Goal: Task Accomplishment & Management: Use online tool/utility

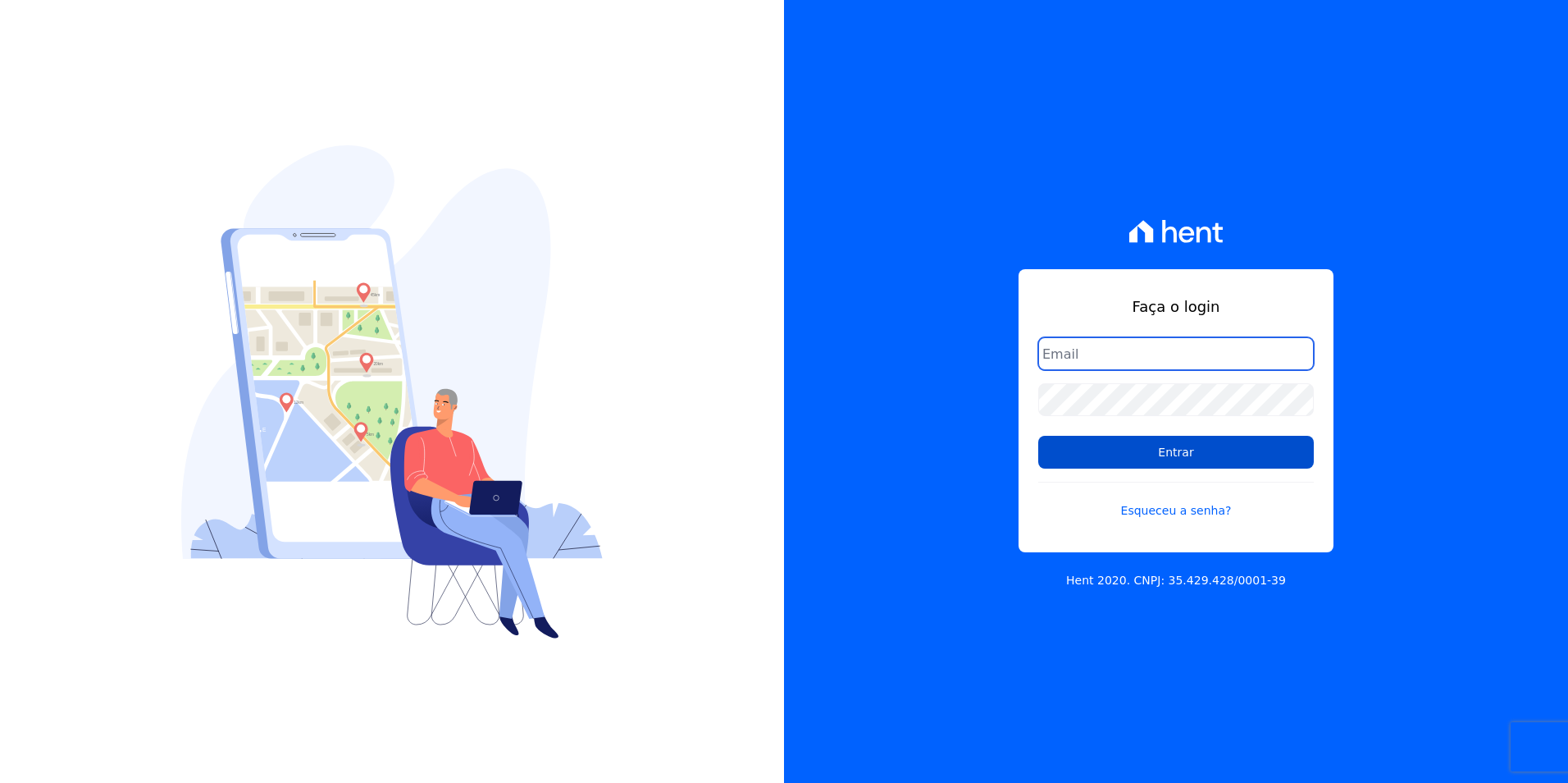
type input "[PERSON_NAME][EMAIL_ADDRESS][DOMAIN_NAME]"
click at [1255, 454] on input "Entrar" at bounding box center [1176, 452] width 276 height 33
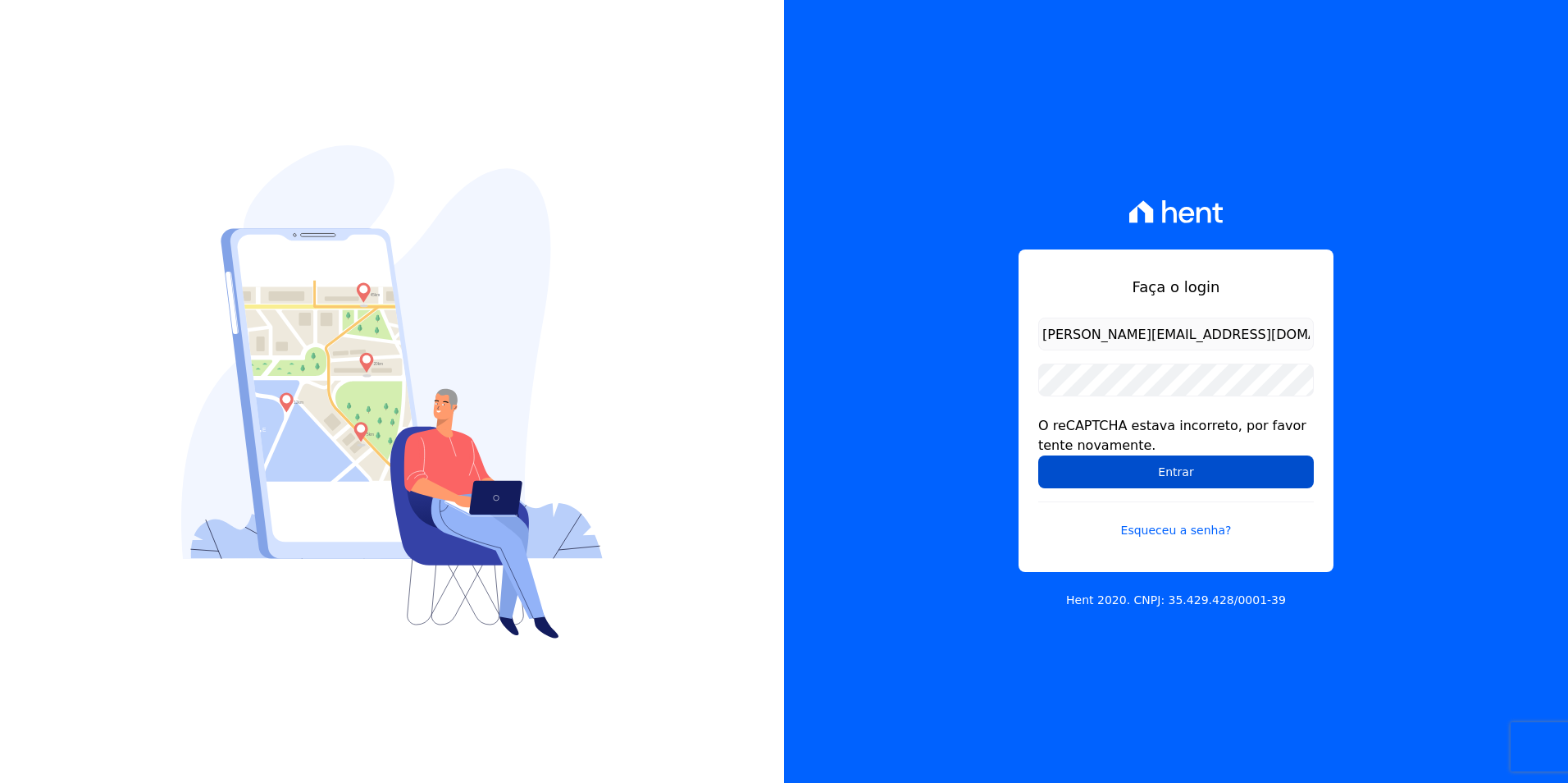
click at [1154, 487] on input "Entrar" at bounding box center [1176, 472] width 276 height 33
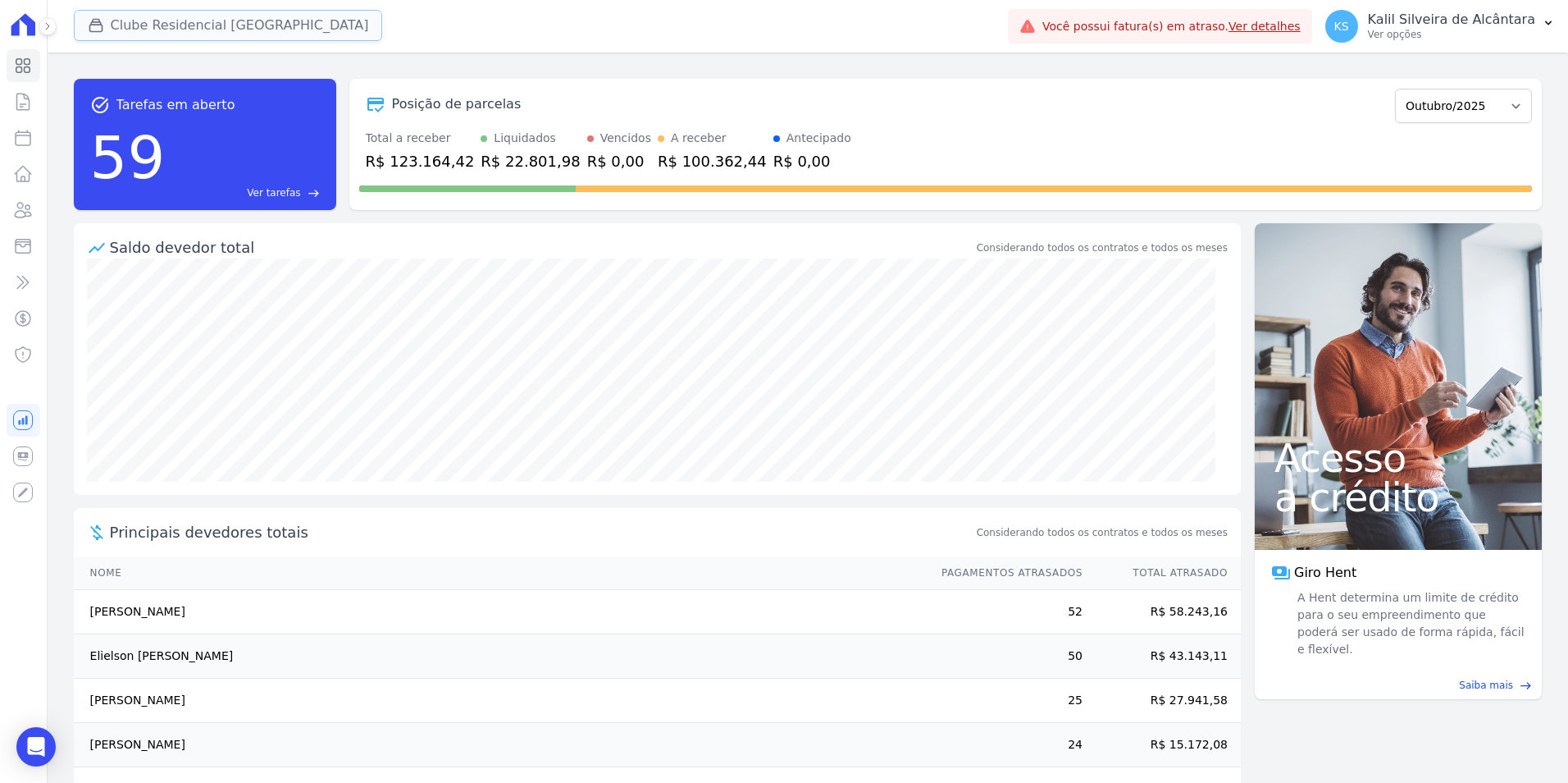
click at [189, 19] on button "Clube Residencial Saint Louis" at bounding box center [228, 25] width 309 height 32
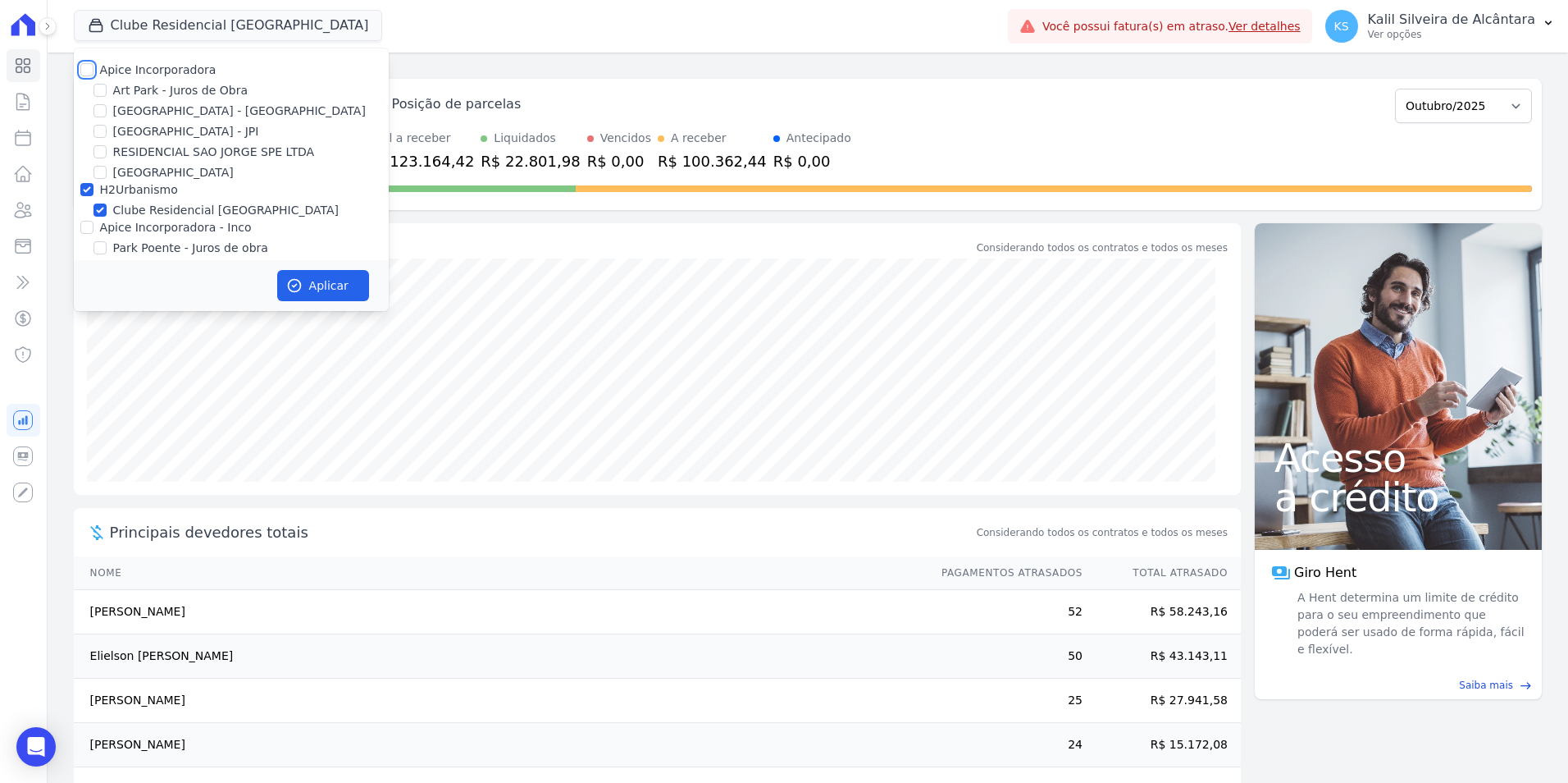
click at [84, 66] on input "Apice Incorporadora" at bounding box center [87, 70] width 13 height 13
checkbox input "true"
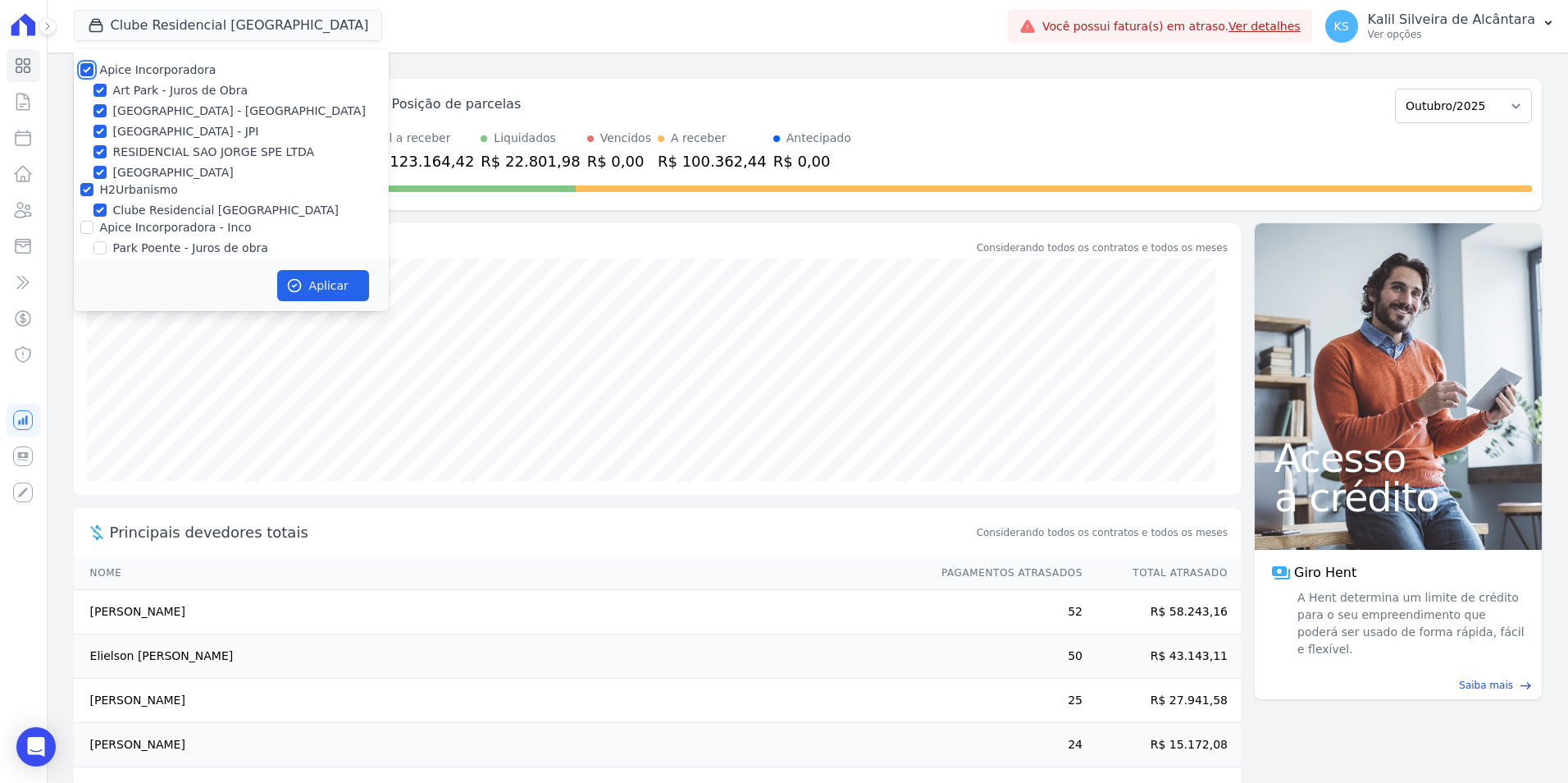
checkbox input "true"
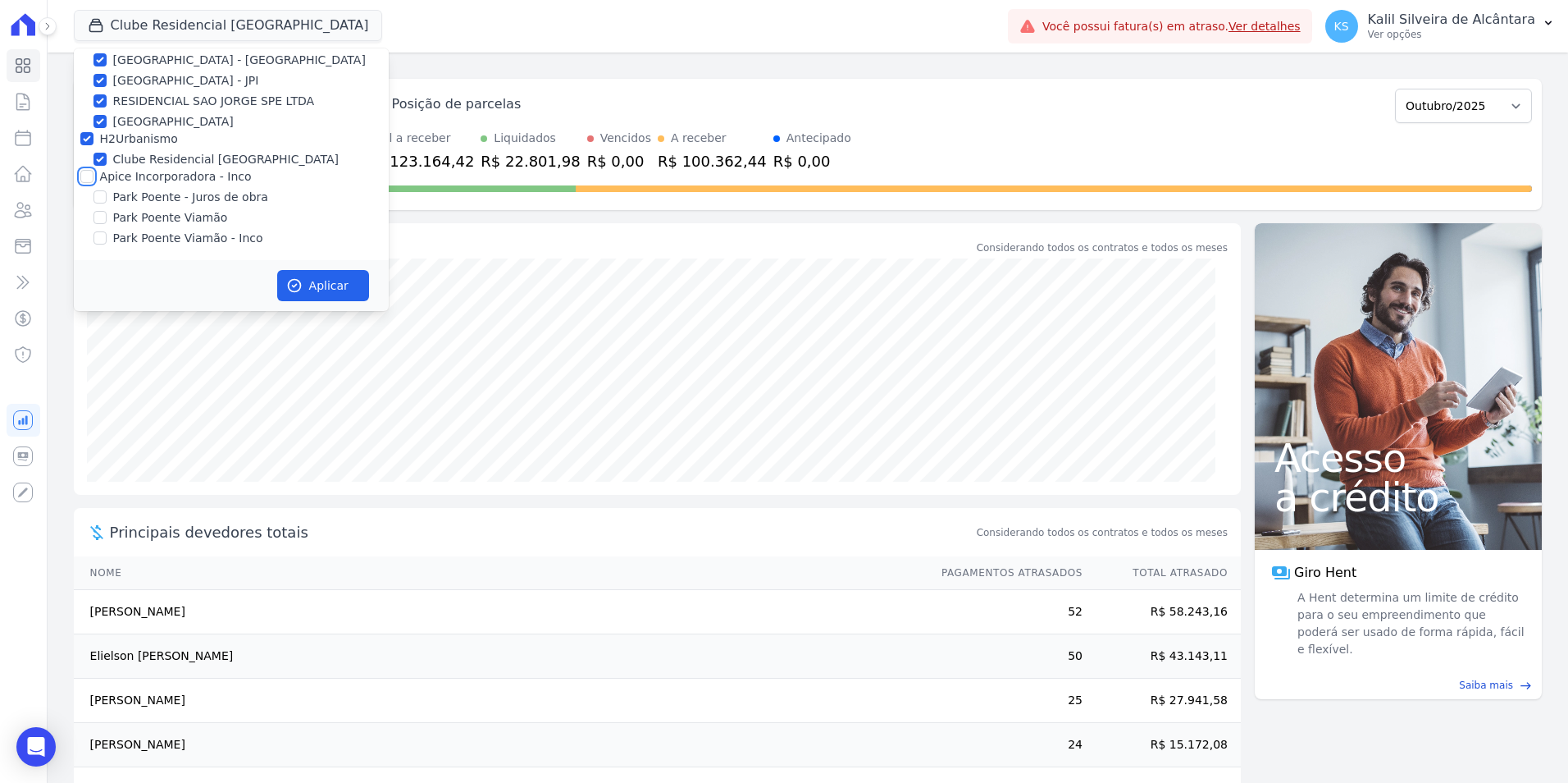
click at [83, 173] on input "Apice Incorporadora - Inco" at bounding box center [87, 176] width 13 height 13
checkbox input "true"
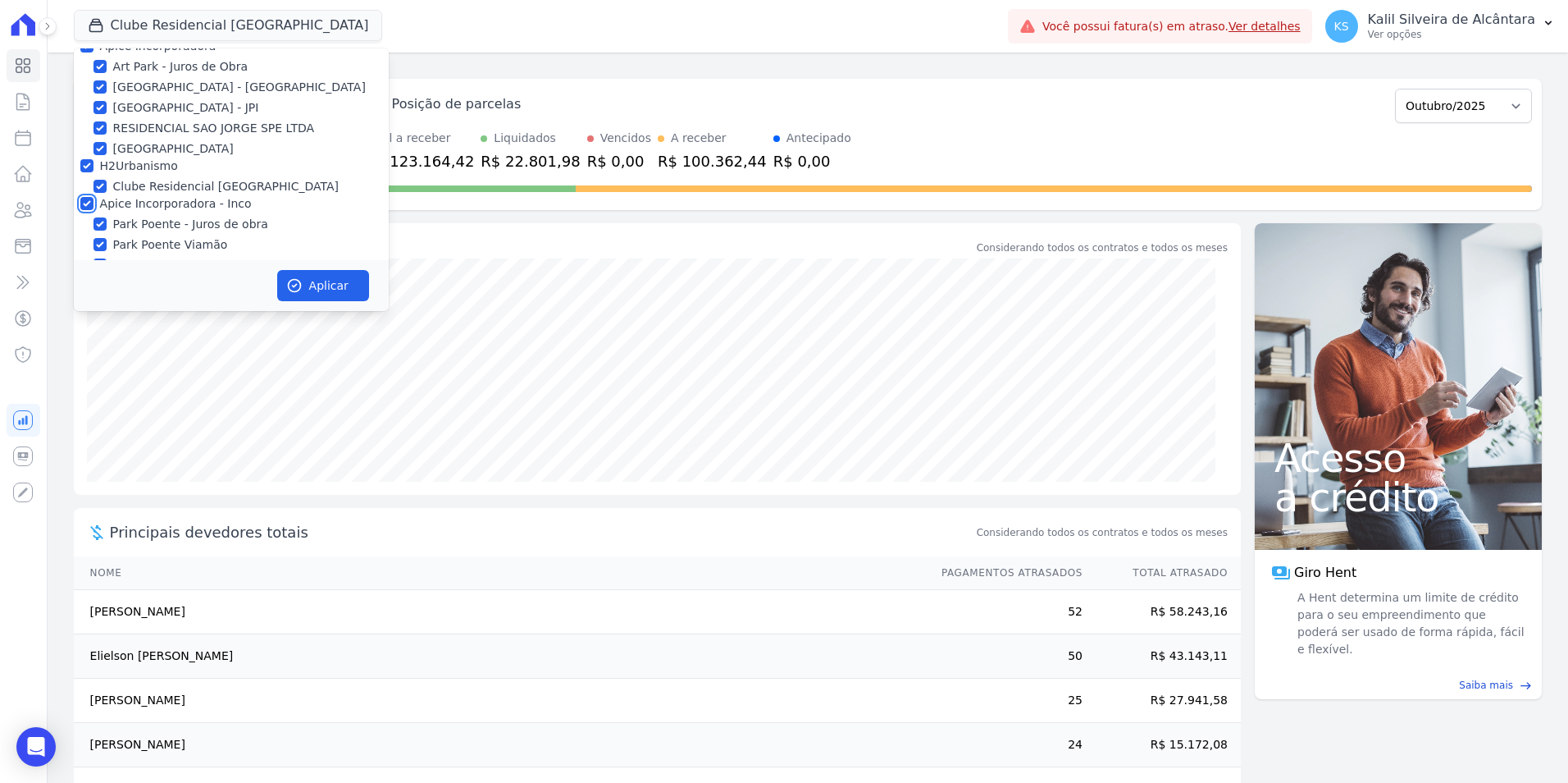
scroll to position [0, 0]
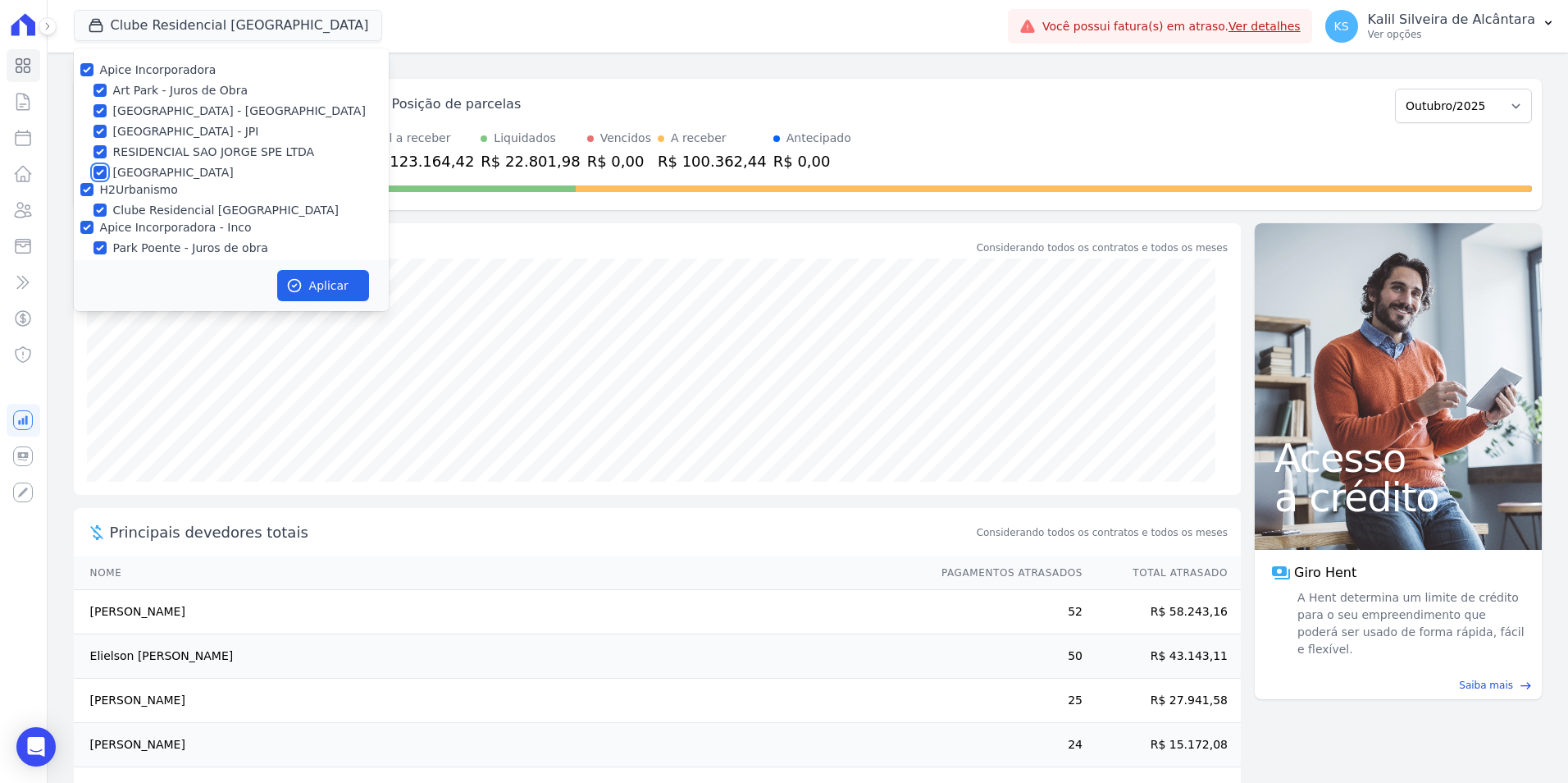
click at [99, 170] on input "[GEOGRAPHIC_DATA]" at bounding box center [101, 173] width 13 height 13
checkbox input "false"
click at [98, 157] on input "RESIDENCIAL SAO JORGE SPE LTDA" at bounding box center [101, 152] width 13 height 13
checkbox input "false"
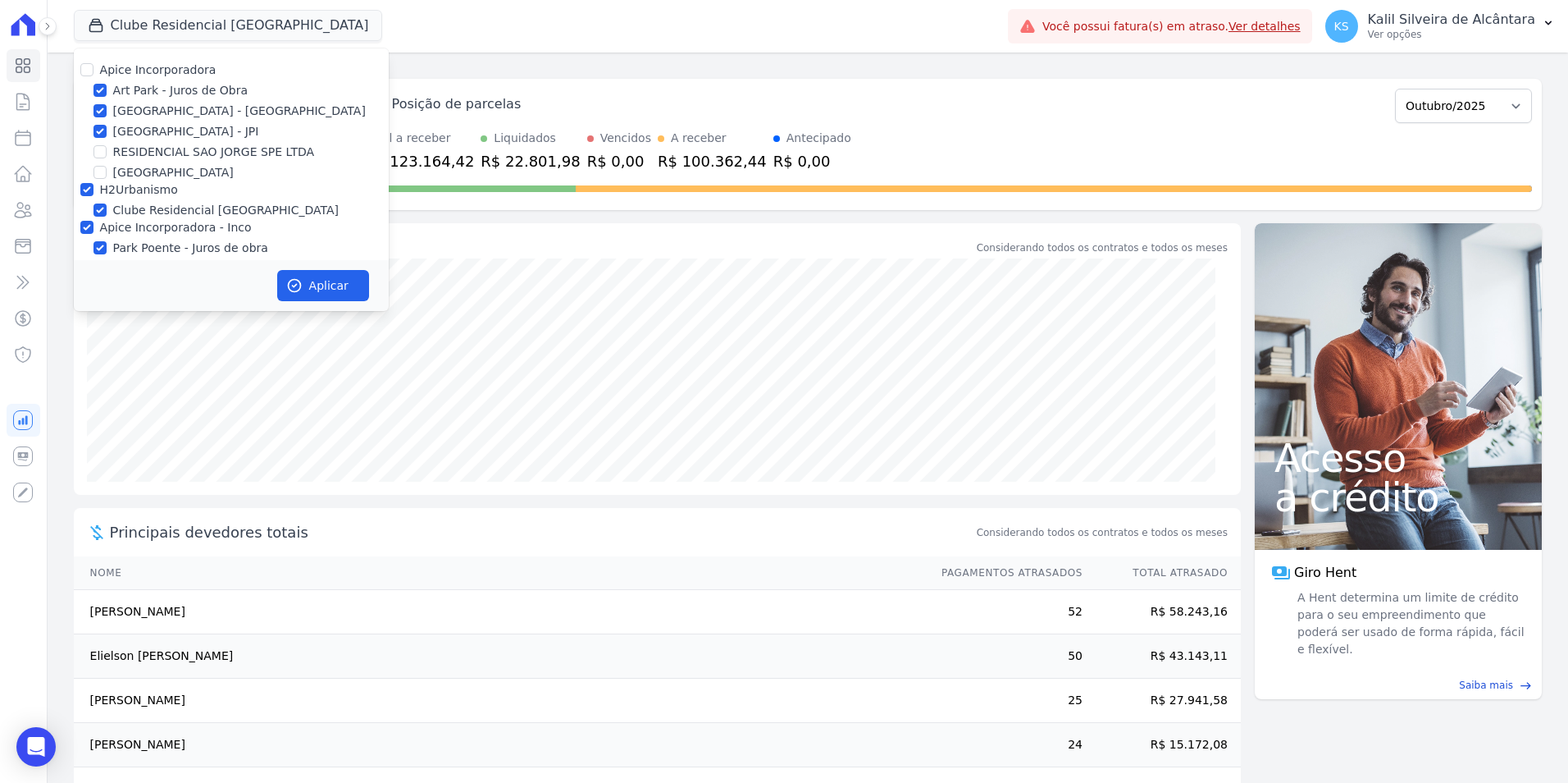
click at [100, 138] on div at bounding box center [101, 130] width 13 height 16
click at [102, 129] on input "Arty Park - JPI" at bounding box center [101, 131] width 13 height 13
checkbox input "false"
click at [289, 280] on icon "button" at bounding box center [294, 285] width 16 height 16
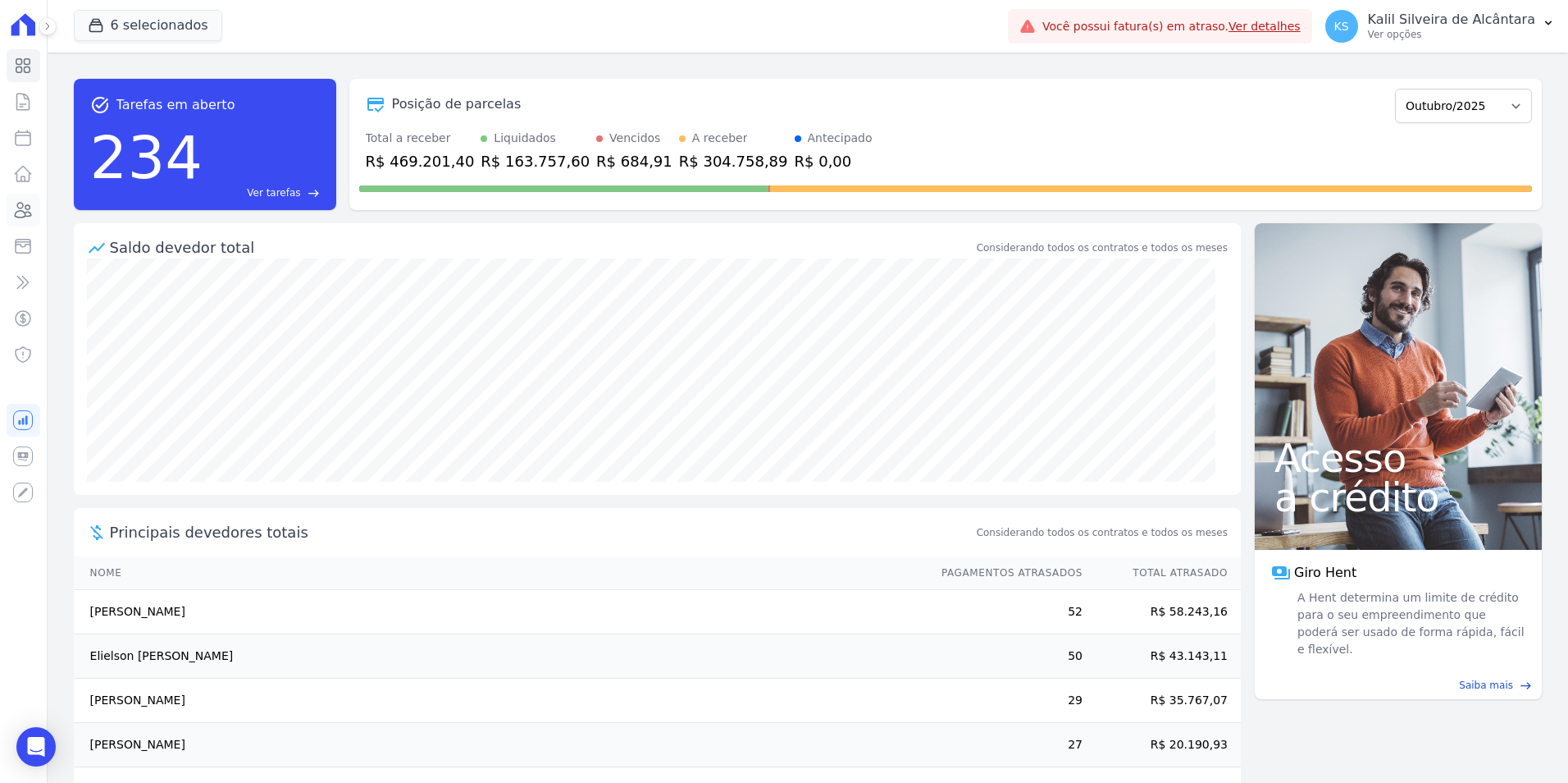
click at [31, 214] on icon at bounding box center [23, 210] width 20 height 20
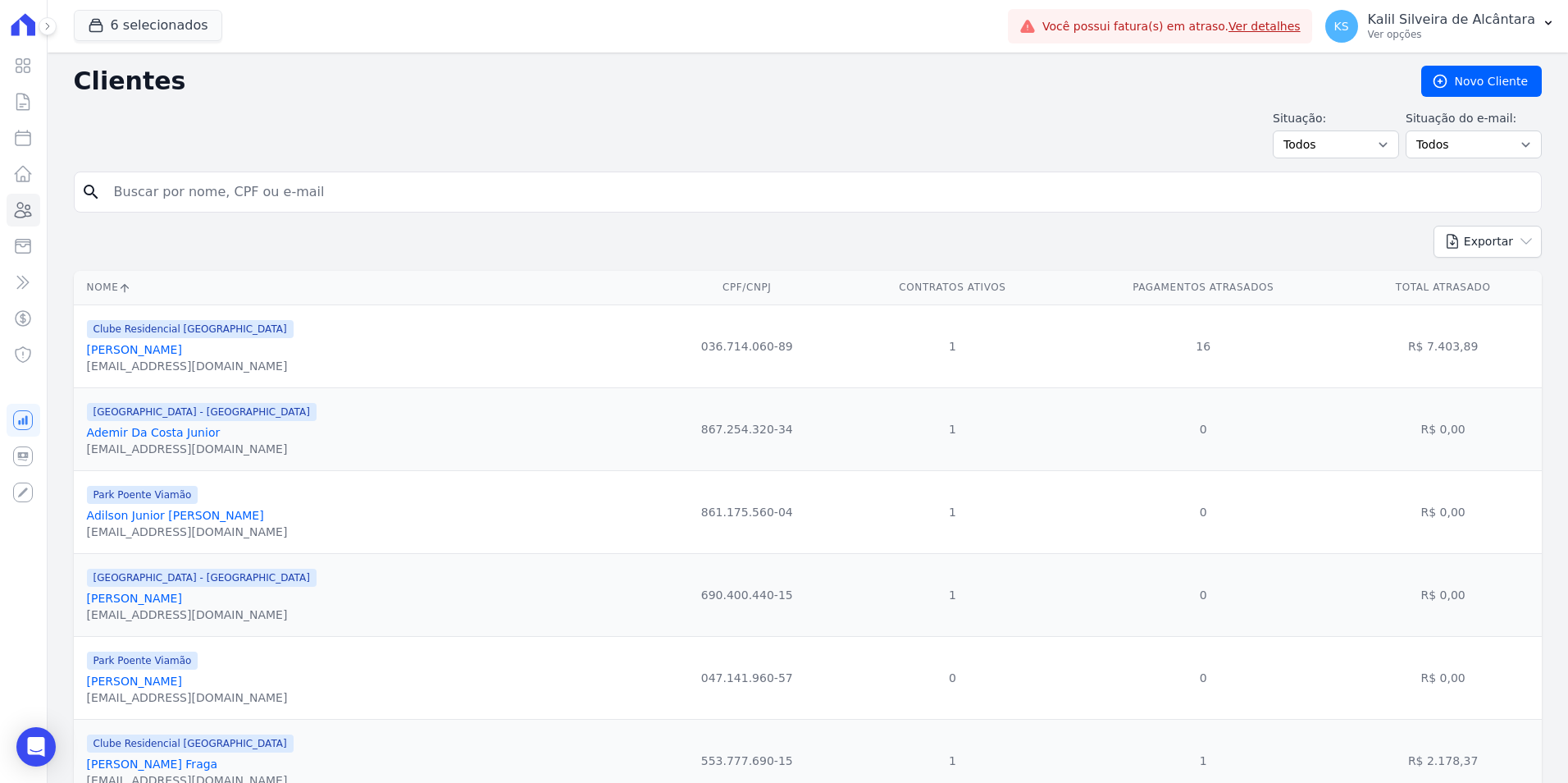
click at [185, 186] on input "search" at bounding box center [819, 192] width 1430 height 33
paste input "Maria Eduarda Quevedo Rocha"
type input "Maria Eduarda Quevedo Rocha"
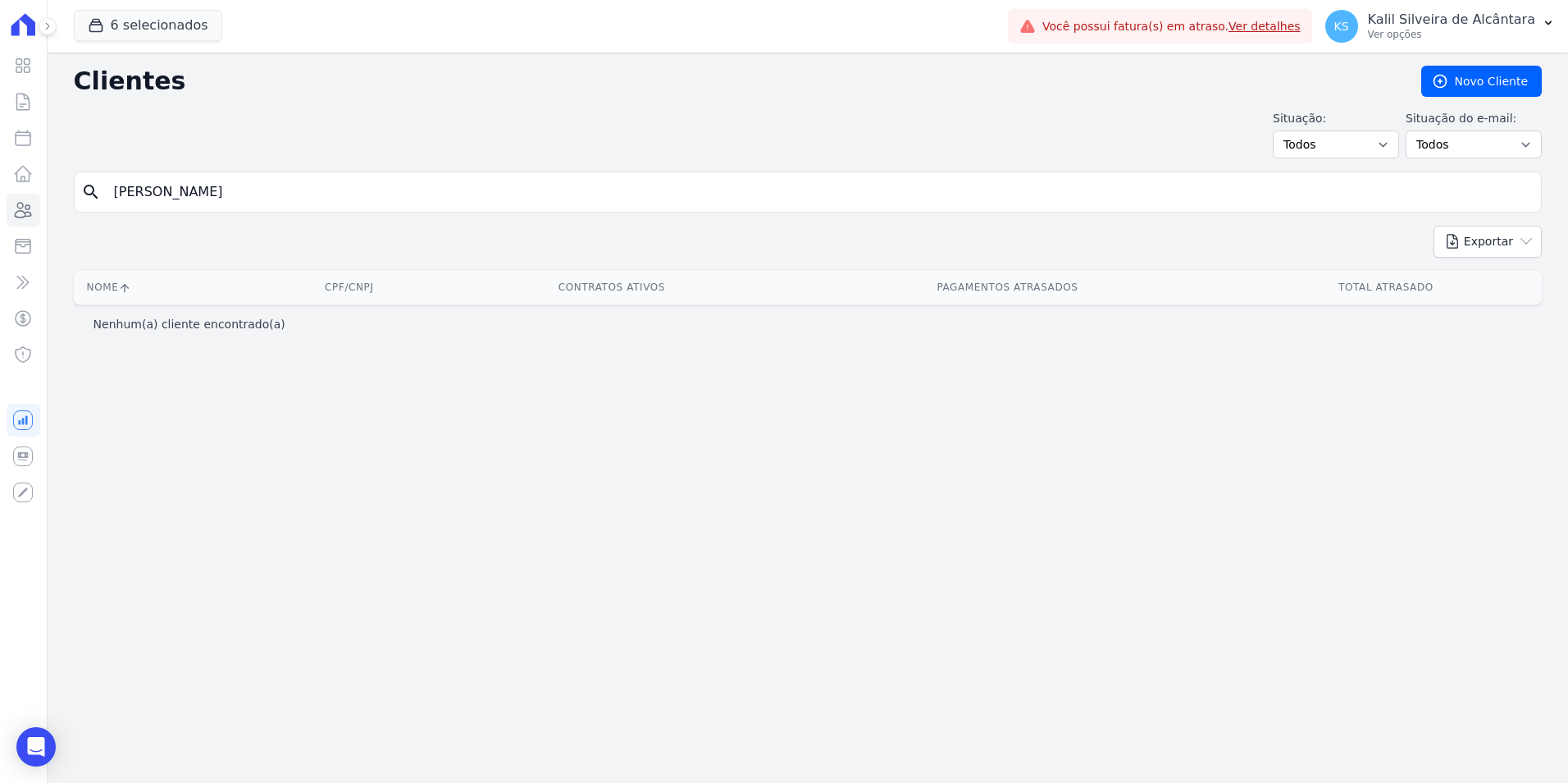
drag, startPoint x: 362, startPoint y: 174, endPoint x: -131, endPoint y: 202, distance: 493.8
click at [0, 202] on html "Visão Geral Contratos Parcelas Lotes Clientes Minha Carteira Transferências Cré…" at bounding box center [784, 391] width 1568 height 783
drag, startPoint x: 239, startPoint y: 186, endPoint x: -112, endPoint y: 202, distance: 351.4
click at [0, 202] on html "Visão Geral Contratos Parcelas Lotes Clientes Minha Carteira Transferências Cré…" at bounding box center [784, 391] width 1568 height 783
type input "jeferson farias"
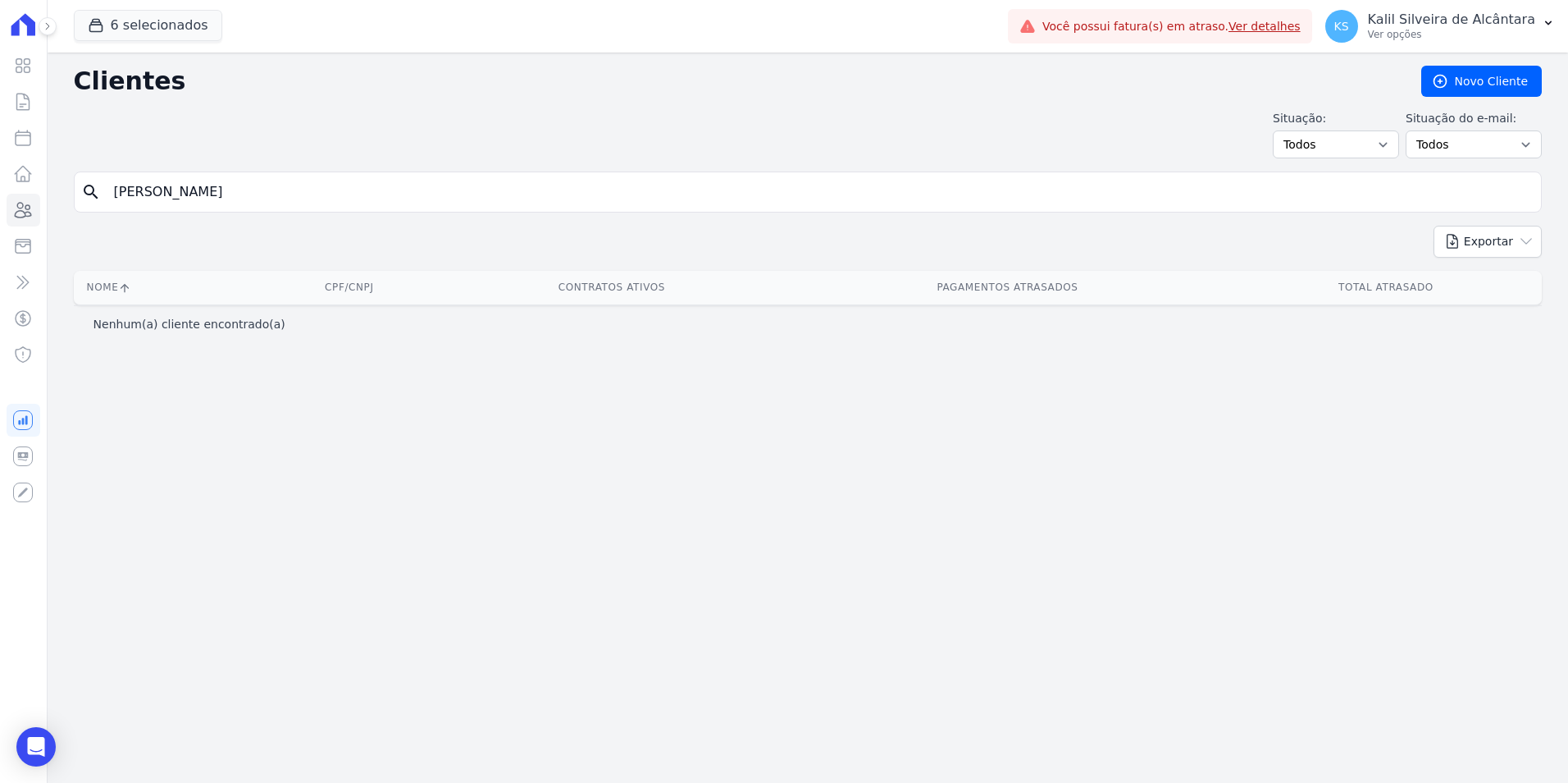
click at [221, 202] on input "jeferson farias" at bounding box center [819, 192] width 1430 height 33
drag, startPoint x: 355, startPoint y: 196, endPoint x: 11, endPoint y: 200, distance: 344.0
click at [13, 200] on div "Visão Geral Contratos Parcelas Lotes Clientes Minha Carteira Transferências Cré…" at bounding box center [784, 391] width 1568 height 783
type input "JEFERSSON"
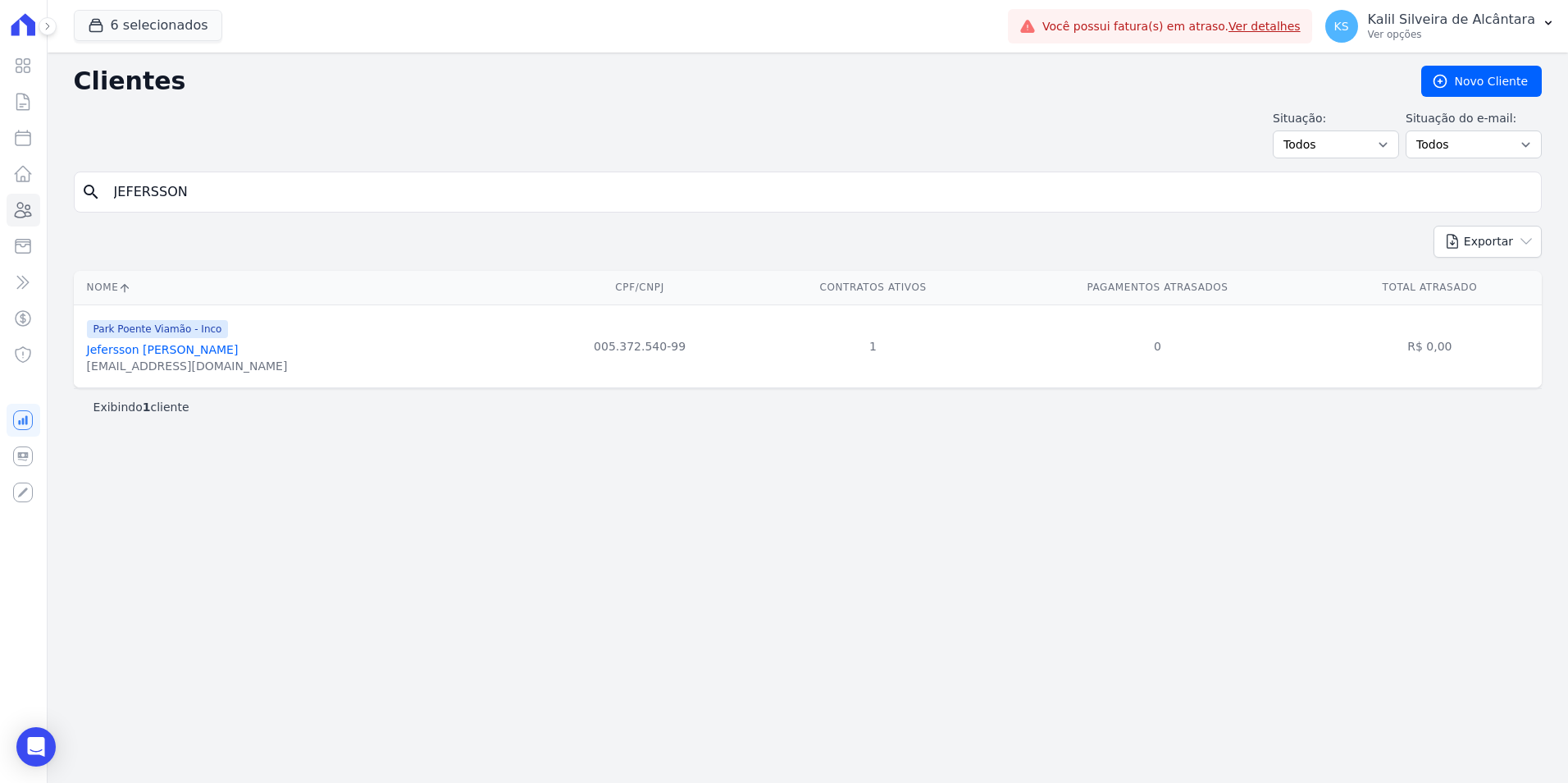
click at [169, 347] on link "Jefersson Farias Da Silva" at bounding box center [163, 350] width 151 height 13
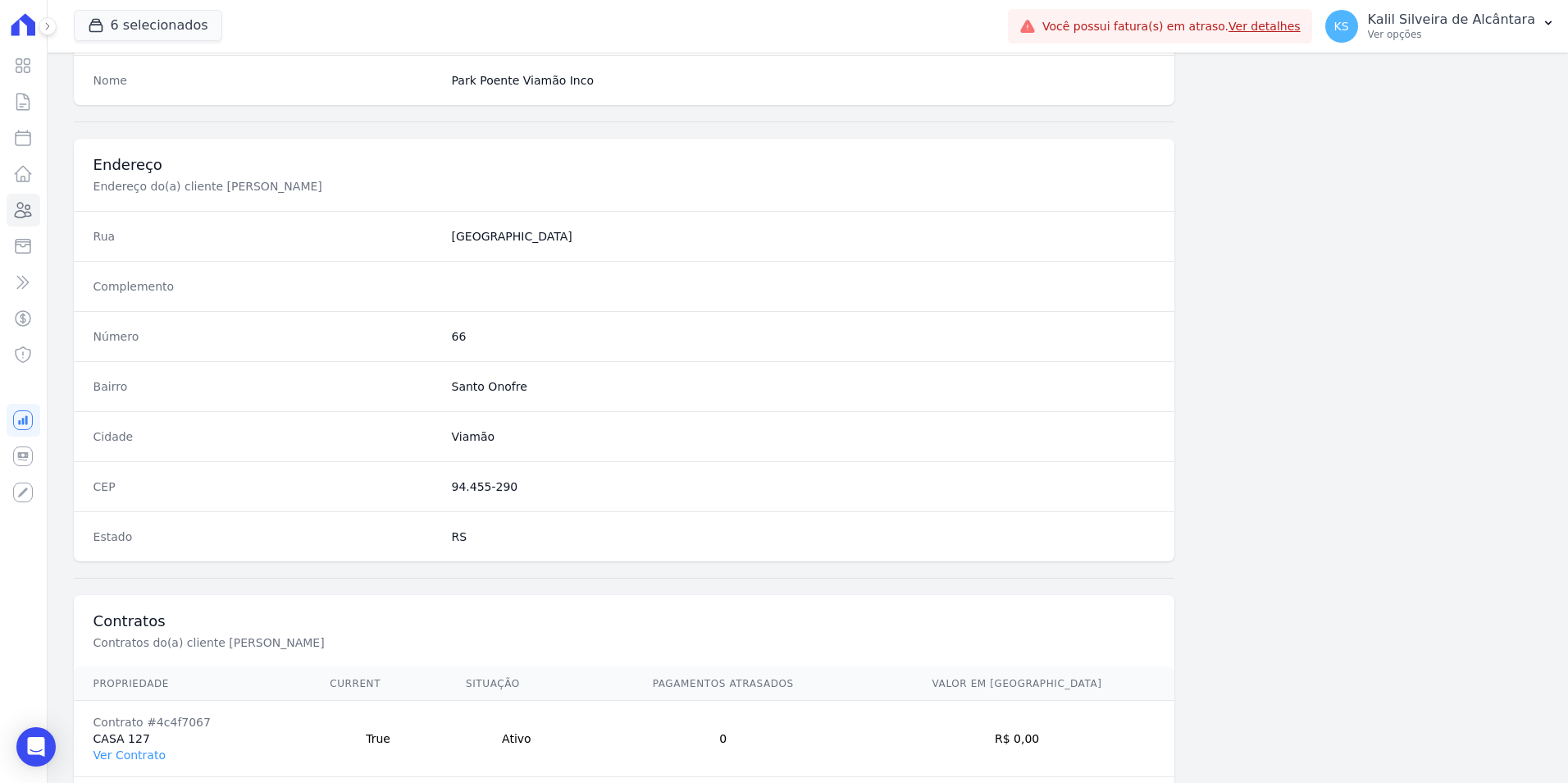
scroll to position [752, 0]
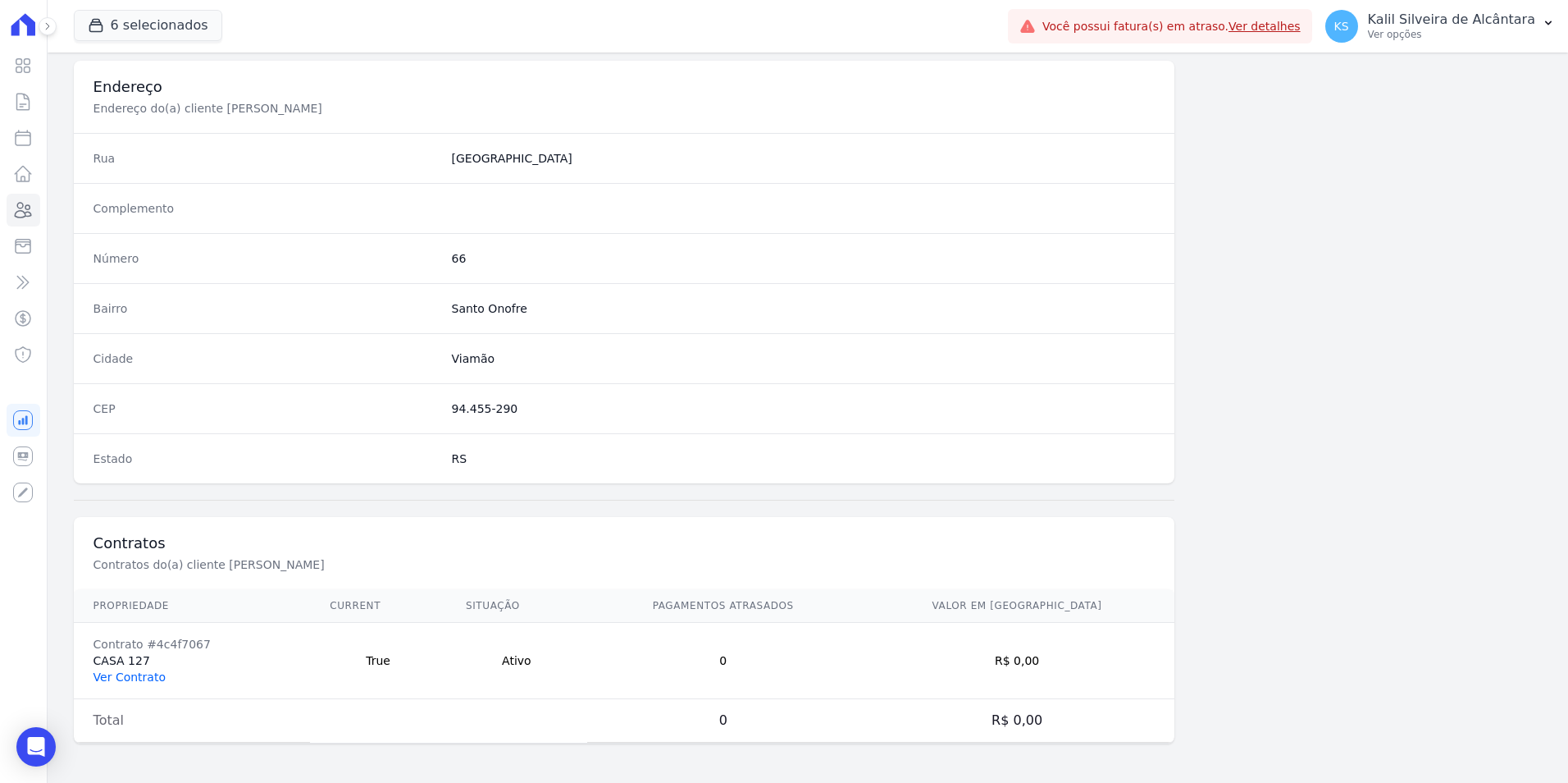
click at [147, 678] on link "Ver Contrato" at bounding box center [129, 677] width 72 height 13
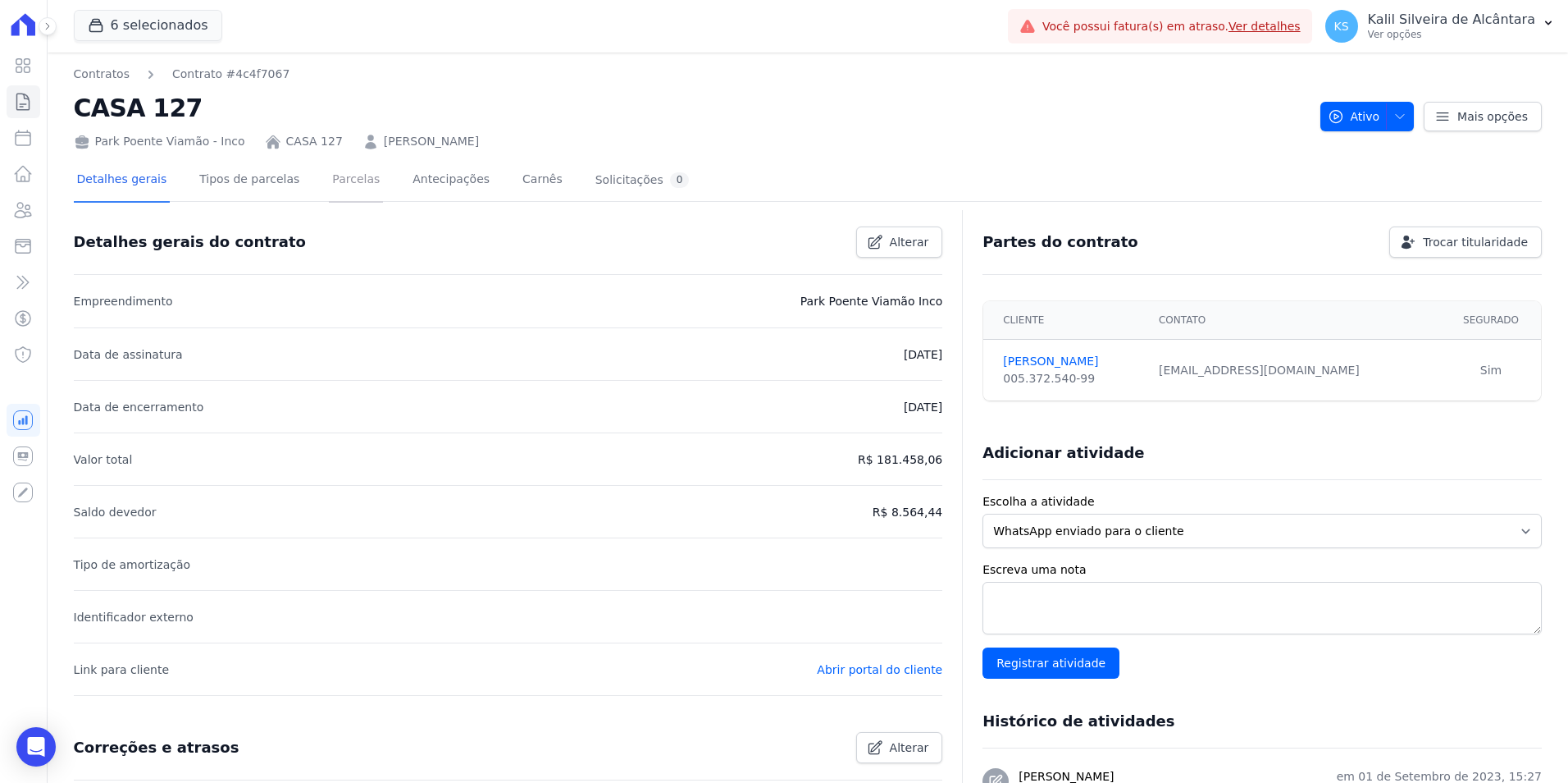
click at [343, 202] on link "Parcelas" at bounding box center [355, 180] width 55 height 43
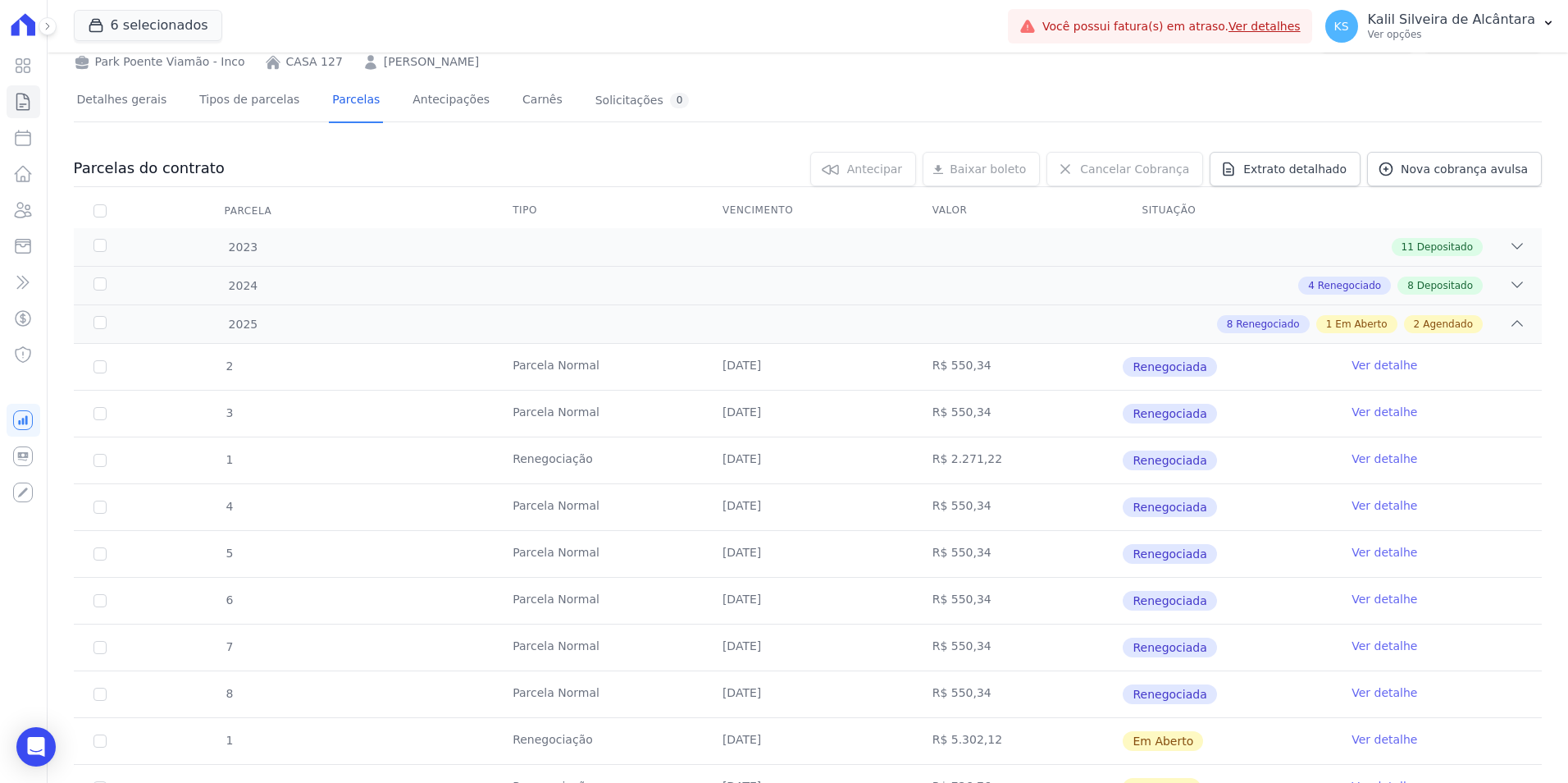
scroll to position [242, 0]
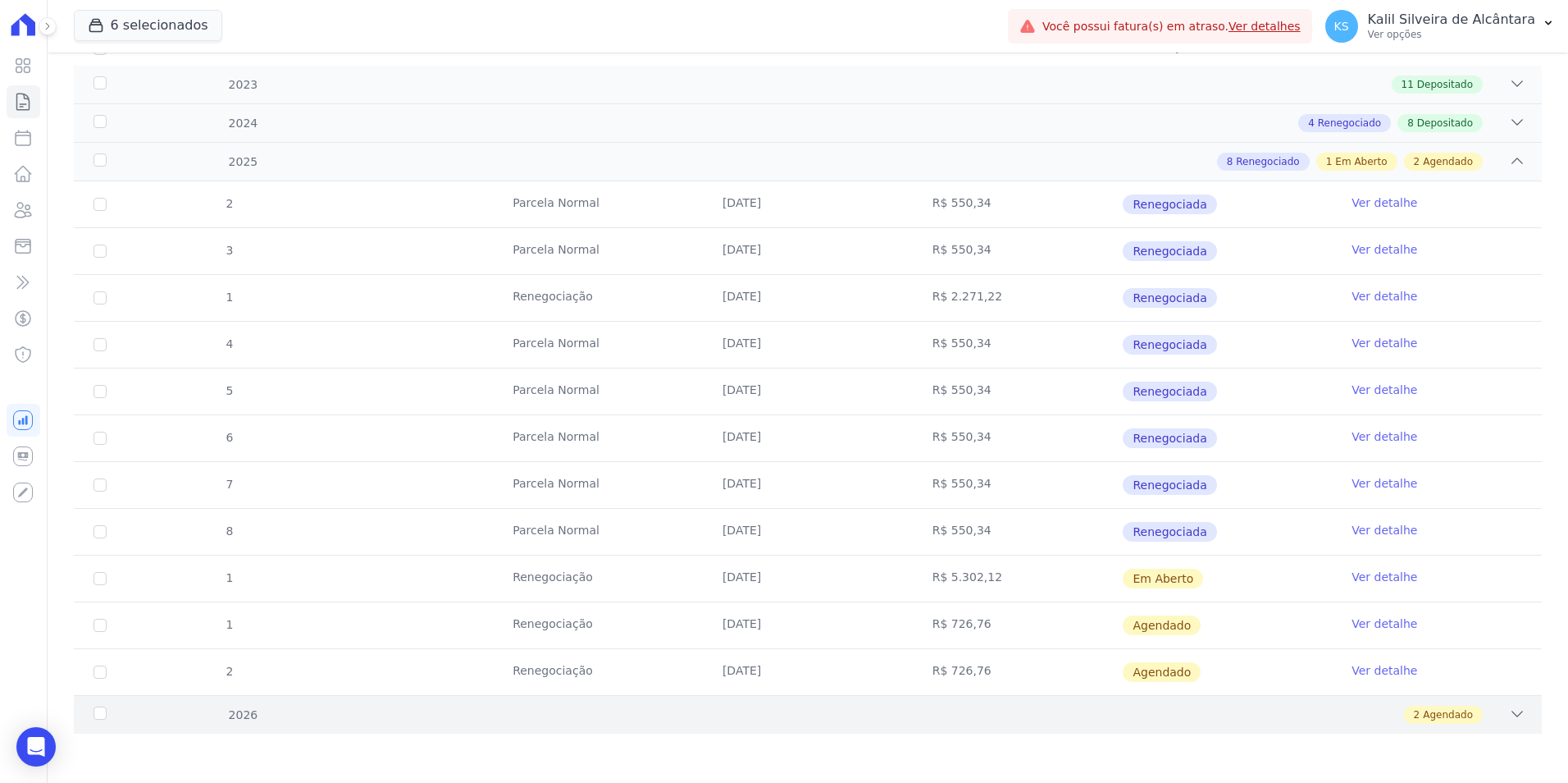
click at [1449, 716] on span "Agendado" at bounding box center [1447, 714] width 50 height 14
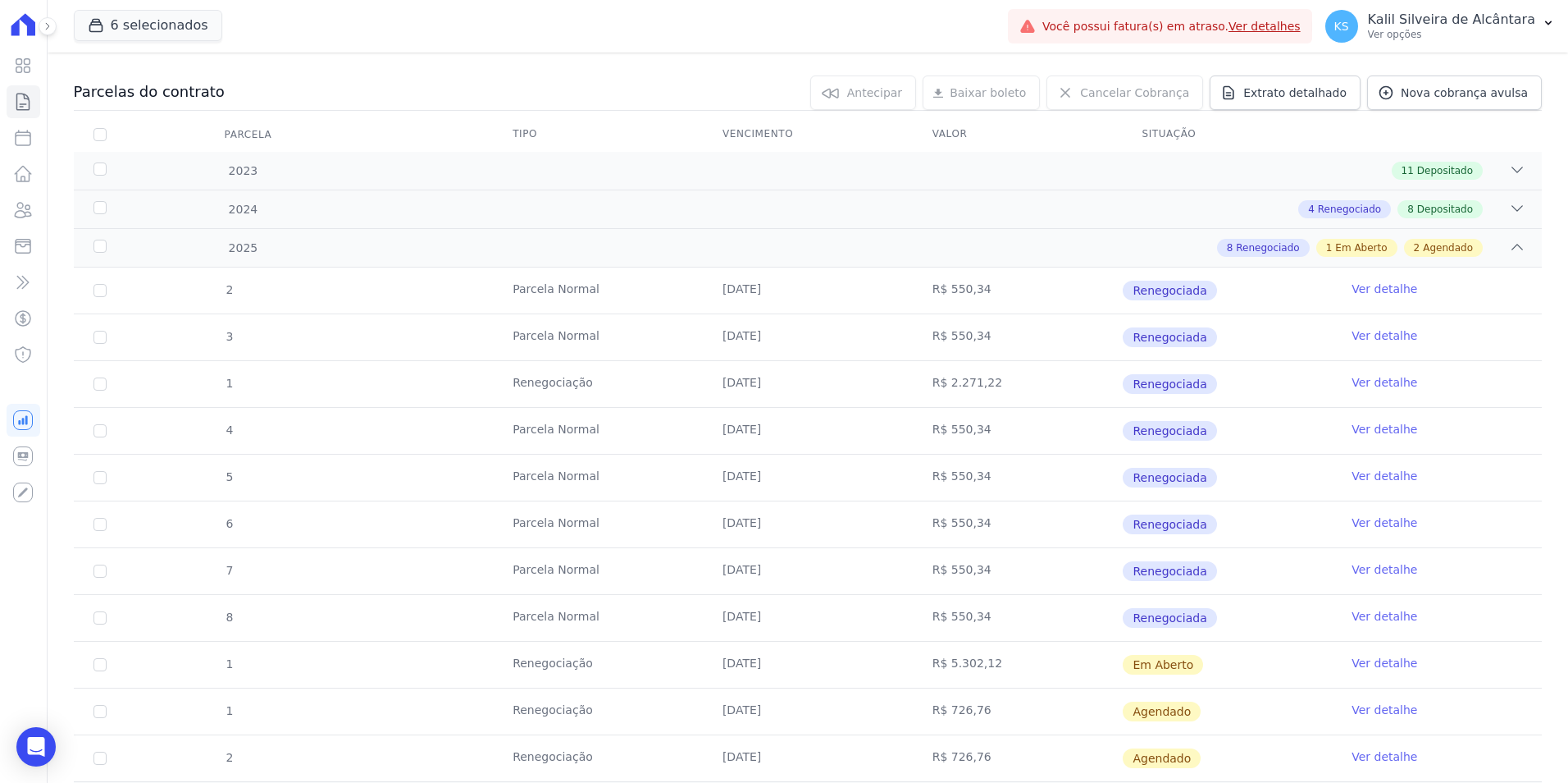
scroll to position [0, 0]
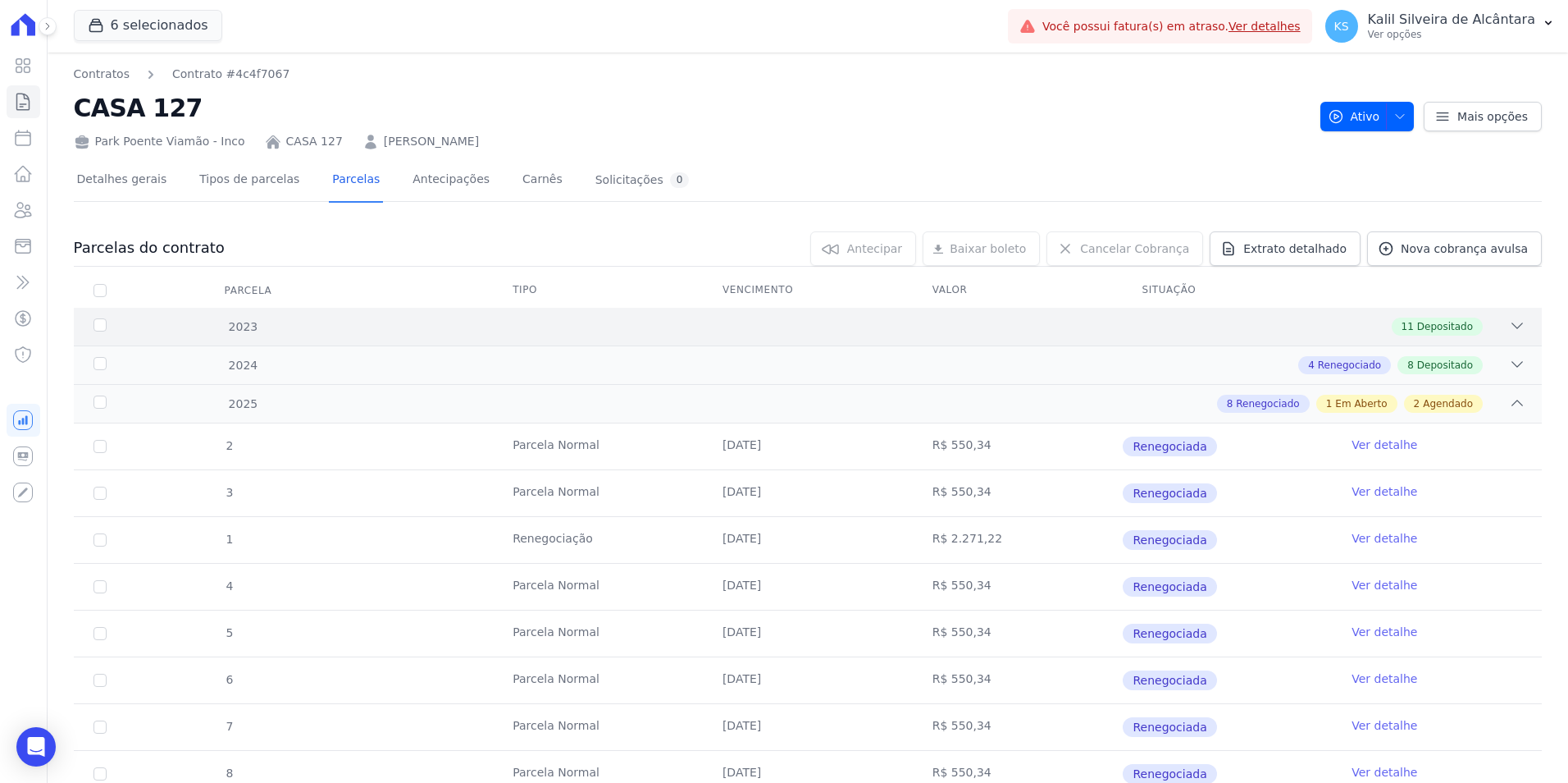
click at [799, 322] on div "11 Depositado" at bounding box center [880, 326] width 1291 height 18
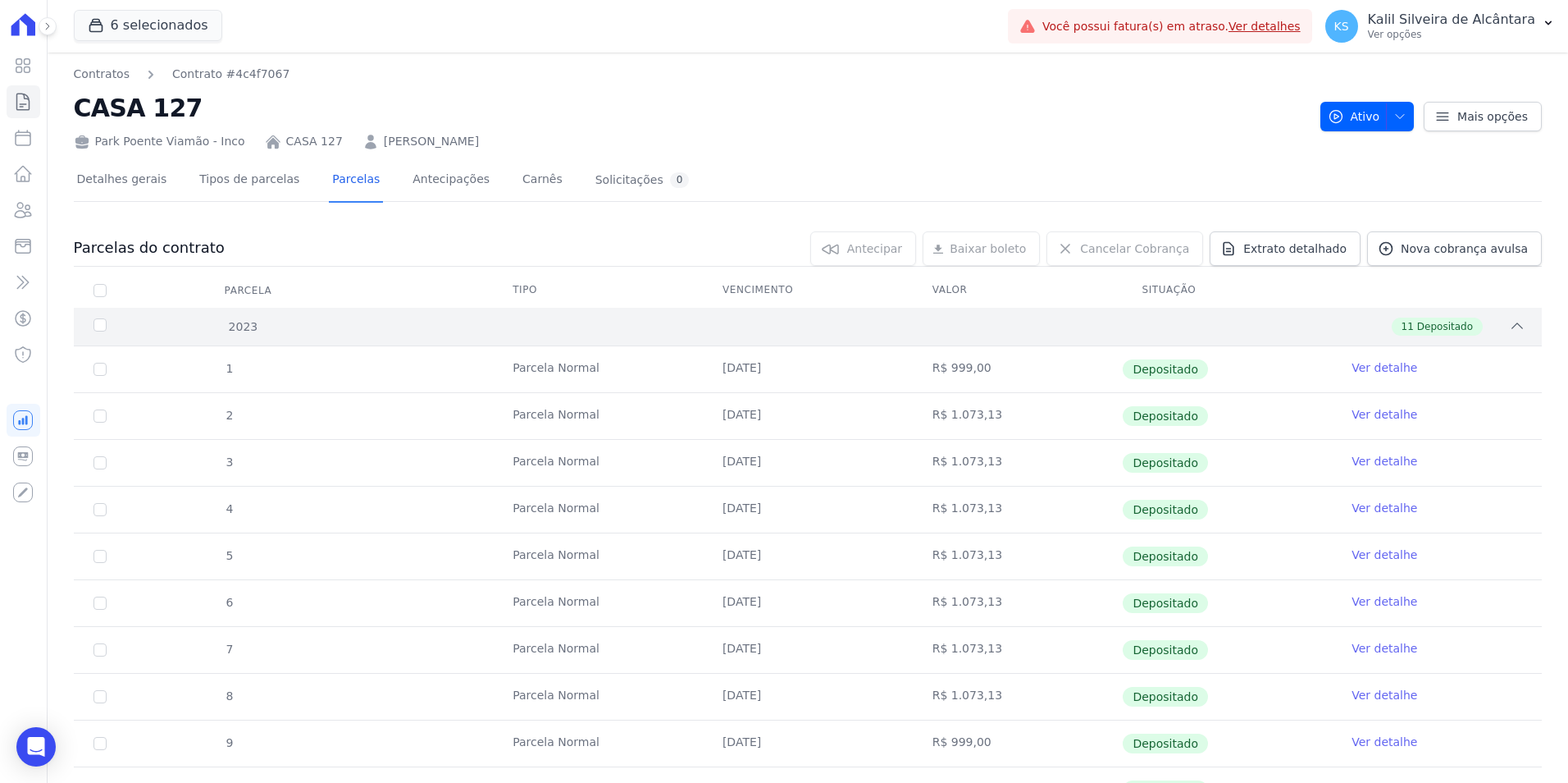
click at [795, 325] on div "11 Depositado" at bounding box center [880, 326] width 1291 height 18
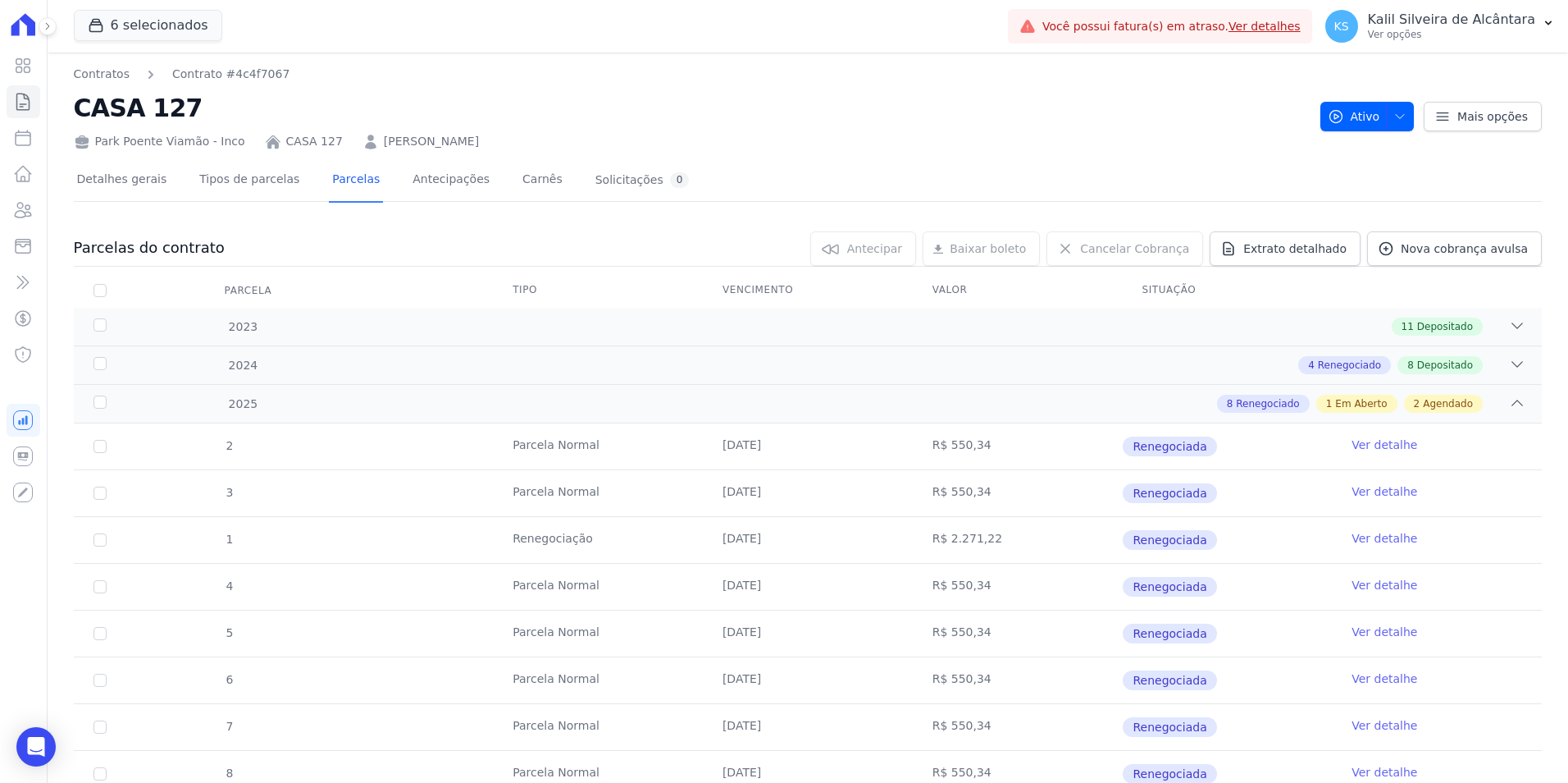
scroll to position [335, 0]
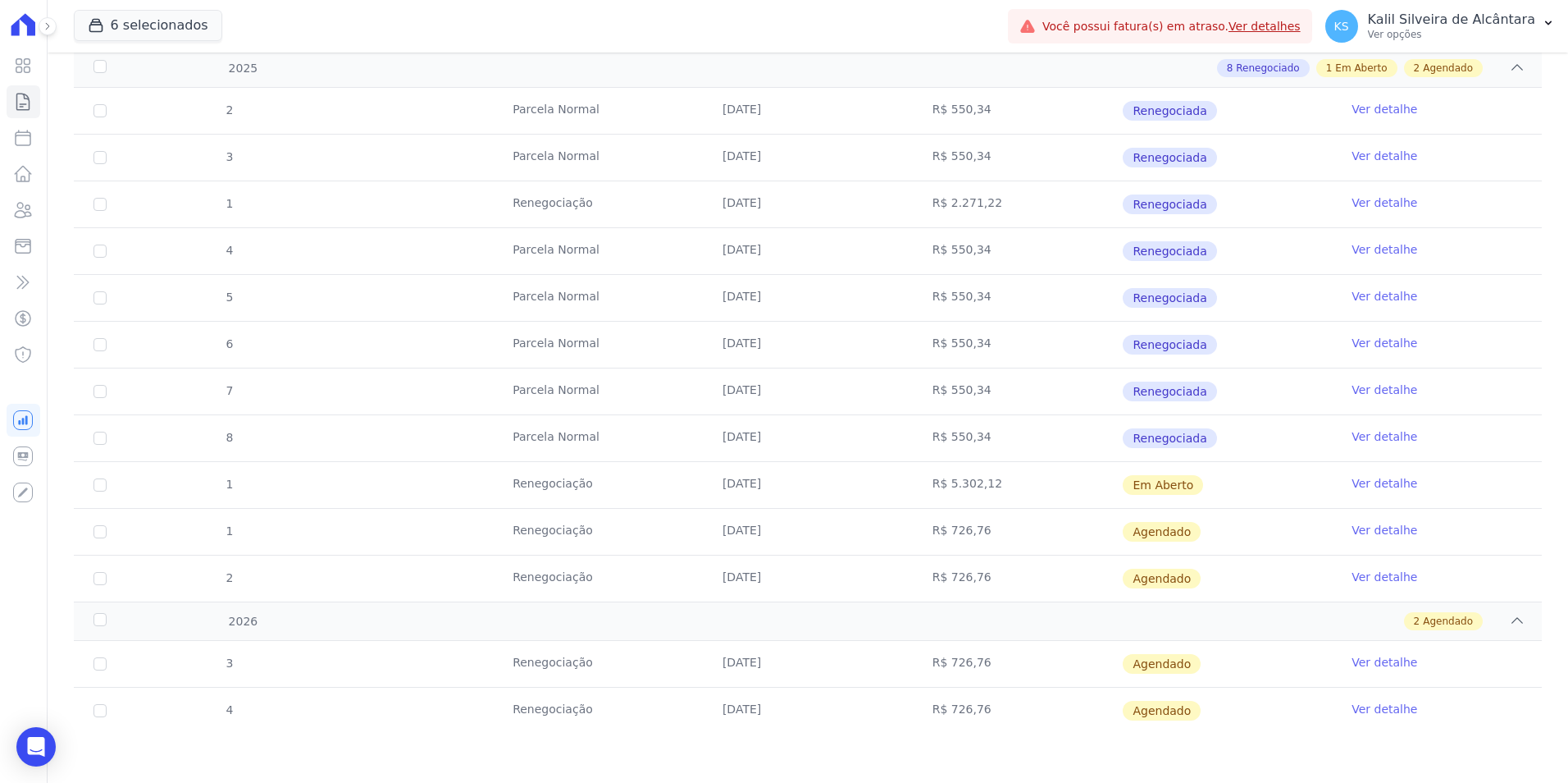
drag, startPoint x: 1005, startPoint y: 477, endPoint x: 494, endPoint y: 473, distance: 511.0
click at [494, 473] on tr "1 Renegociação 10/10/2025 R$ 5.302,12 Em Aberto Ver detalhe" at bounding box center [807, 484] width 1467 height 47
drag, startPoint x: 846, startPoint y: 522, endPoint x: 820, endPoint y: 485, distance: 45.2
click at [844, 522] on td "10/11/2025" at bounding box center [807, 532] width 210 height 46
click at [1362, 484] on link "Ver detalhe" at bounding box center [1384, 483] width 65 height 16
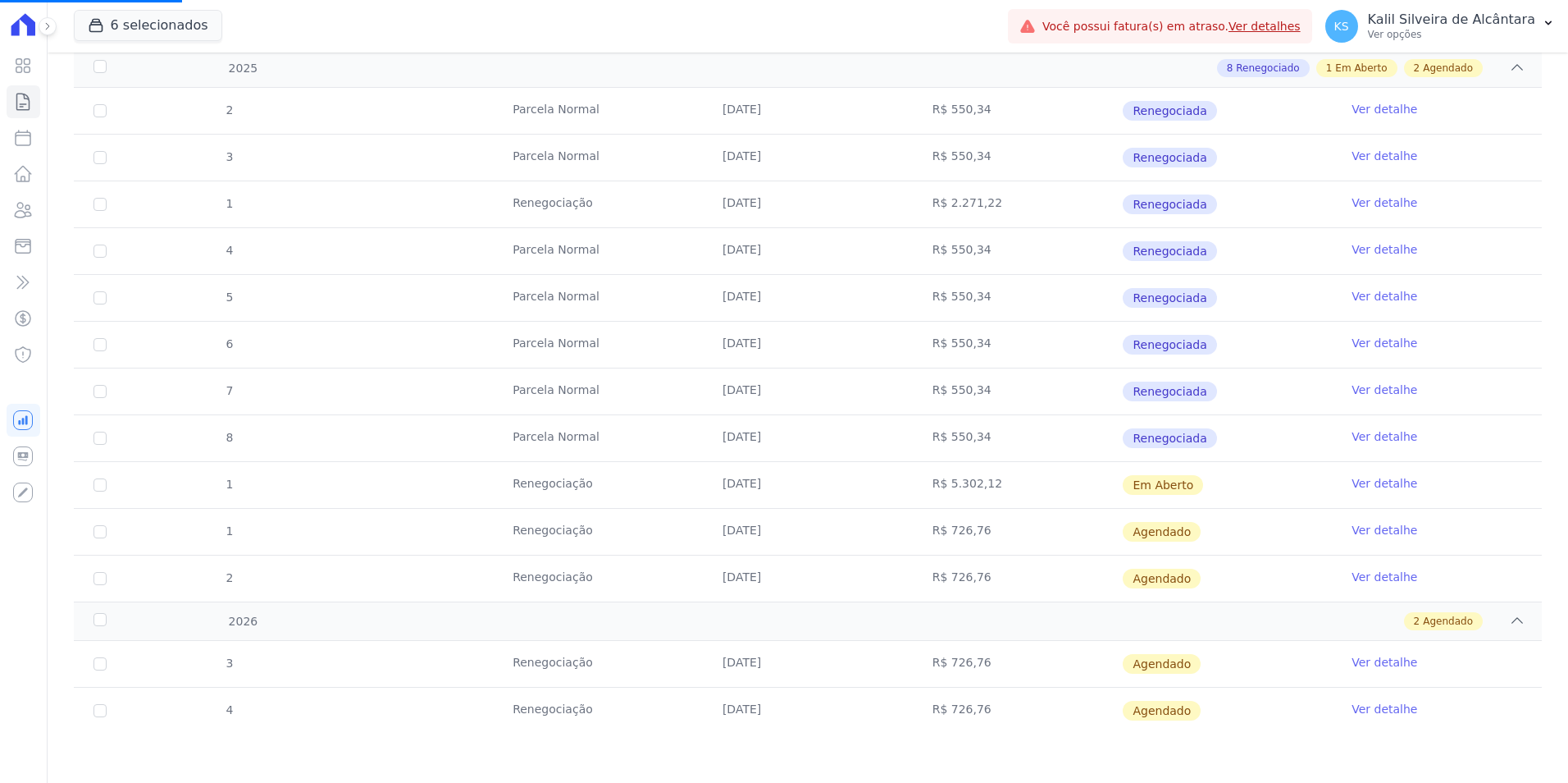
click at [1352, 480] on link "Ver detalhe" at bounding box center [1384, 483] width 65 height 16
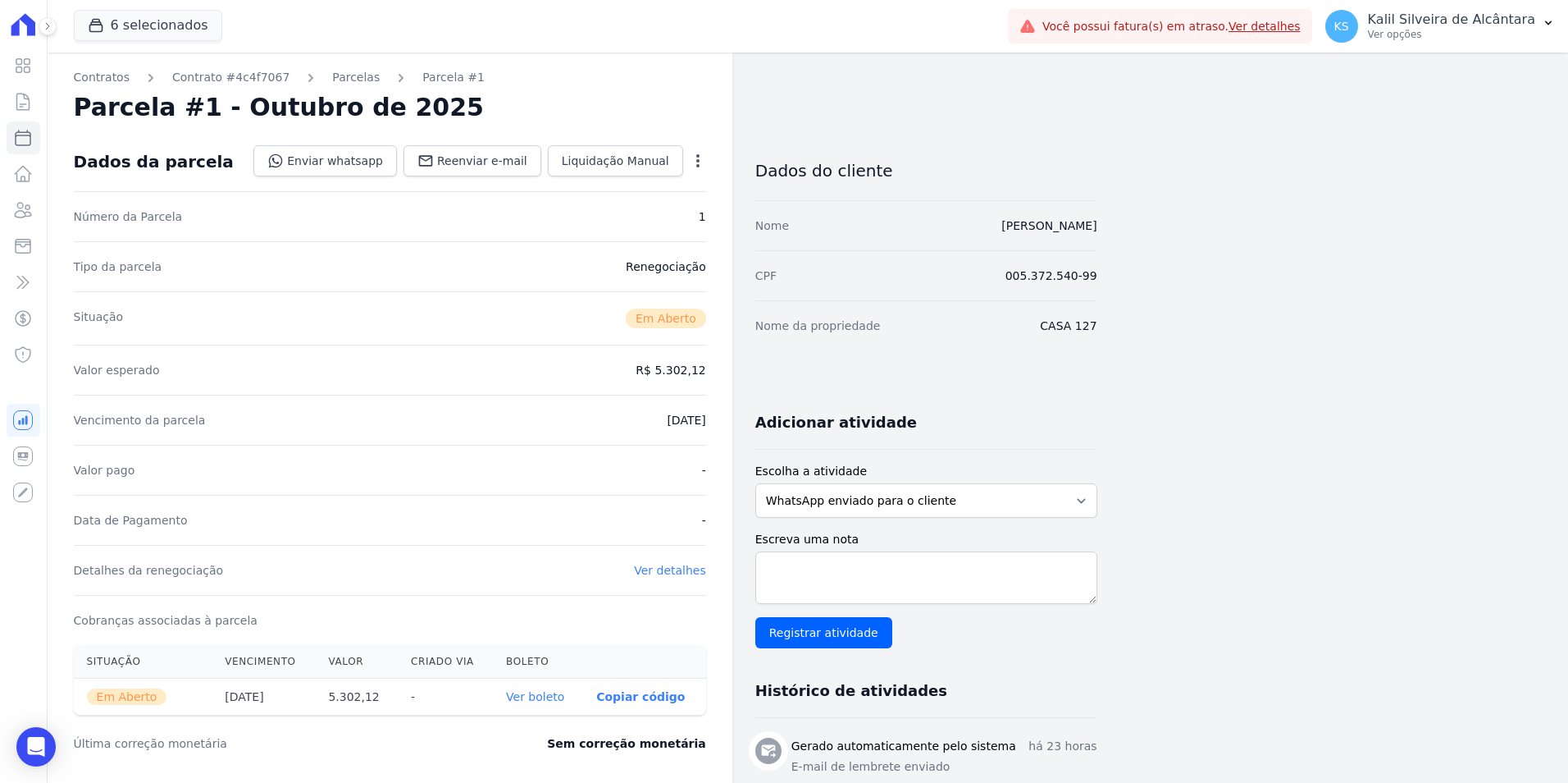
scroll to position [341, 0]
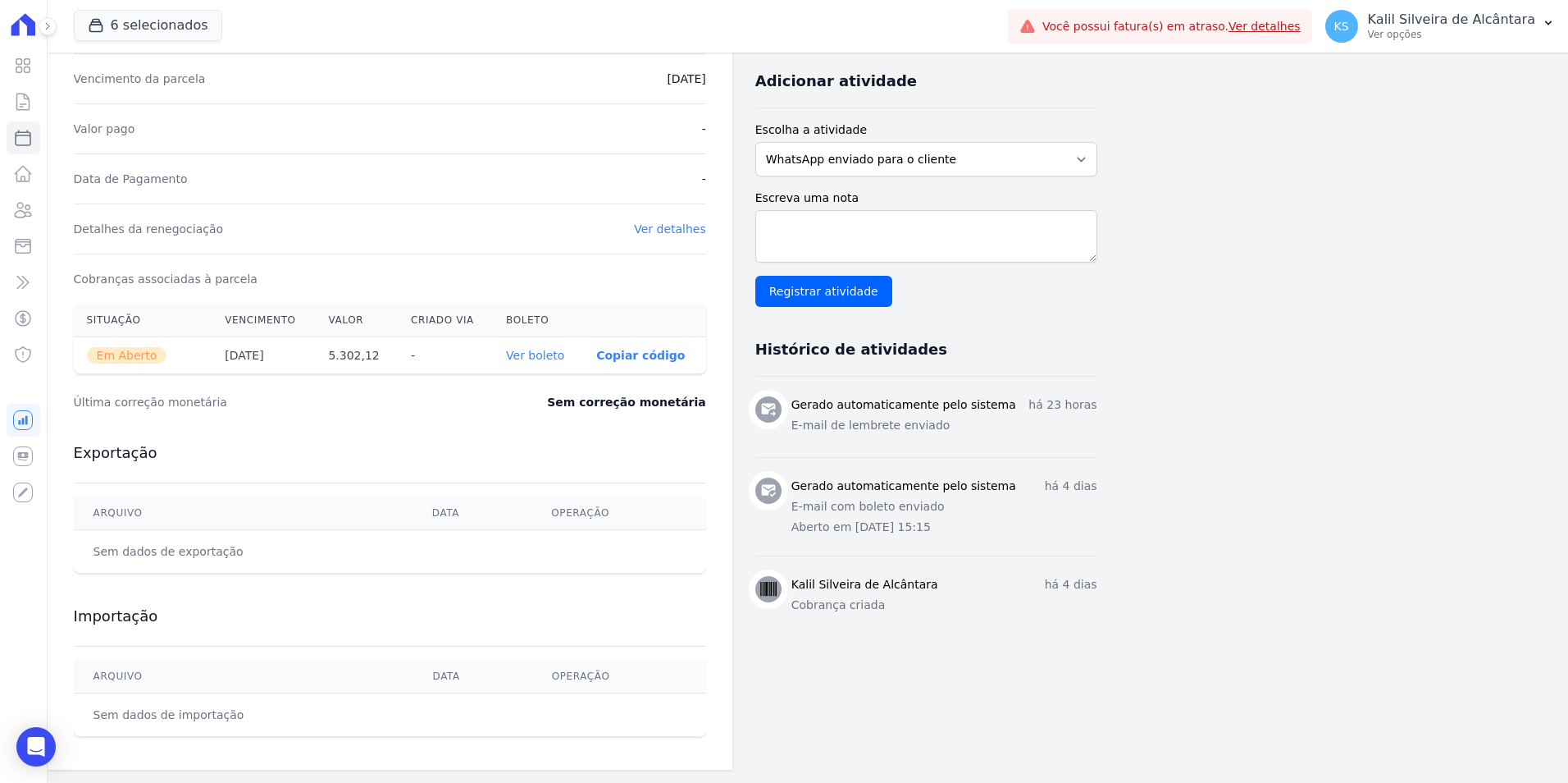
click at [652, 225] on link "Ver detalhes" at bounding box center [670, 229] width 72 height 13
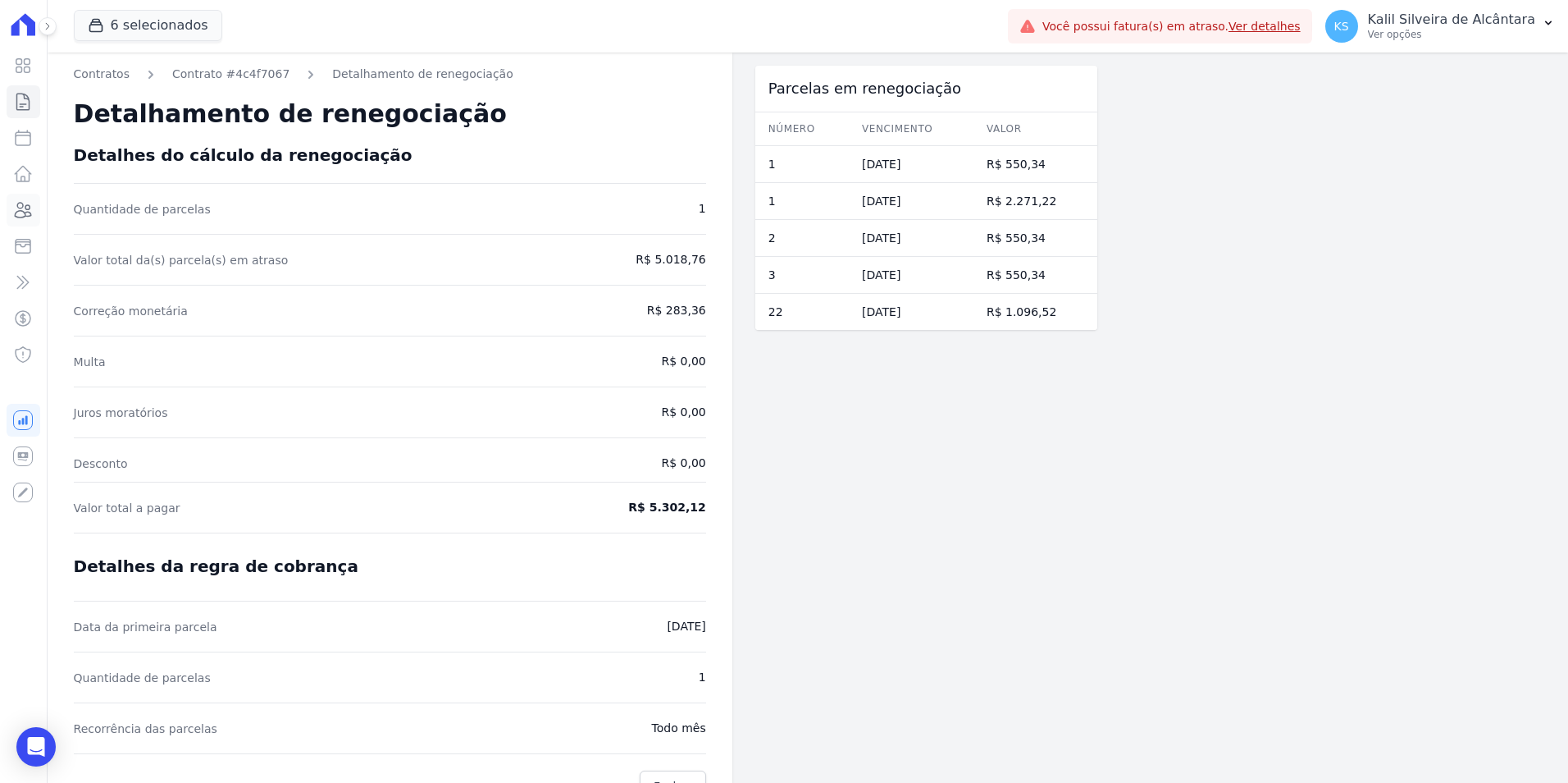
click at [35, 203] on link "Clientes" at bounding box center [23, 210] width 34 height 33
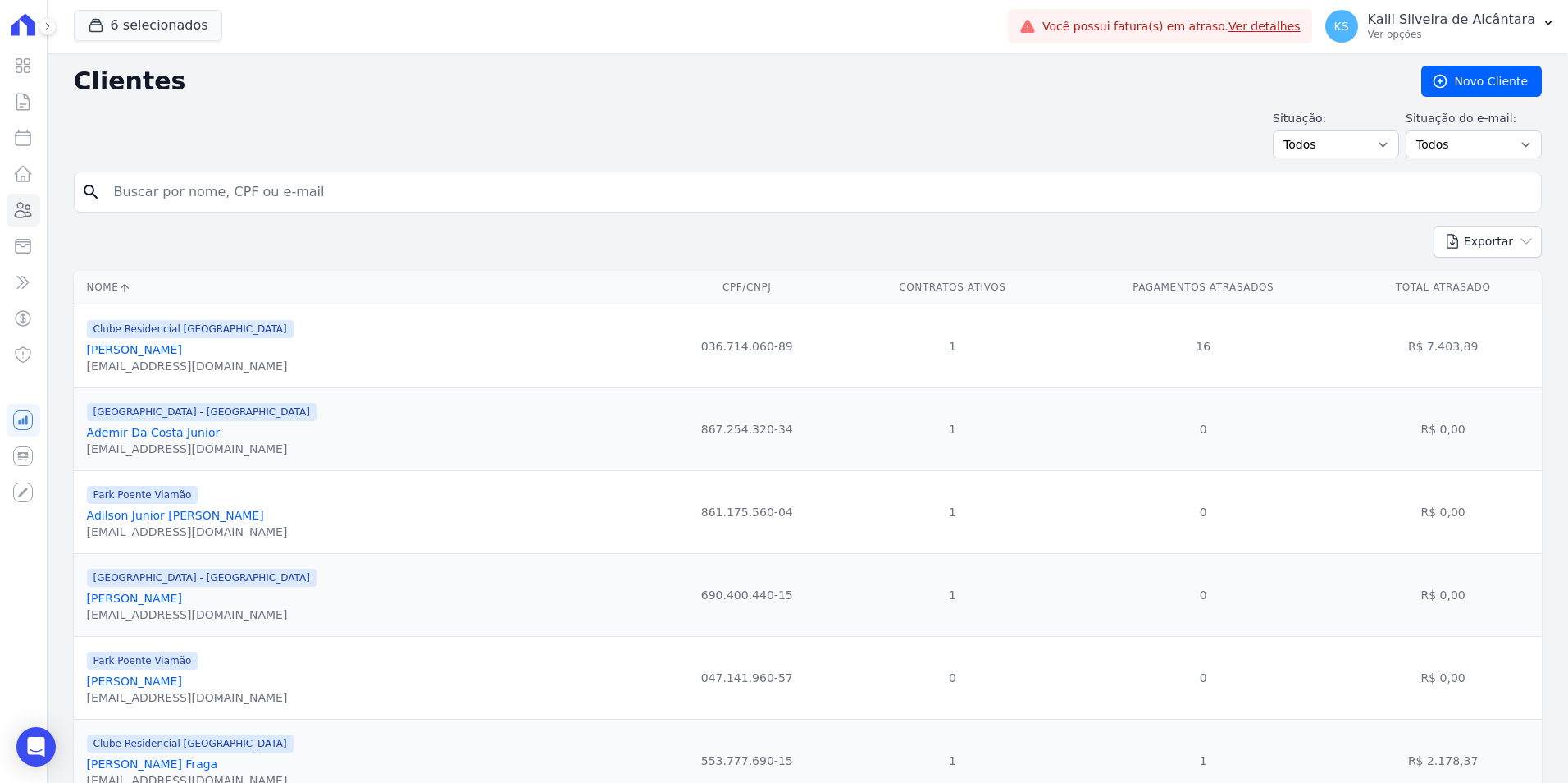
click at [267, 197] on input "search" at bounding box center [819, 192] width 1430 height 33
paste input "Maria Eduarda Quevedo Rocha"
type input "Maria Eduarda Quevedo Rocha"
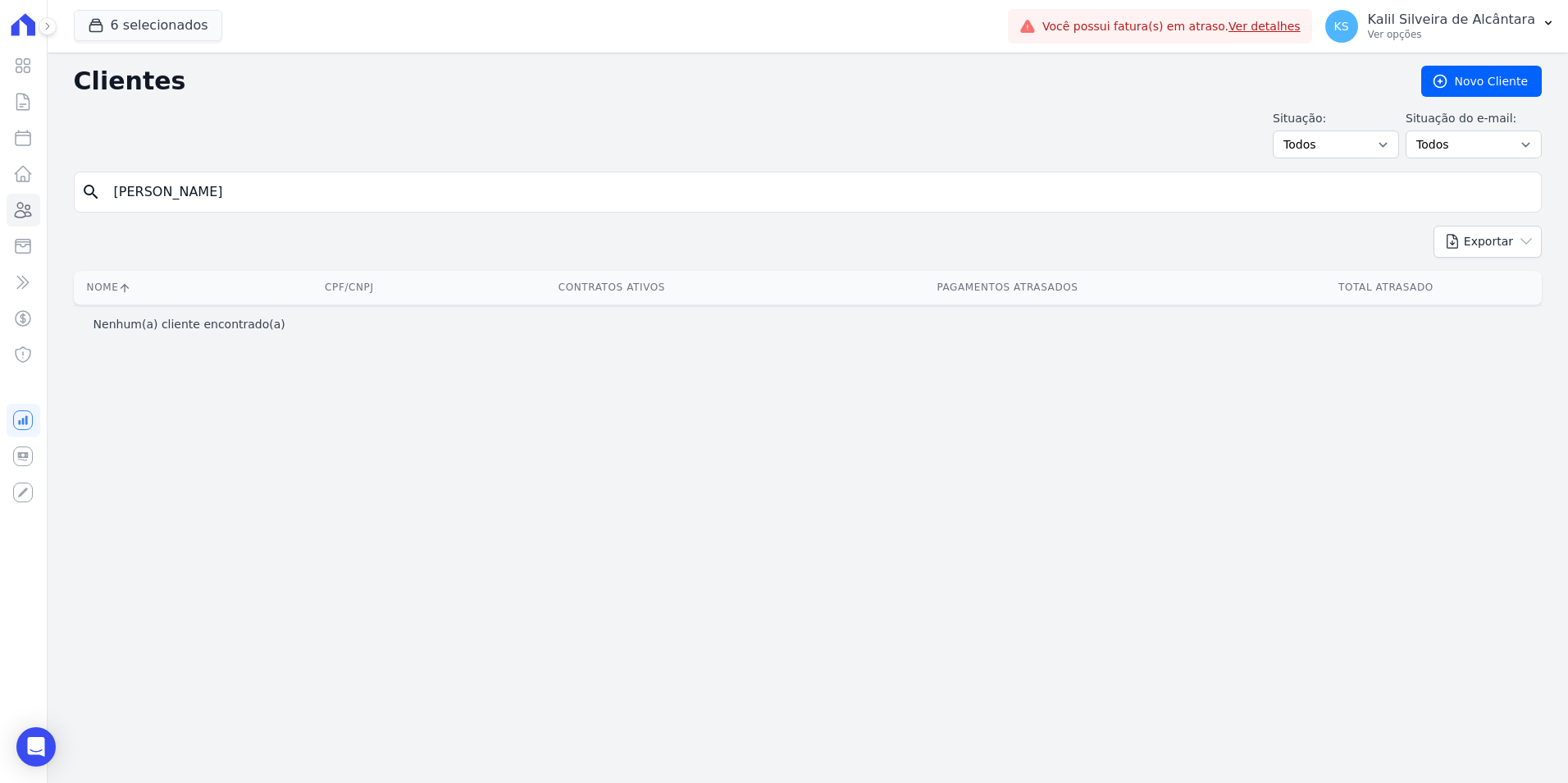
click at [148, 43] on div "6 selecionados Apice Incorporadora Art Park - Juros de Obra Arty Park - Gravata…" at bounding box center [537, 26] width 927 height 55
click at [155, 35] on button "6 selecionados" at bounding box center [148, 25] width 148 height 32
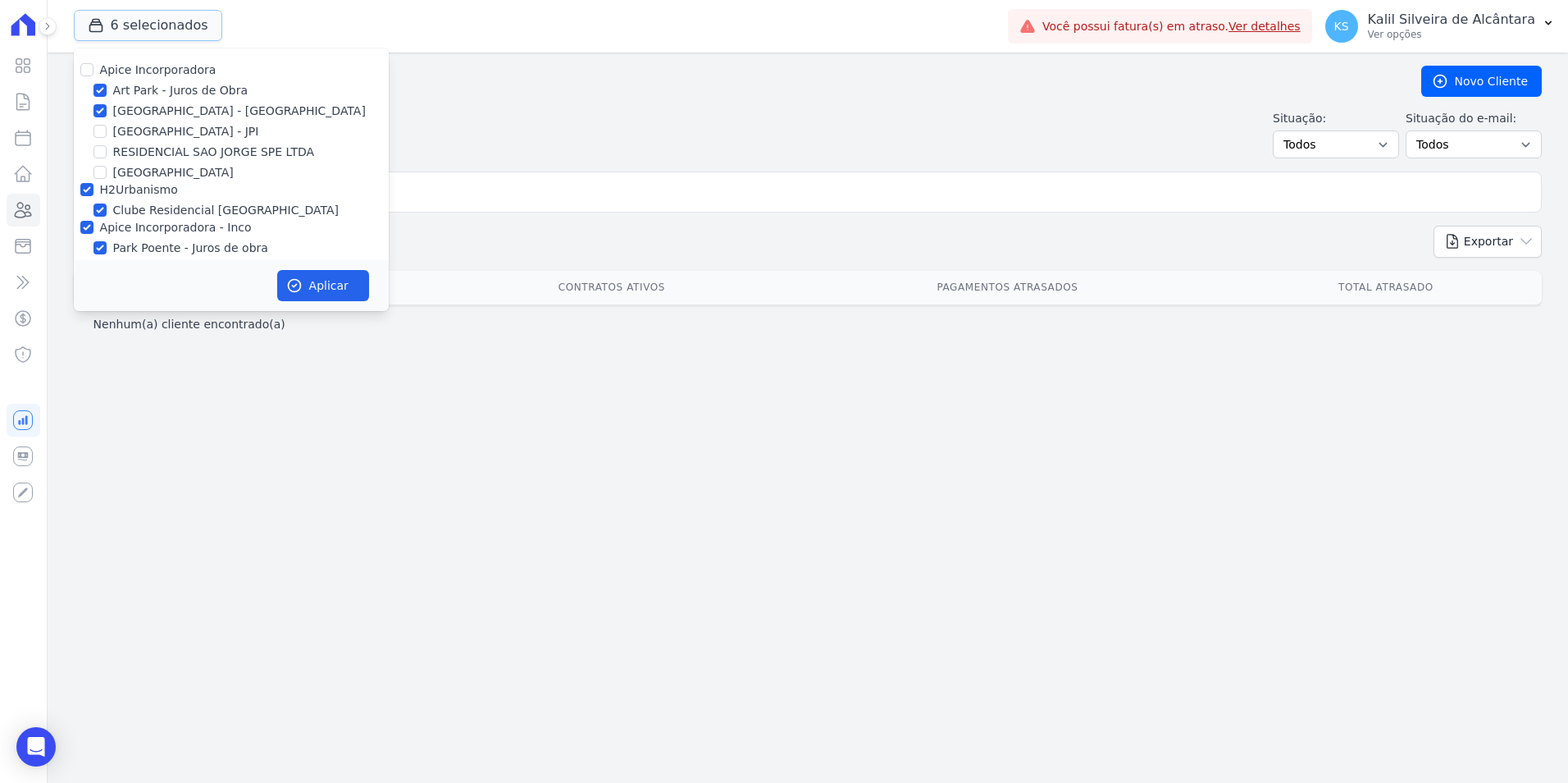
scroll to position [51, 0]
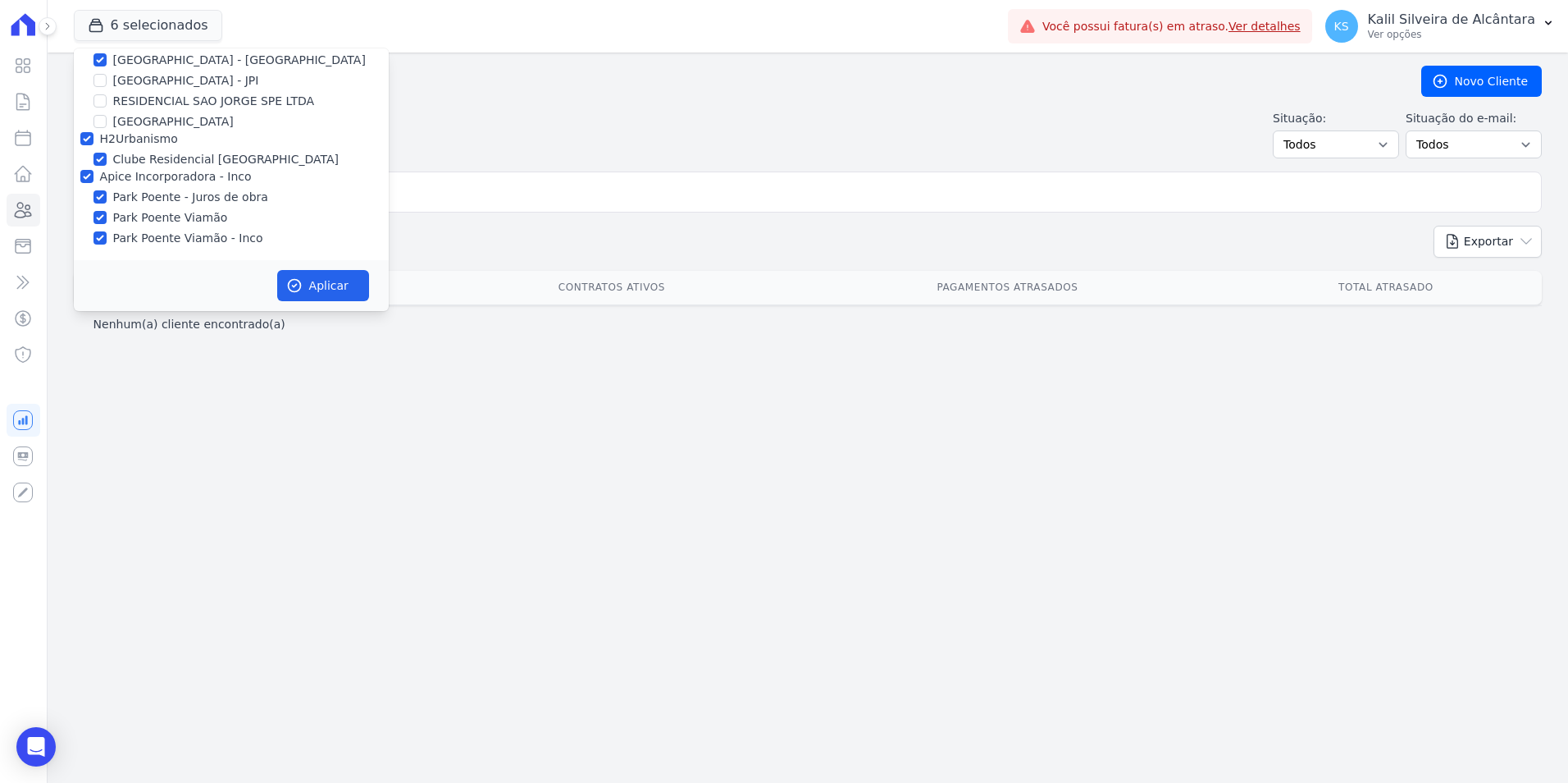
click at [345, 406] on div "Clientes Novo Cliente Situação: Todos Adimplentes Inadimplentes Situação do e-m…" at bounding box center [807, 418] width 1520 height 730
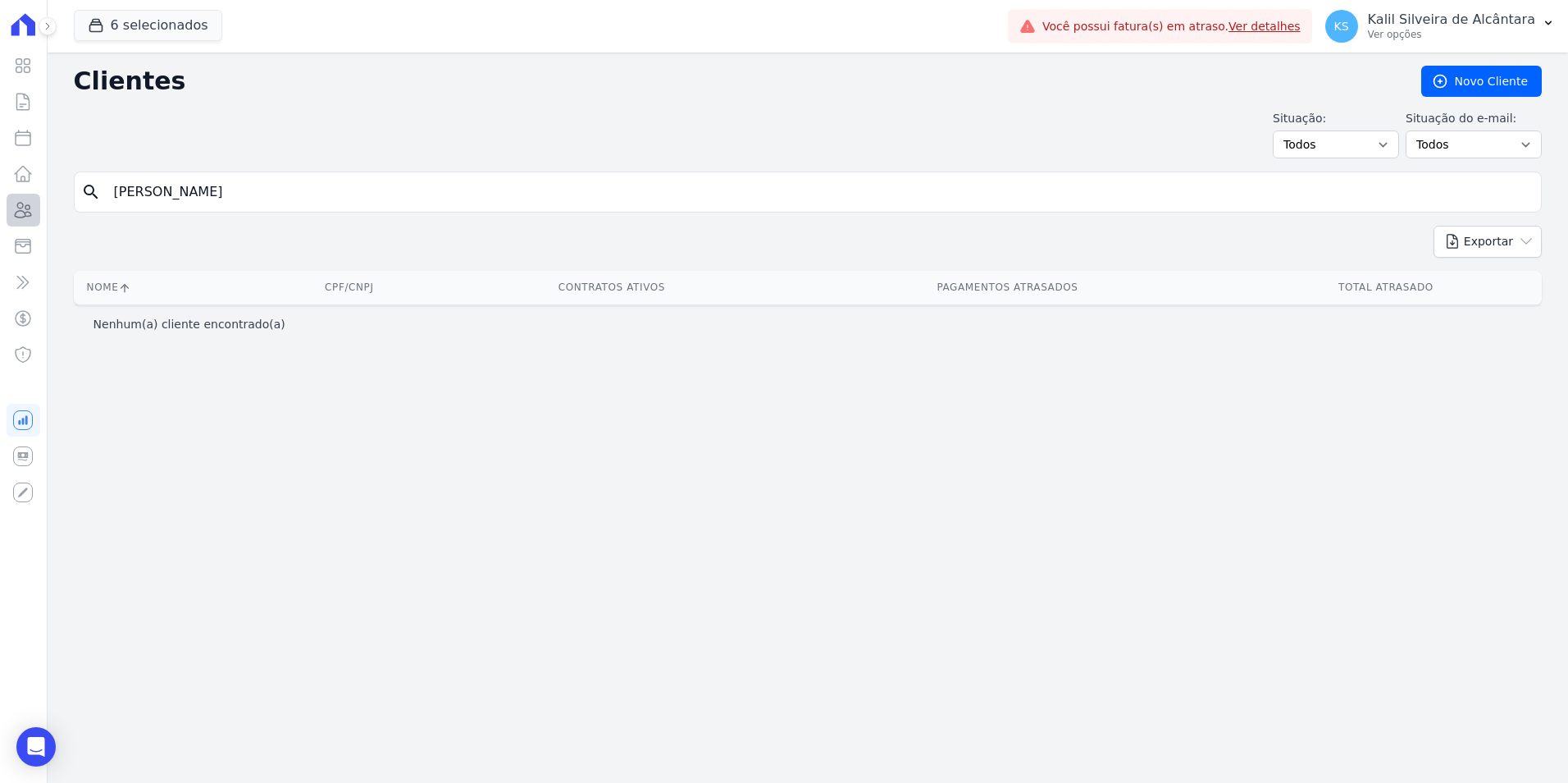
drag, startPoint x: 343, startPoint y: 182, endPoint x: 20, endPoint y: 225, distance: 325.8
click at [23, 225] on div "Visão Geral Contratos Parcelas Lotes Clientes Minha Carteira Transferências Cré…" at bounding box center [784, 391] width 1568 height 783
type input "amanda da silva gome"
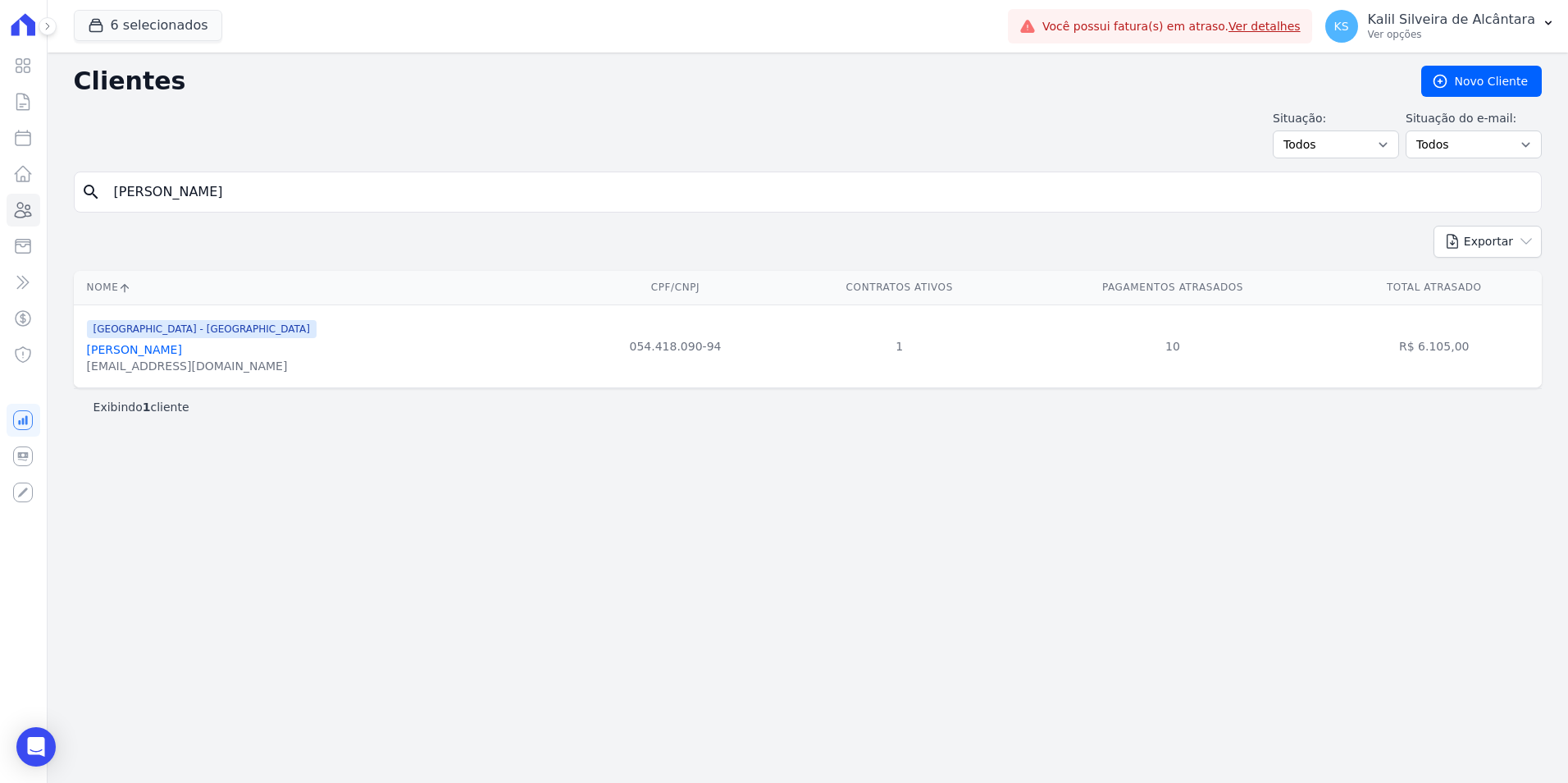
click at [179, 355] on link "Amanda Da Silva Gomes" at bounding box center [134, 350] width 95 height 13
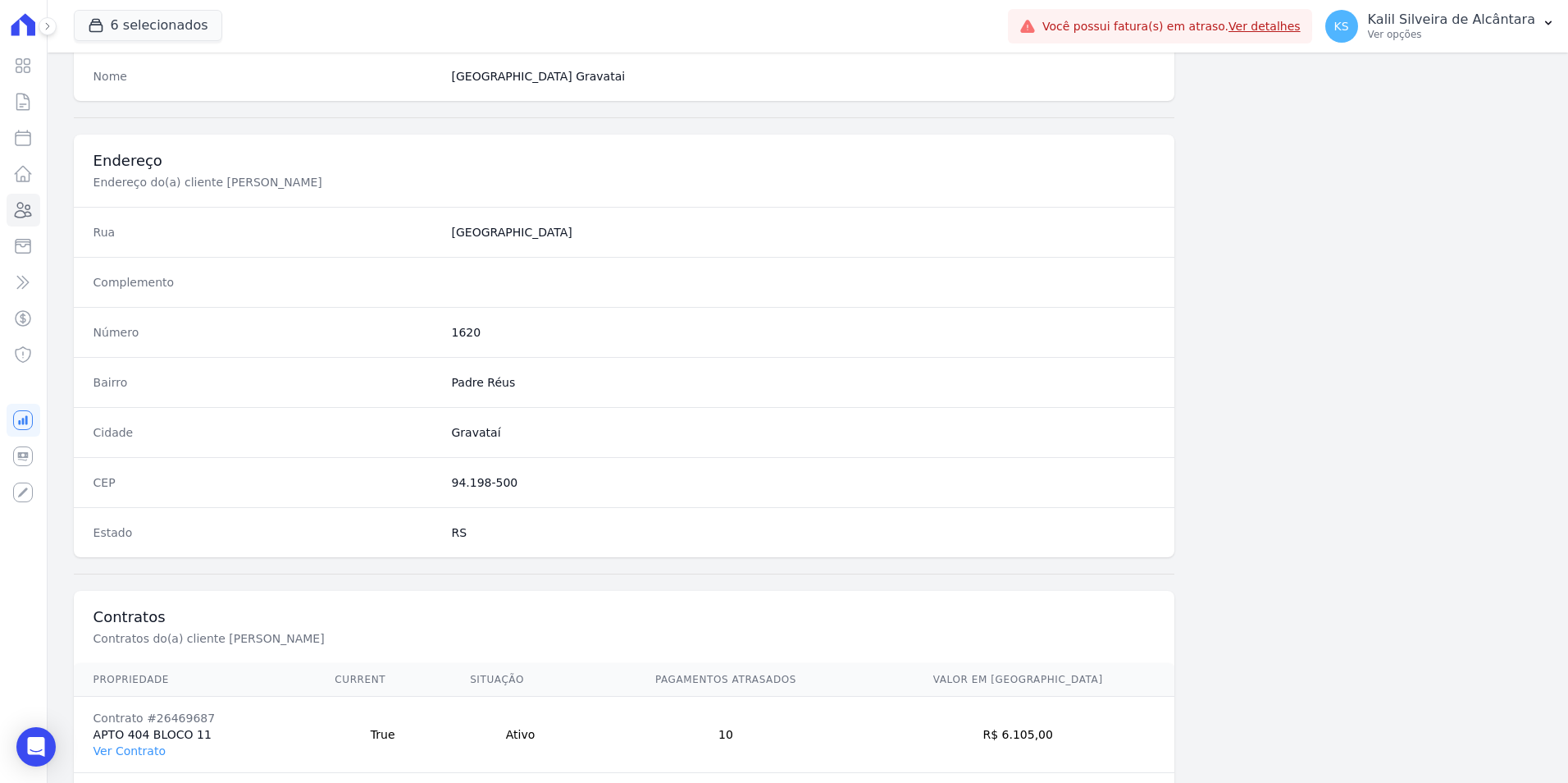
scroll to position [752, 0]
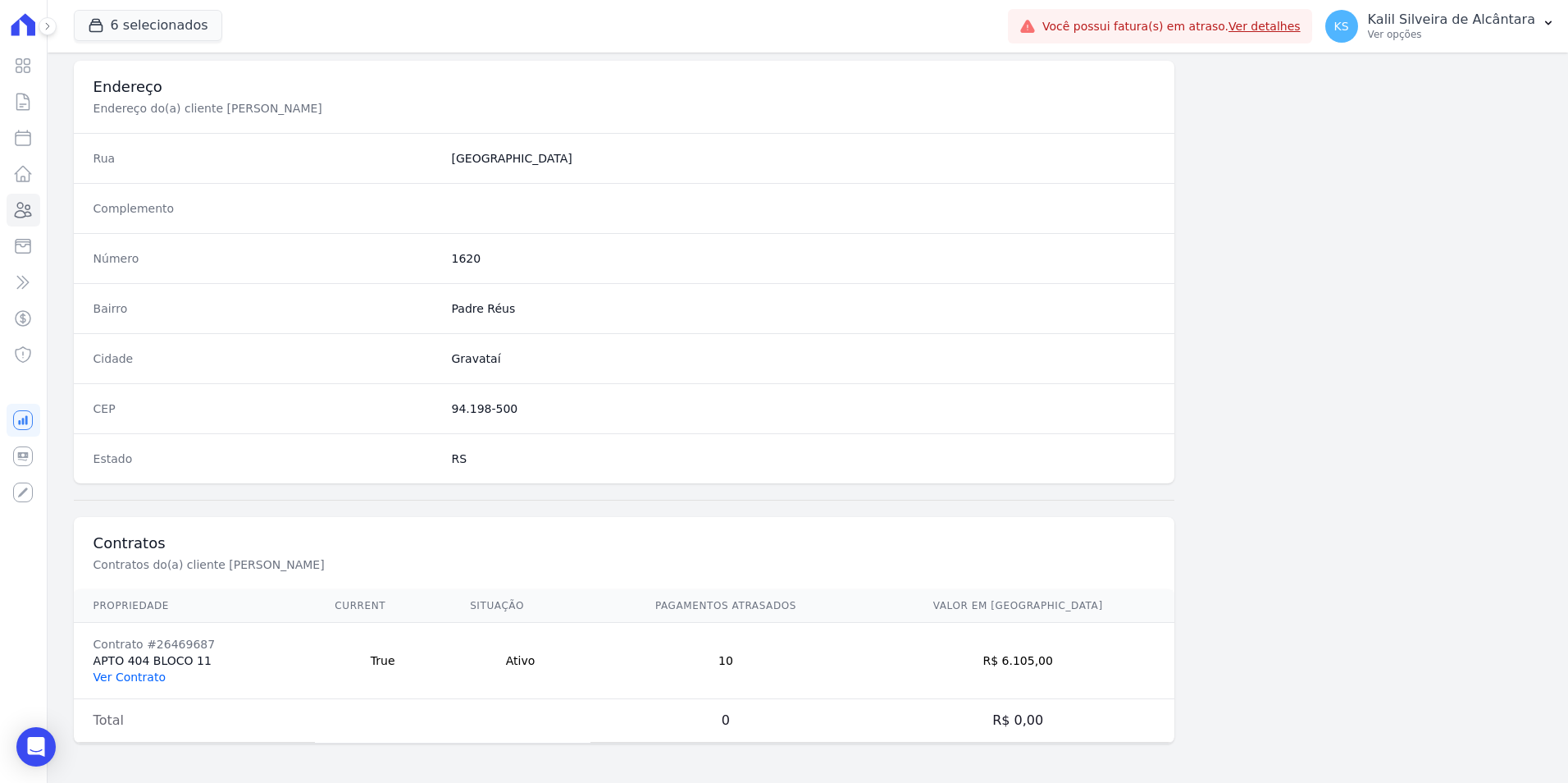
click at [147, 683] on td "Contrato #26469687 APTO 404 BLOCO 11 Ver Contrato" at bounding box center [194, 661] width 242 height 77
click at [146, 678] on link "Ver Contrato" at bounding box center [129, 677] width 72 height 13
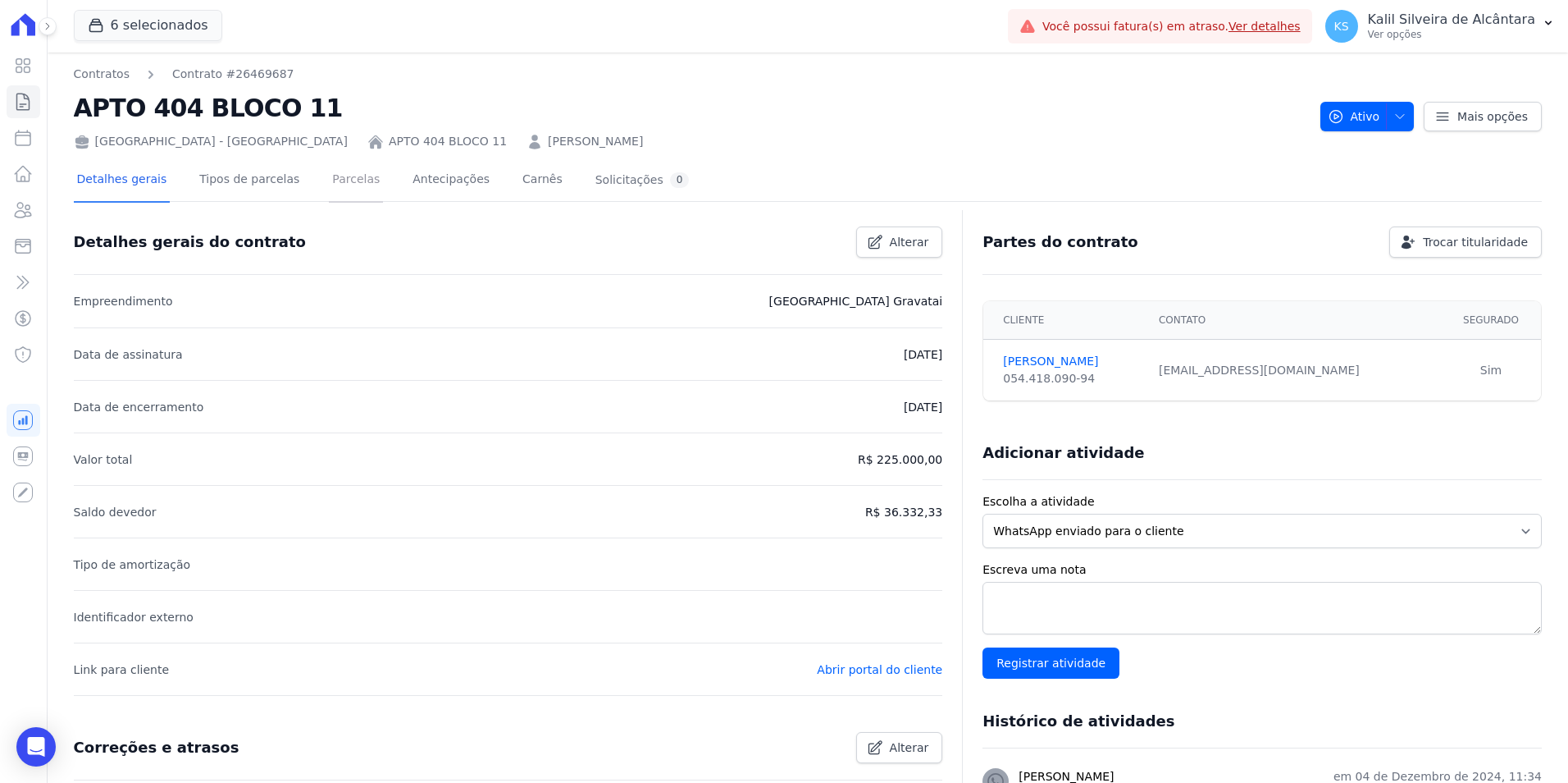
click at [338, 174] on link "Parcelas" at bounding box center [355, 180] width 55 height 43
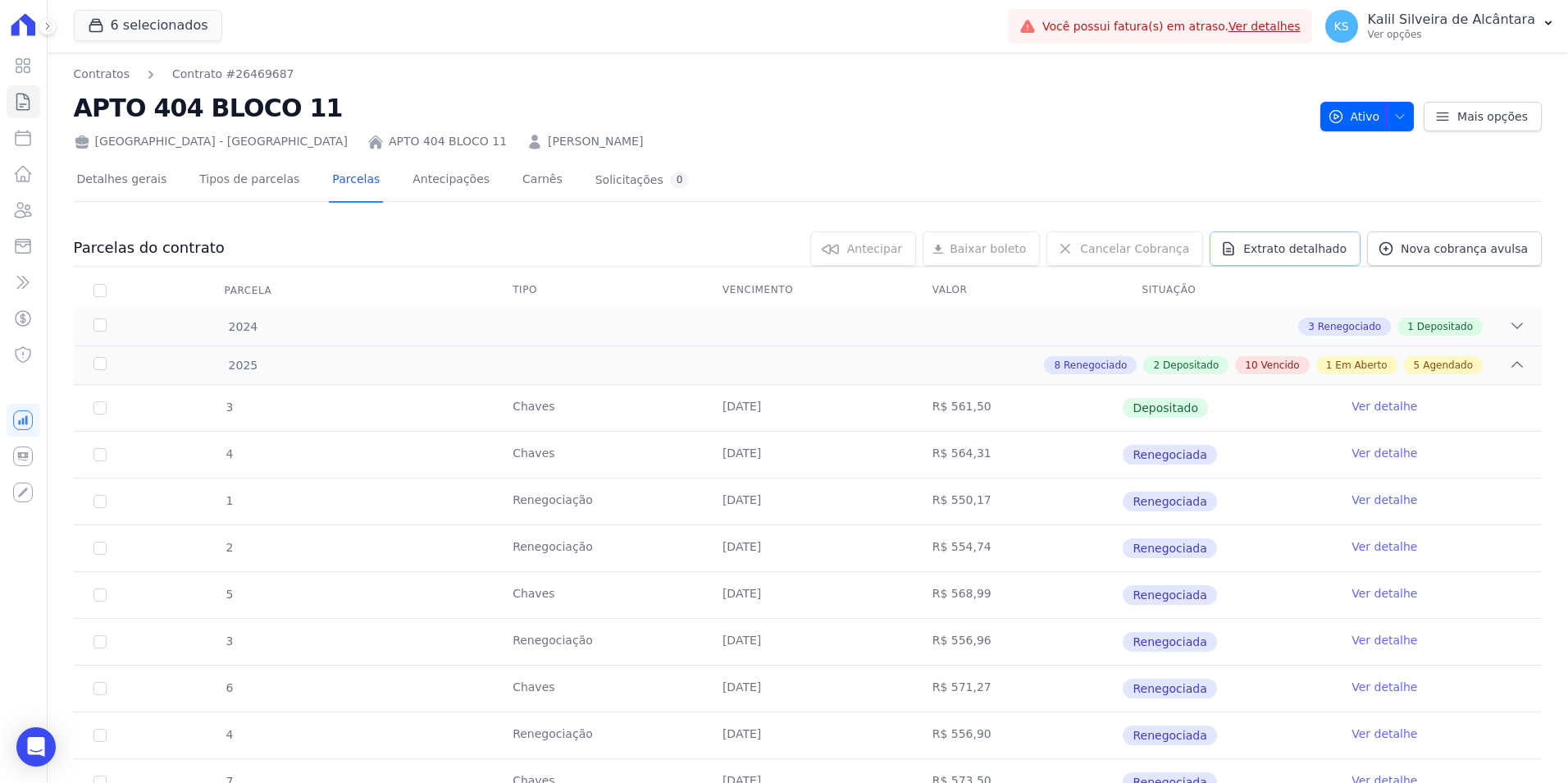
click at [1269, 252] on span "Extrato detalhado" at bounding box center [1295, 248] width 103 height 16
click at [1489, 254] on span "Exportar PDF" at bounding box center [1515, 249] width 86 height 16
click at [33, 216] on icon at bounding box center [23, 210] width 20 height 20
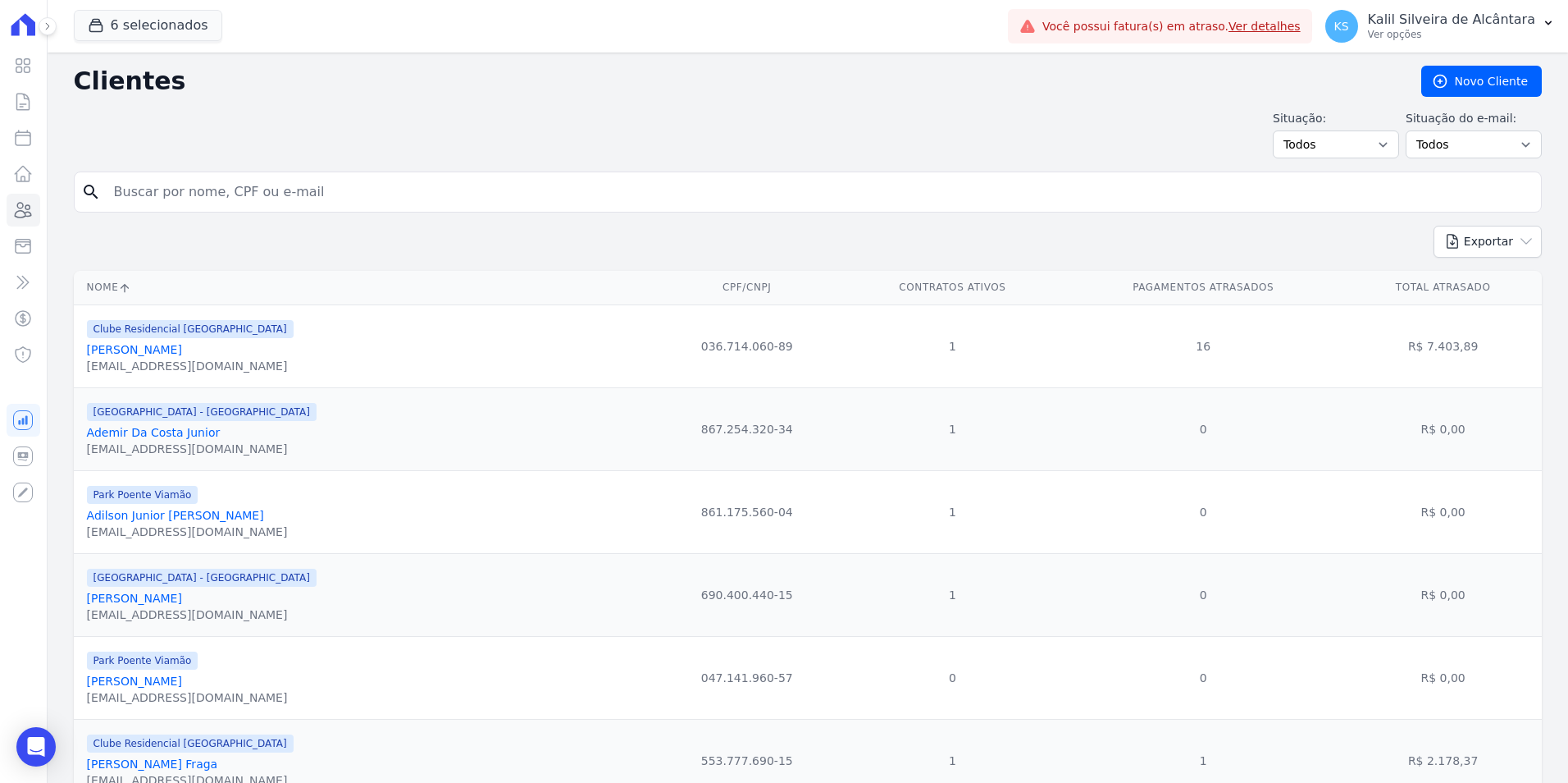
click at [328, 176] on input "search" at bounding box center [819, 192] width 1430 height 33
type input "jonas lopes"
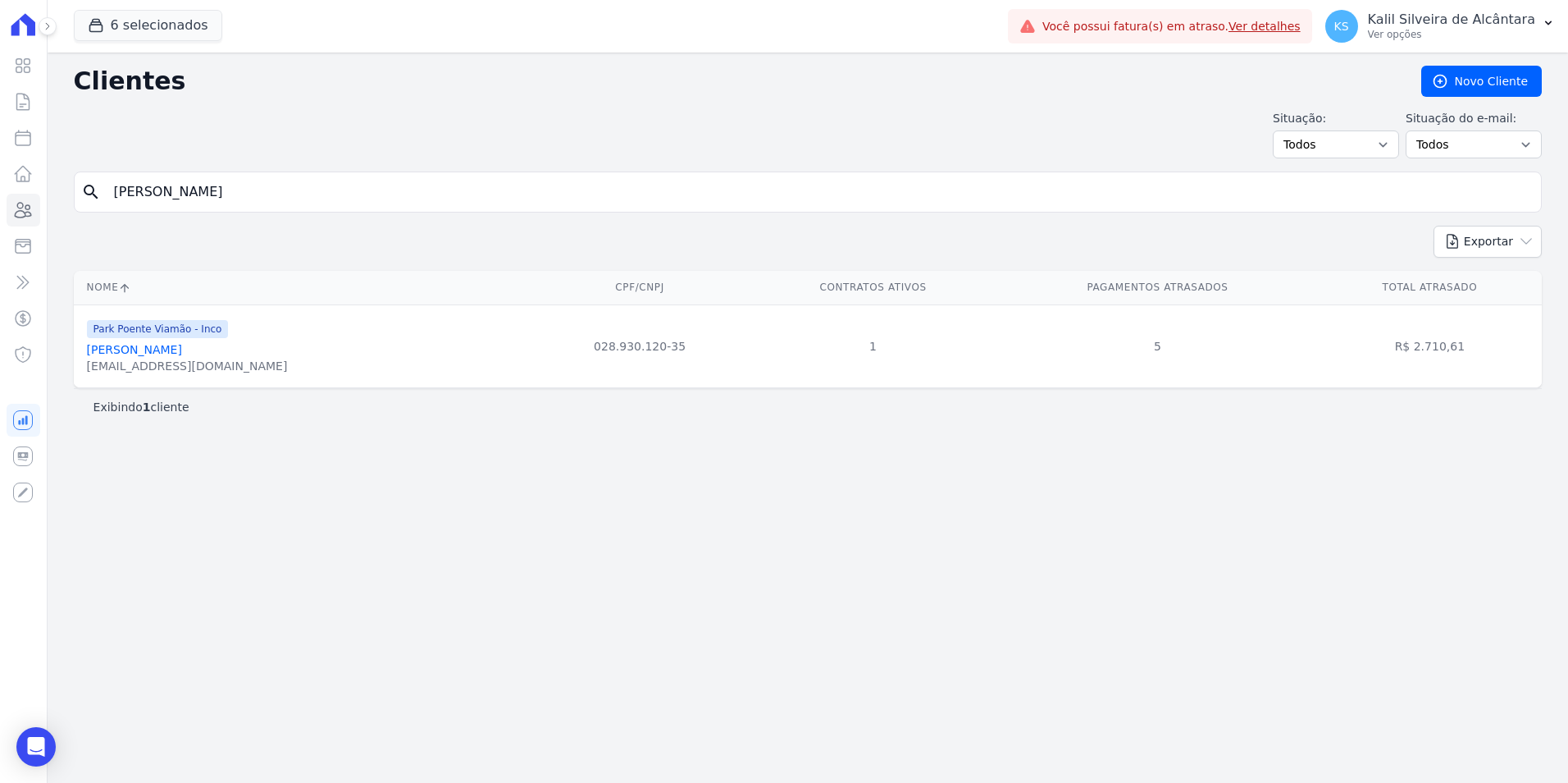
drag, startPoint x: 214, startPoint y: 194, endPoint x: -15, endPoint y: 223, distance: 230.8
click at [0, 223] on html "Visão Geral Contratos Parcelas Lotes Clientes Minha Carteira Transferências Cré…" at bounding box center [784, 391] width 1568 height 783
type input "andreia vargas we"
click at [170, 353] on link "[PERSON_NAME]" at bounding box center [134, 350] width 95 height 13
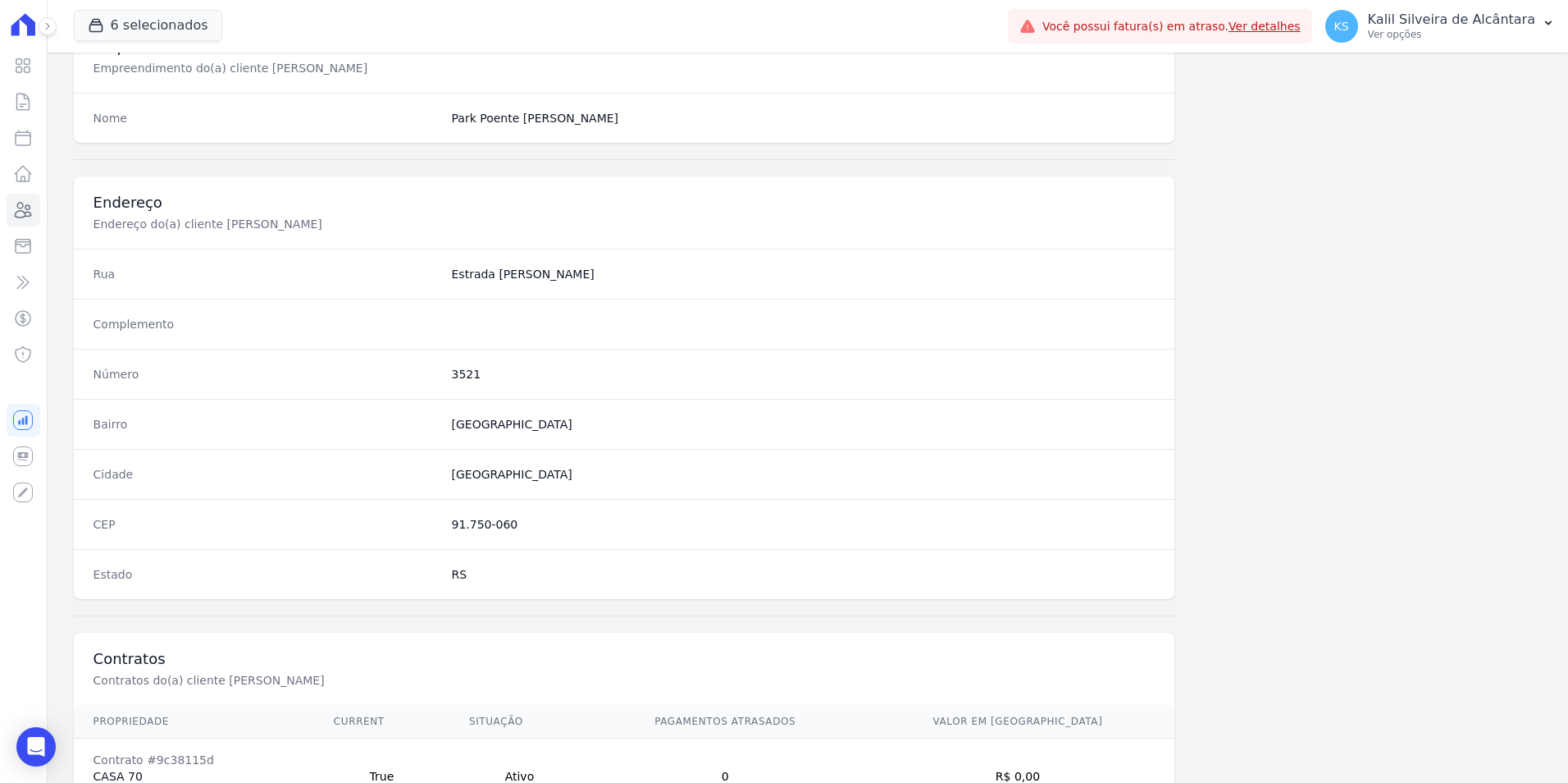
scroll to position [752, 0]
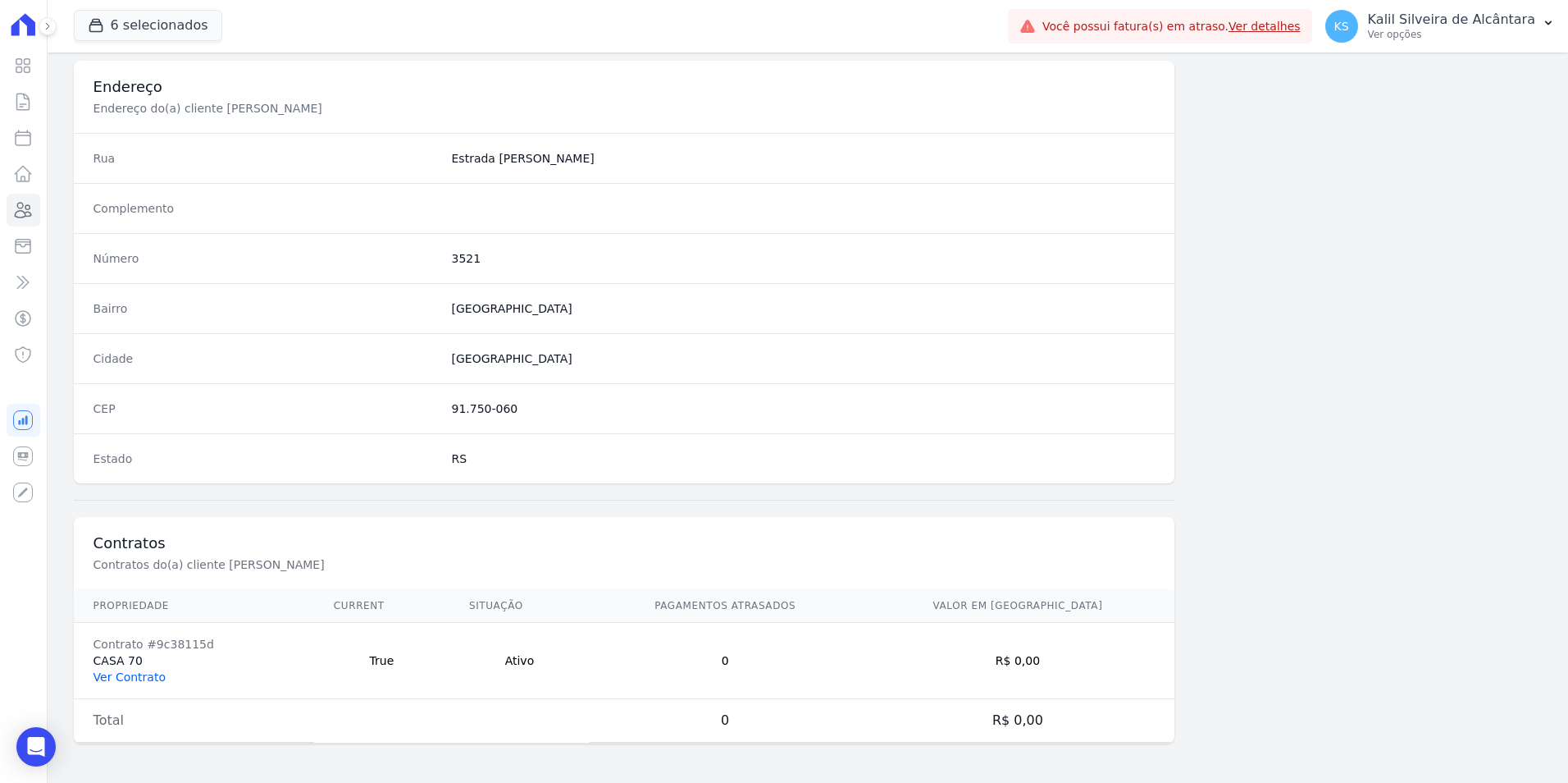
click at [134, 681] on link "Ver Contrato" at bounding box center [129, 677] width 72 height 13
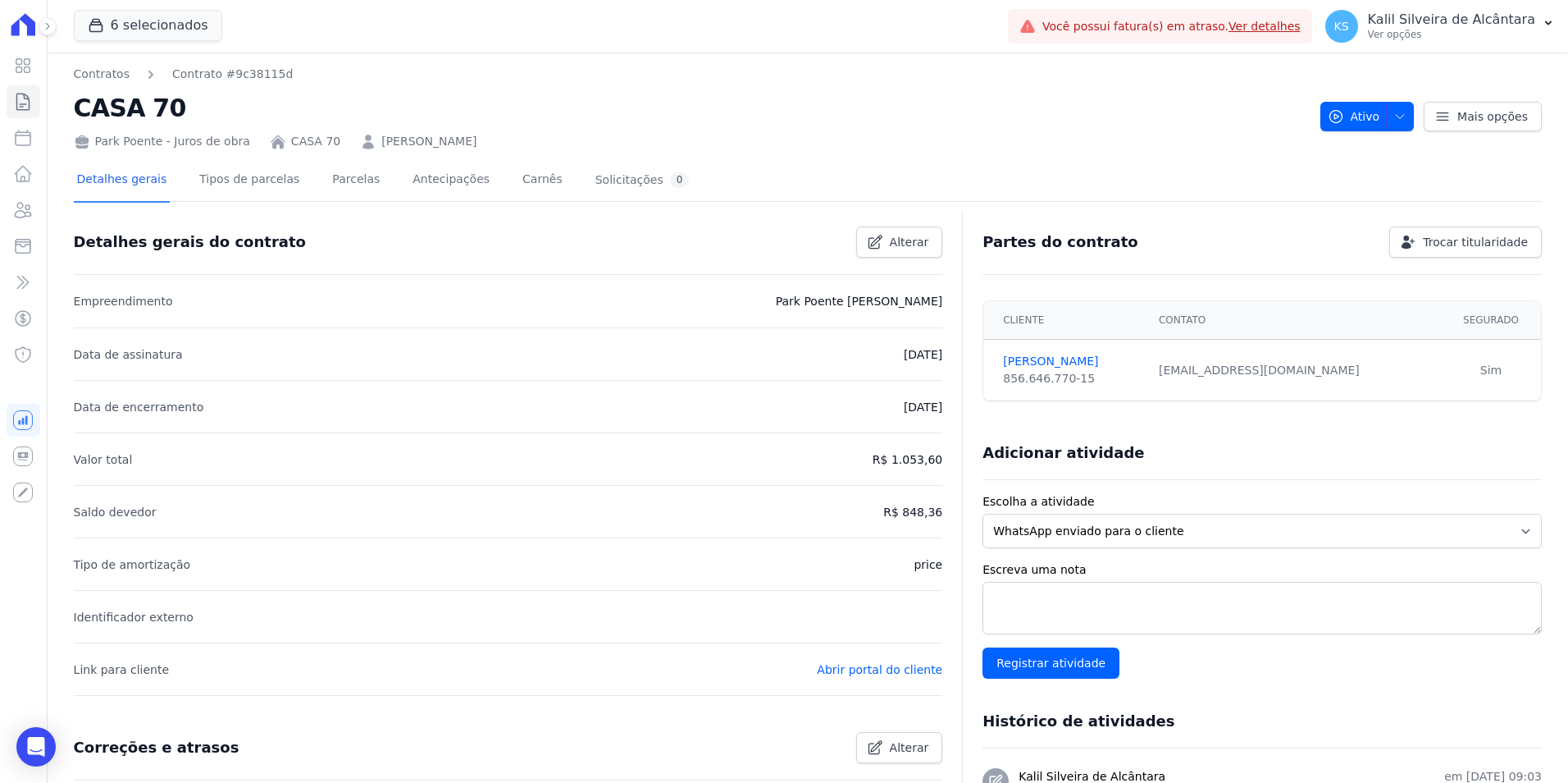
click at [307, 196] on div "Detalhes gerais Tipos de parcelas [GEOGRAPHIC_DATA] Antecipações Carnês Solicit…" at bounding box center [383, 180] width 619 height 43
click at [329, 183] on link "Parcelas" at bounding box center [355, 180] width 55 height 43
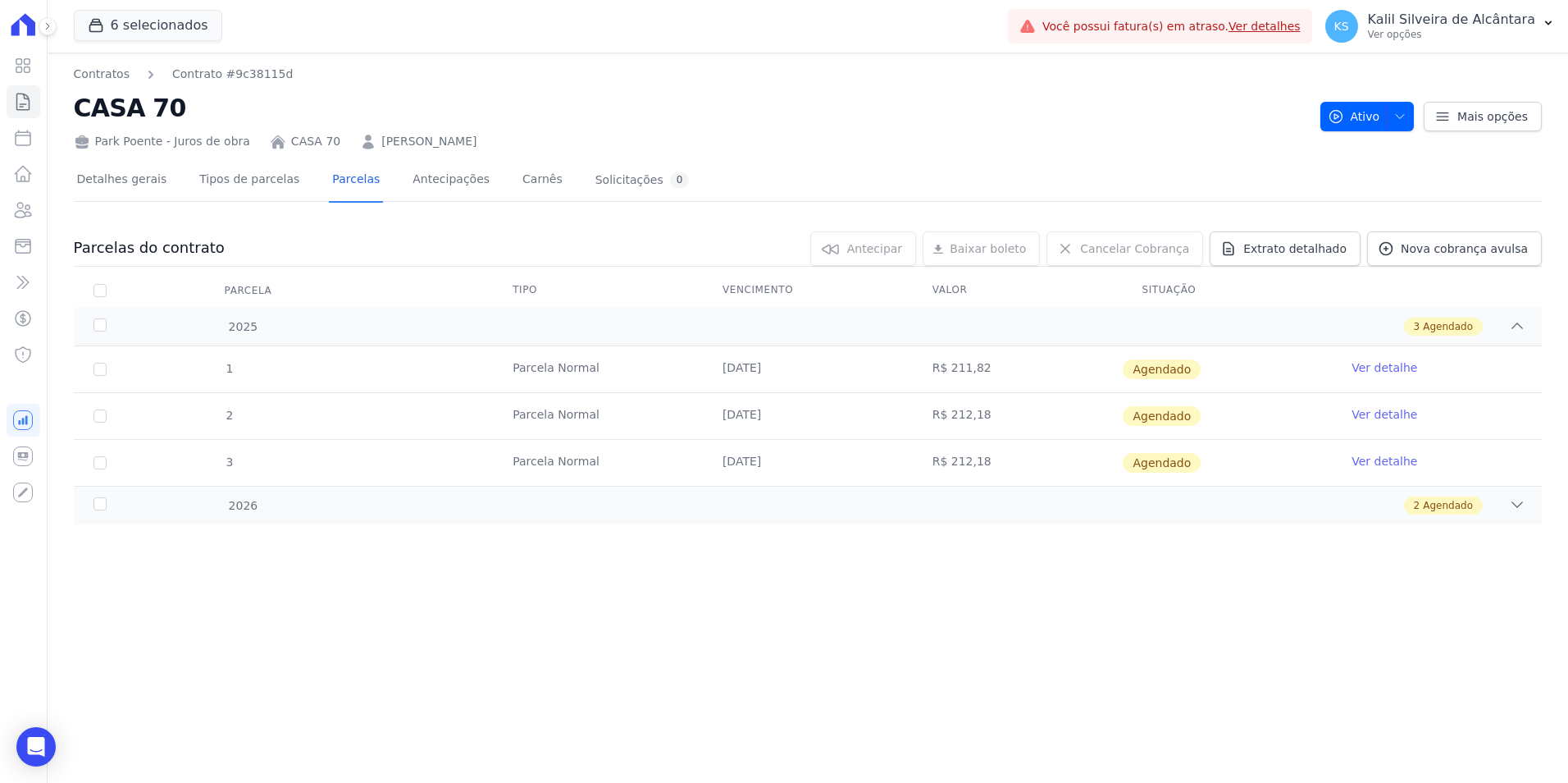
click at [1385, 368] on link "Ver detalhe" at bounding box center [1384, 367] width 65 height 16
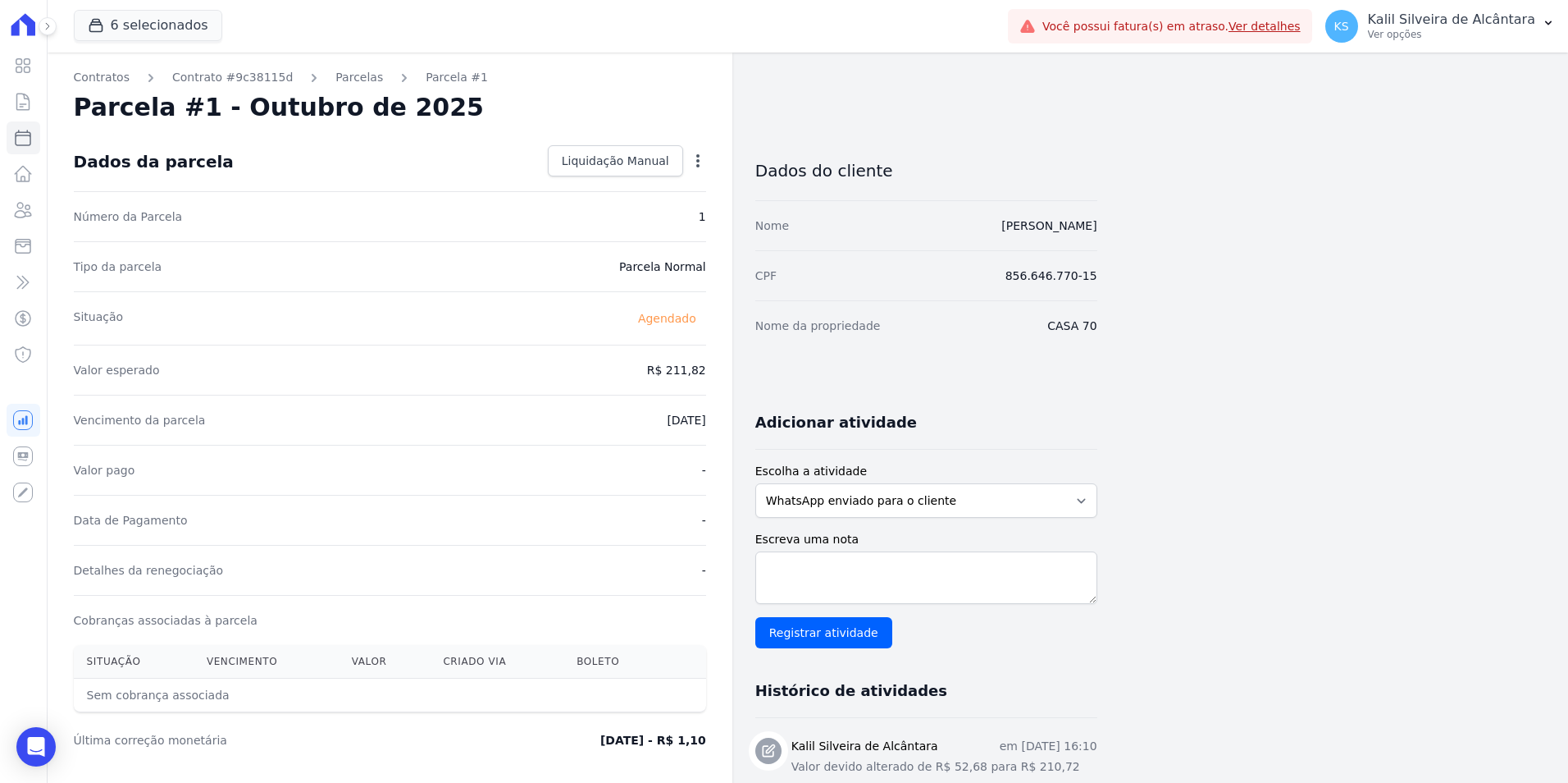
click at [709, 164] on div "Contratos Contrato #9c38115d Parcelas Parcela #1 Parcela #1 - Outubro de 2025 D…" at bounding box center [390, 580] width 685 height 1055
click at [704, 160] on icon "button" at bounding box center [697, 160] width 16 height 16
click at [652, 189] on link "Alterar" at bounding box center [627, 183] width 145 height 30
click at [602, 425] on input "2025-10-05" at bounding box center [641, 419] width 129 height 35
type input "[DATE]"
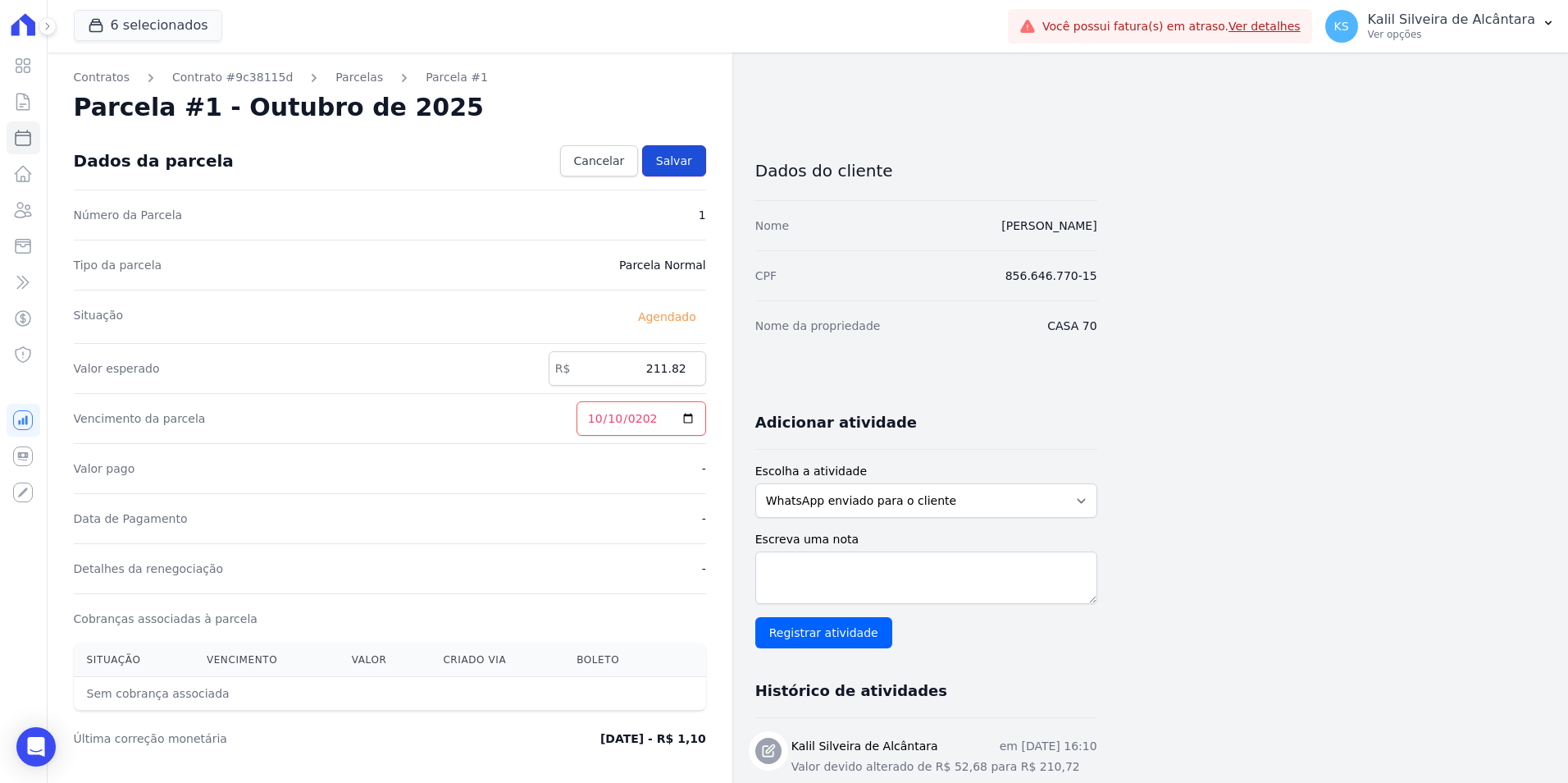
click at [674, 169] on span "Salvar" at bounding box center [674, 160] width 36 height 16
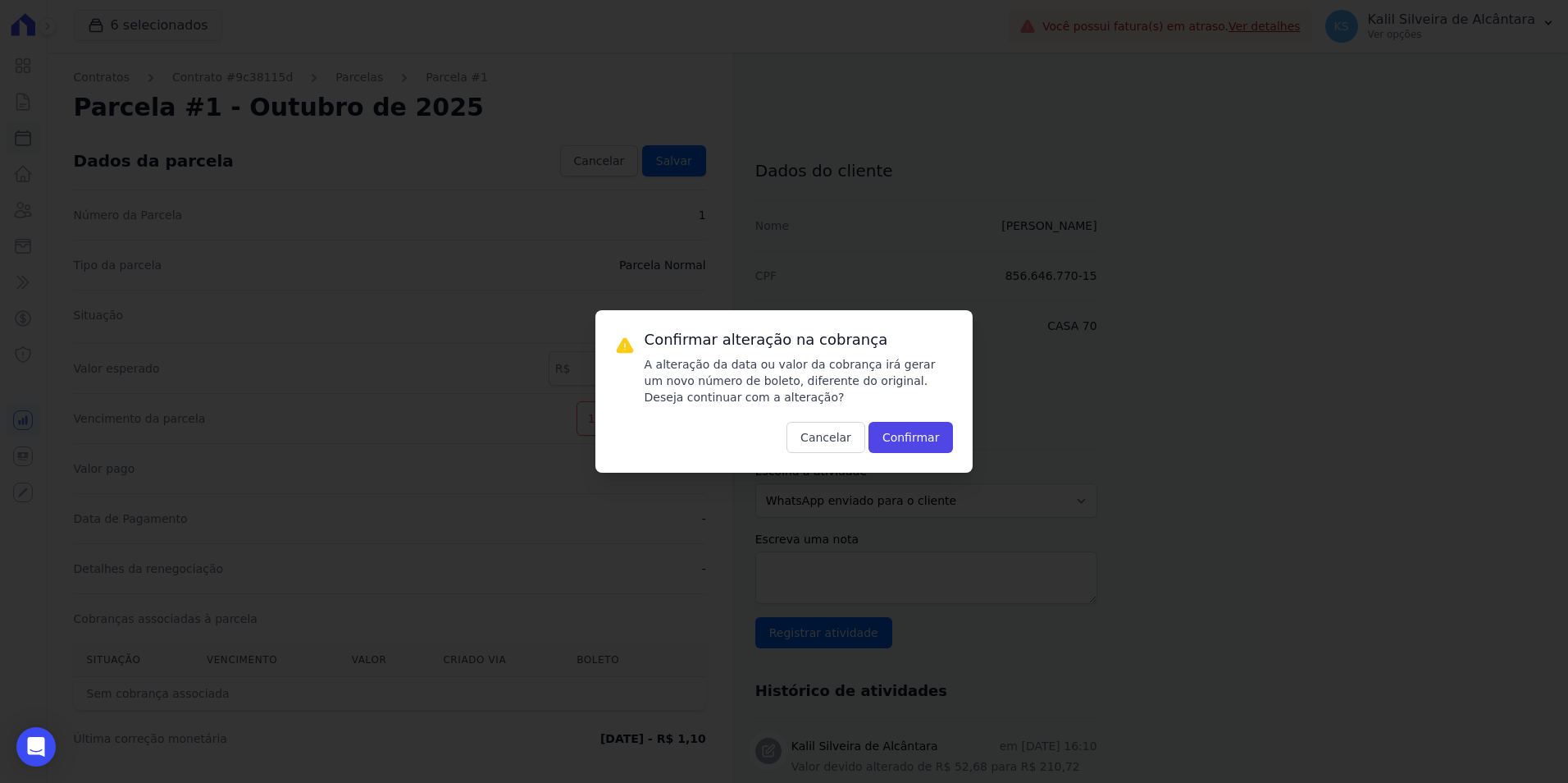
click at [925, 453] on div "Confirmar alteração na cobrança A alteração da data ou valor da cobrança irá ge…" at bounding box center [784, 392] width 378 height 163
click at [926, 445] on button "Confirmar" at bounding box center [911, 437] width 85 height 32
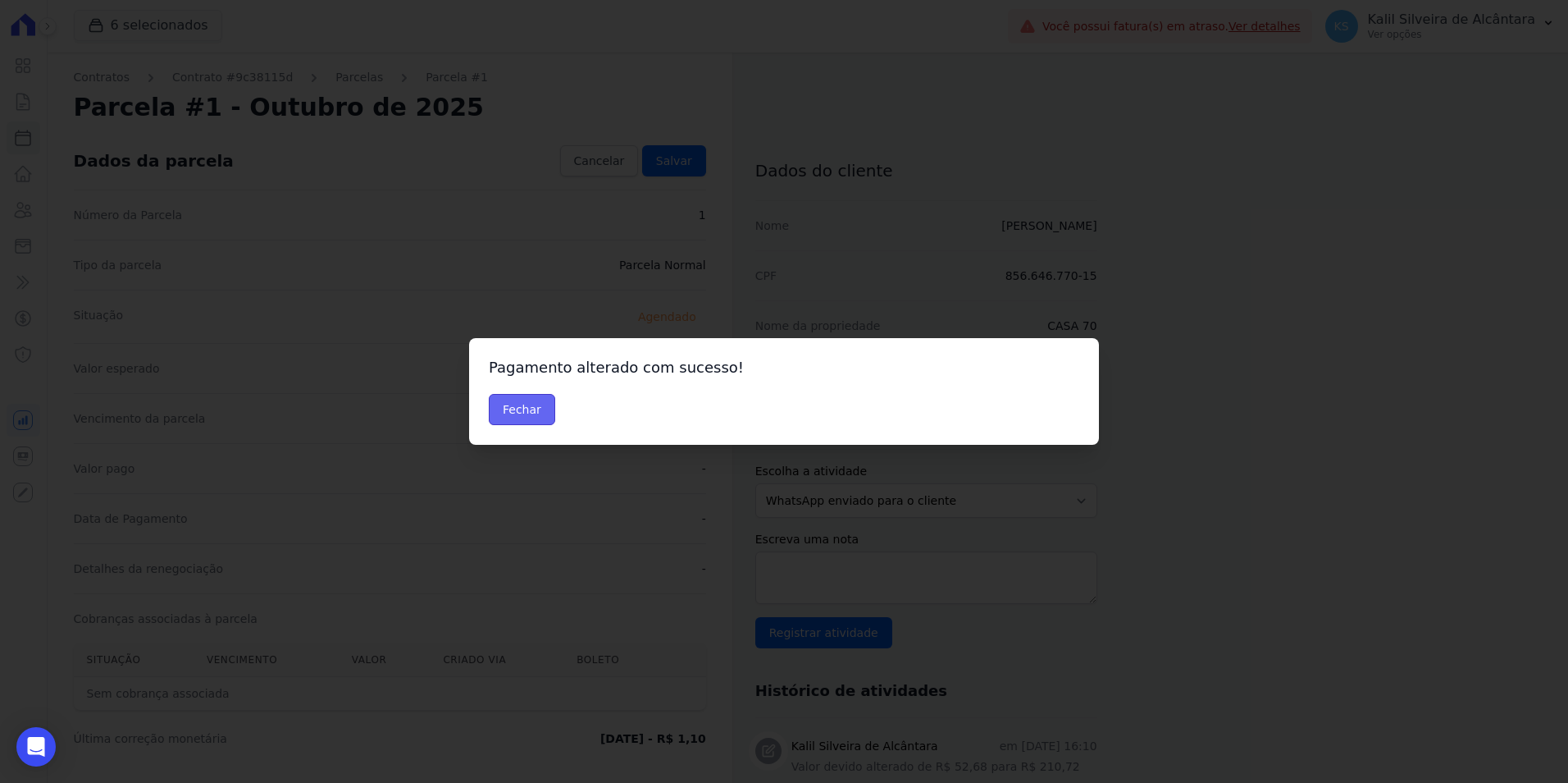
click at [525, 410] on button "Fechar" at bounding box center [521, 409] width 66 height 32
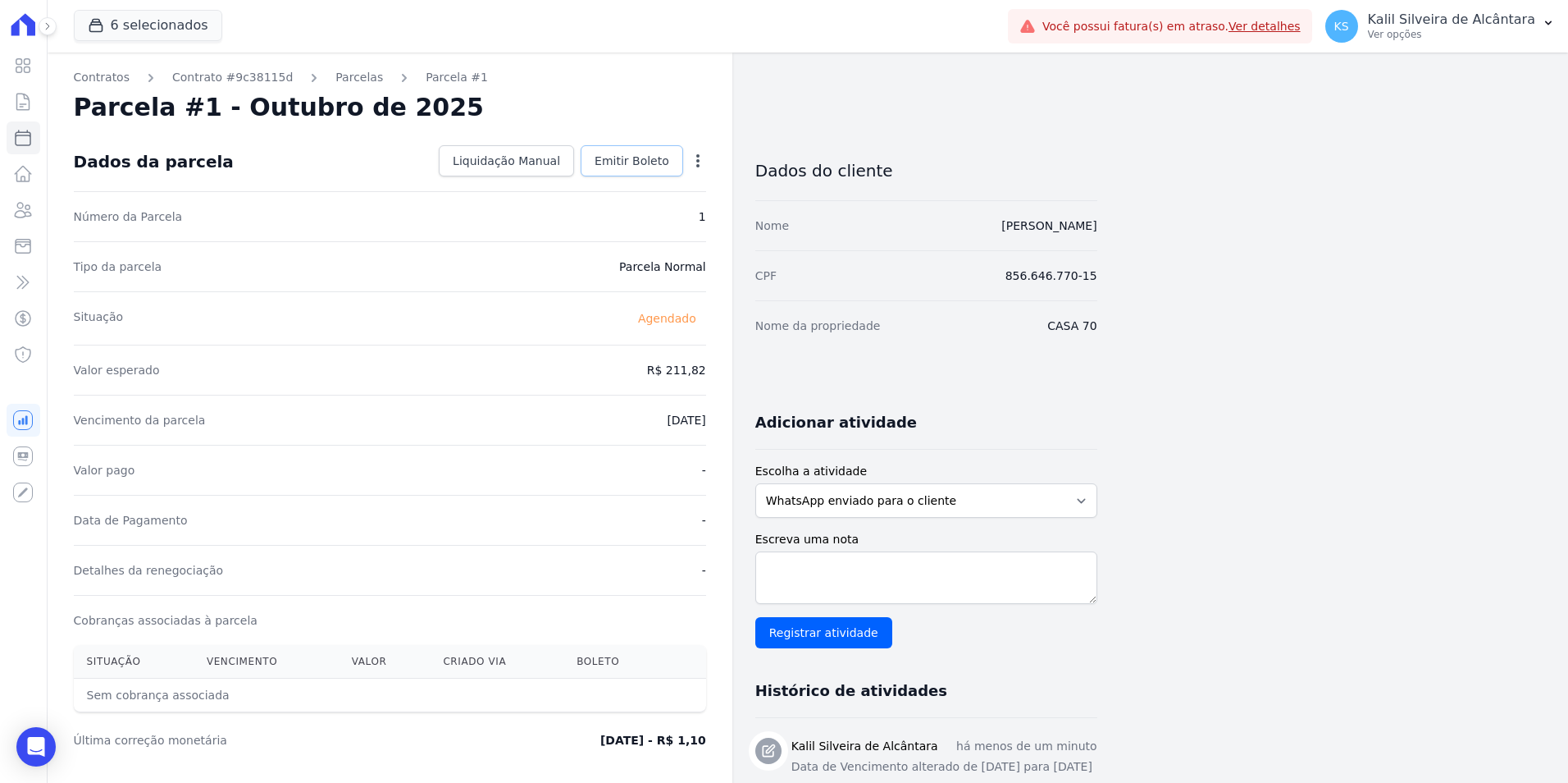
click at [662, 160] on span "Emitir Boleto" at bounding box center [632, 160] width 75 height 16
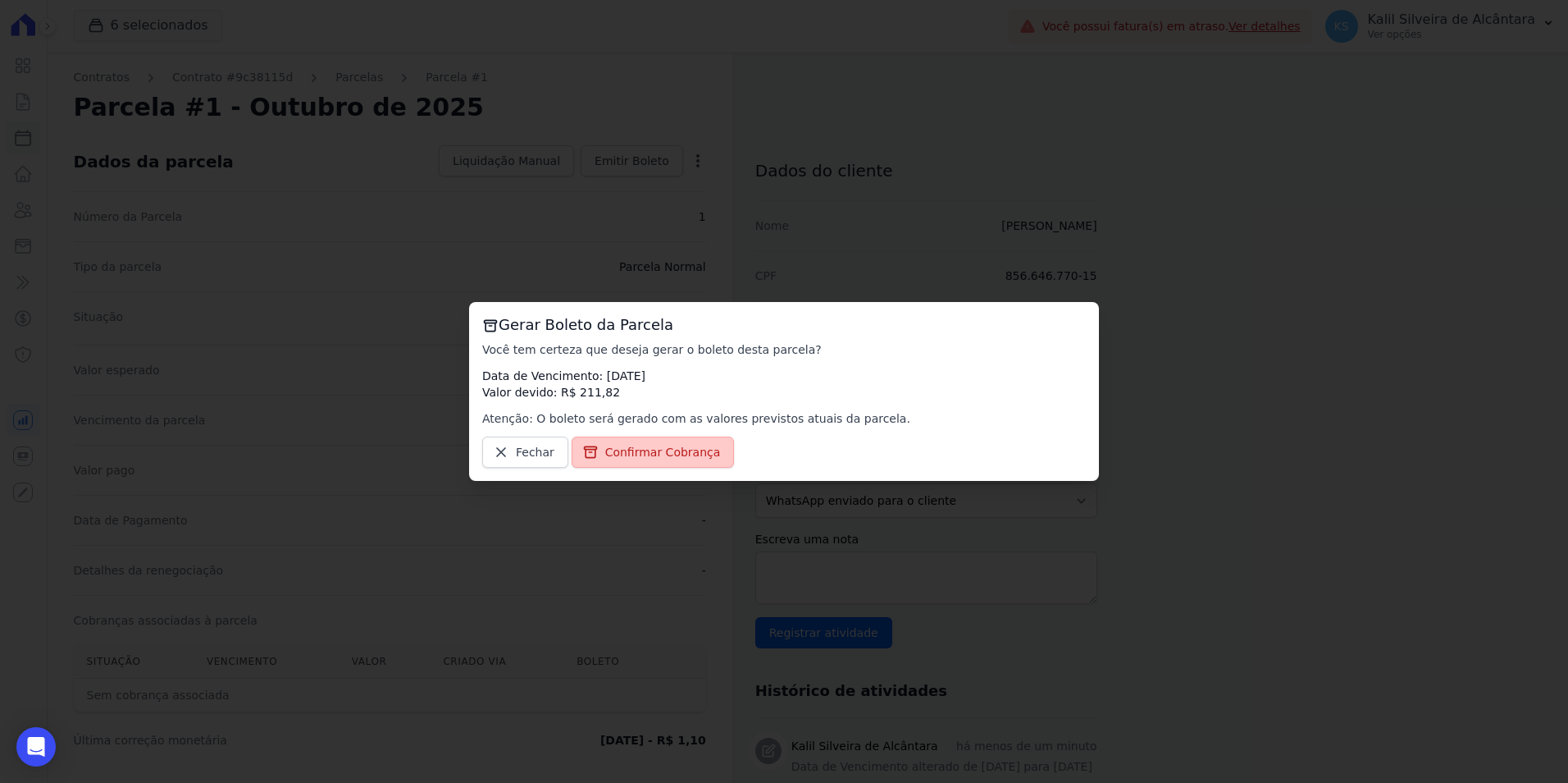
click at [665, 438] on link "Confirmar Cobrança" at bounding box center [653, 451] width 163 height 32
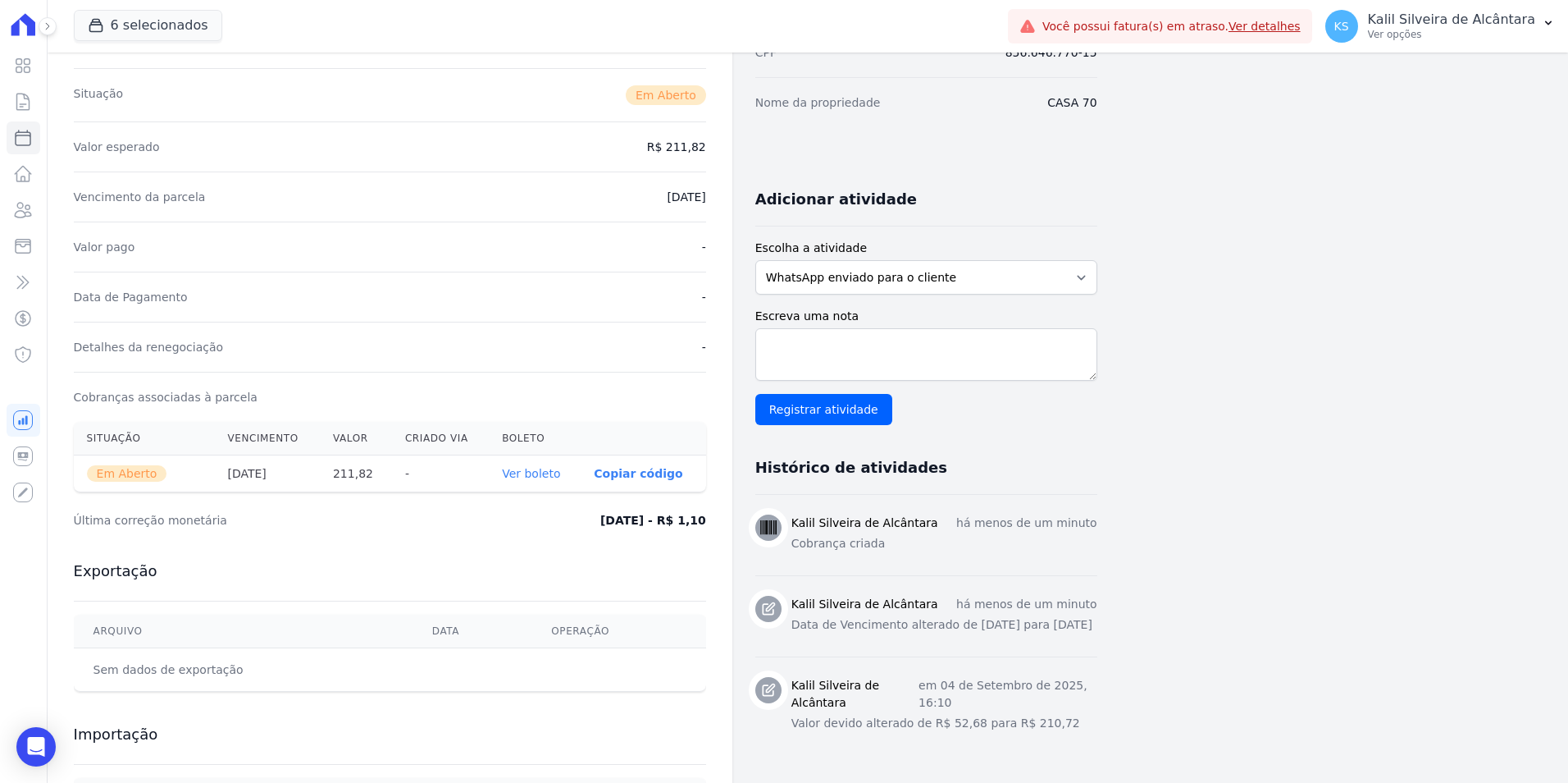
scroll to position [13, 0]
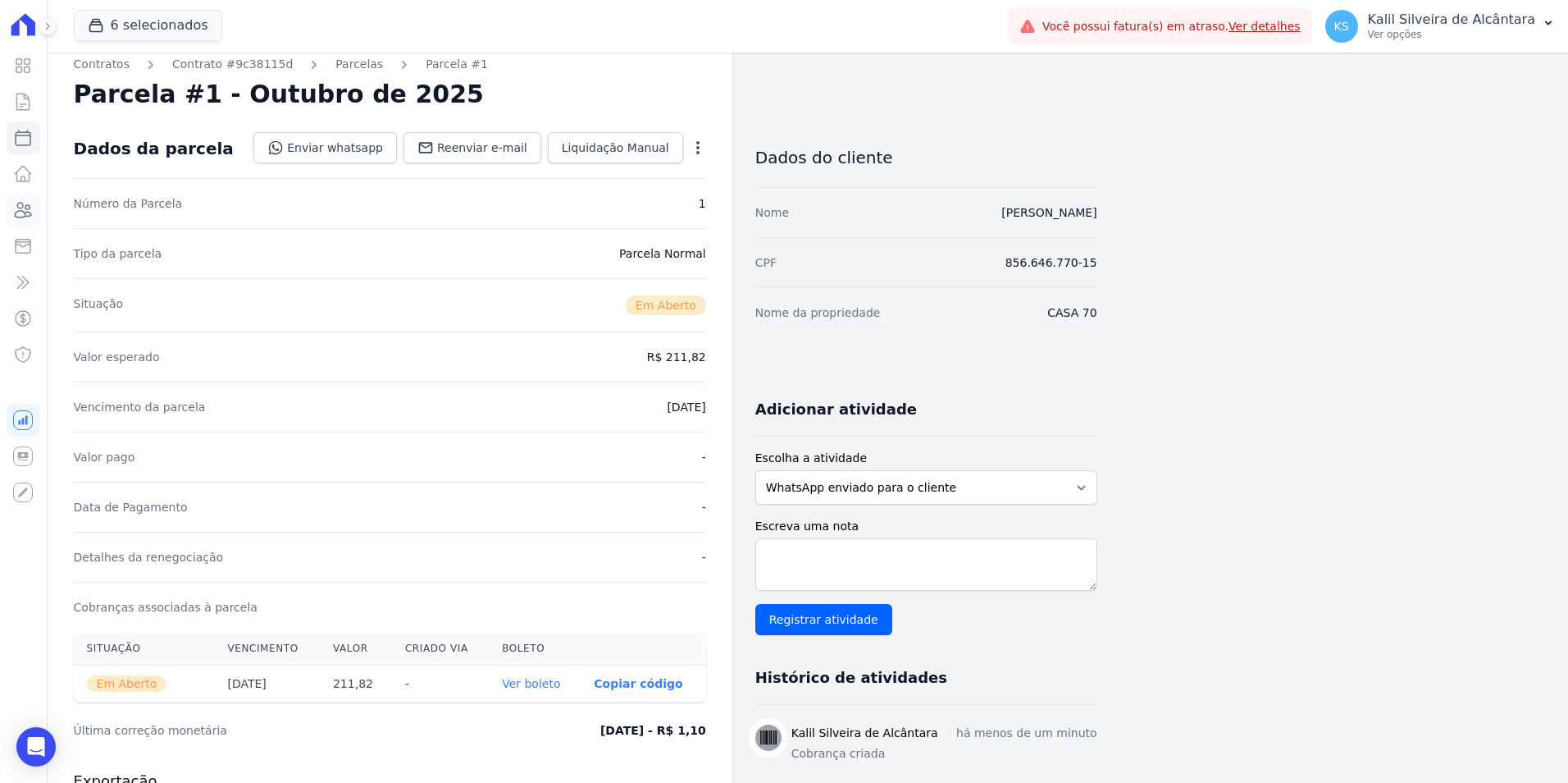
click at [23, 209] on icon at bounding box center [23, 210] width 20 height 20
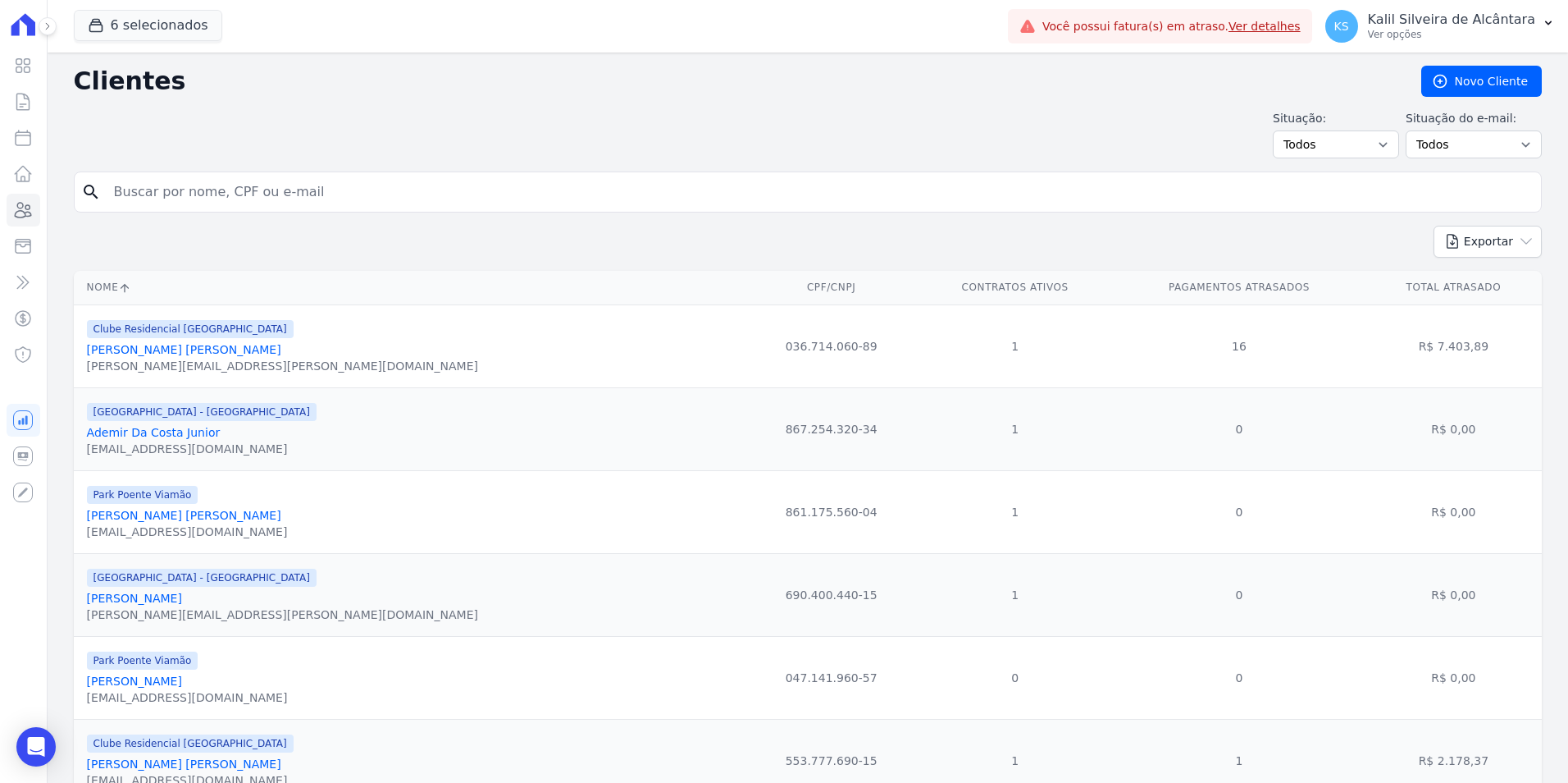
click at [220, 186] on input "search" at bounding box center [819, 192] width 1430 height 33
type input "andressa santos ro"
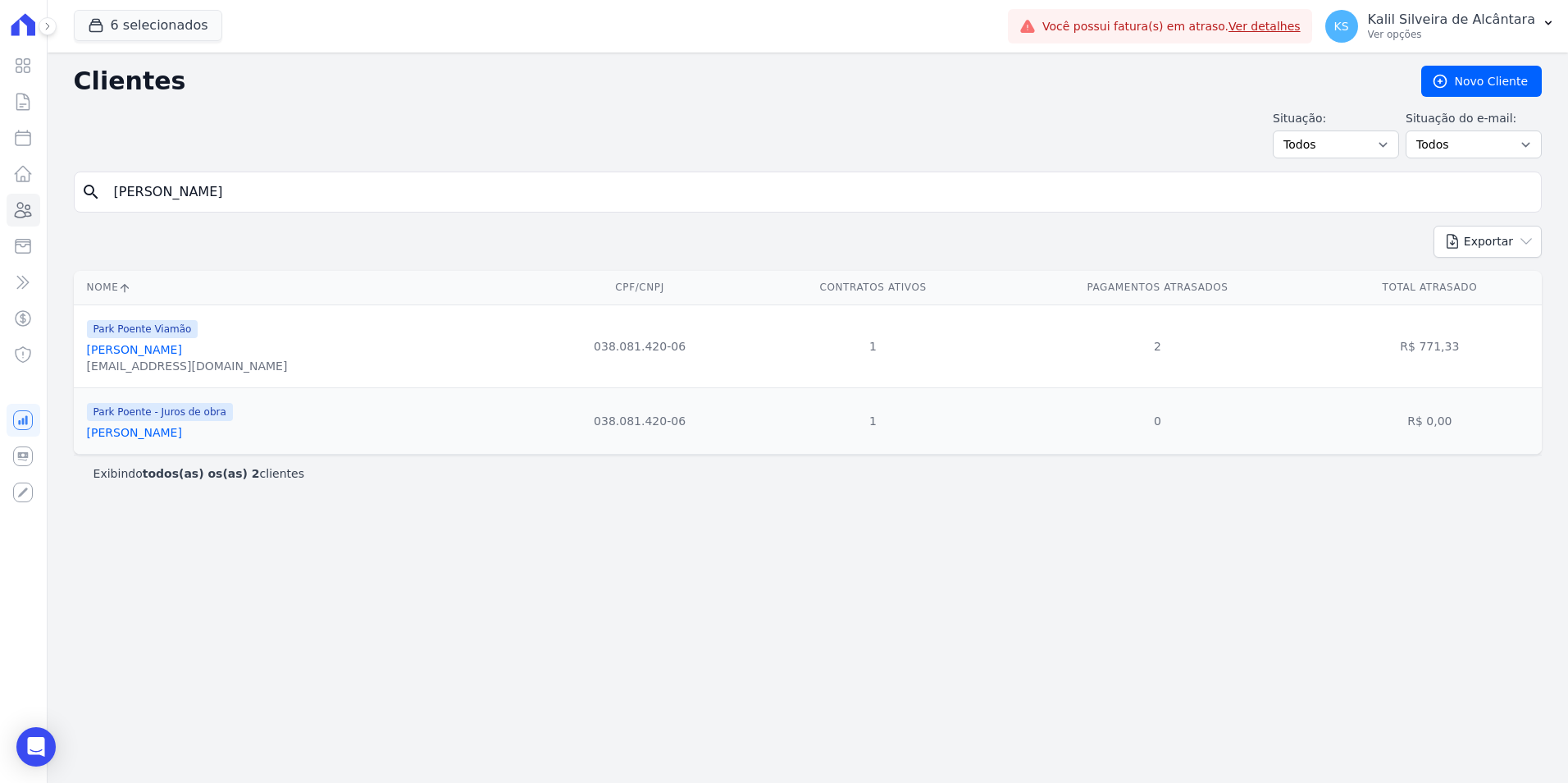
click at [178, 437] on link "[PERSON_NAME]" at bounding box center [134, 432] width 95 height 13
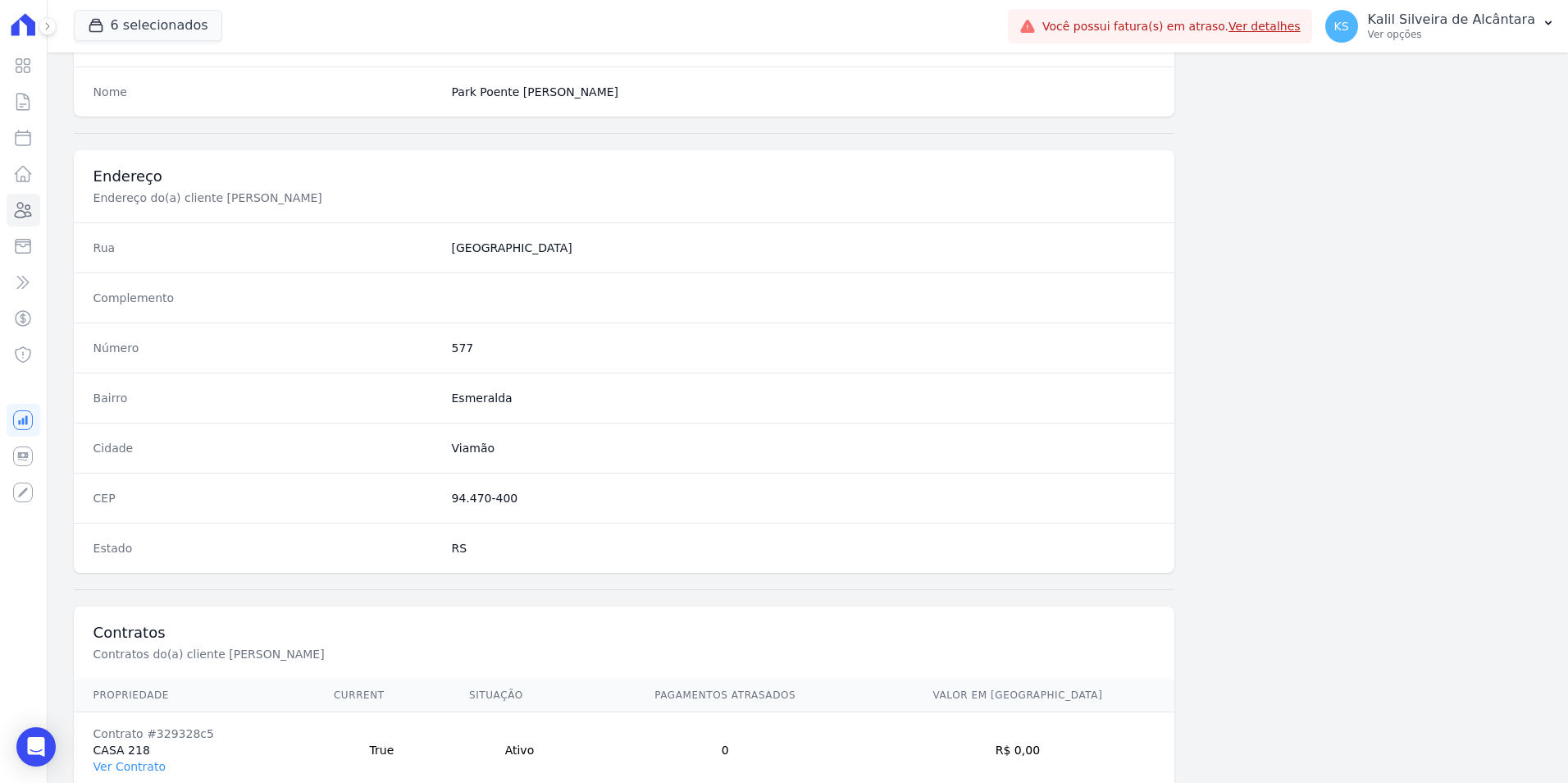
scroll to position [752, 0]
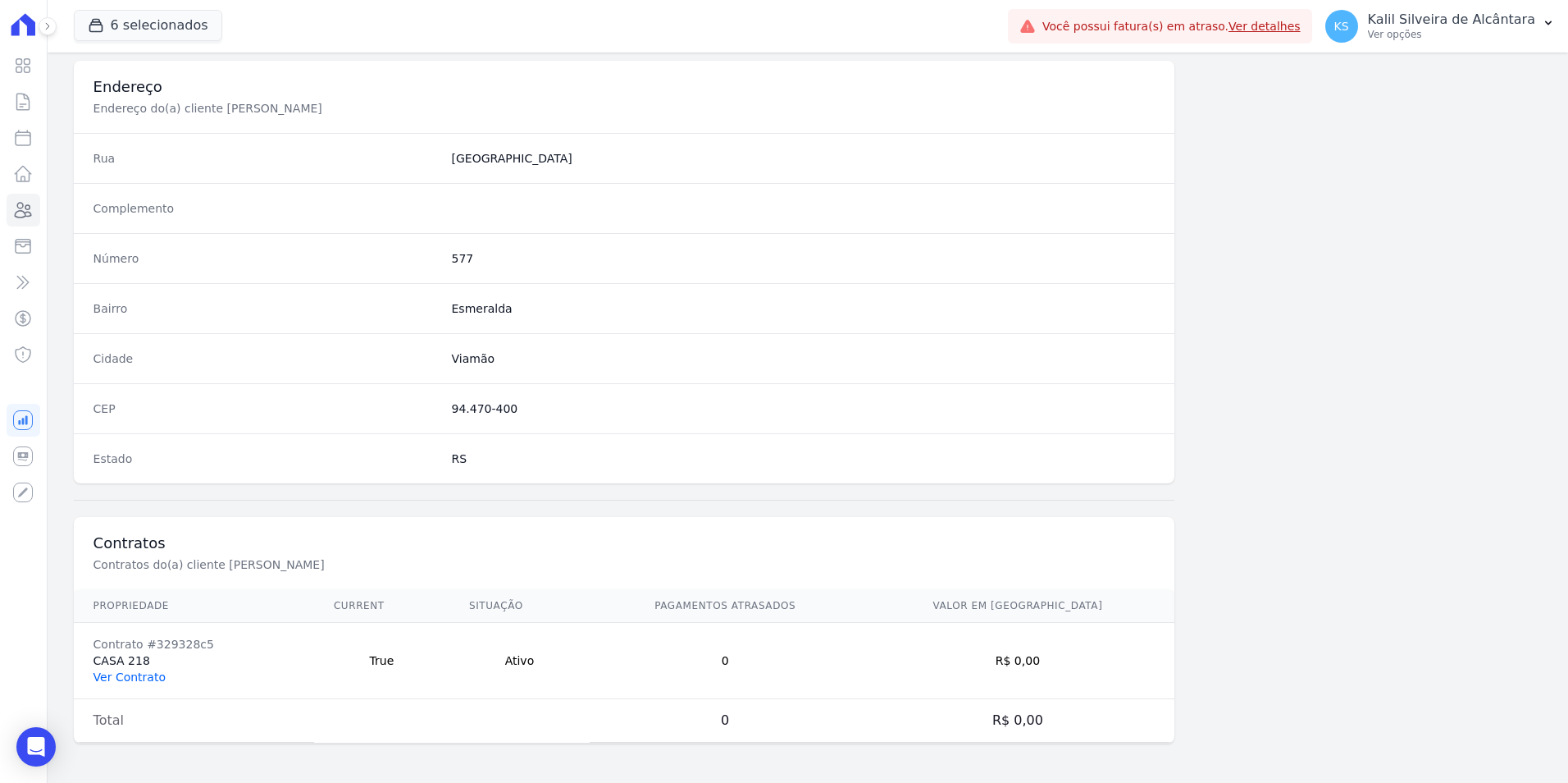
click at [114, 670] on link "Ver Contrato" at bounding box center [129, 677] width 72 height 13
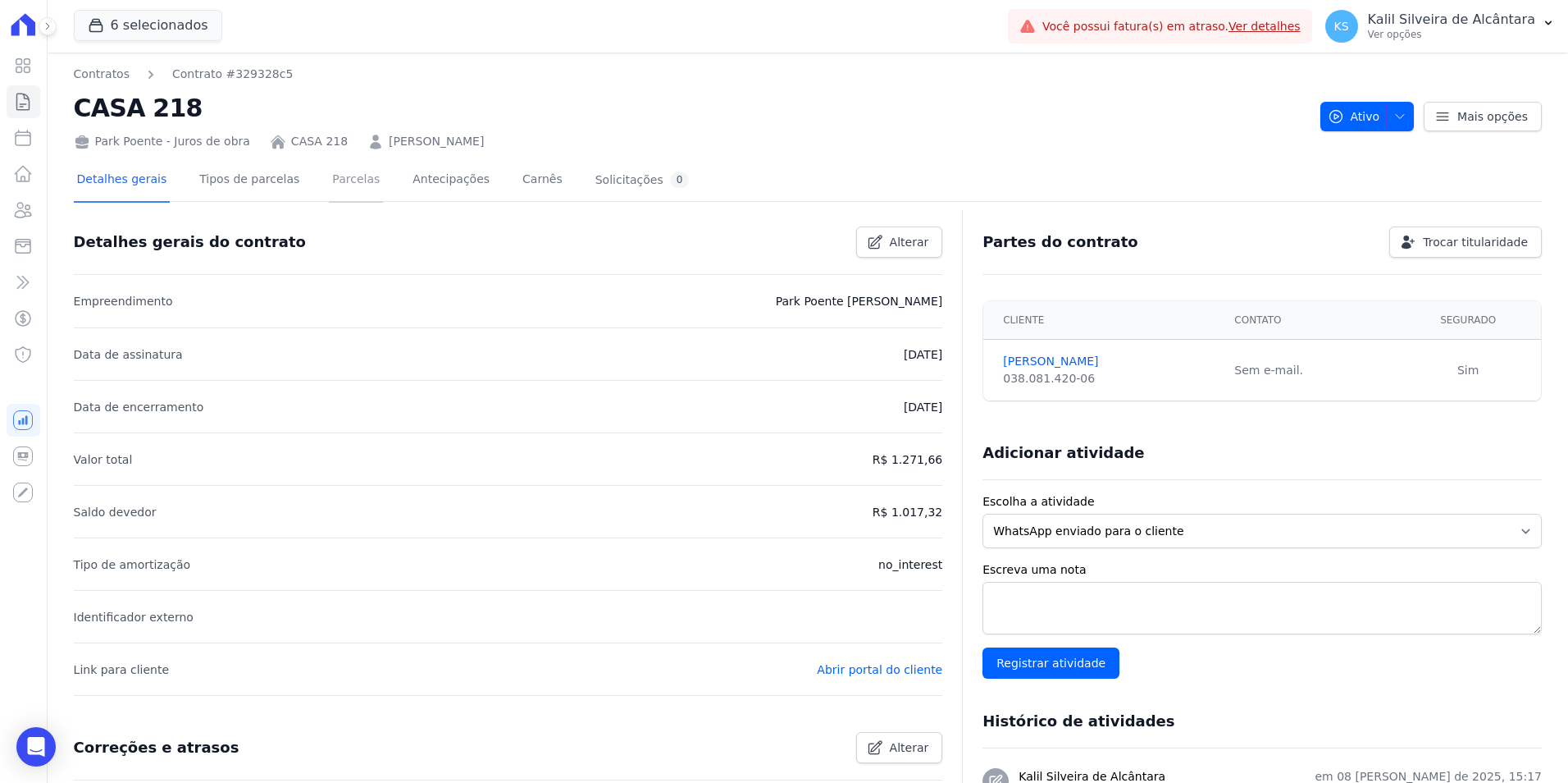
click at [329, 186] on link "Parcelas" at bounding box center [355, 180] width 55 height 43
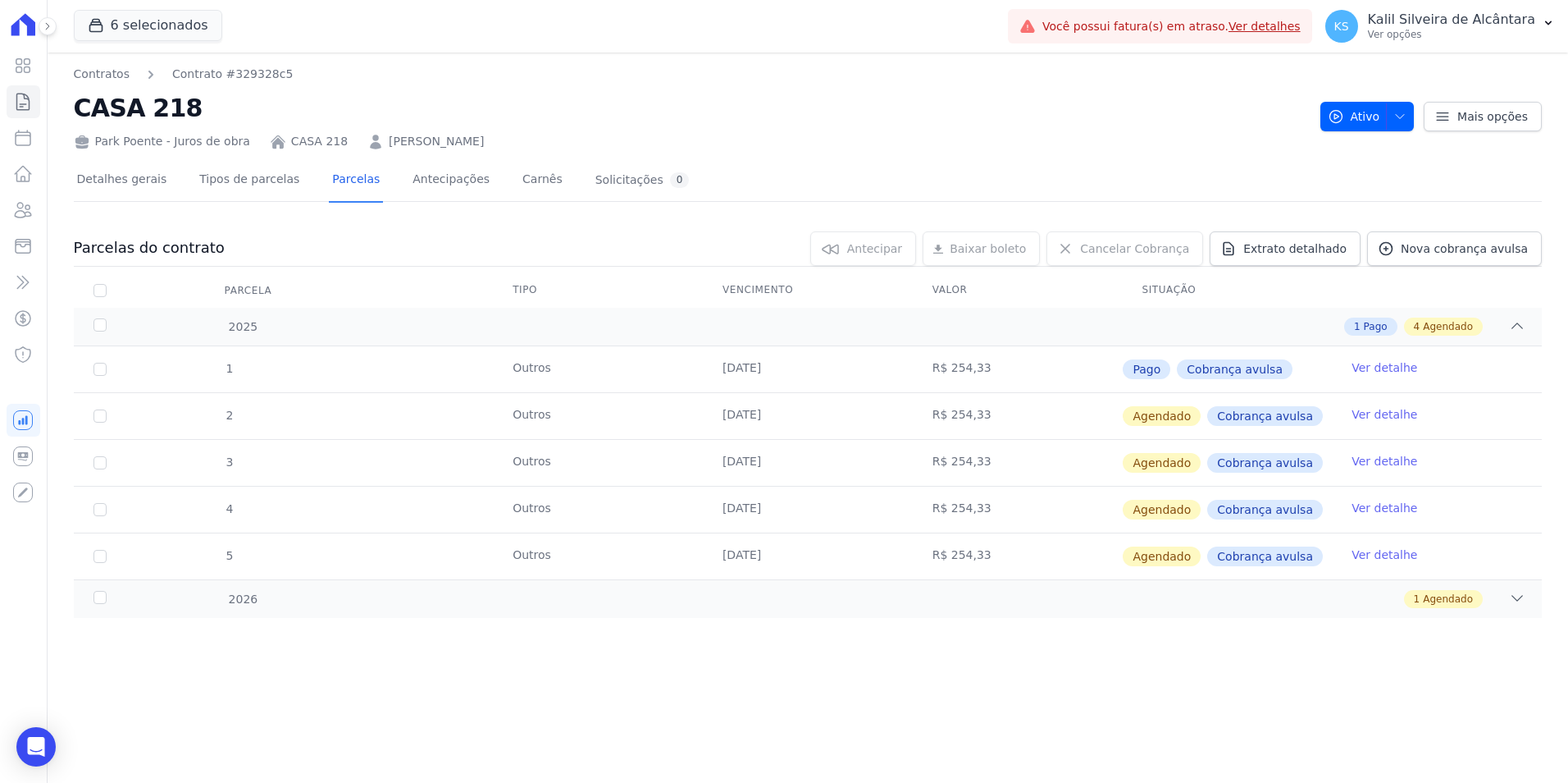
click at [1396, 419] on link "Ver detalhe" at bounding box center [1384, 414] width 65 height 16
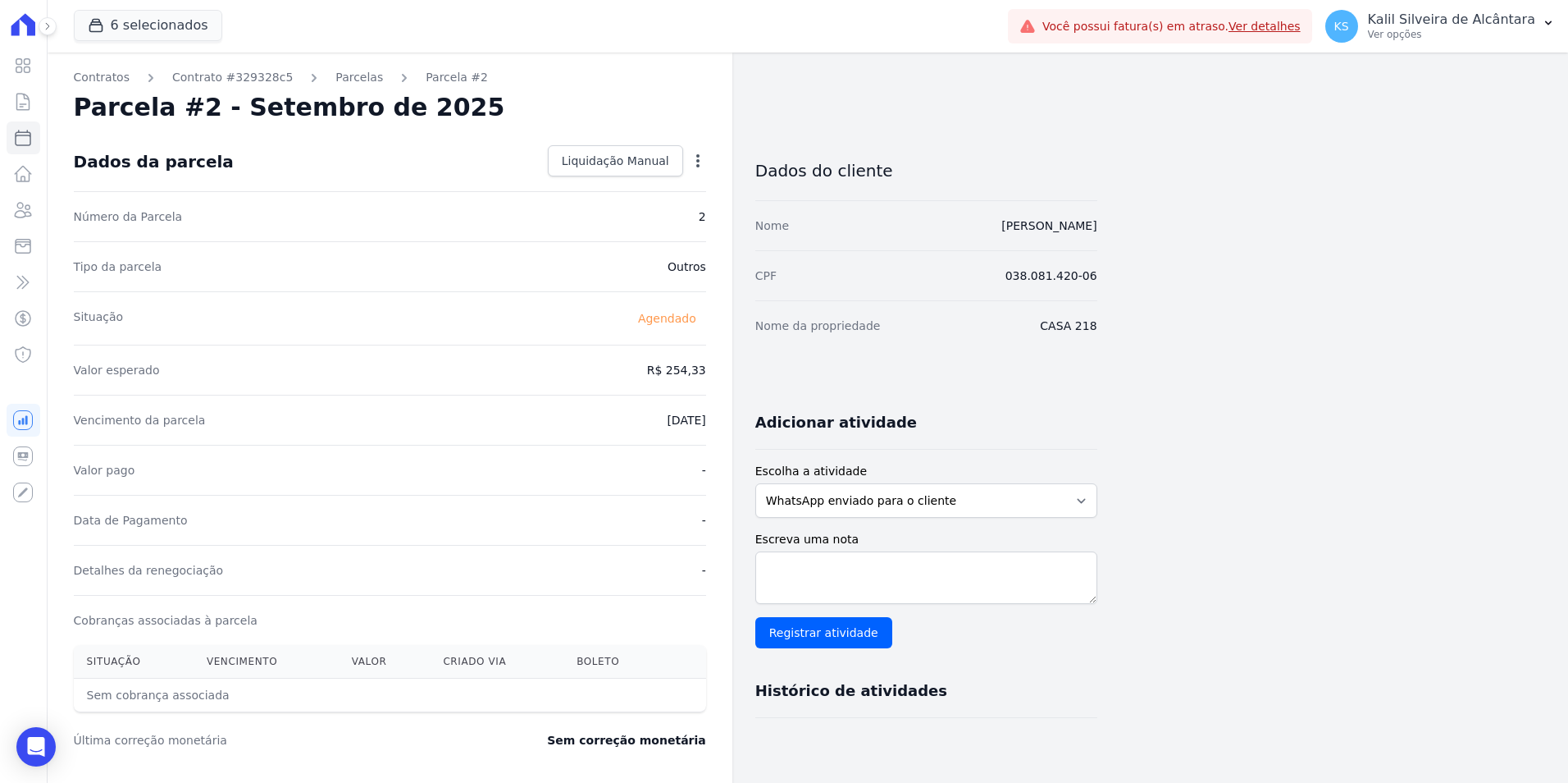
click at [698, 163] on icon "button" at bounding box center [697, 160] width 16 height 16
click at [636, 178] on link "Alterar" at bounding box center [627, 183] width 145 height 30
click at [600, 425] on input "2025-09-25" at bounding box center [641, 419] width 129 height 35
type input "[DATE]"
click at [670, 169] on link "Salvar" at bounding box center [673, 161] width 64 height 32
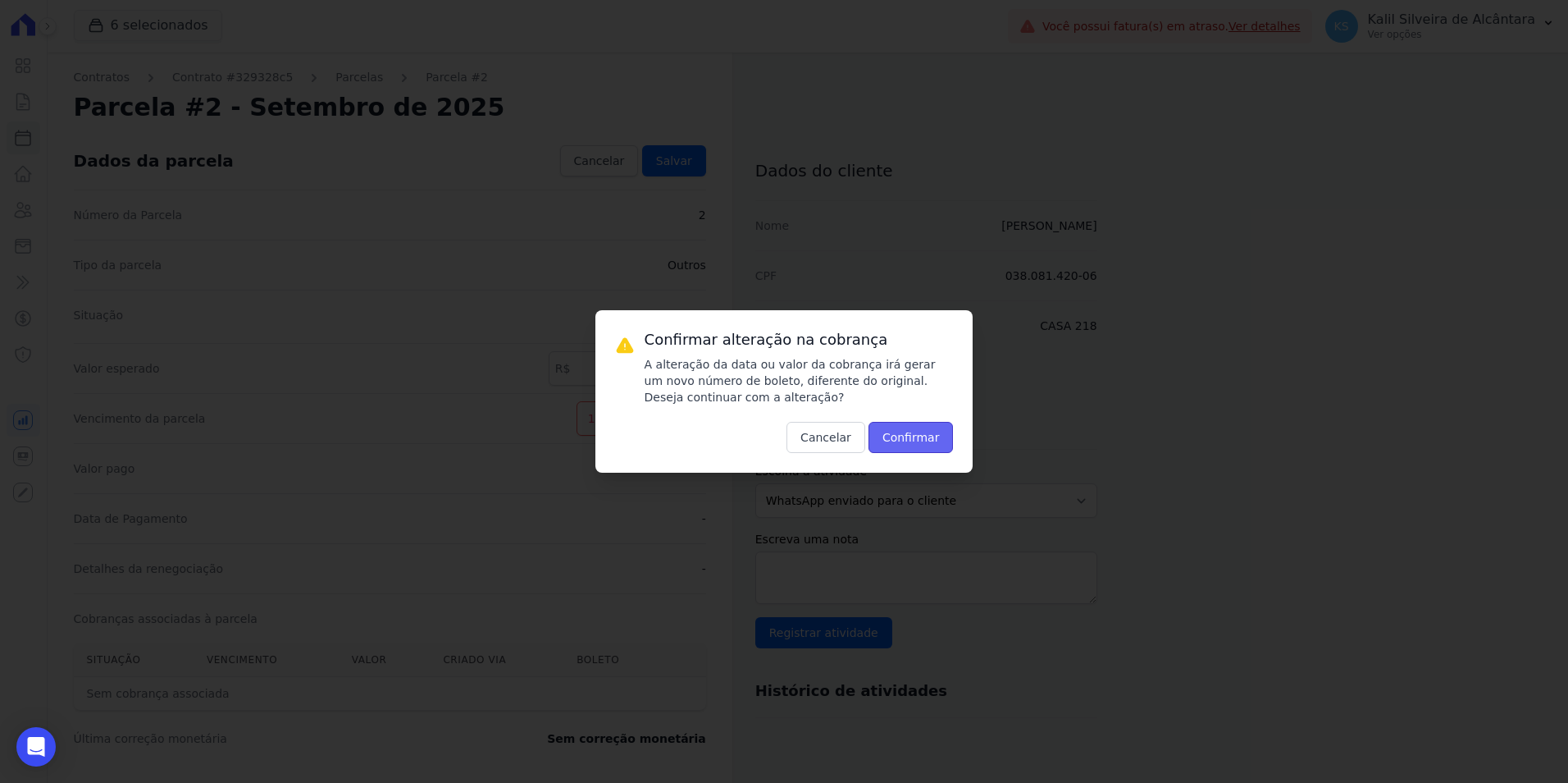
click at [898, 444] on button "Confirmar" at bounding box center [911, 437] width 85 height 32
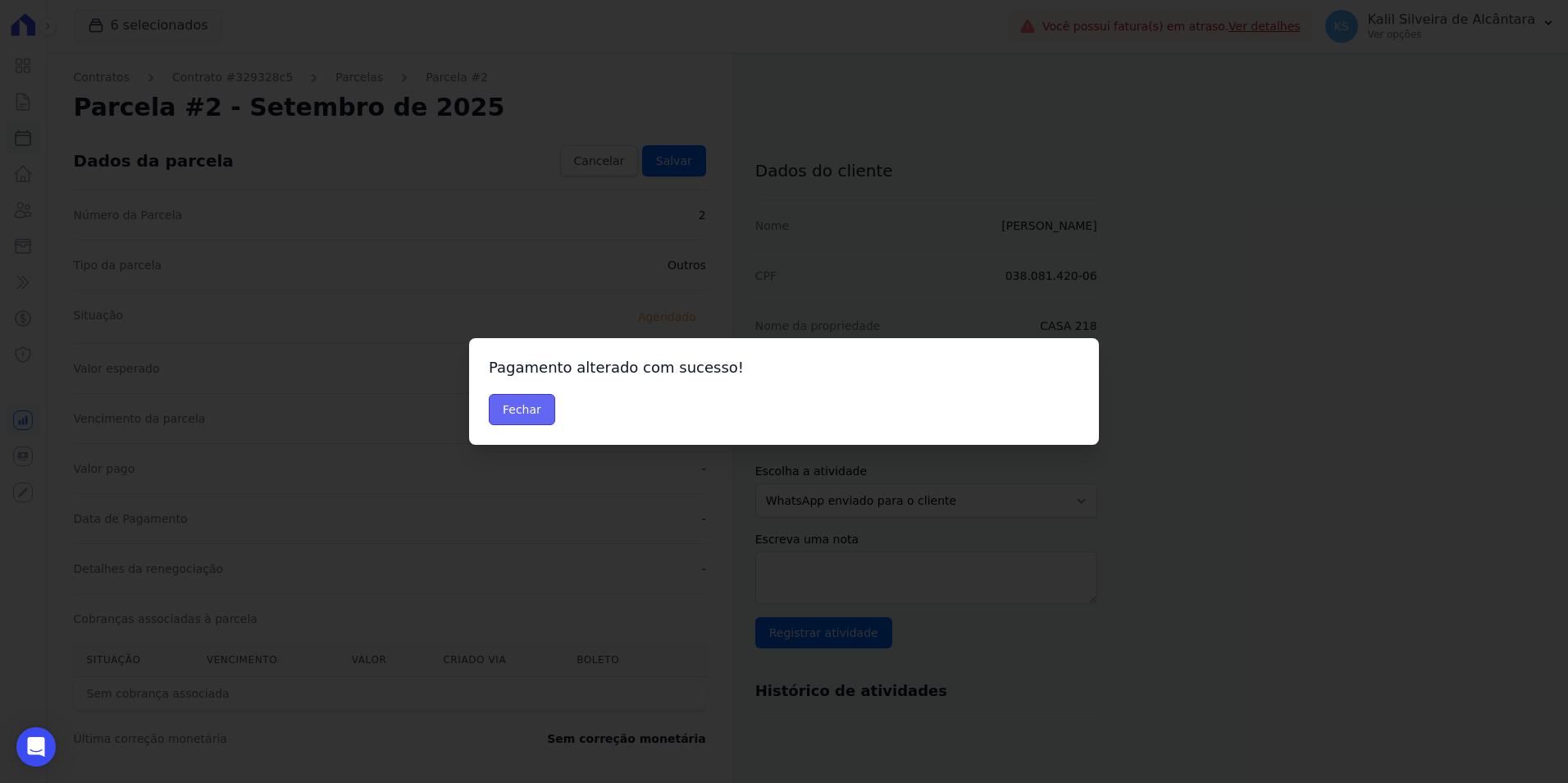
click at [532, 409] on button "Fechar" at bounding box center [521, 409] width 66 height 32
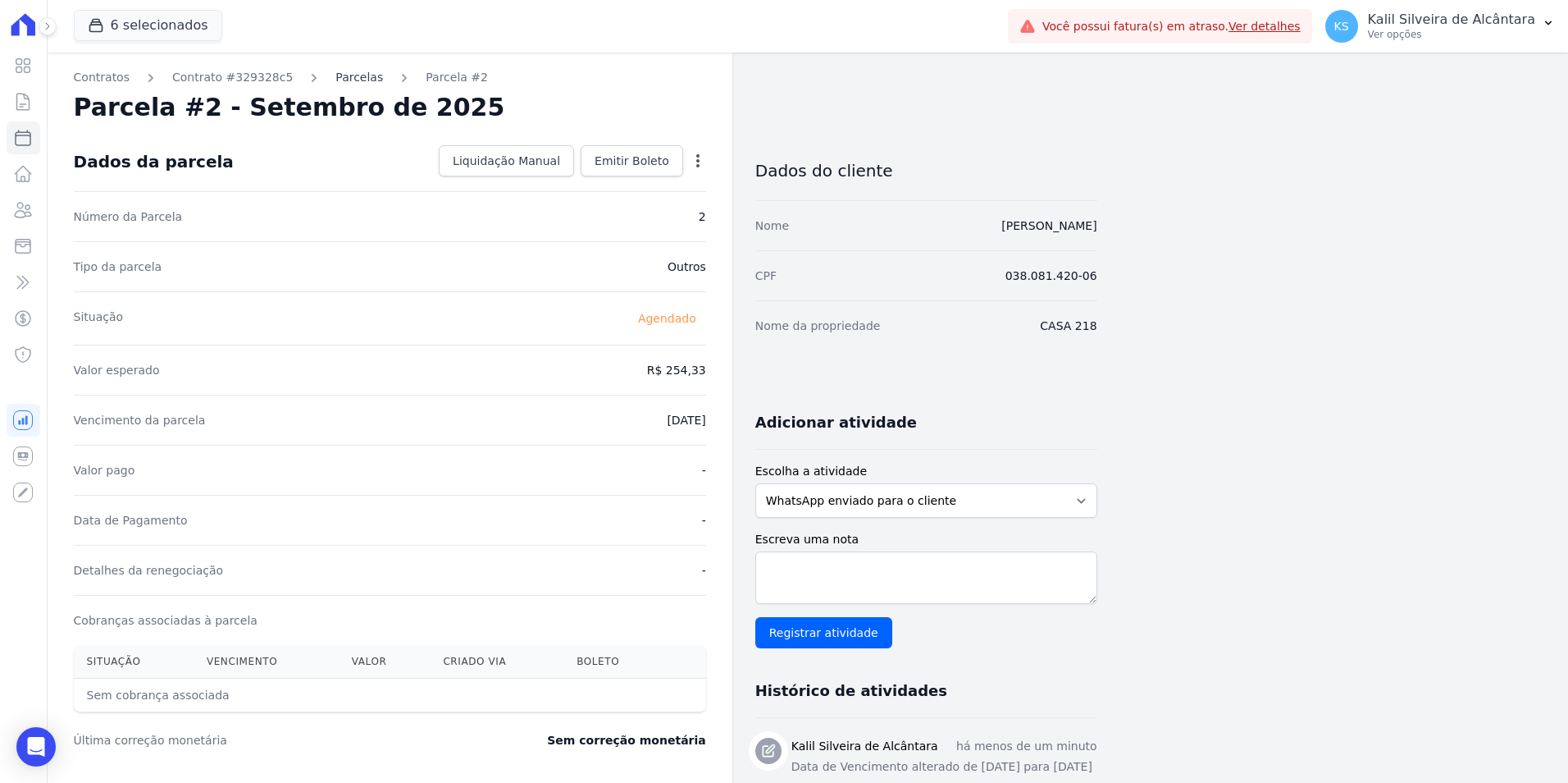
click at [349, 84] on link "Parcelas" at bounding box center [359, 78] width 48 height 17
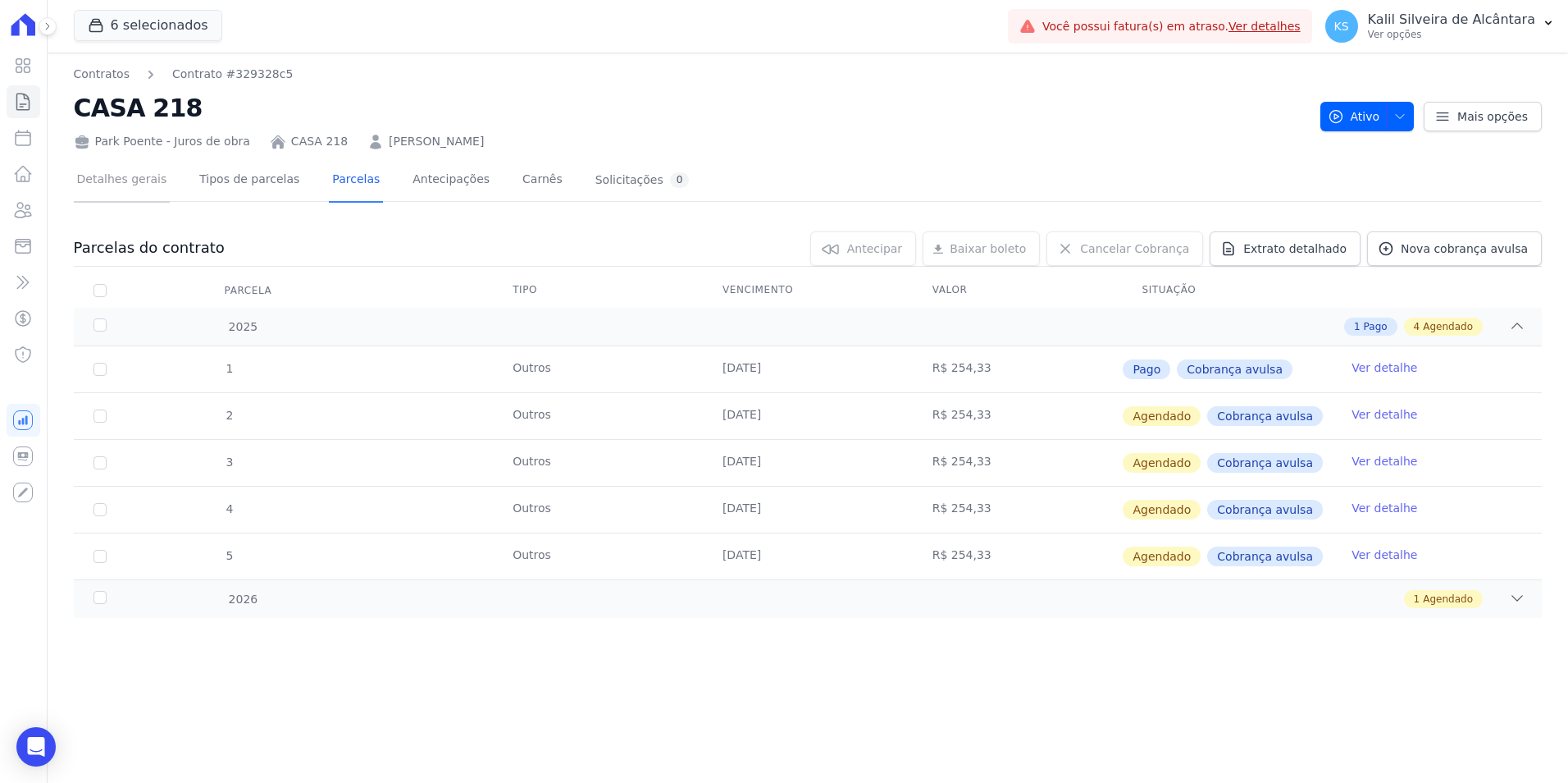
click at [134, 187] on link "Detalhes gerais" at bounding box center [122, 180] width 97 height 43
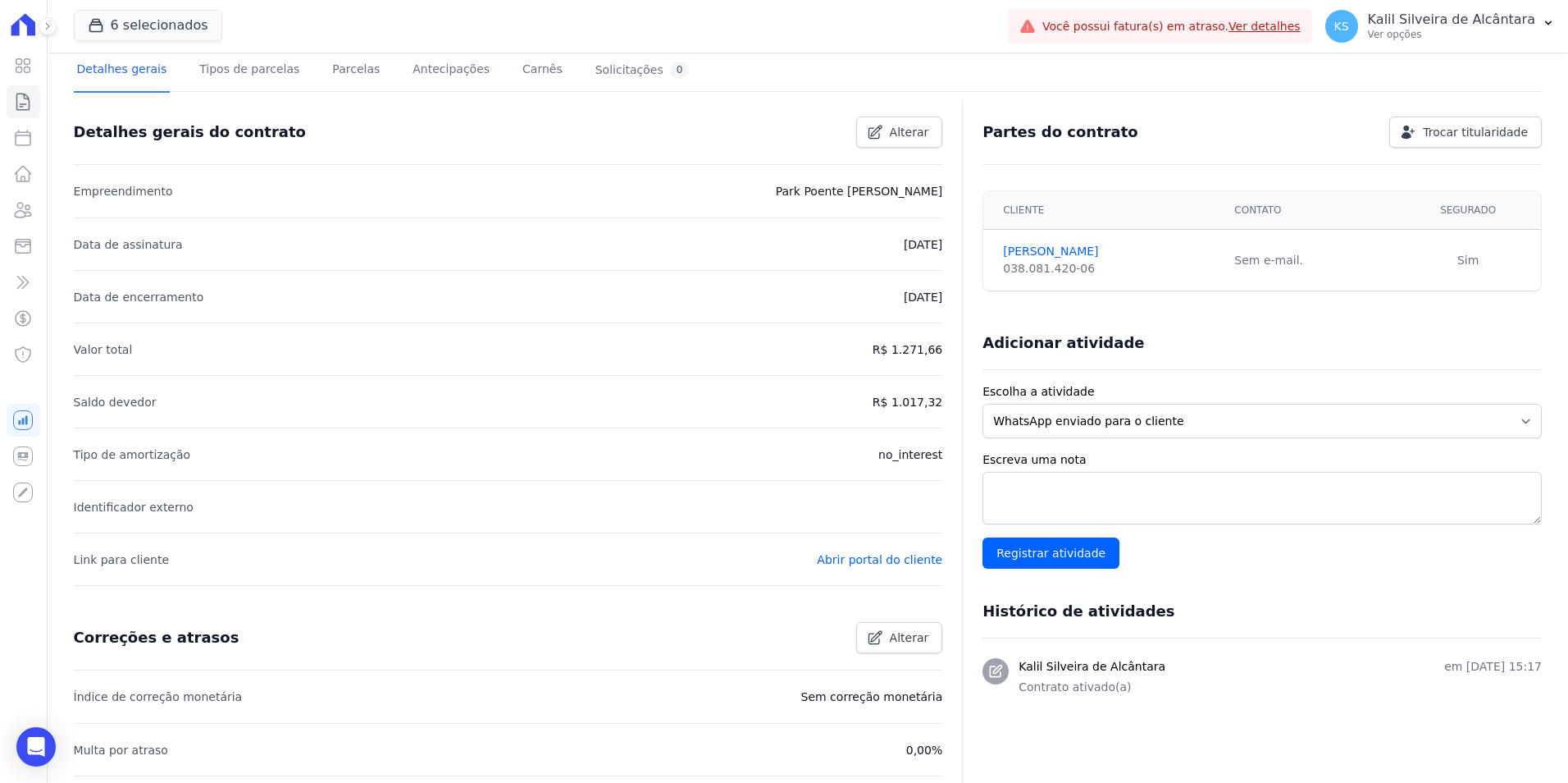
scroll to position [31, 0]
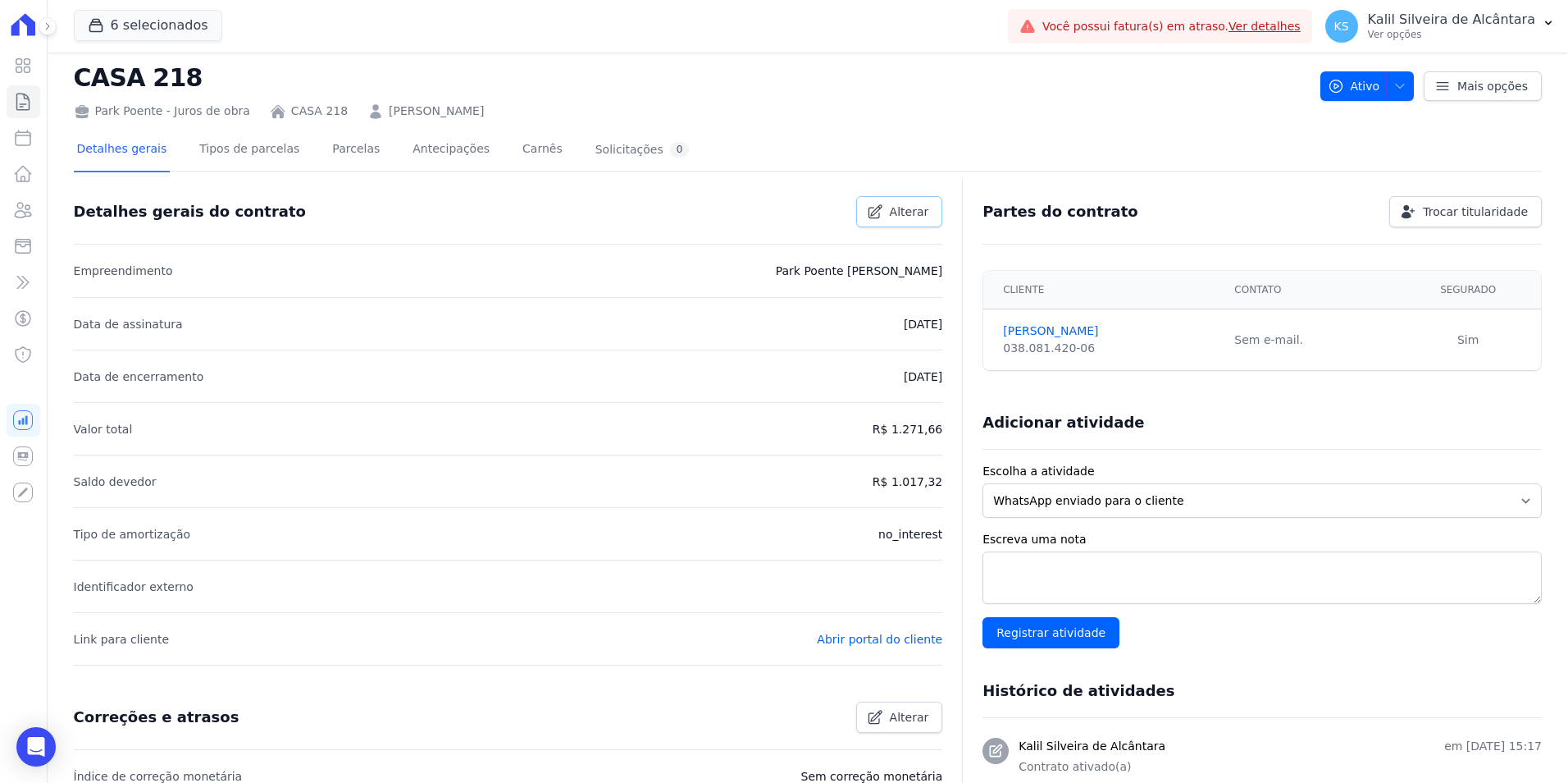
click at [904, 208] on span "Alterar" at bounding box center [909, 211] width 39 height 16
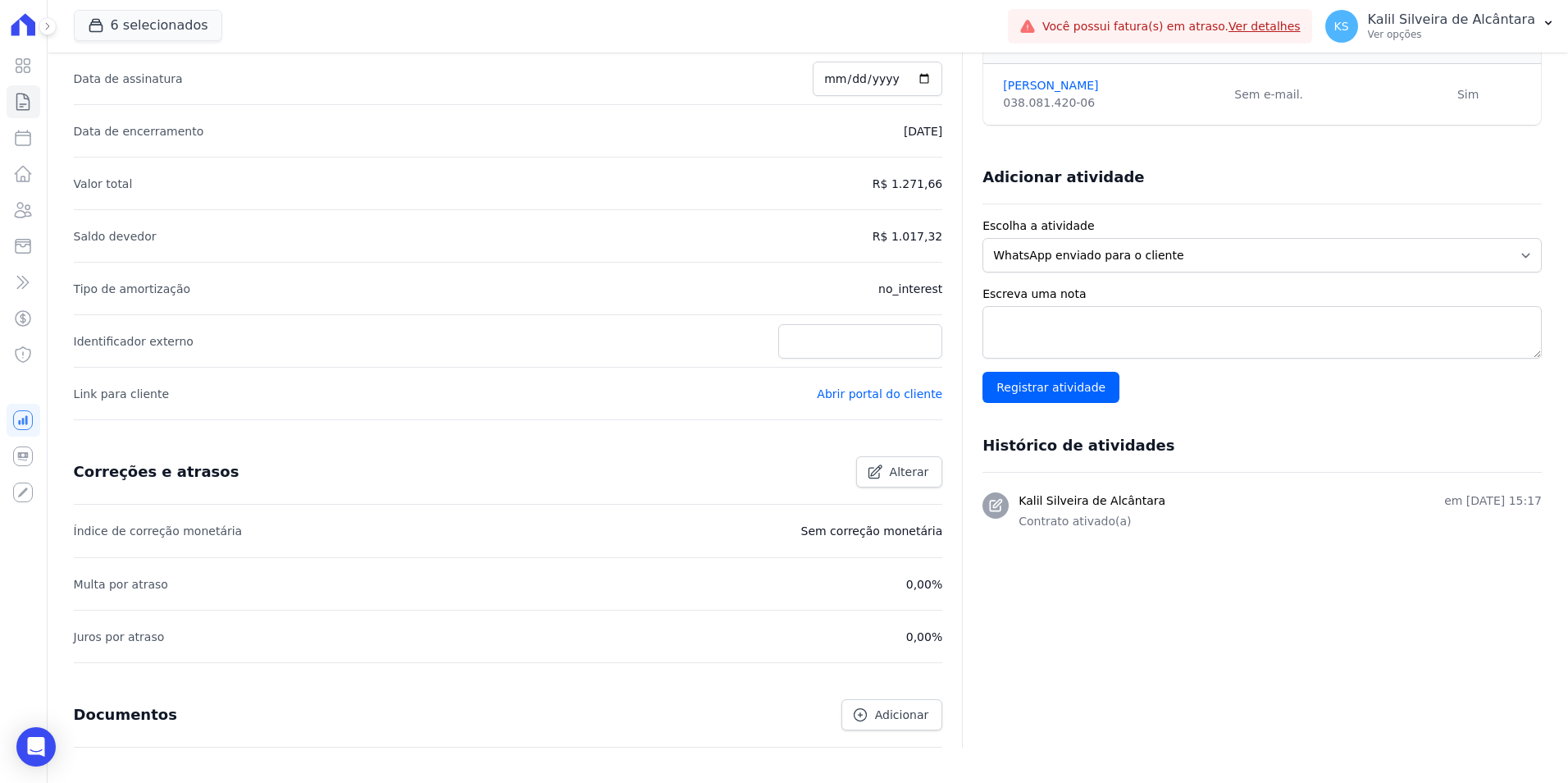
scroll to position [277, 0]
click at [844, 391] on link "Abrir portal do cliente" at bounding box center [879, 393] width 125 height 13
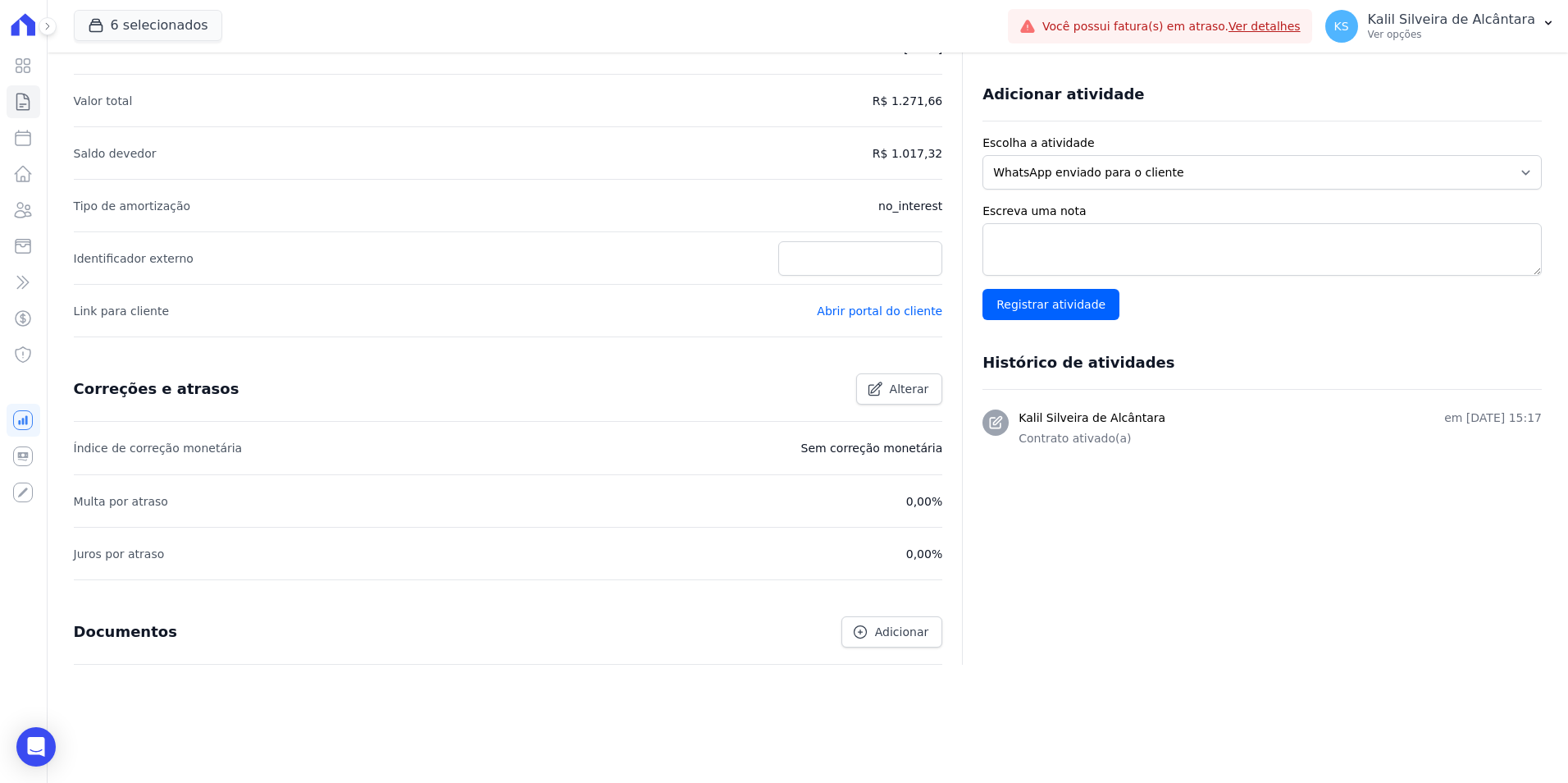
scroll to position [0, 0]
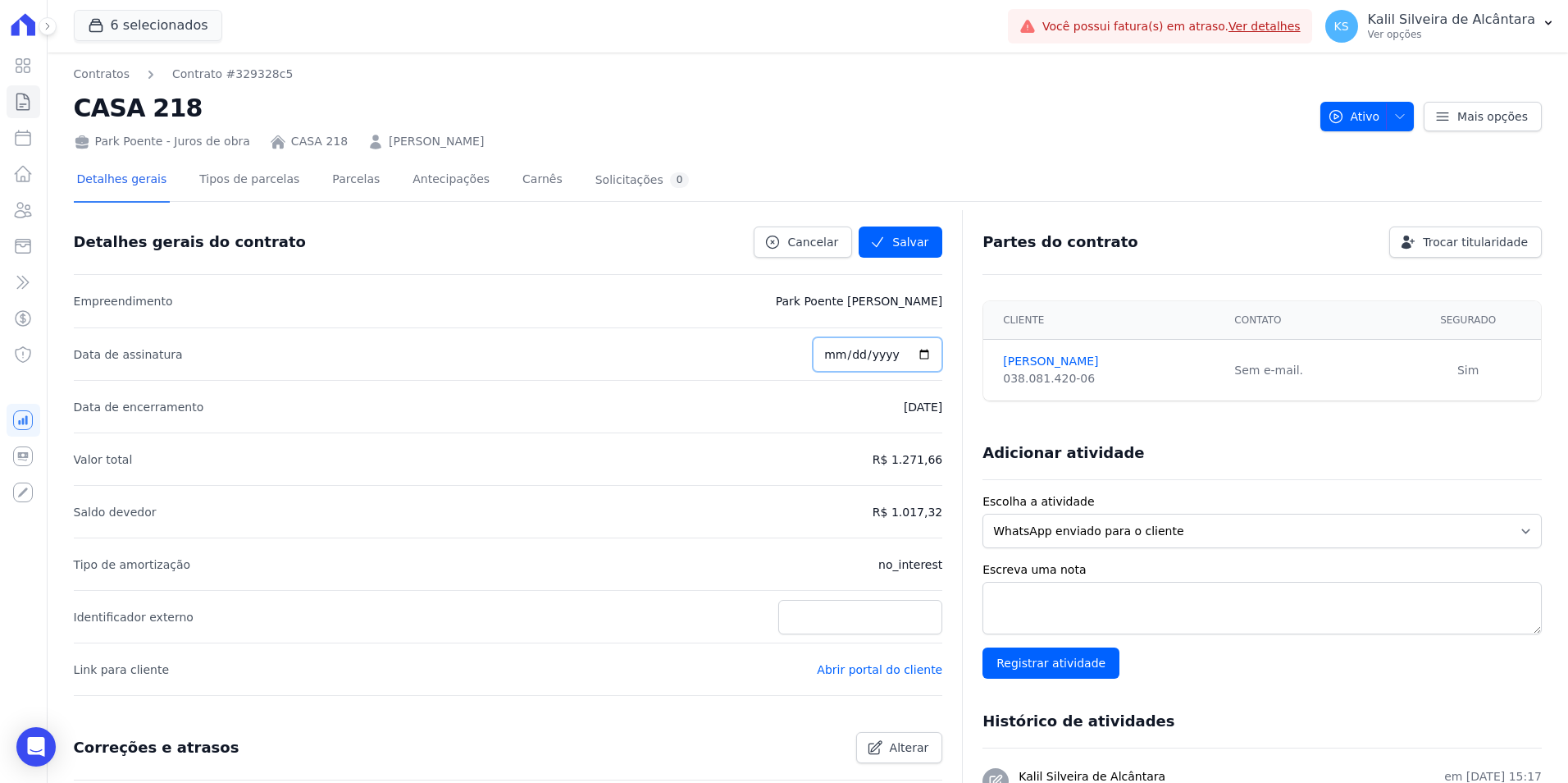
click at [826, 349] on input "2025-08-08" at bounding box center [876, 355] width 129 height 35
click at [789, 262] on div "Detalhes gerais do contrato Cancelar Salvar" at bounding box center [509, 242] width 870 height 65
click at [789, 242] on link "Cancelar" at bounding box center [803, 242] width 99 height 32
click at [329, 186] on link "Parcelas" at bounding box center [355, 180] width 55 height 43
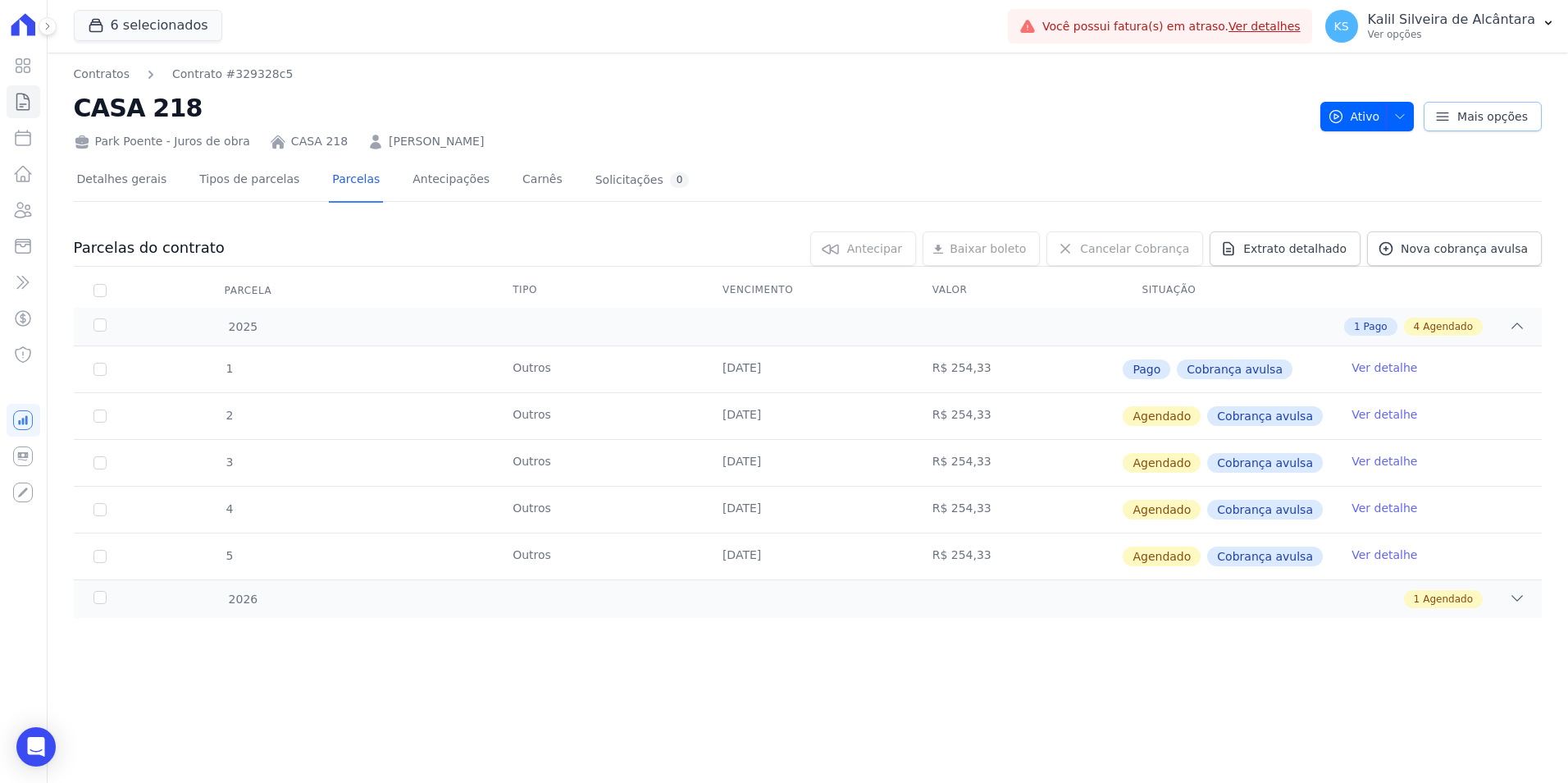
click at [1445, 117] on icon at bounding box center [1443, 116] width 11 height 8
click at [1415, 111] on button "Ativo" at bounding box center [1367, 116] width 94 height 30
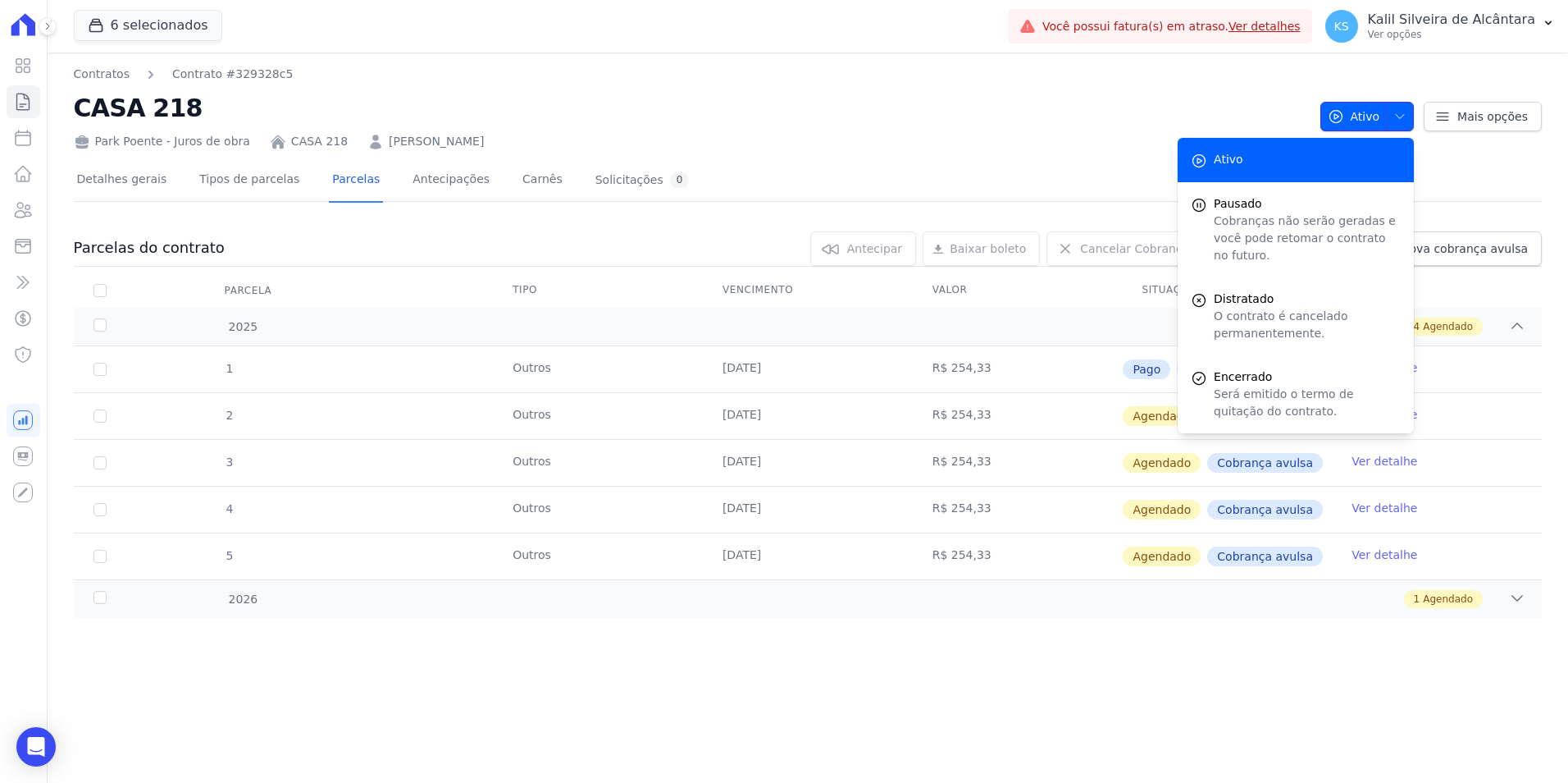
click at [1415, 111] on button "Ativo" at bounding box center [1367, 116] width 94 height 30
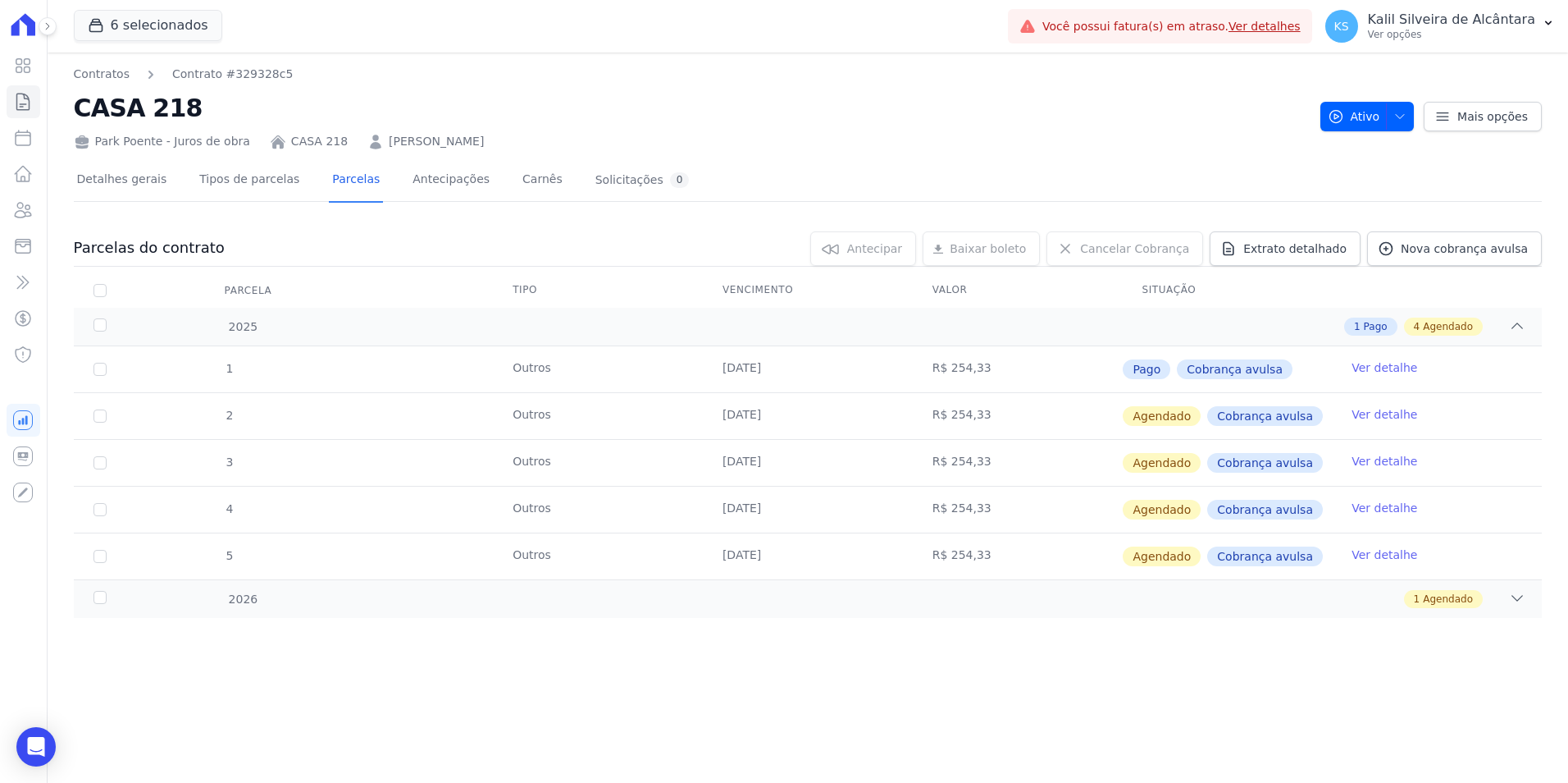
click at [1391, 408] on link "Ver detalhe" at bounding box center [1384, 414] width 65 height 16
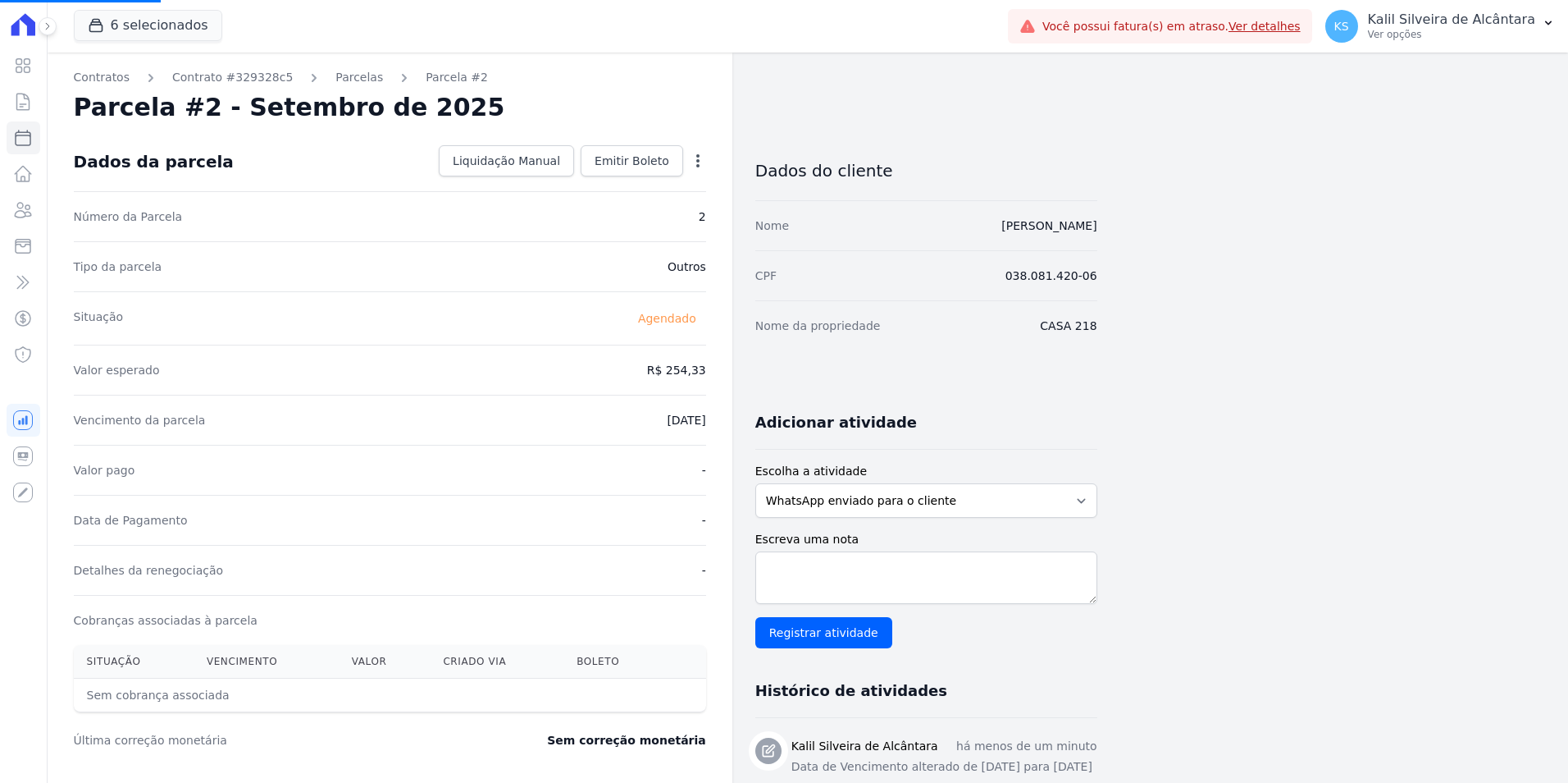
click at [642, 177] on div "Liquidação Manual Liquidação Manual Data de Pagamento 2025-10-10 Valor pago R$ …" at bounding box center [569, 162] width 274 height 33
click at [642, 172] on link "Emitir Boleto" at bounding box center [631, 161] width 102 height 32
click at [649, 179] on div "Dados da parcela Liquidação Manual Liquidação Manual Data de Pagamento 2025-10-…" at bounding box center [390, 162] width 632 height 59
click at [652, 162] on span "Emitir Boleto" at bounding box center [632, 160] width 75 height 16
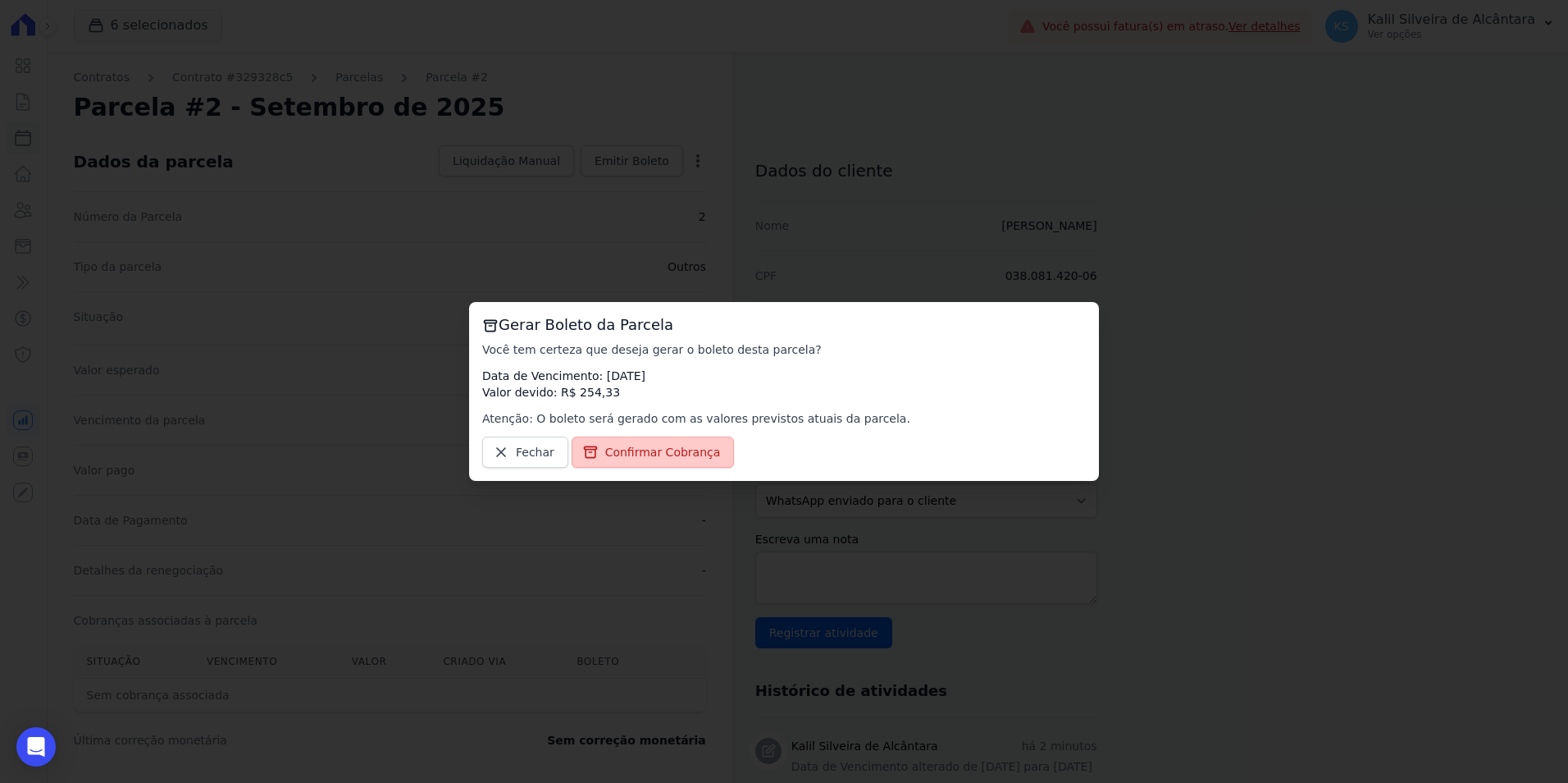
click at [657, 449] on span "Confirmar Cobrança" at bounding box center [663, 451] width 116 height 16
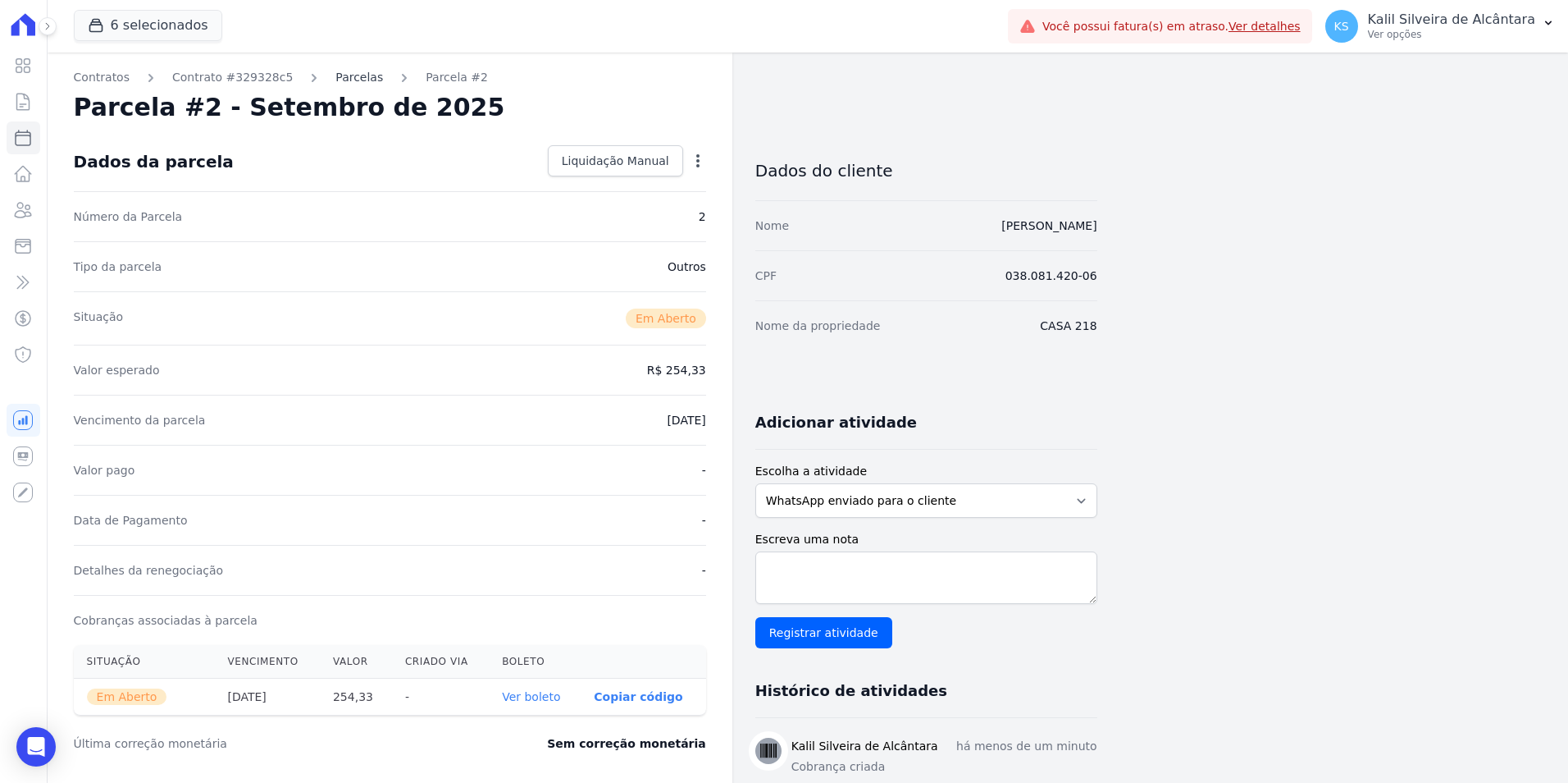
click at [335, 71] on link "Parcelas" at bounding box center [359, 78] width 48 height 17
click at [335, 72] on link "Parcelas" at bounding box center [359, 78] width 48 height 17
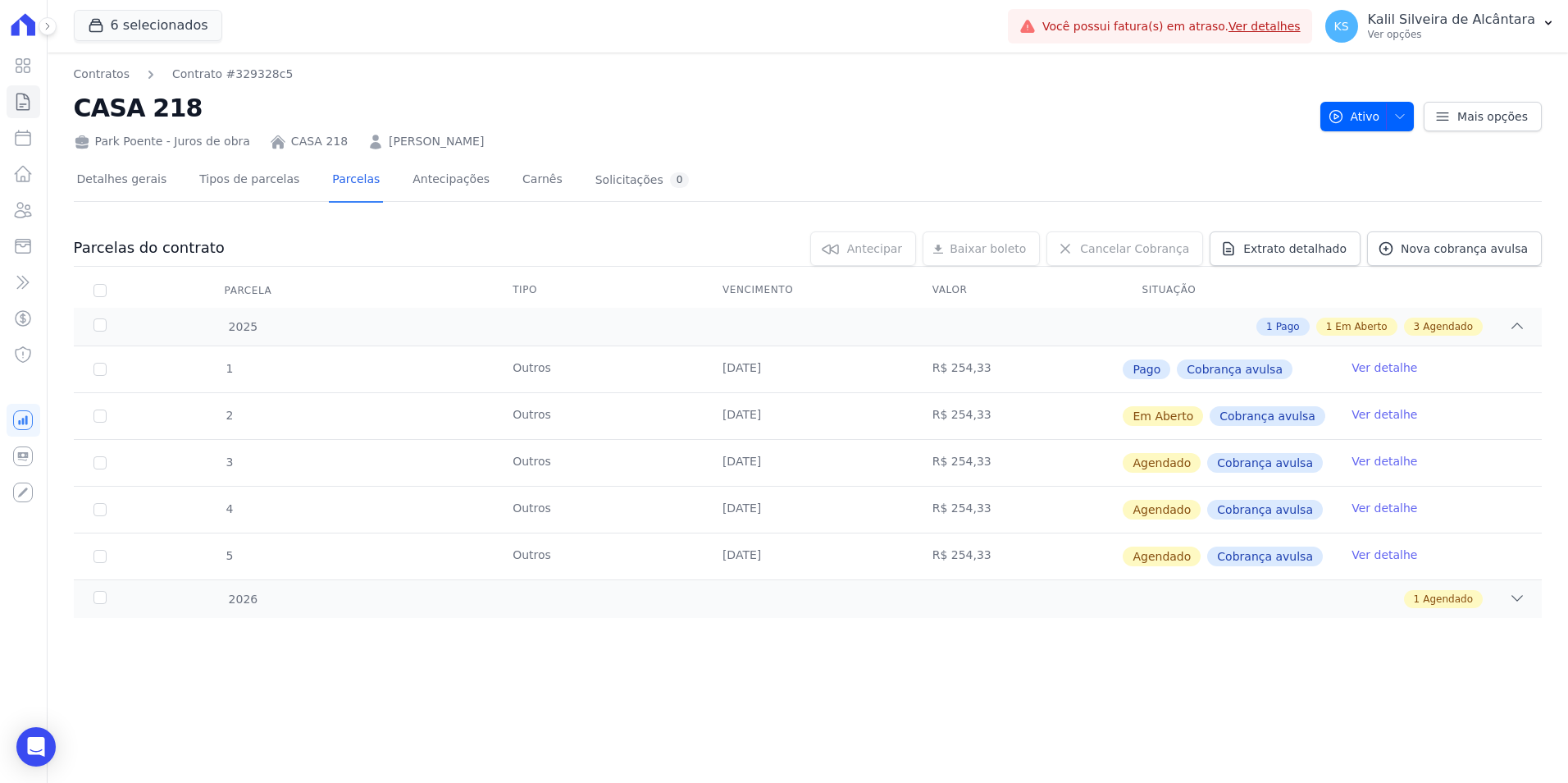
click at [1379, 414] on link "Ver detalhe" at bounding box center [1384, 414] width 65 height 16
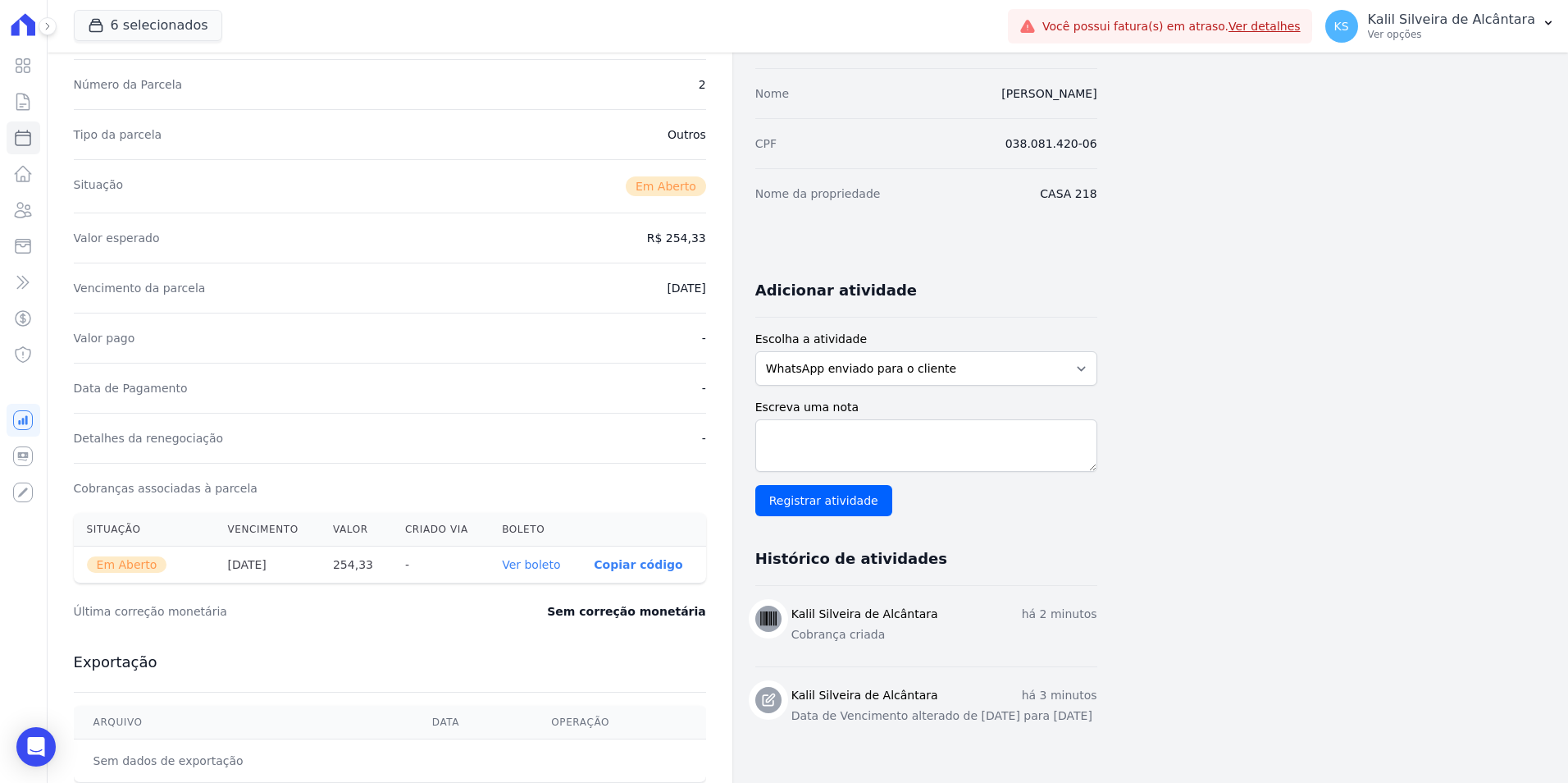
scroll to position [341, 0]
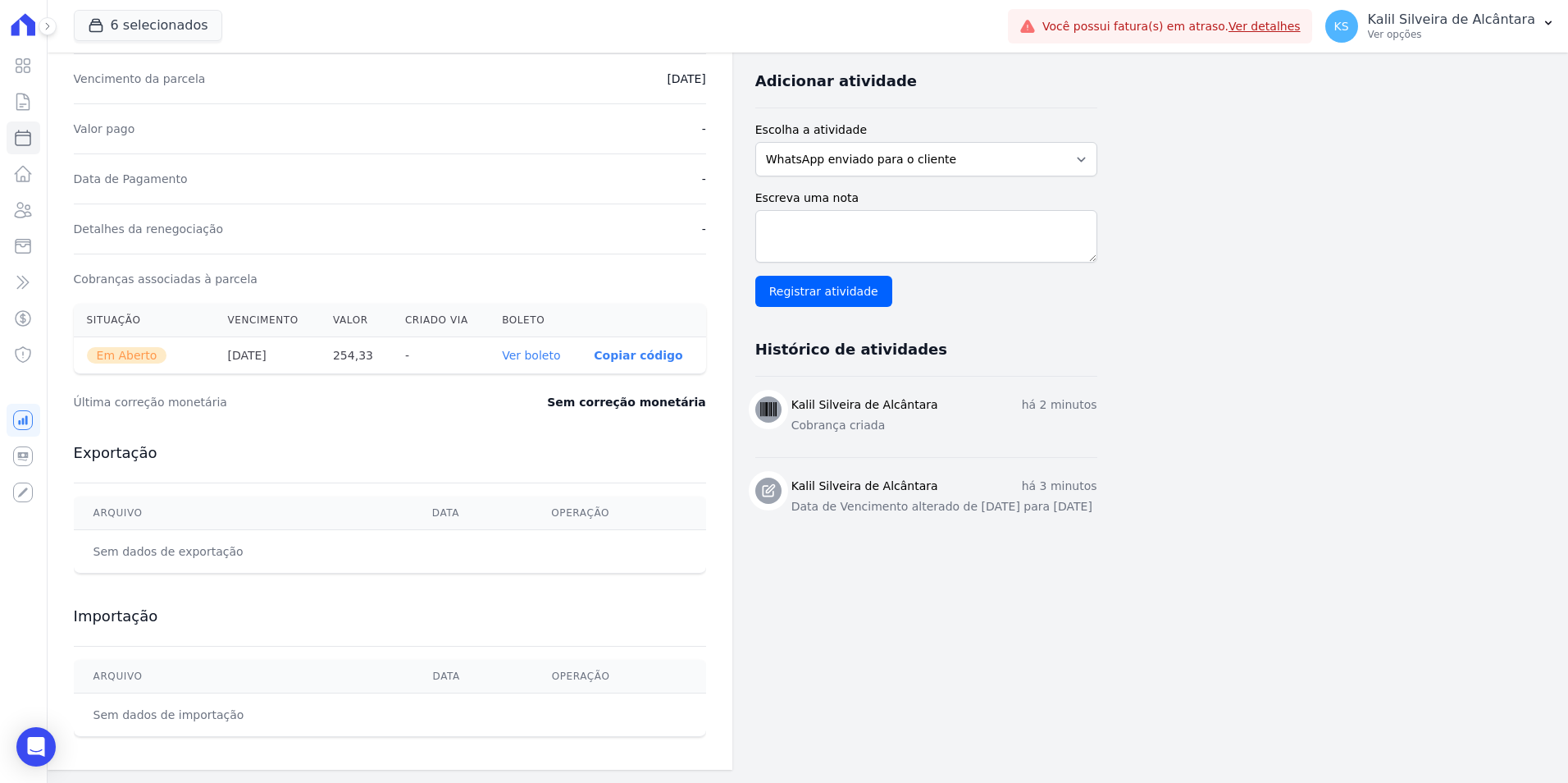
click at [531, 360] on link "Ver boleto" at bounding box center [531, 356] width 58 height 13
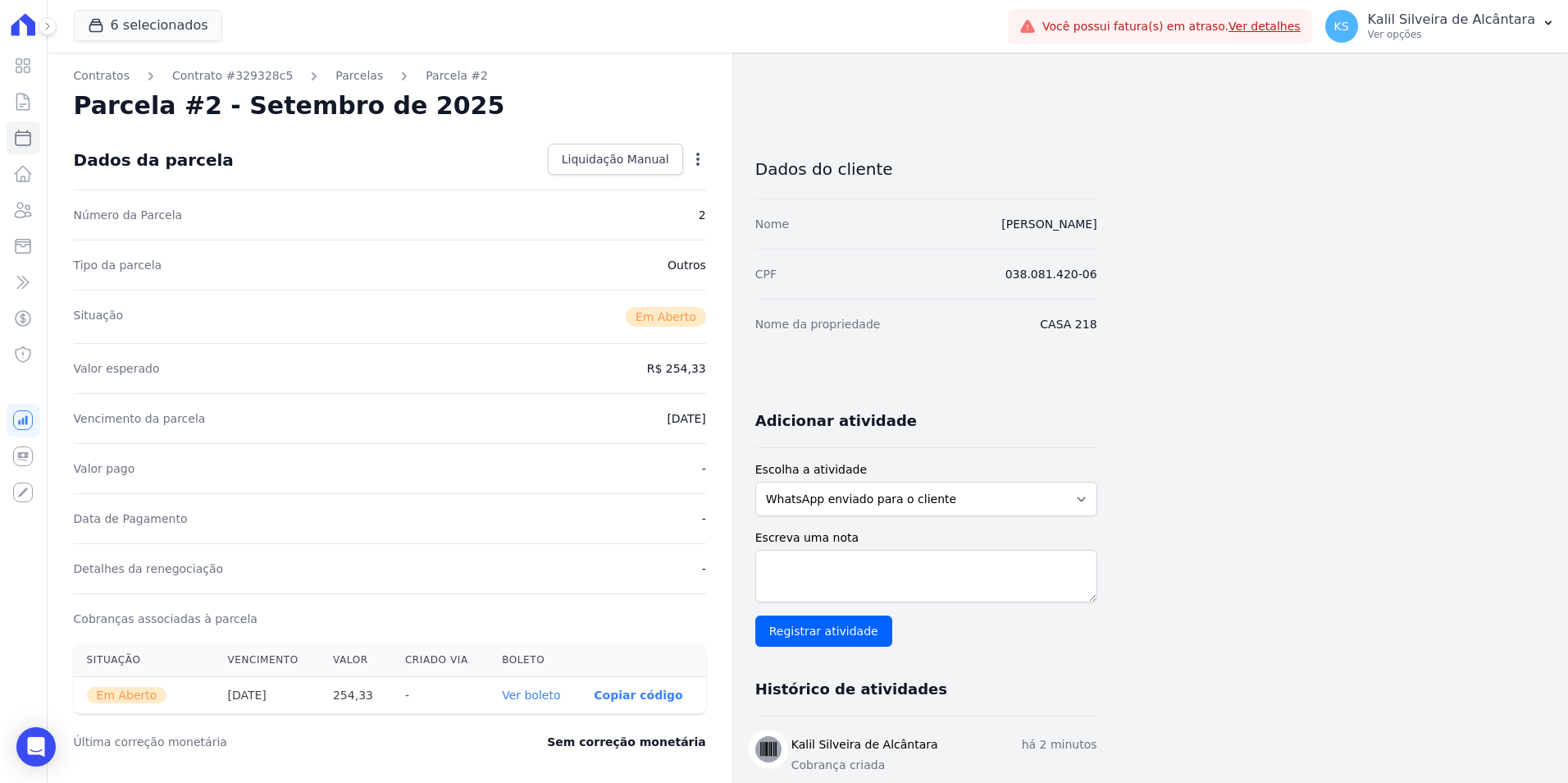
scroll to position [0, 0]
click at [353, 84] on link "Parcelas" at bounding box center [359, 78] width 48 height 17
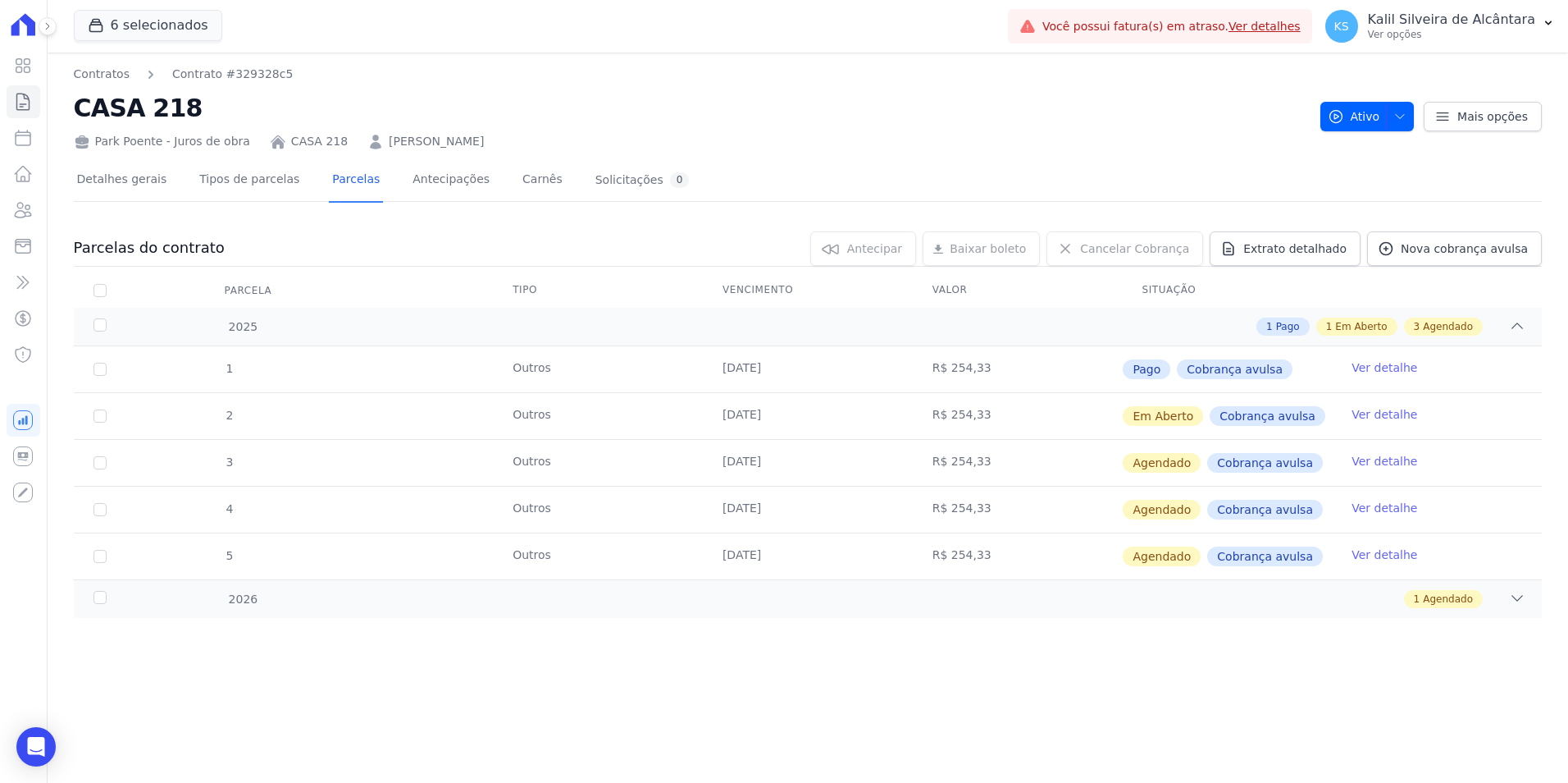
click at [446, 130] on div "Park Poente - Juros de obra CASA 218 ANDRESSA SANTOS RODRIGUES" at bounding box center [691, 138] width 1234 height 24
click at [453, 146] on link "[PERSON_NAME]" at bounding box center [436, 142] width 95 height 17
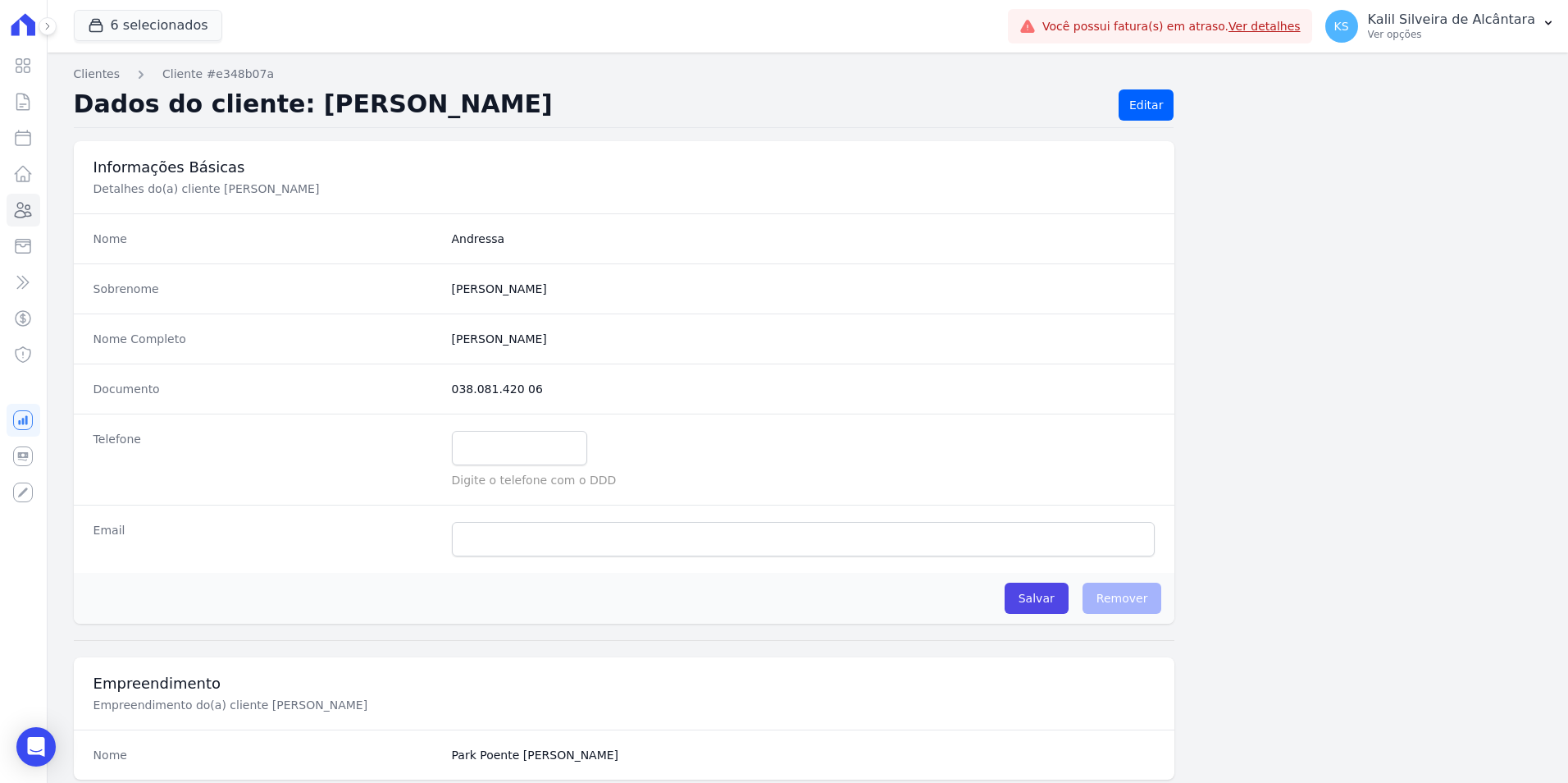
drag, startPoint x: 610, startPoint y: 339, endPoint x: 451, endPoint y: 335, distance: 159.1
click at [452, 335] on completo "[PERSON_NAME]" at bounding box center [804, 338] width 704 height 16
copy completo "[PERSON_NAME]"
click at [36, 225] on link "Clientes" at bounding box center [23, 210] width 34 height 33
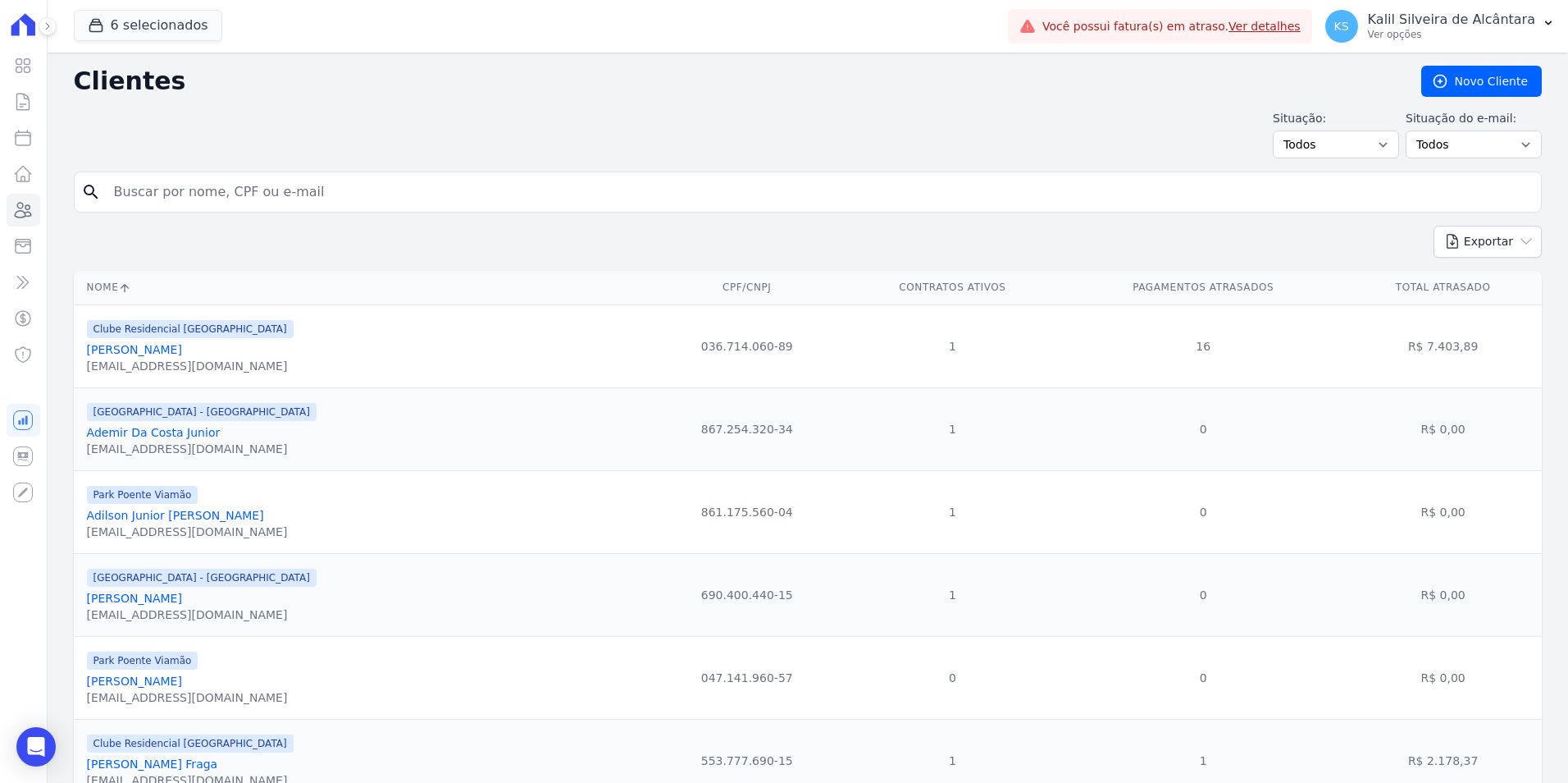
click at [296, 192] on input "search" at bounding box center [819, 192] width 1430 height 33
paste input "[PERSON_NAME]"
type input "[PERSON_NAME]"
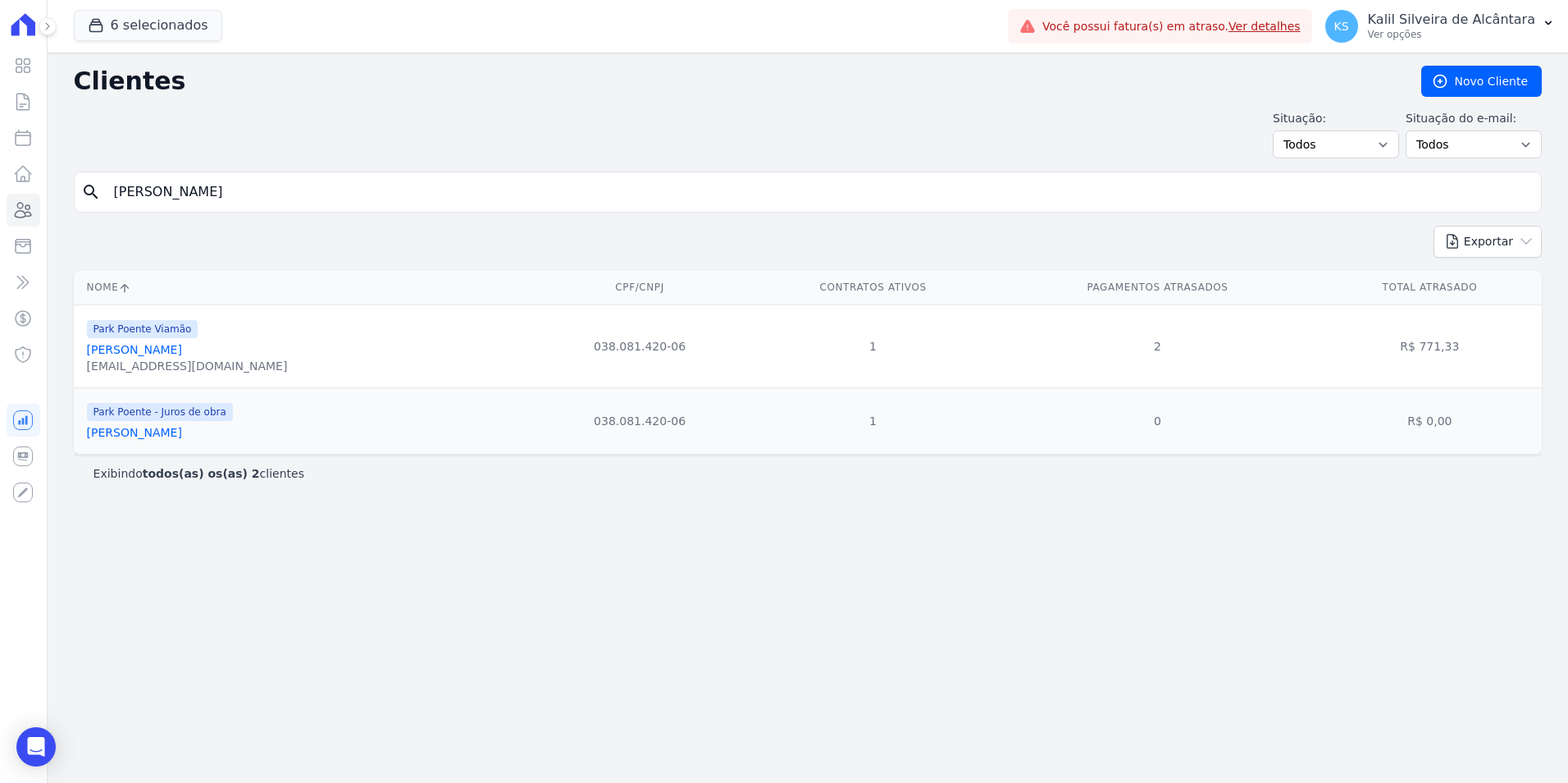
click at [177, 429] on link "[PERSON_NAME]" at bounding box center [134, 432] width 95 height 13
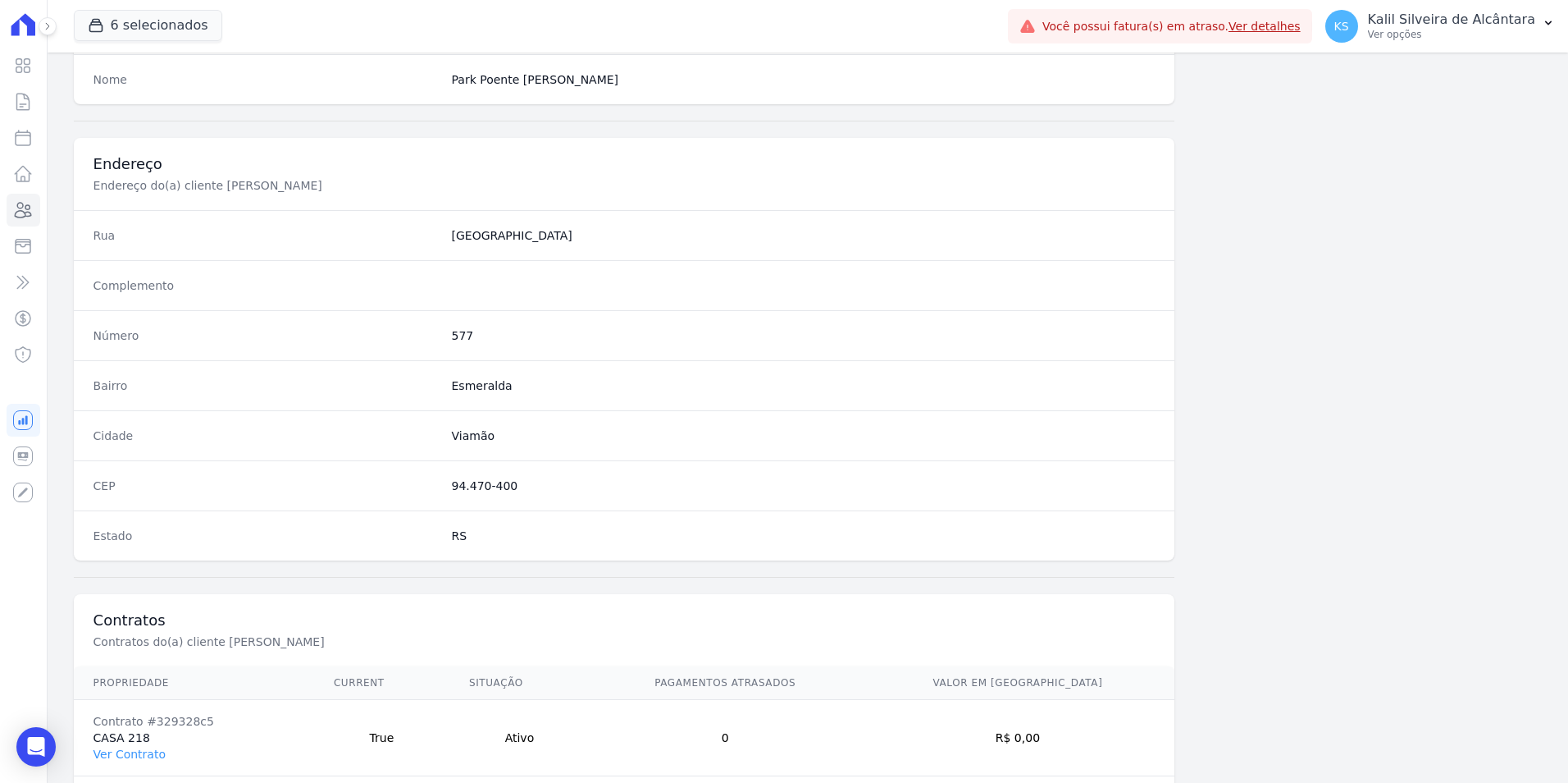
scroll to position [752, 0]
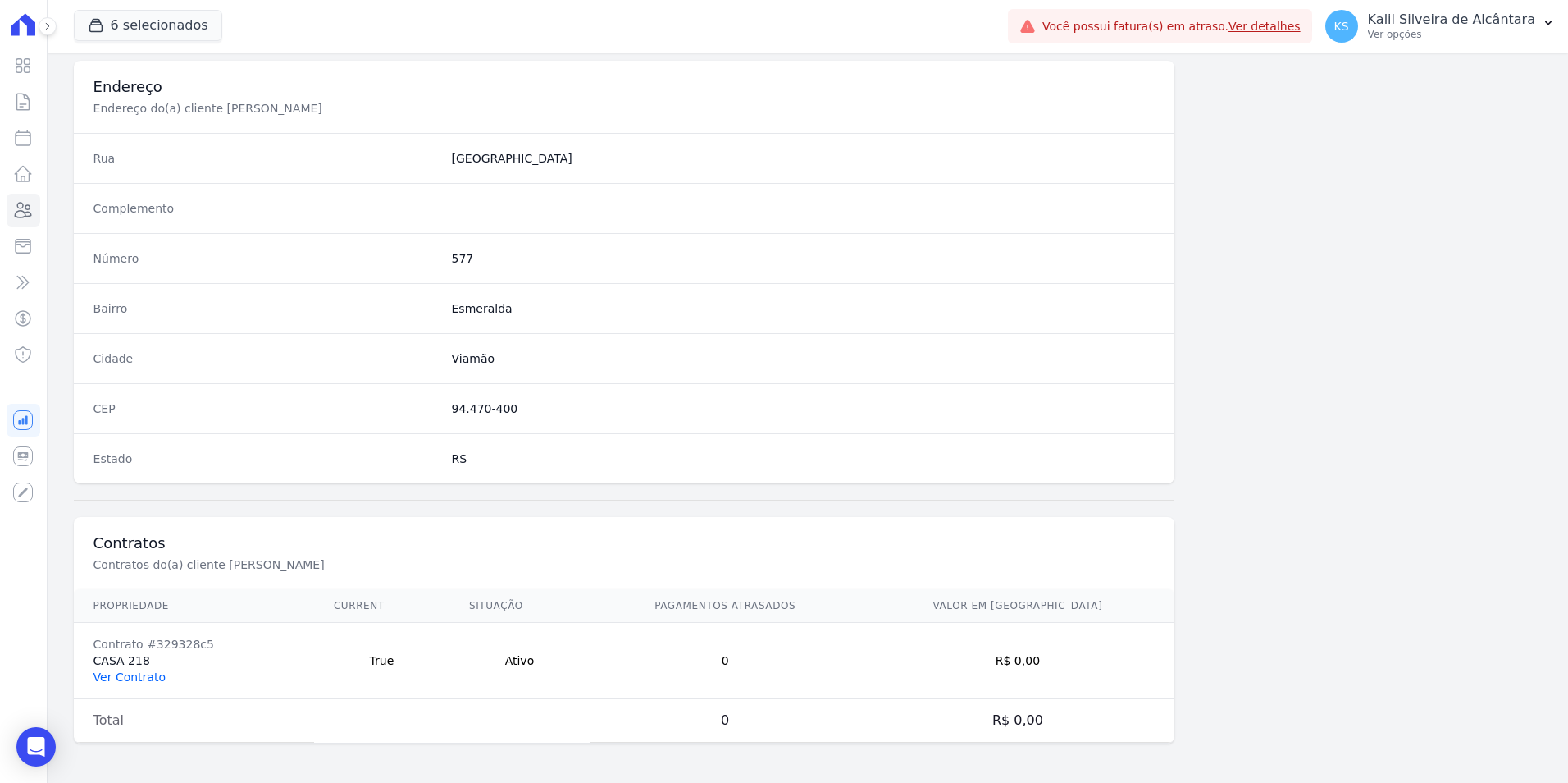
click at [149, 674] on link "Ver Contrato" at bounding box center [129, 677] width 72 height 13
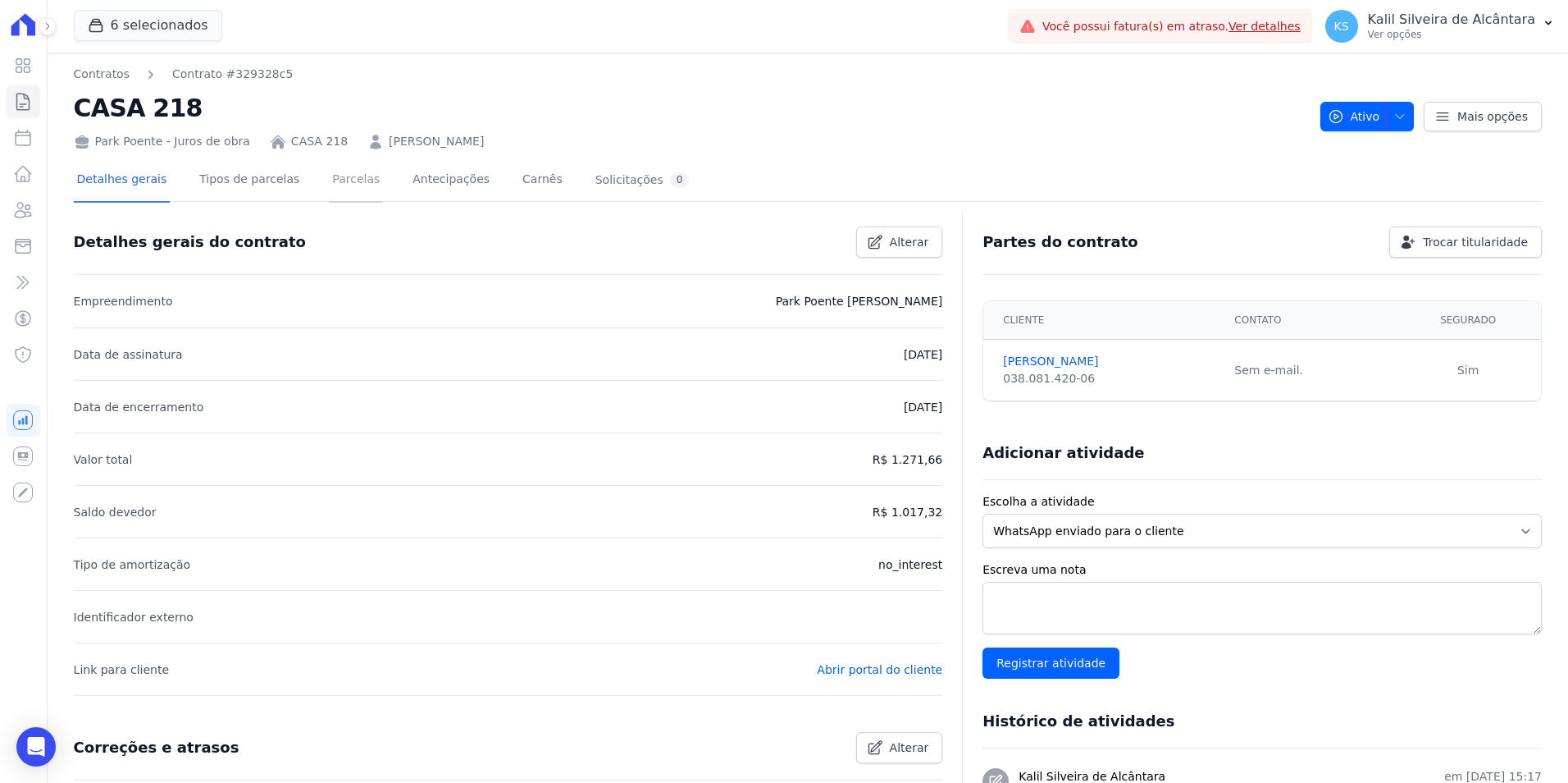
click at [329, 184] on link "Parcelas" at bounding box center [355, 180] width 55 height 43
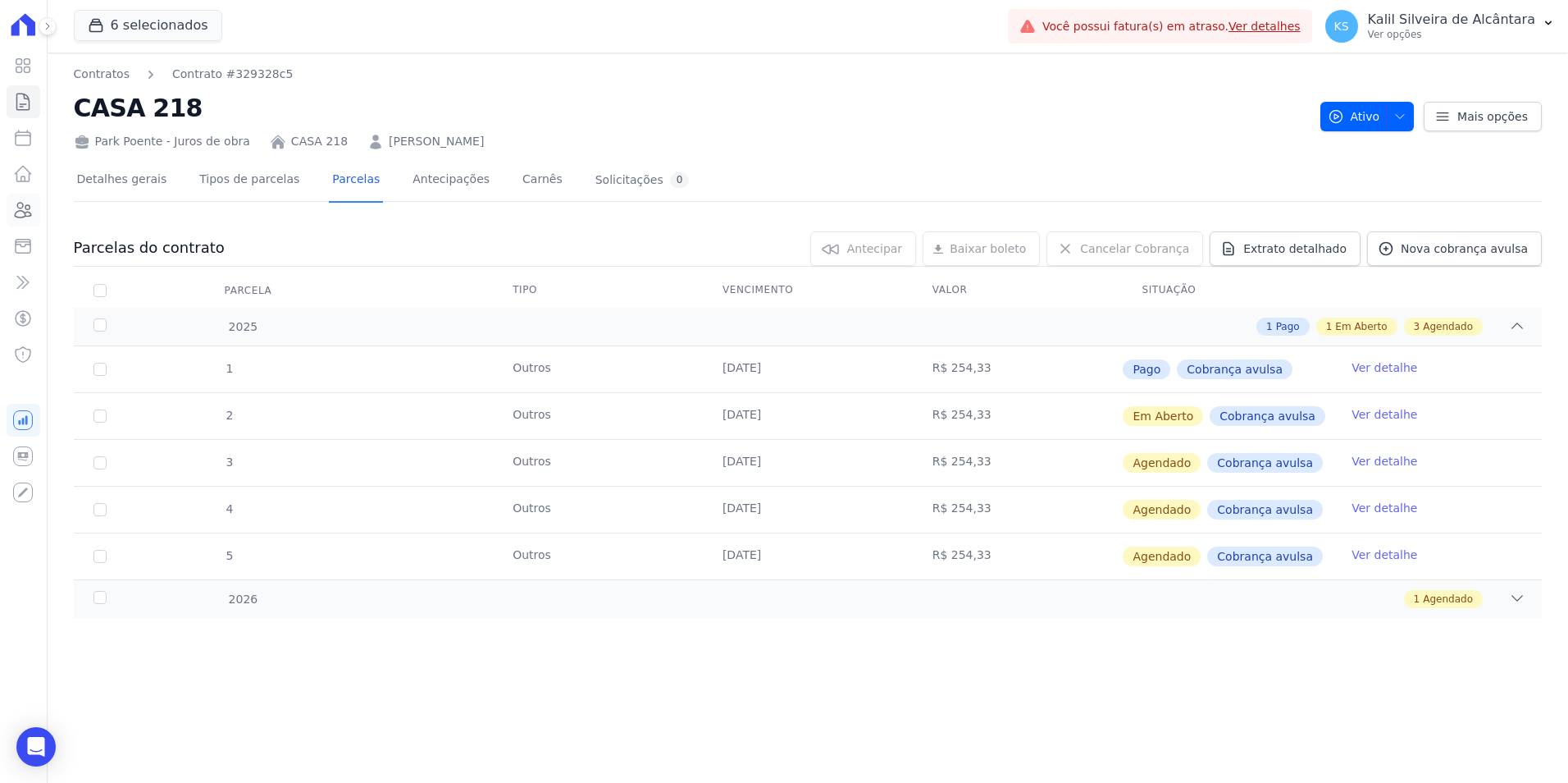
click at [35, 215] on link "Clientes" at bounding box center [23, 210] width 34 height 33
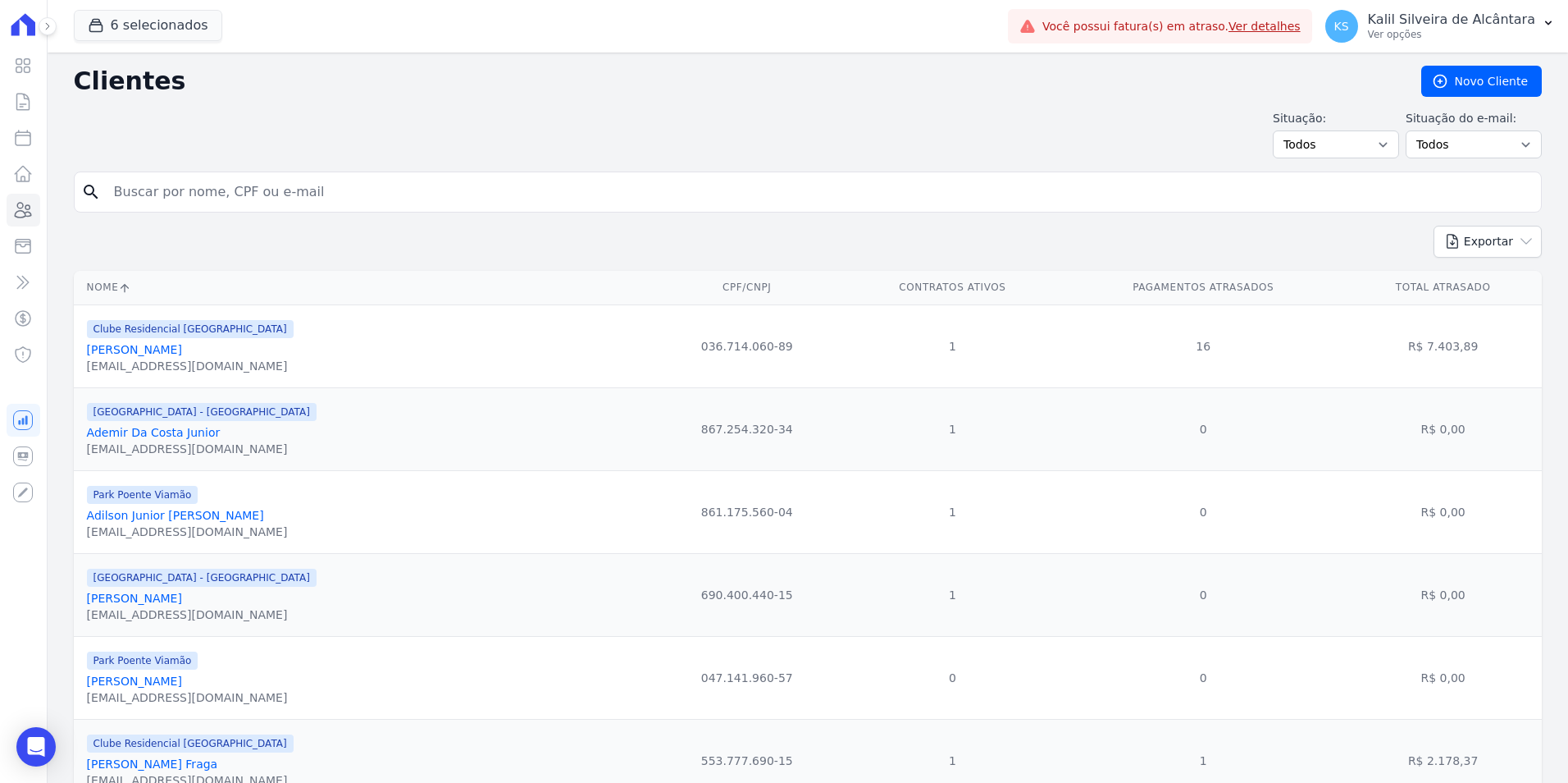
click at [345, 197] on input "search" at bounding box center [819, 192] width 1430 height 33
paste input "[PERSON_NAME]"
type input "[PERSON_NAME]"
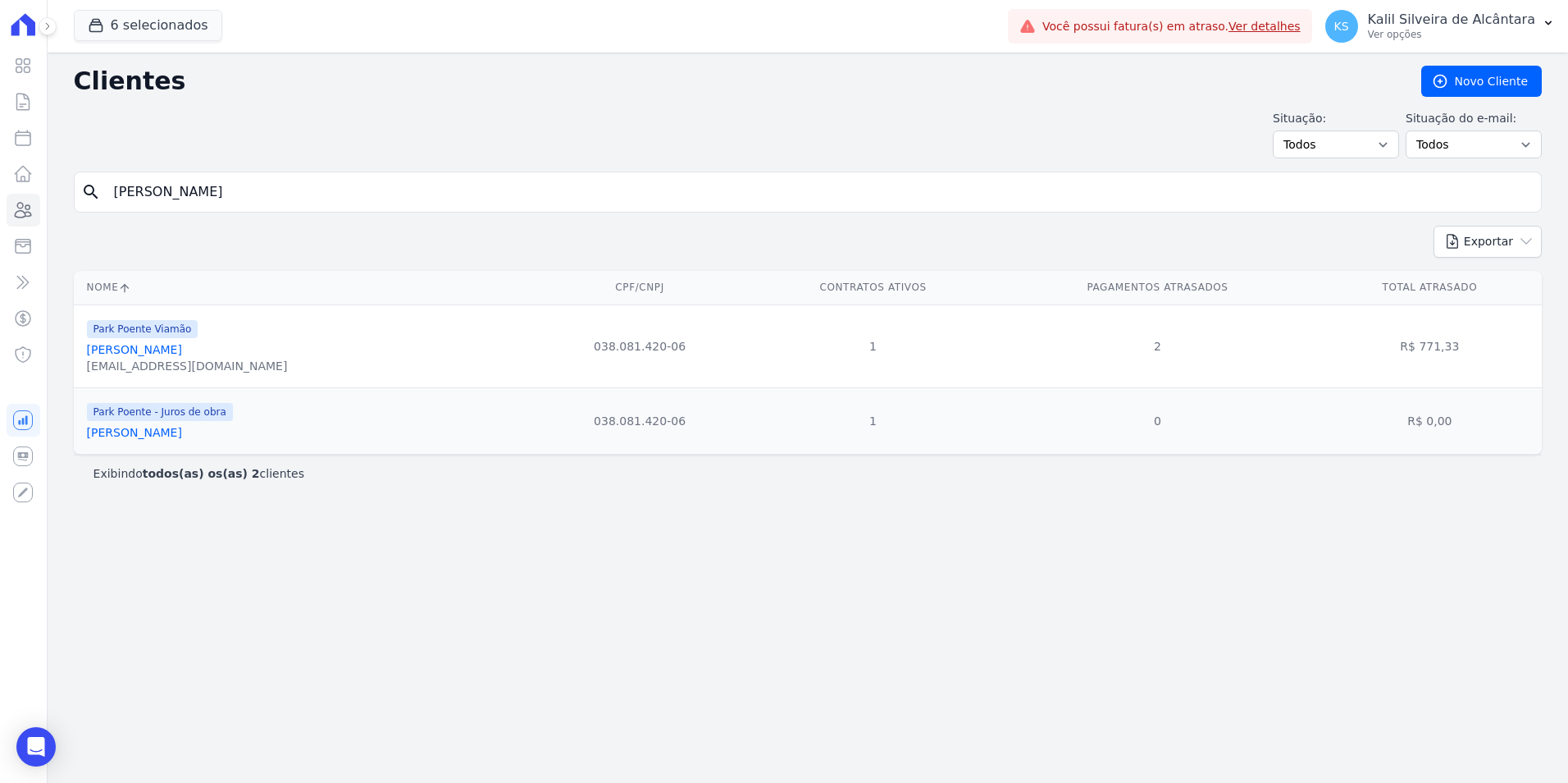
click at [150, 349] on link "[PERSON_NAME]" at bounding box center [134, 350] width 95 height 13
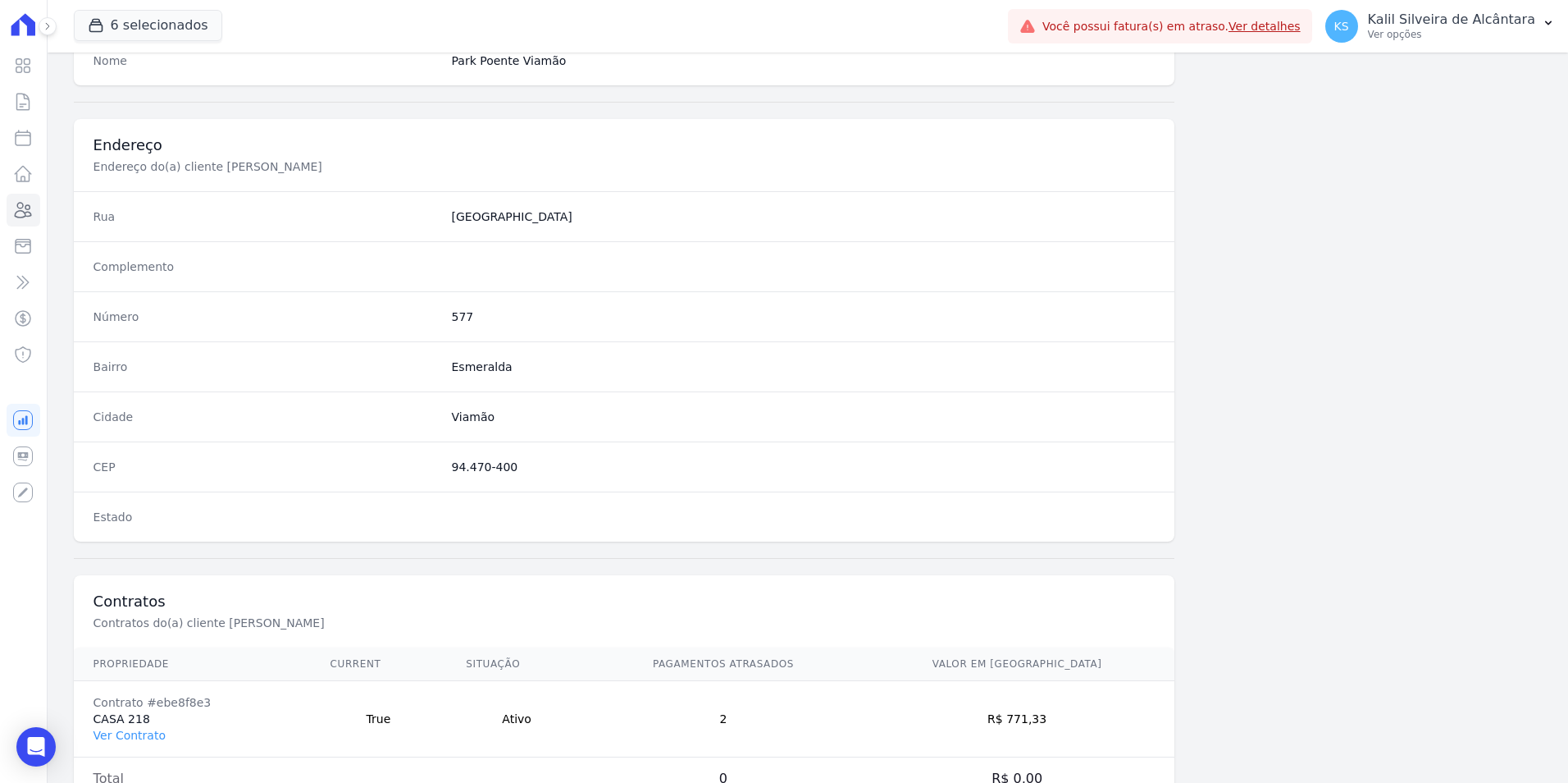
scroll to position [752, 0]
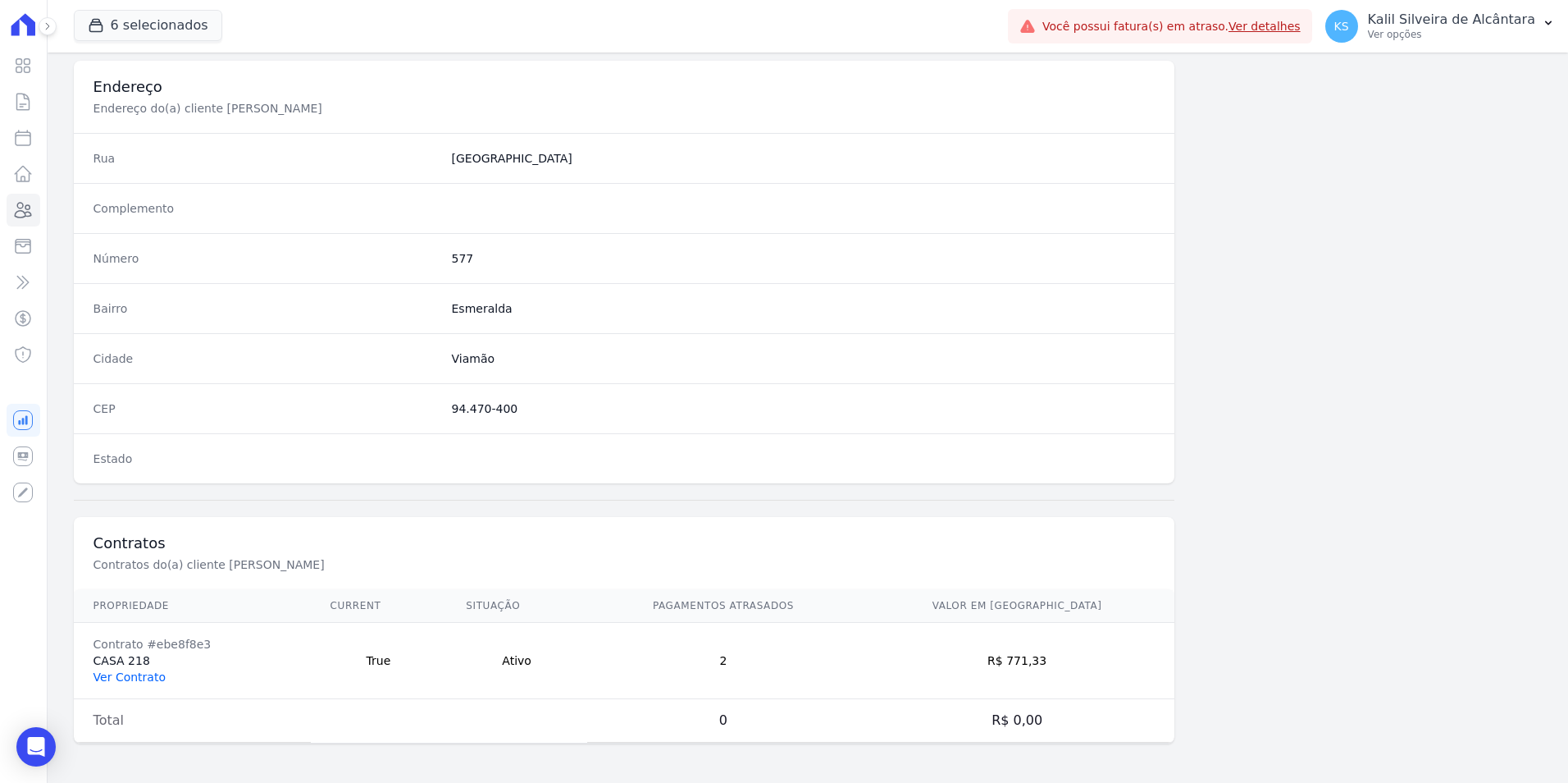
click at [121, 671] on link "Ver Contrato" at bounding box center [129, 677] width 72 height 13
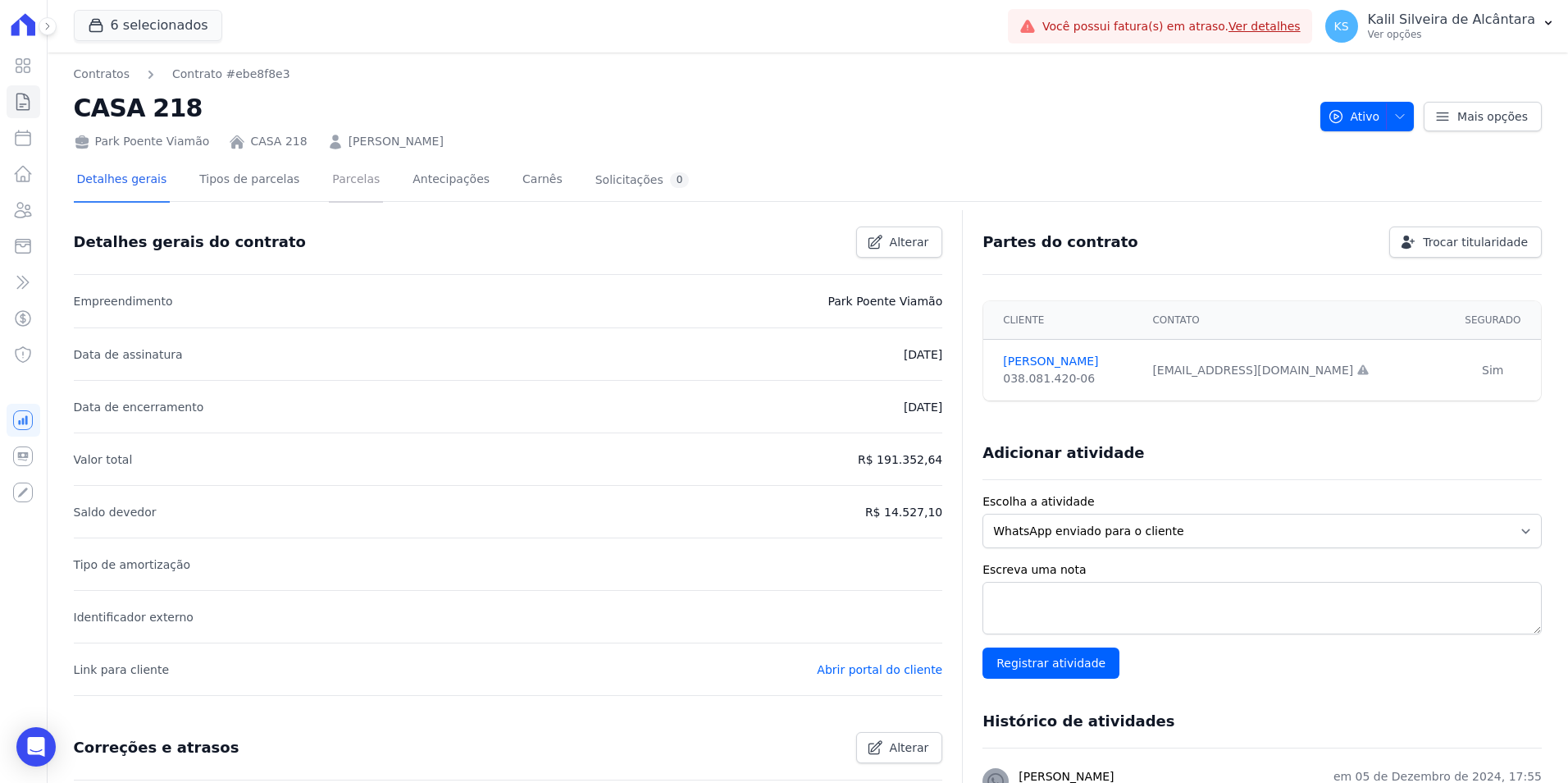
click at [333, 184] on link "Parcelas" at bounding box center [355, 180] width 55 height 43
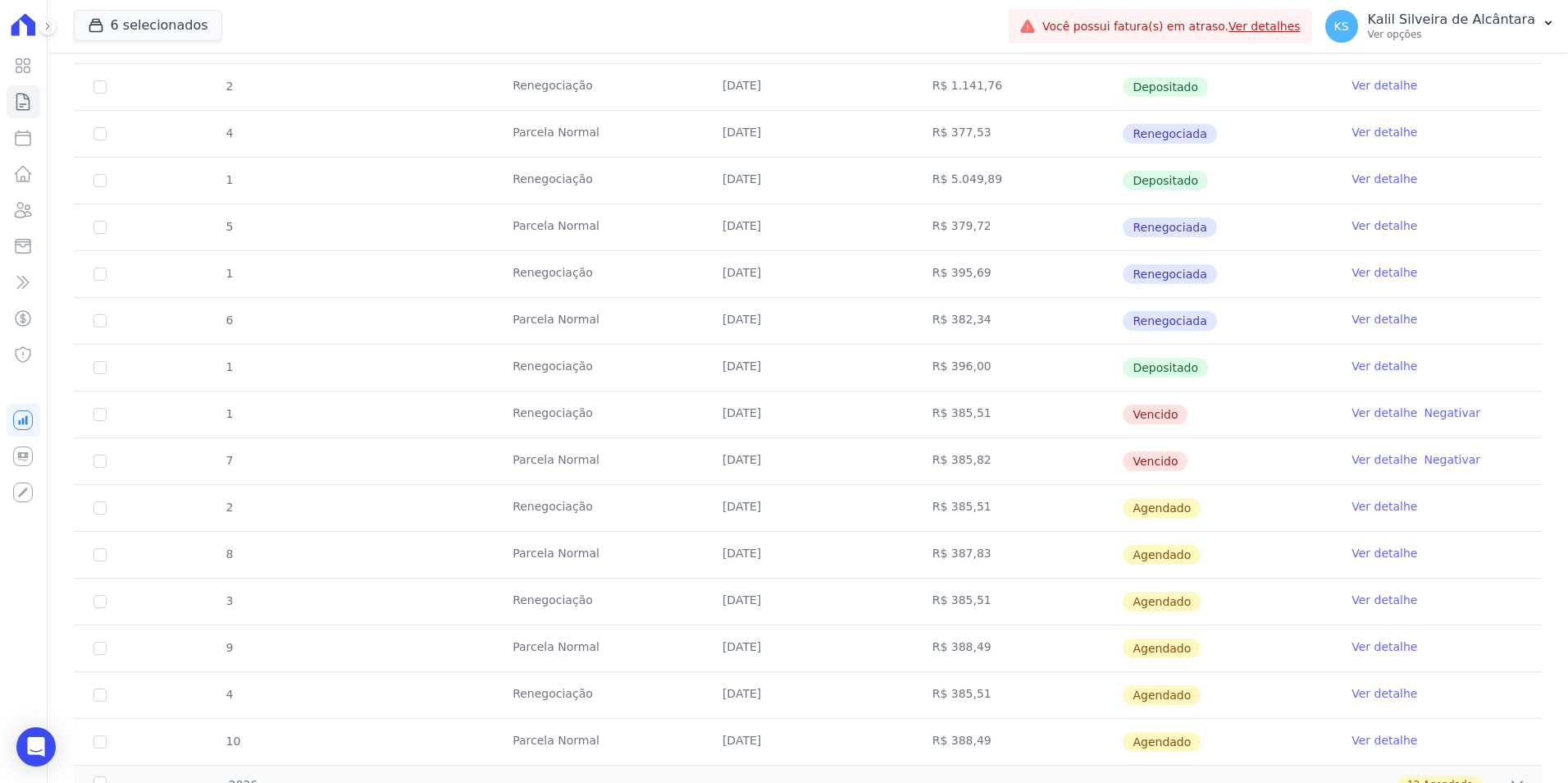
scroll to position [974, 0]
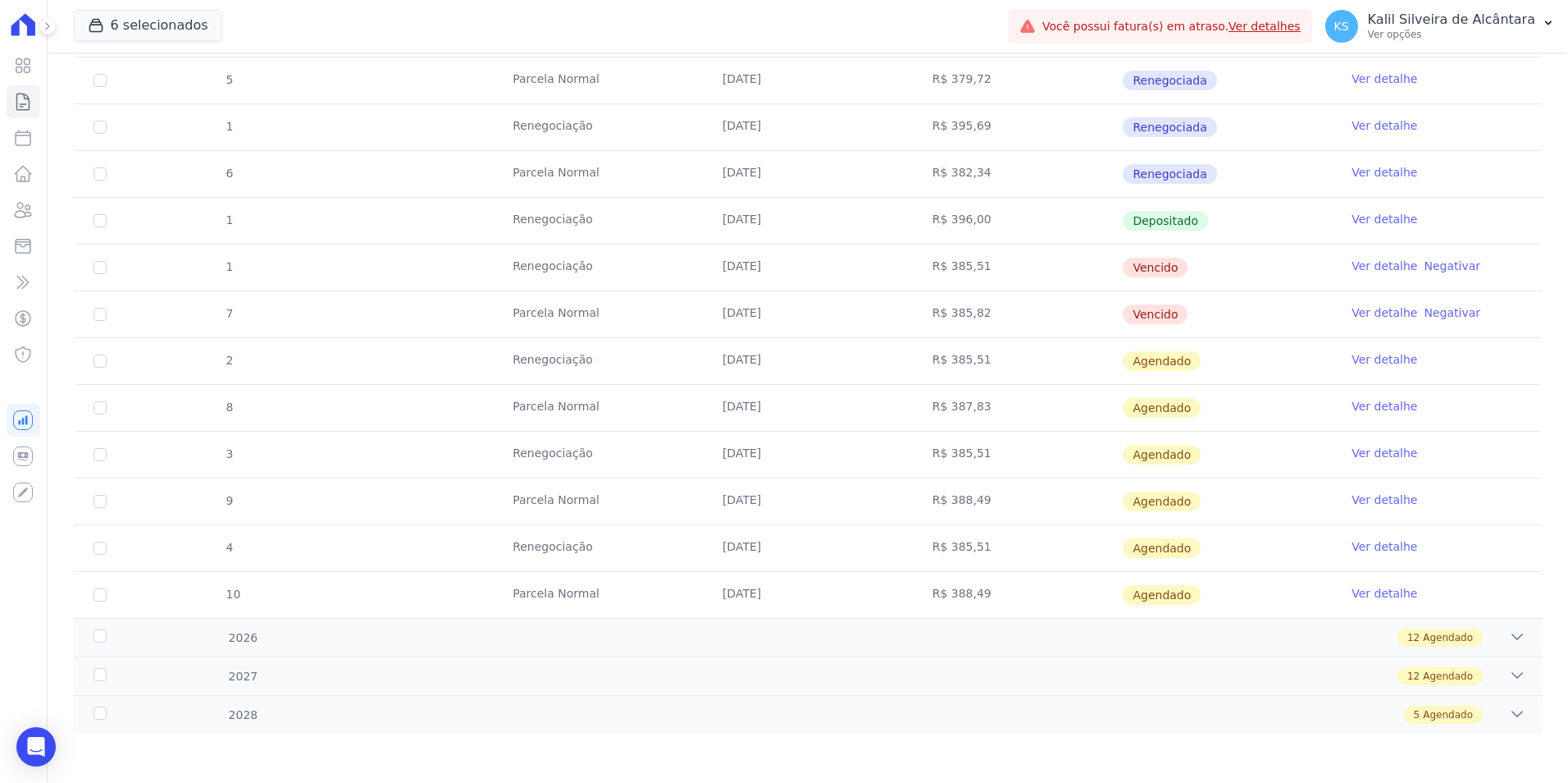
click at [94, 321] on td "7" at bounding box center [100, 314] width 53 height 46
click at [105, 310] on input "checkbox" at bounding box center [101, 314] width 13 height 13
checkbox input "true"
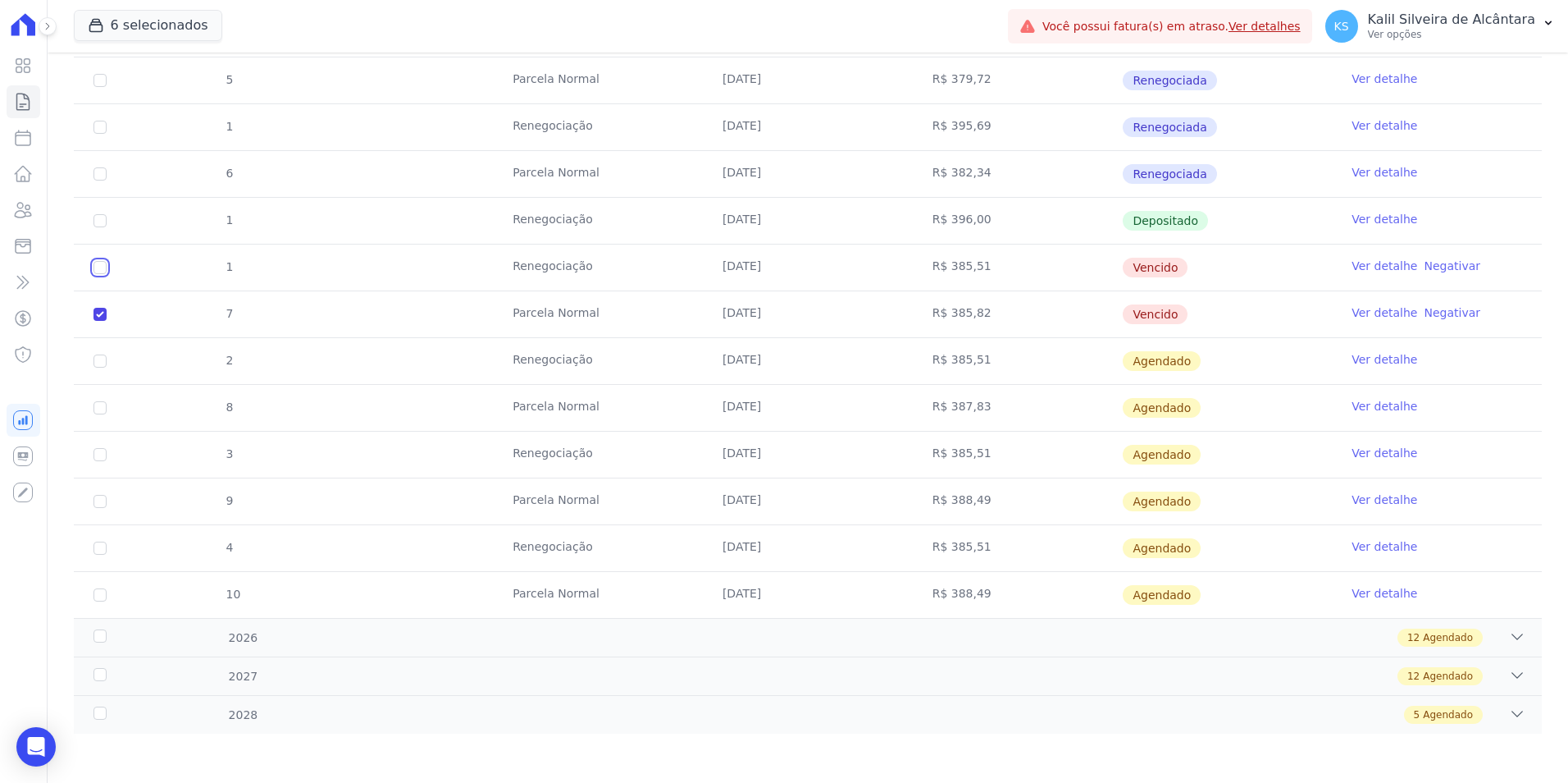
click at [100, 269] on input "checkbox" at bounding box center [101, 267] width 13 height 13
checkbox input "true"
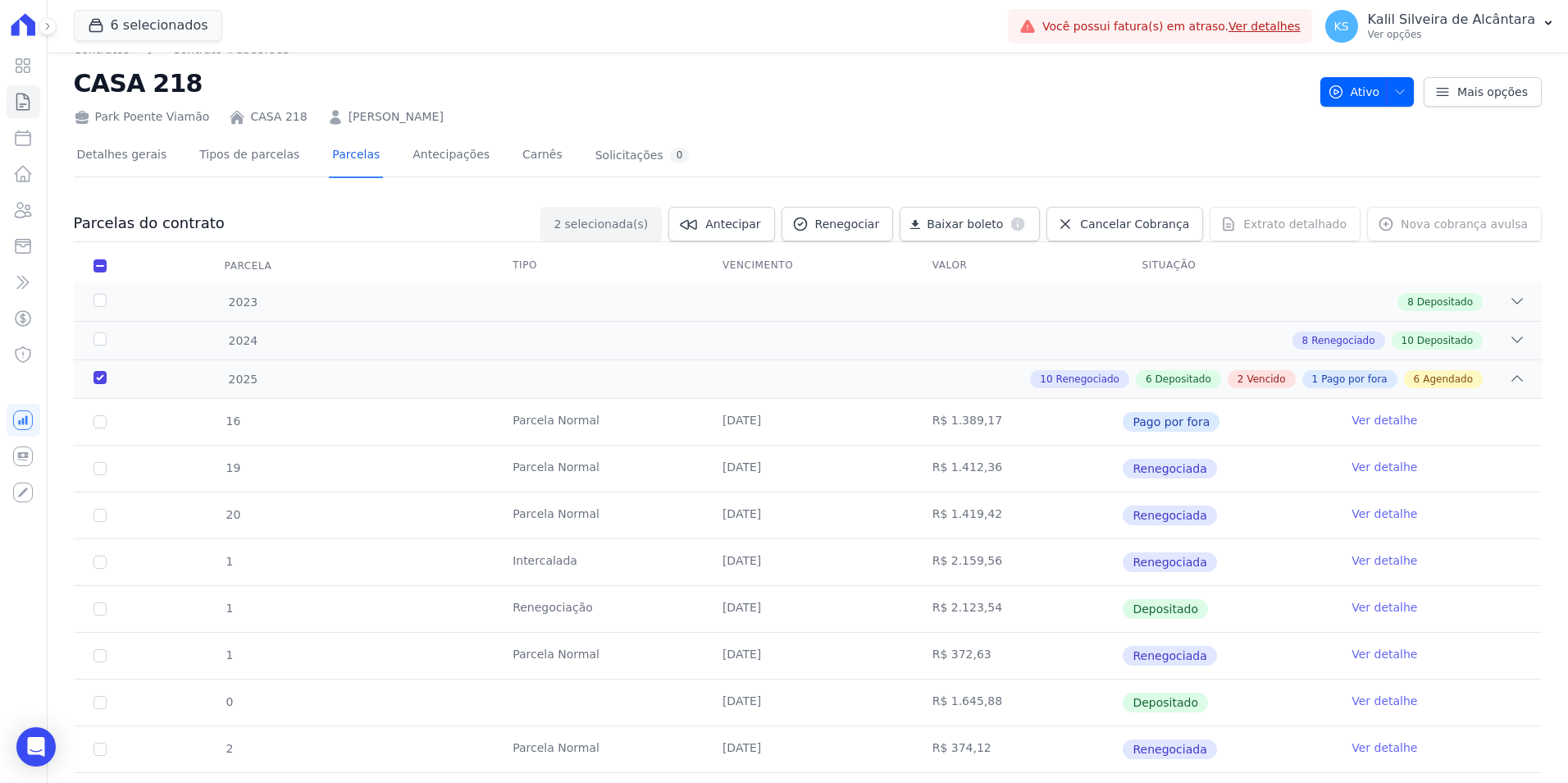
scroll to position [0, 0]
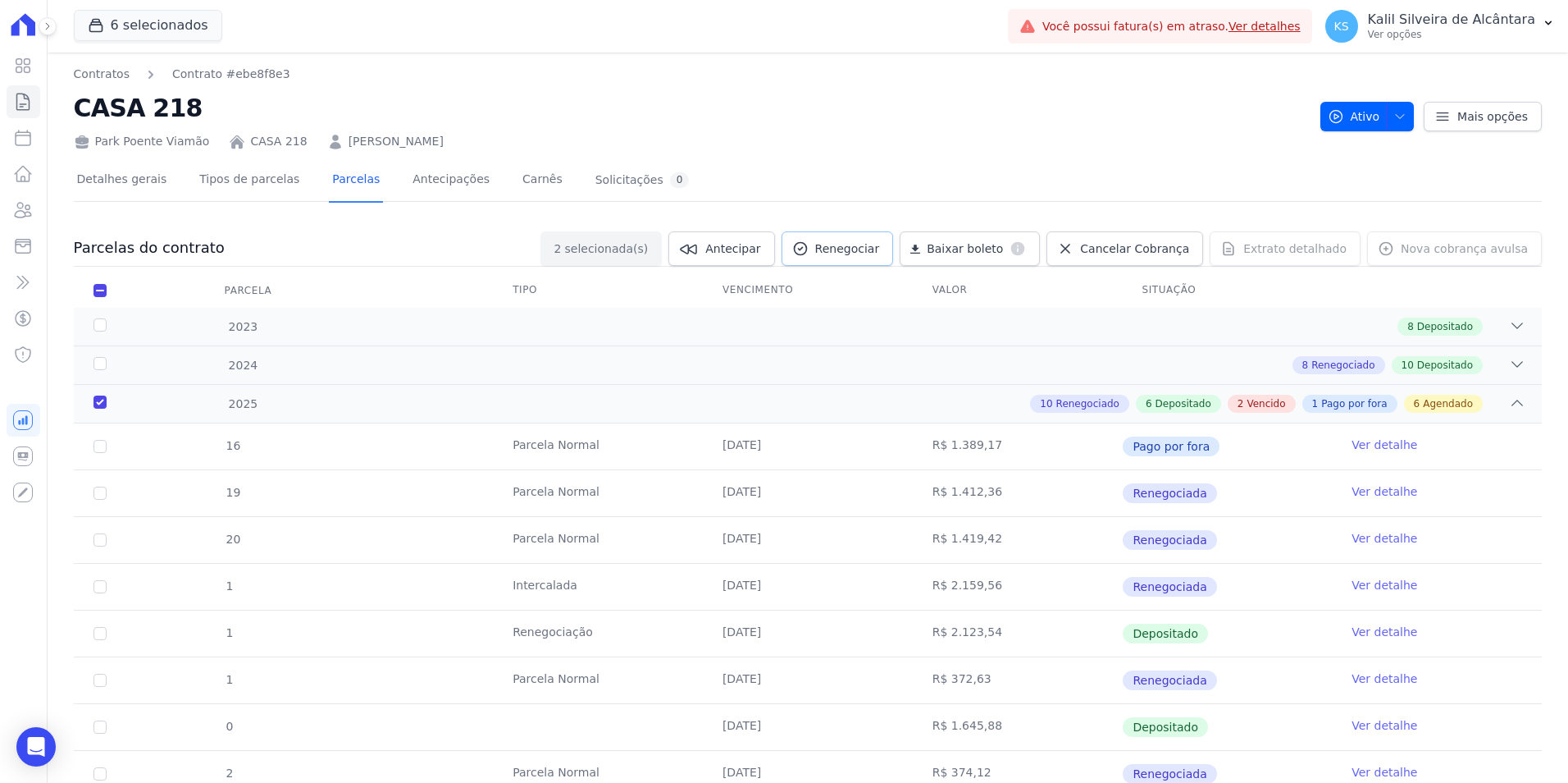
click at [878, 248] on span "Renegociar" at bounding box center [848, 248] width 65 height 16
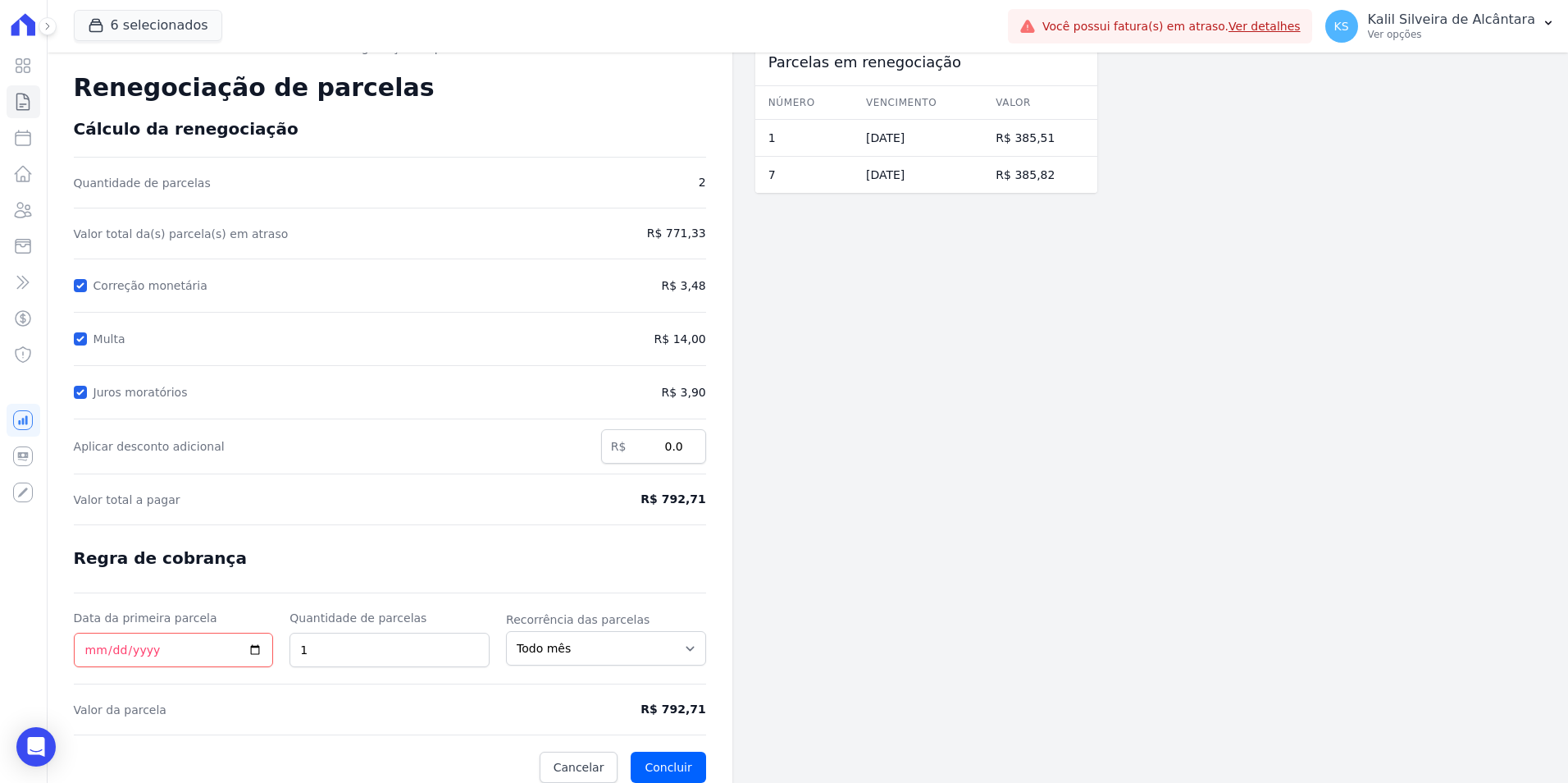
scroll to position [39, 0]
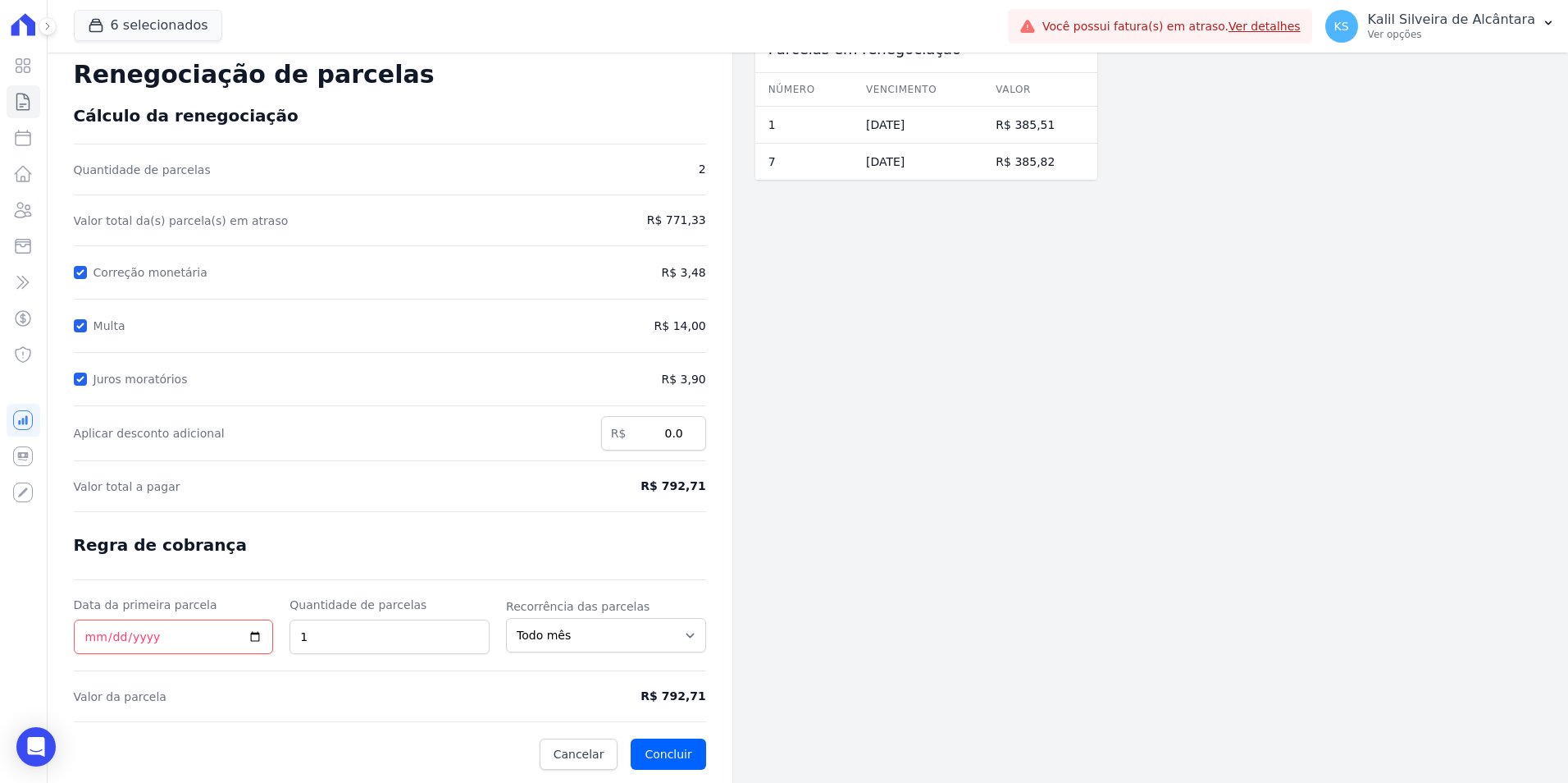
click at [597, 732] on form "Cálculo da renegociação Quantidade de parcelas 2 Valor total da(s) parcela(s) e…" at bounding box center [390, 437] width 632 height 664
click at [596, 748] on span "Cancelar" at bounding box center [579, 753] width 51 height 16
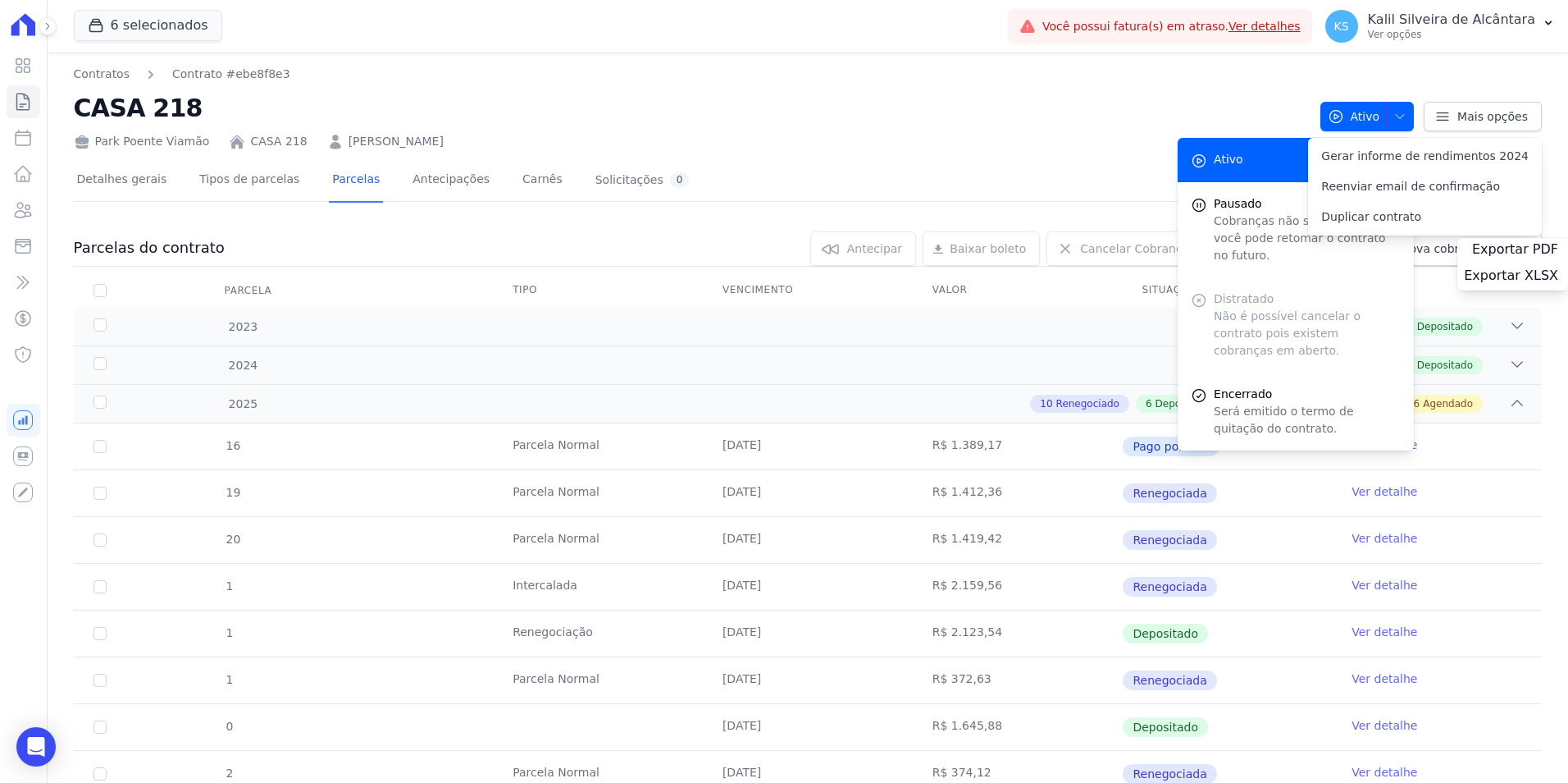
click at [978, 242] on div "Baixar boleto Baixar boleto default" at bounding box center [981, 248] width 117 height 35
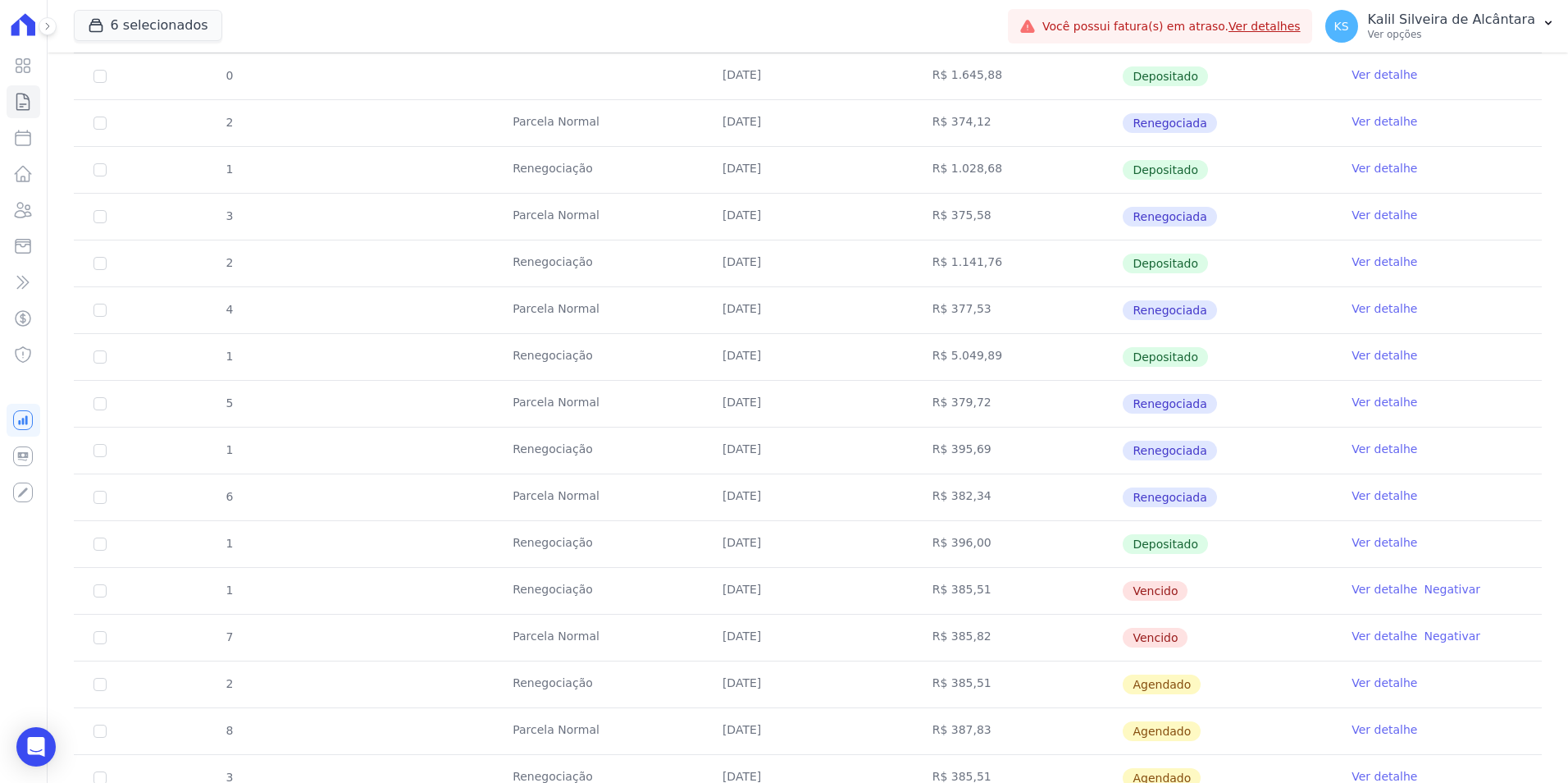
scroll to position [903, 0]
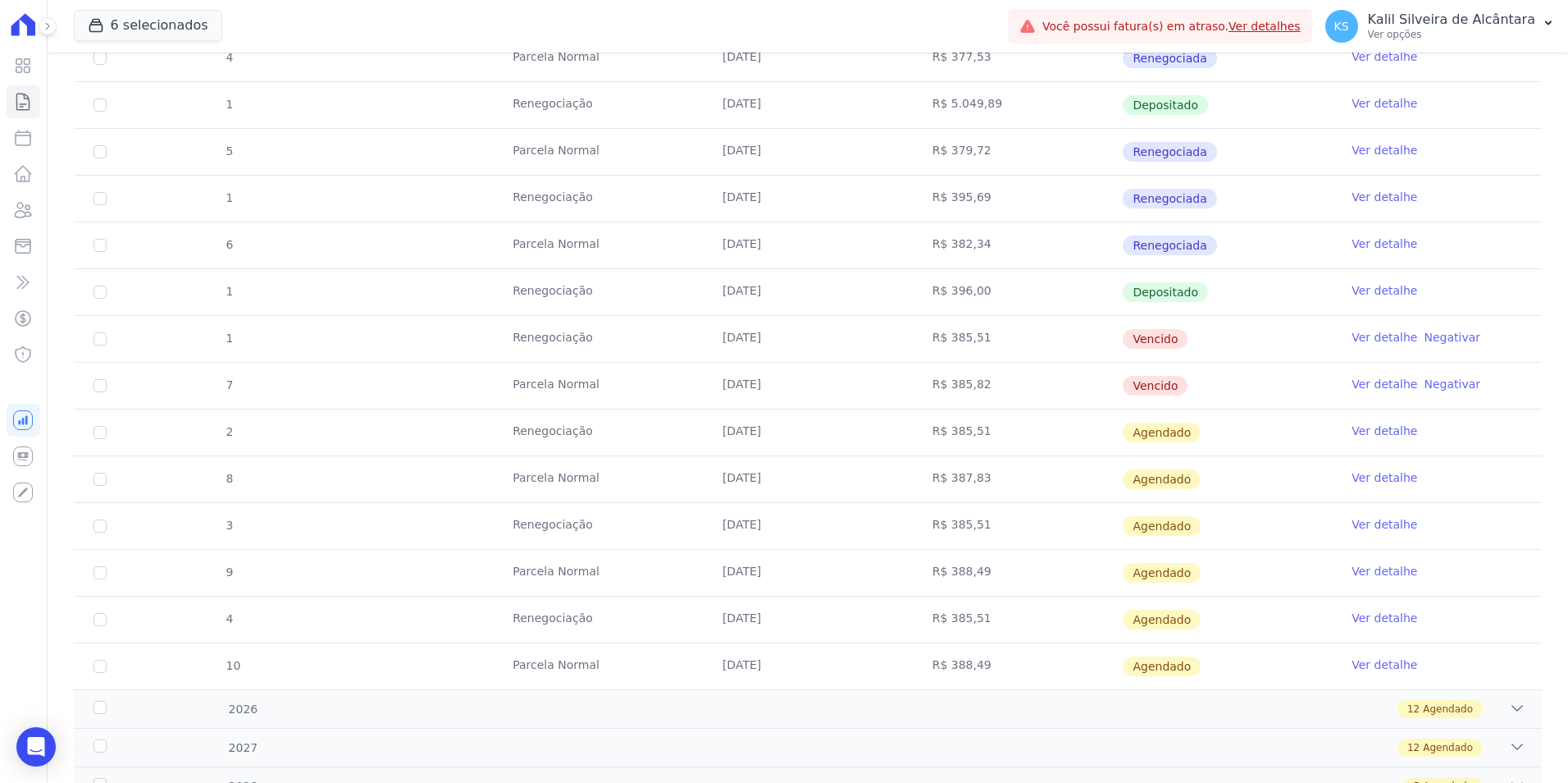
drag, startPoint x: 907, startPoint y: 405, endPoint x: 125, endPoint y: 360, distance: 783.3
click at [125, 360] on tbody "16 Parcela Normal 08/02/2025 R$ 1.389,17 Pago por fora Ver detalhe 19 Parcela N…" at bounding box center [807, 104] width 1467 height 1168
drag, startPoint x: 125, startPoint y: 360, endPoint x: 102, endPoint y: 381, distance: 31.1
click at [102, 381] on input "checkbox" at bounding box center [101, 386] width 13 height 13
checkbox input "true"
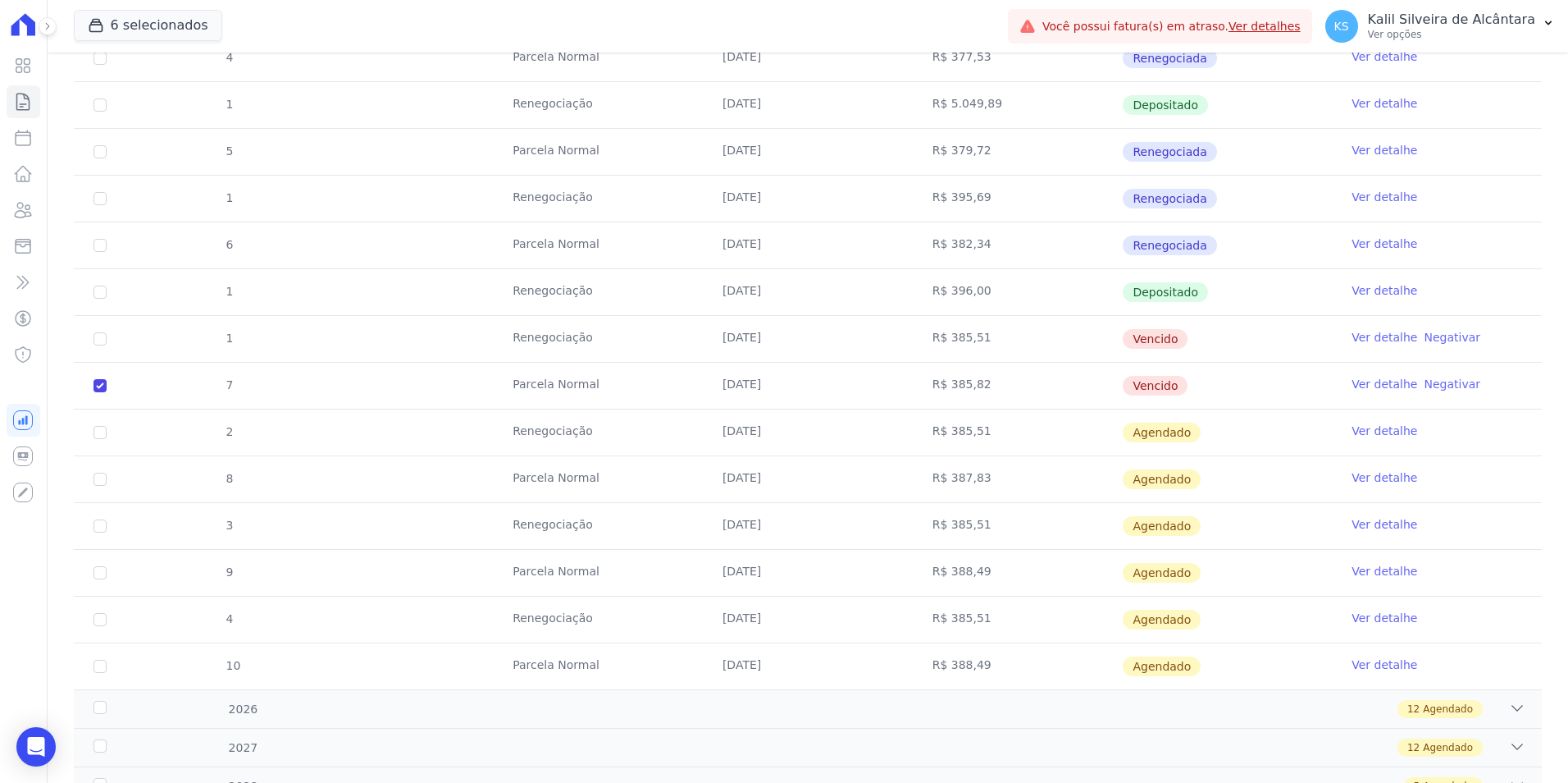
checkbox input "true"
click at [99, 345] on input "checkbox" at bounding box center [101, 339] width 13 height 13
checkbox input "true"
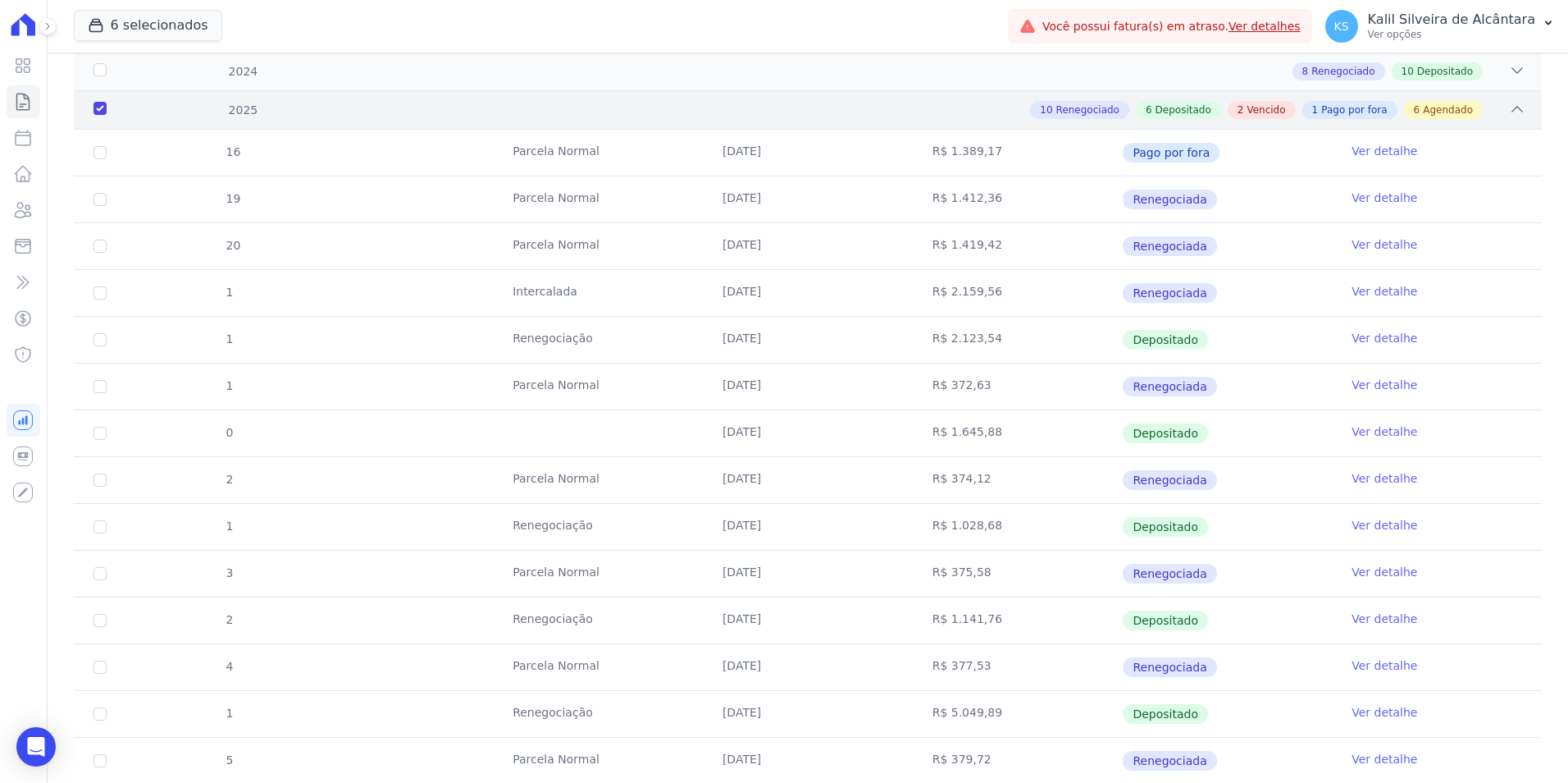
scroll to position [0, 0]
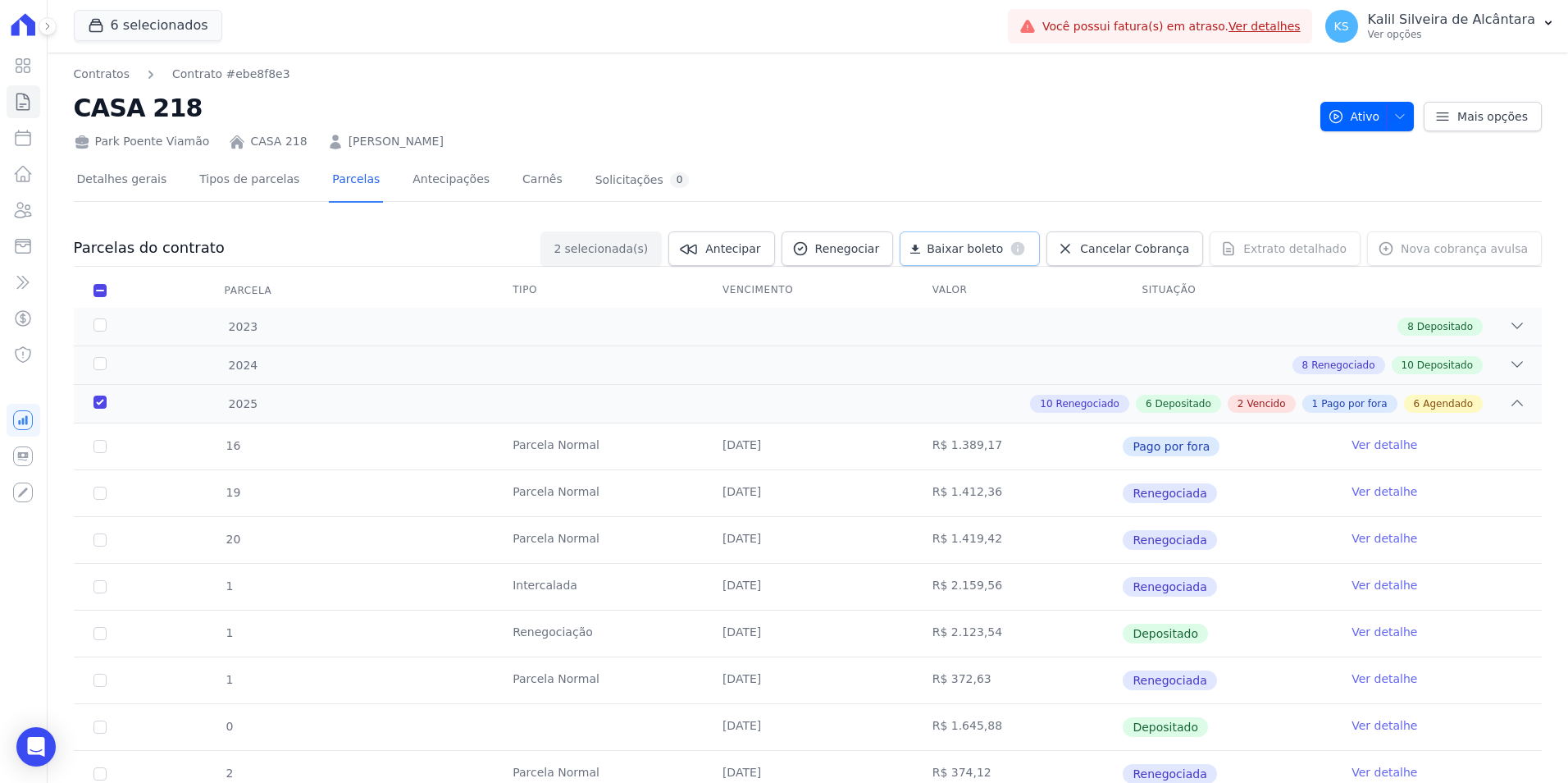
click at [973, 240] on link "Baixar boleto default" at bounding box center [969, 248] width 140 height 35
click at [34, 194] on link "Clientes" at bounding box center [23, 210] width 34 height 33
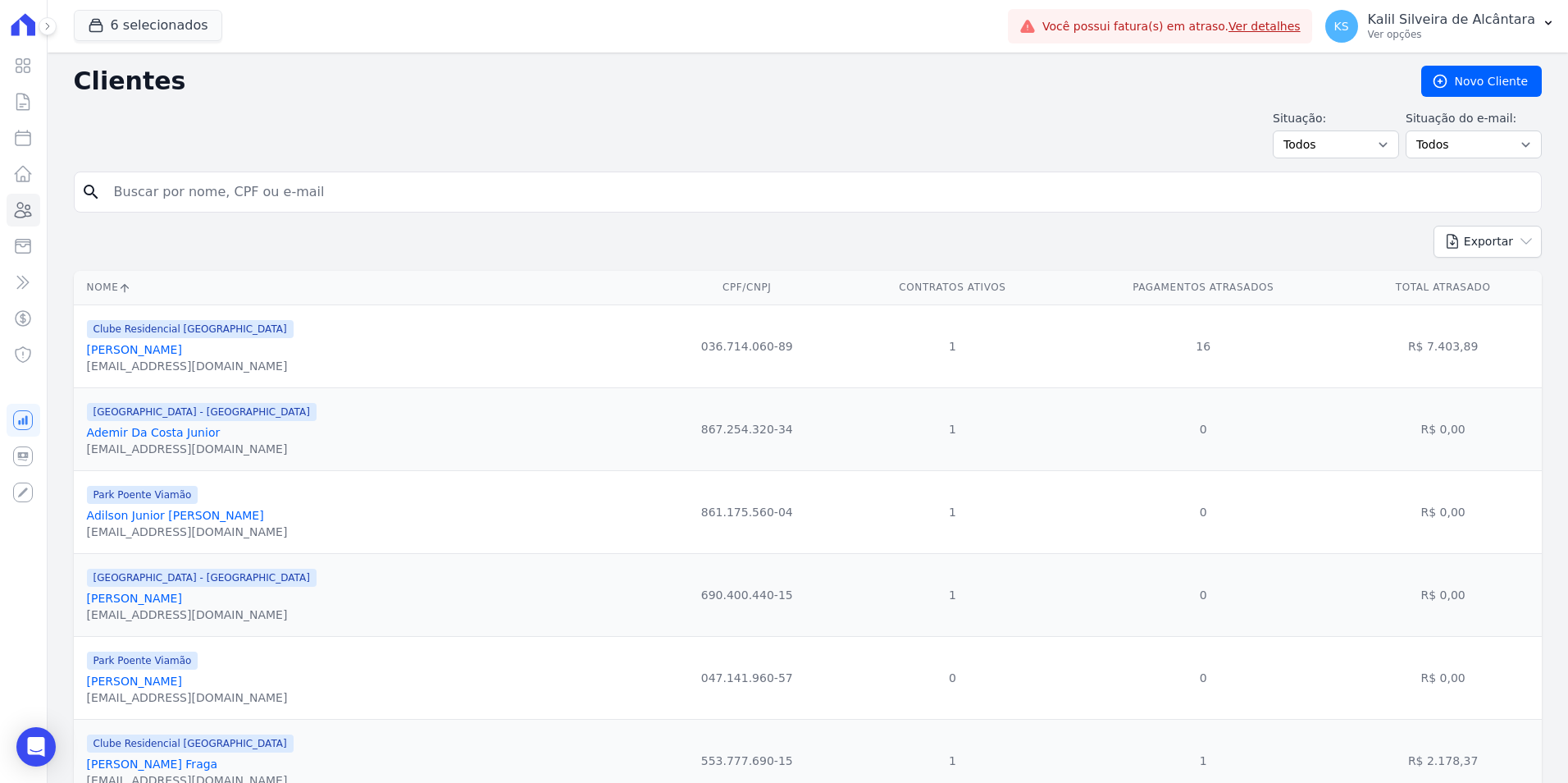
click at [308, 195] on input "search" at bounding box center [819, 192] width 1430 height 33
paste input "[PERSON_NAME]"
type input "[PERSON_NAME]"
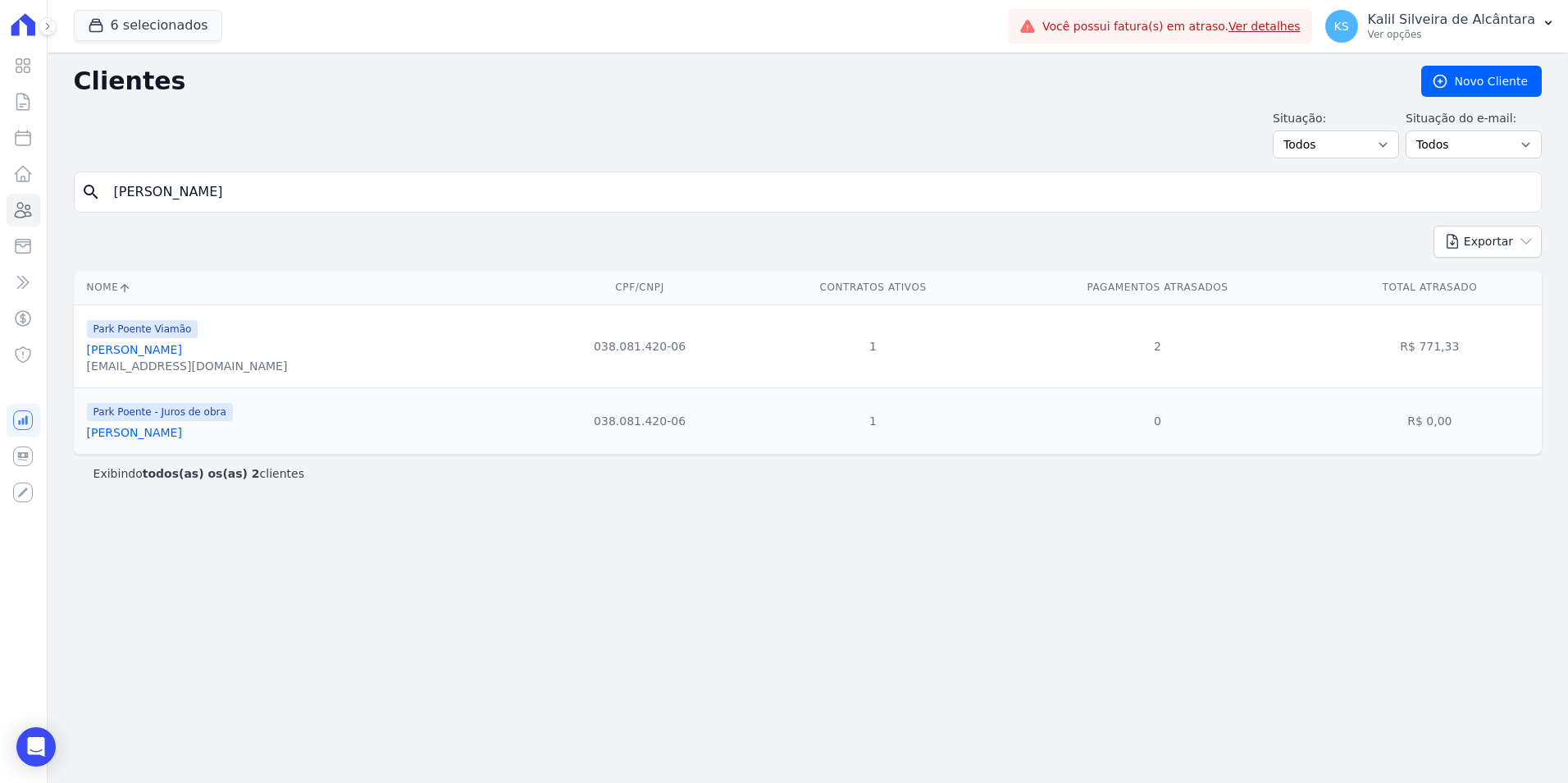
click at [182, 430] on link "[PERSON_NAME]" at bounding box center [134, 432] width 95 height 13
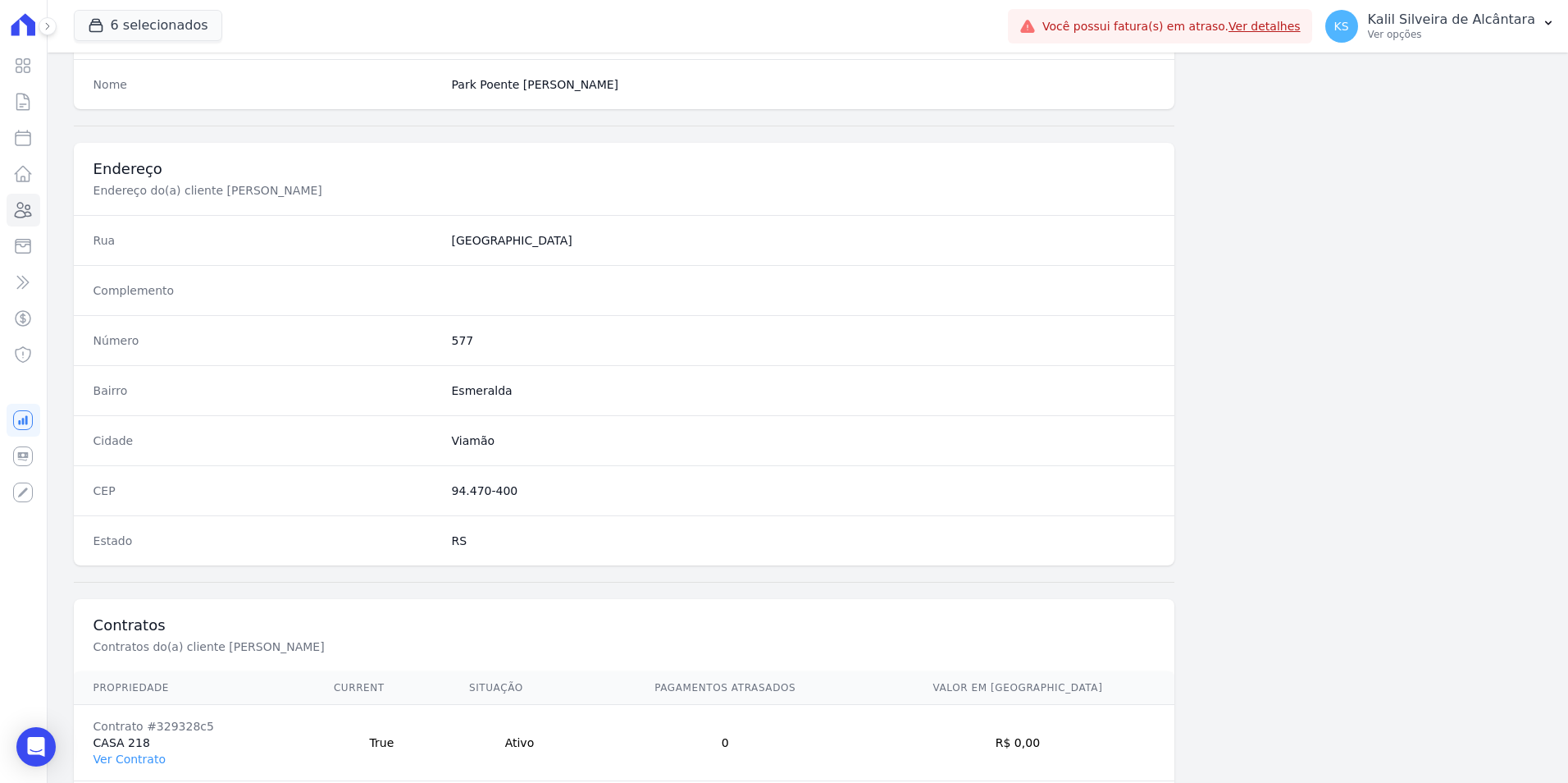
scroll to position [752, 0]
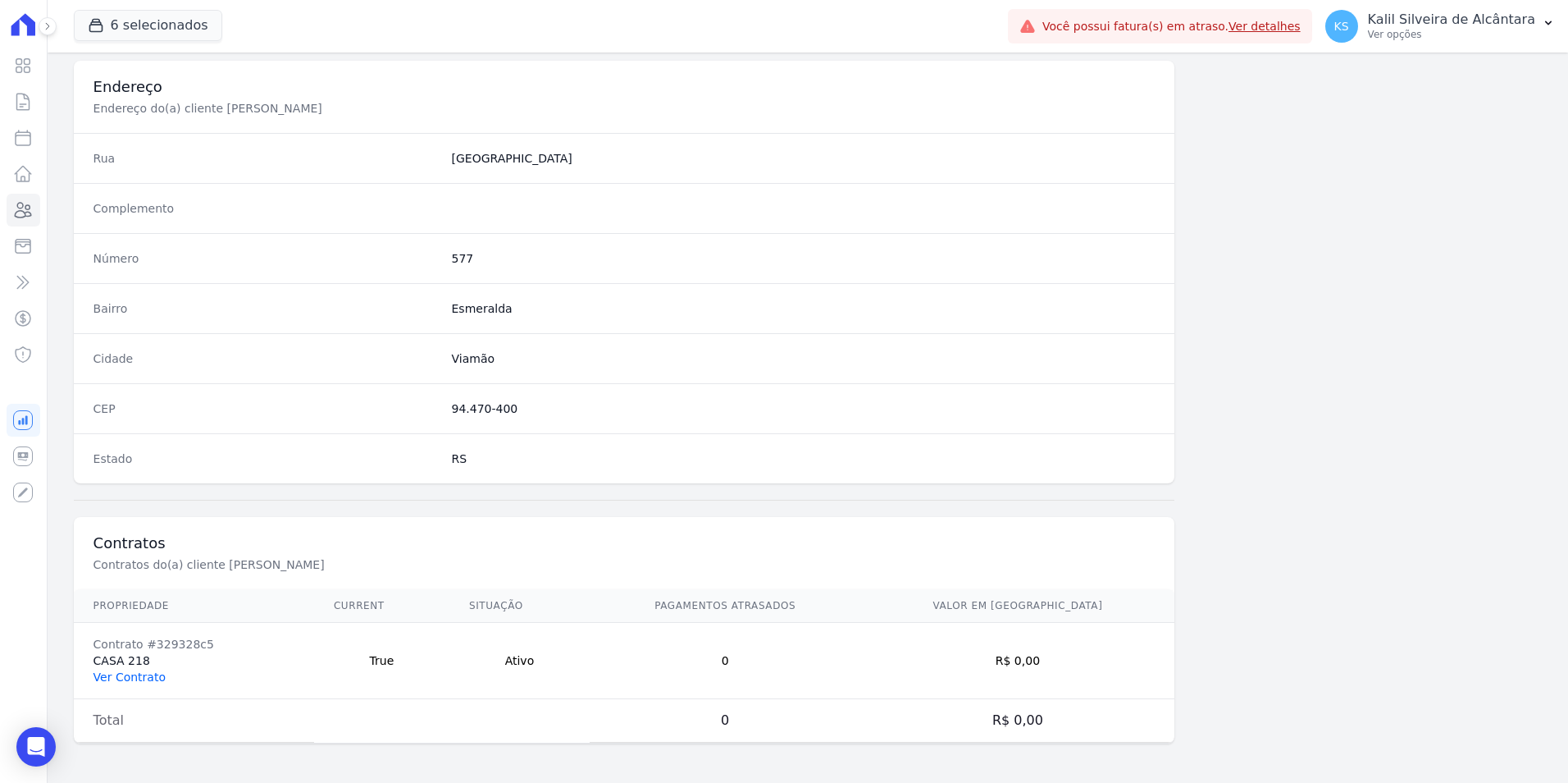
click at [143, 680] on link "Ver Contrato" at bounding box center [129, 677] width 72 height 13
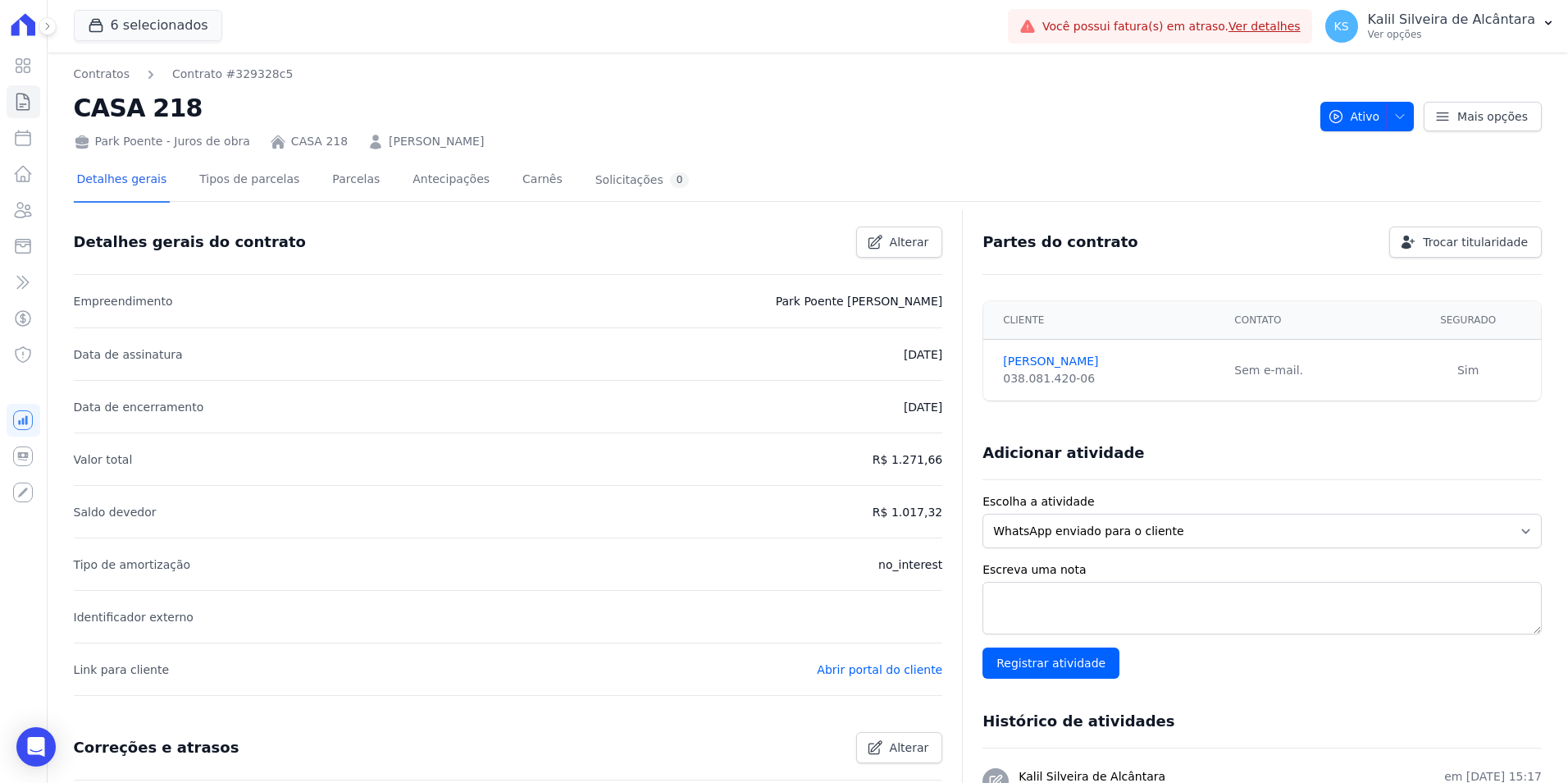
click at [328, 157] on div "Detalhes gerais Tipos de parcelas Parcelas Antecipações Carnês Solicitações 0 D…" at bounding box center [807, 639] width 1467 height 979
click at [337, 188] on link "Parcelas" at bounding box center [355, 180] width 55 height 43
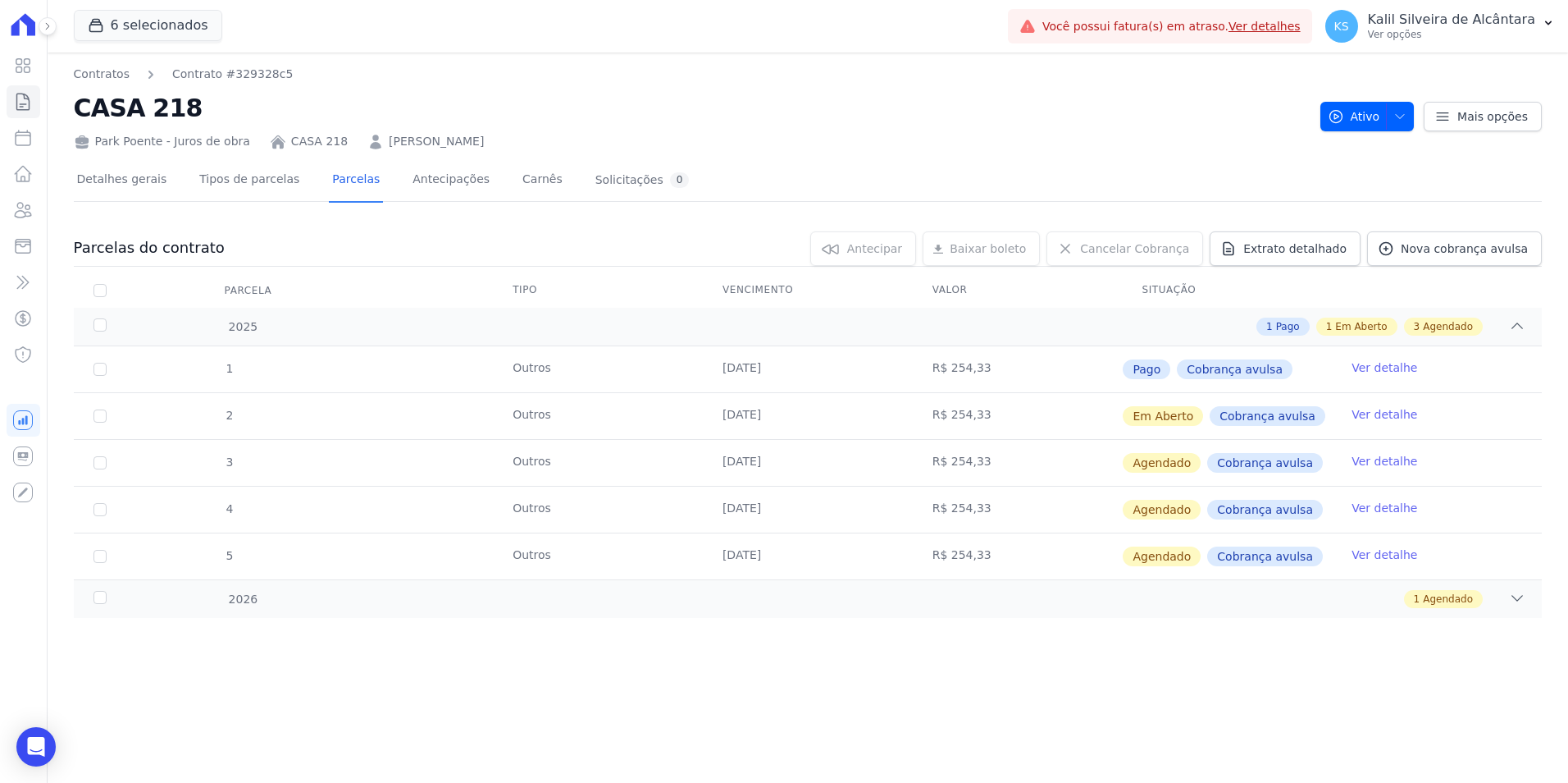
click at [1369, 415] on link "Ver detalhe" at bounding box center [1384, 414] width 65 height 16
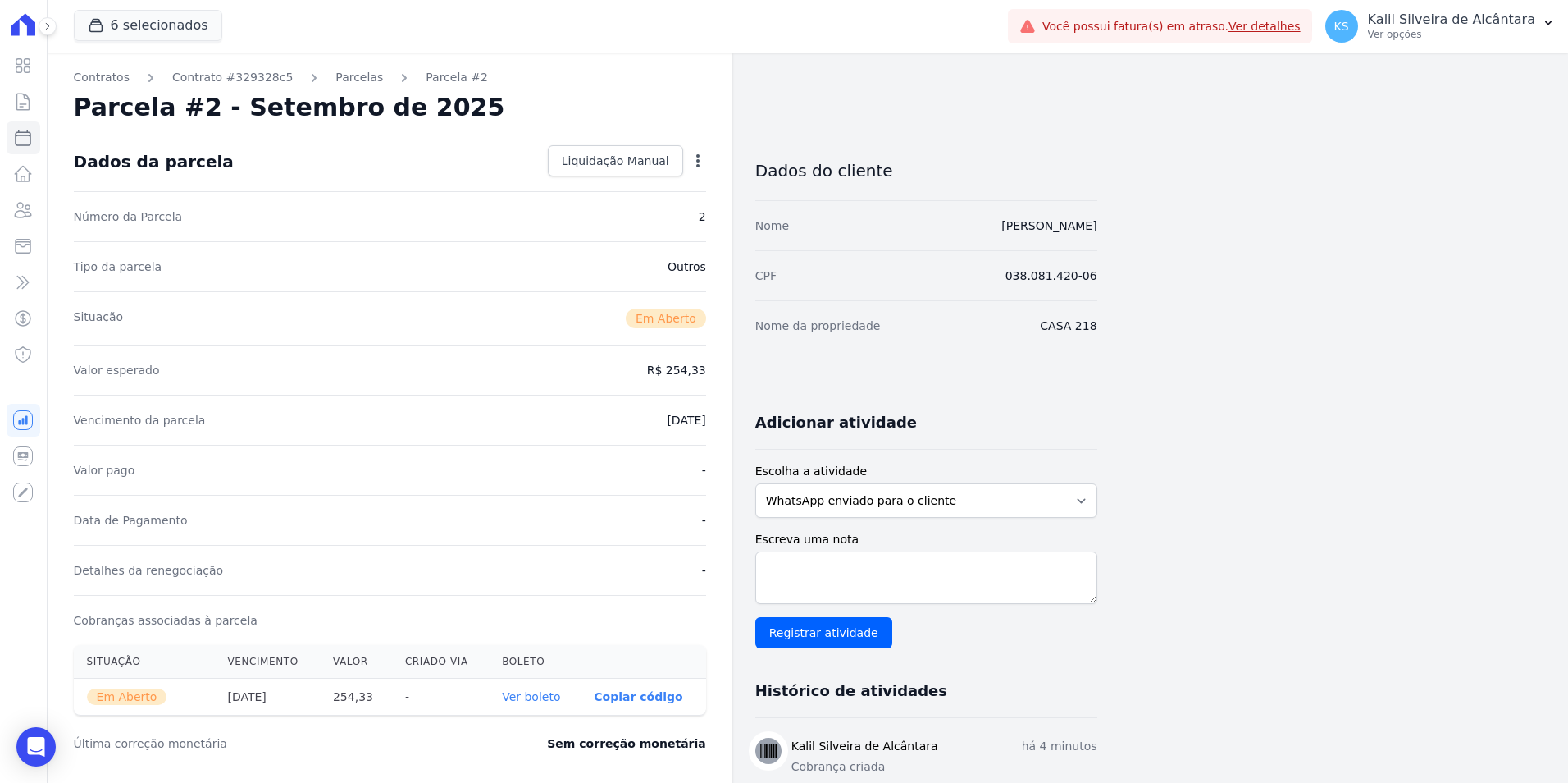
scroll to position [341, 0]
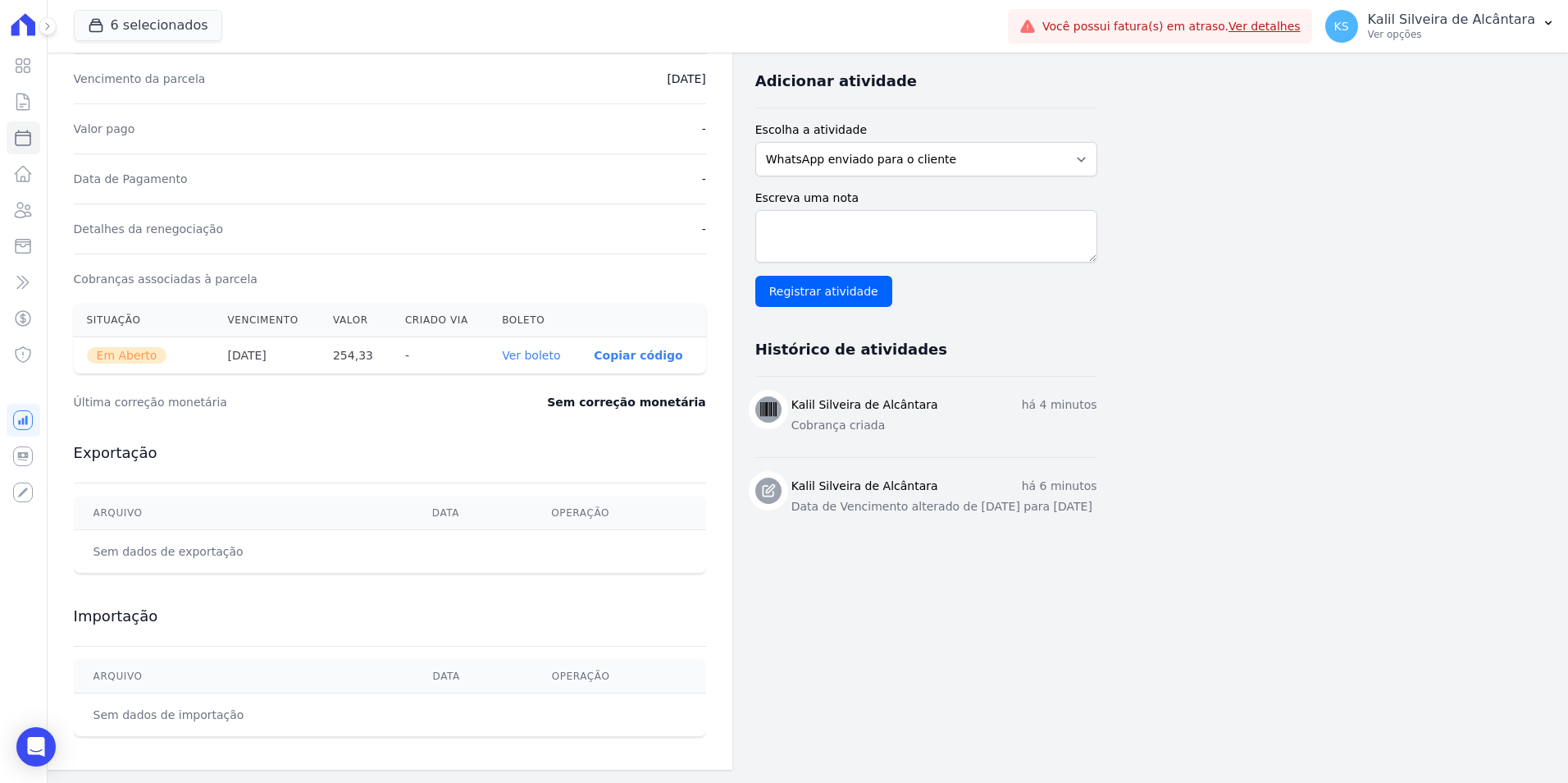
click at [543, 361] on link "Ver boleto" at bounding box center [531, 356] width 58 height 13
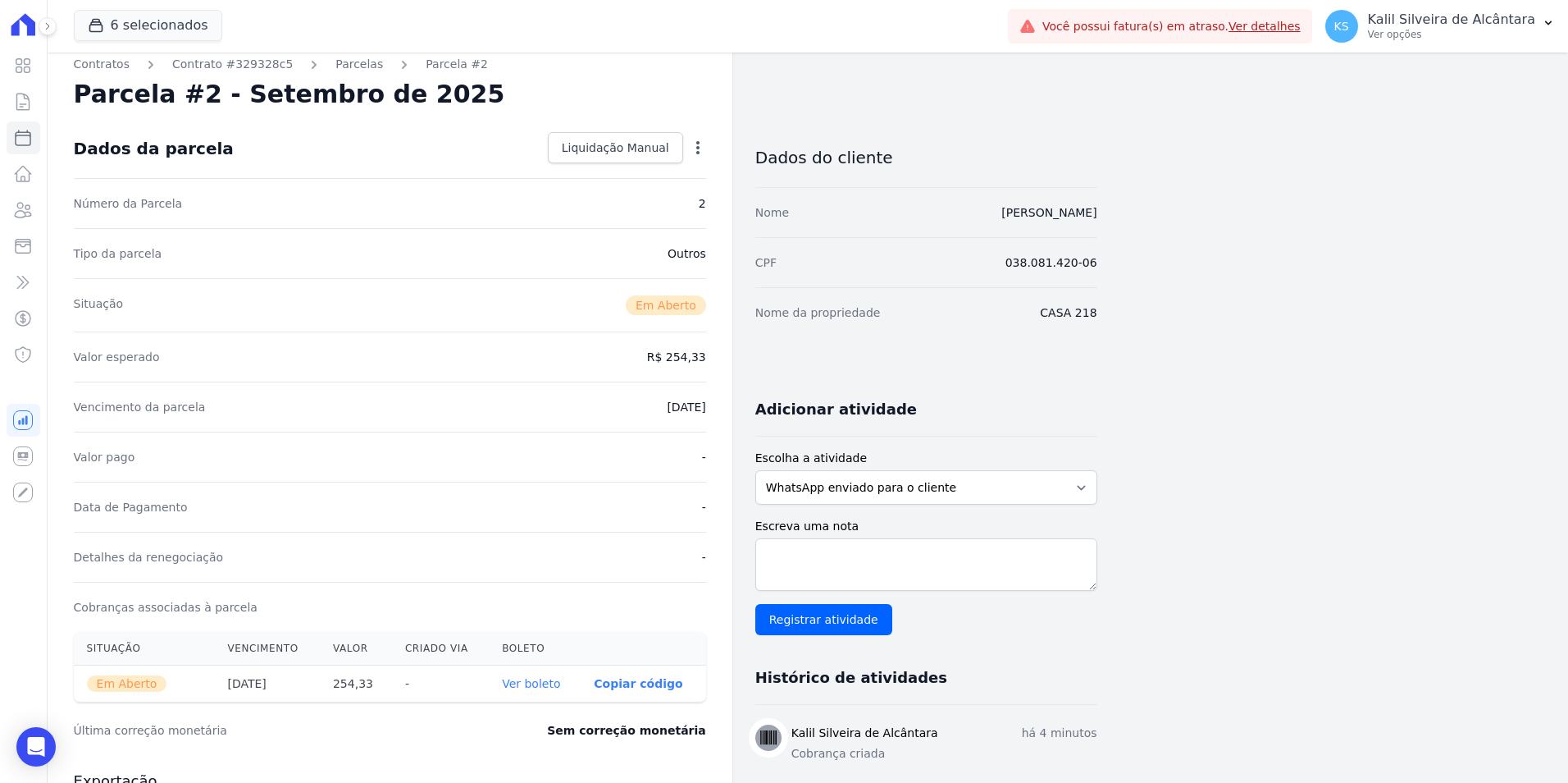
scroll to position [0, 0]
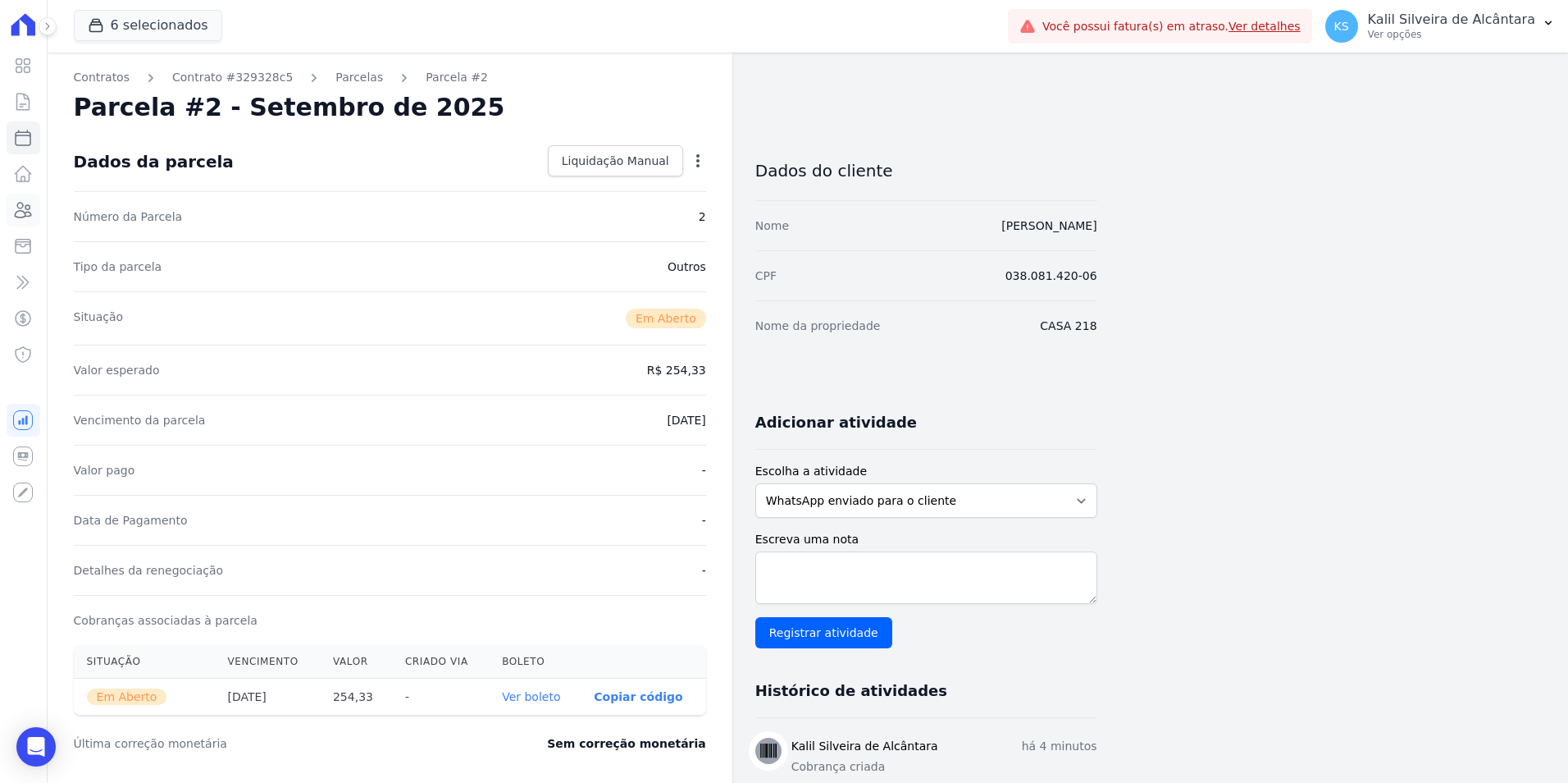
click at [22, 204] on icon at bounding box center [23, 210] width 20 height 20
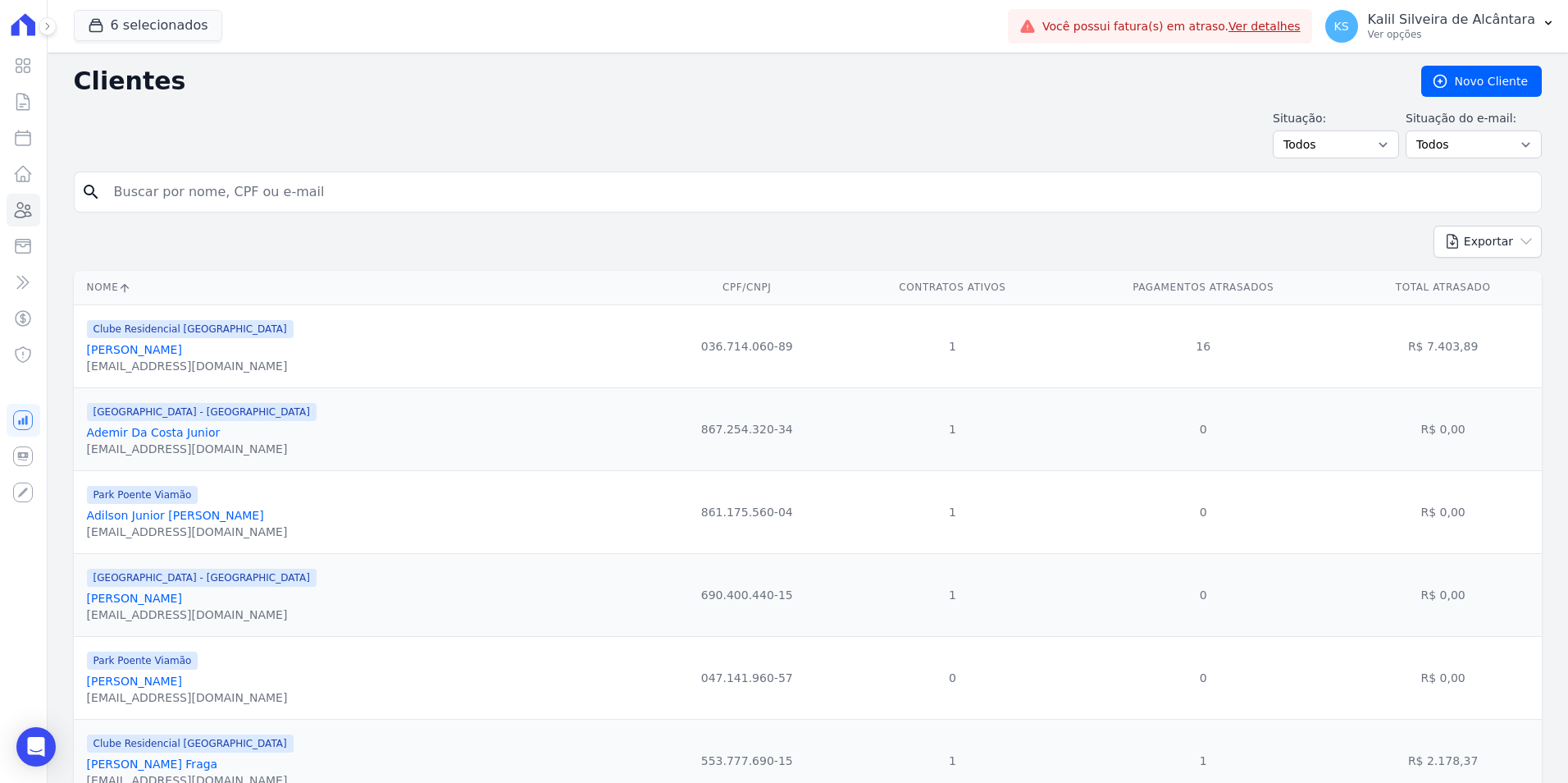
click at [326, 174] on div "search" at bounding box center [807, 192] width 1467 height 41
click at [356, 195] on input "search" at bounding box center [819, 192] width 1430 height 33
type input "andreia vargas we"
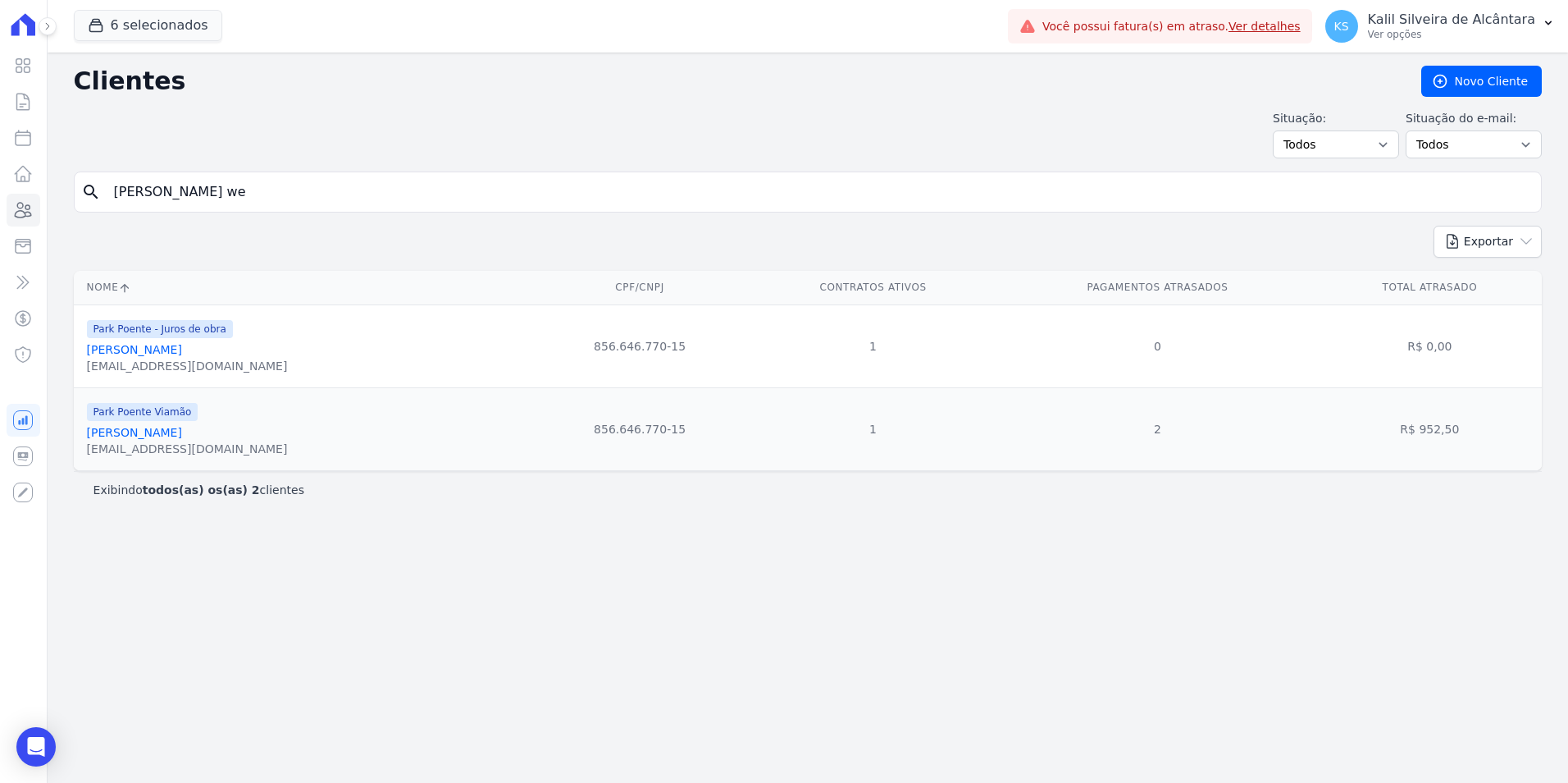
click at [156, 428] on link "Andreia Vargas Welter" at bounding box center [134, 432] width 95 height 13
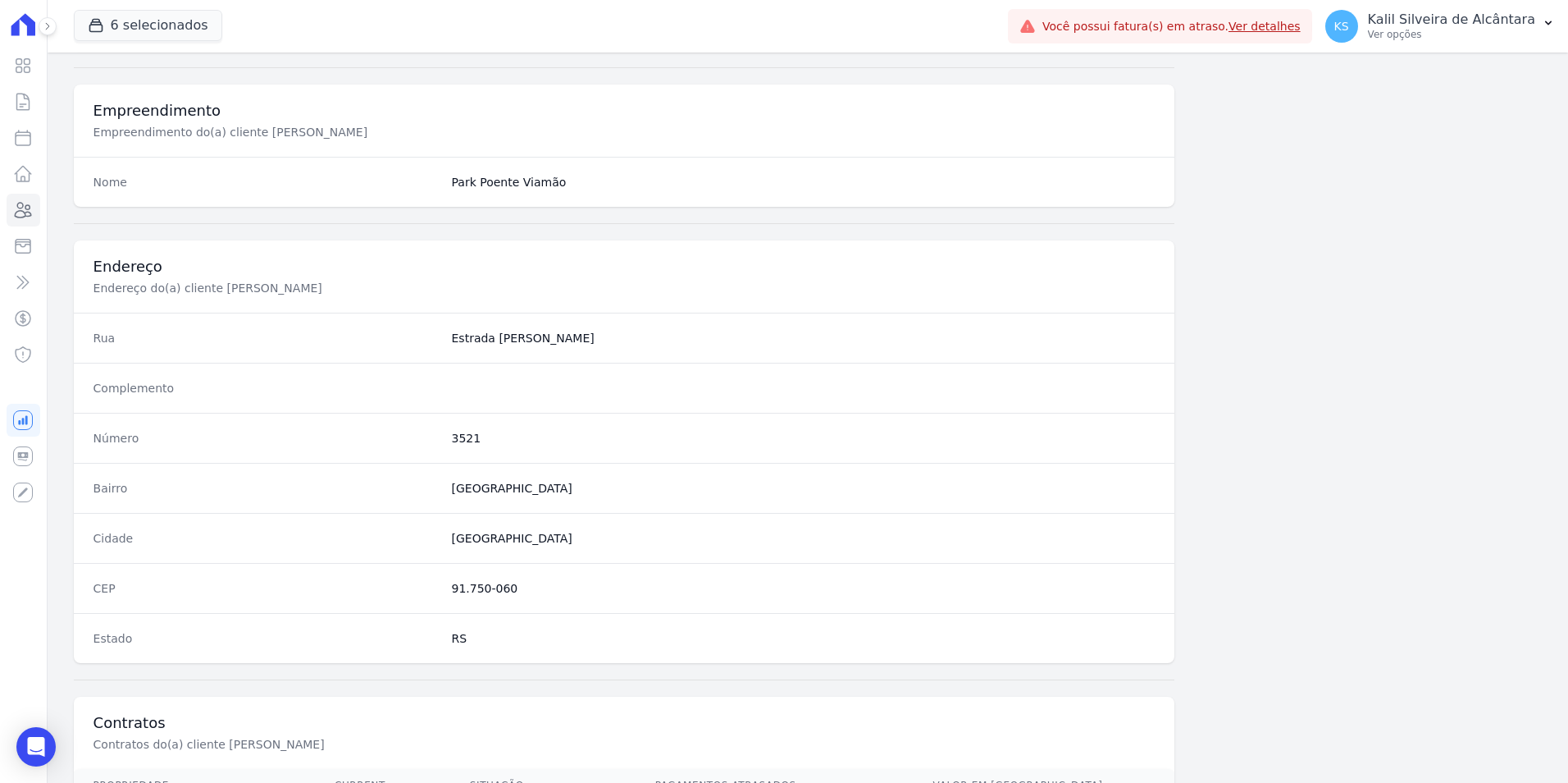
scroll to position [752, 0]
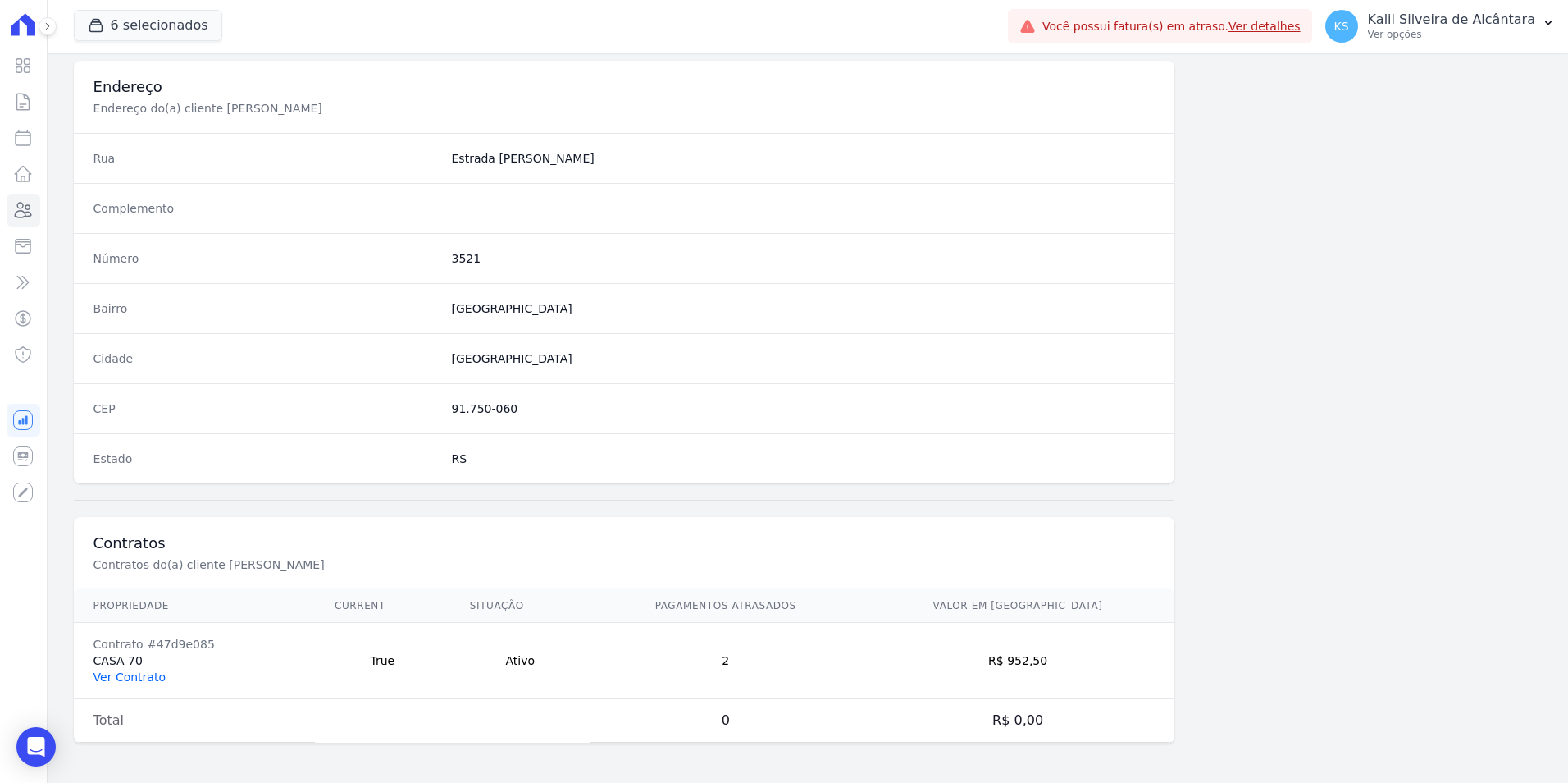
click at [133, 676] on link "Ver Contrato" at bounding box center [129, 677] width 72 height 13
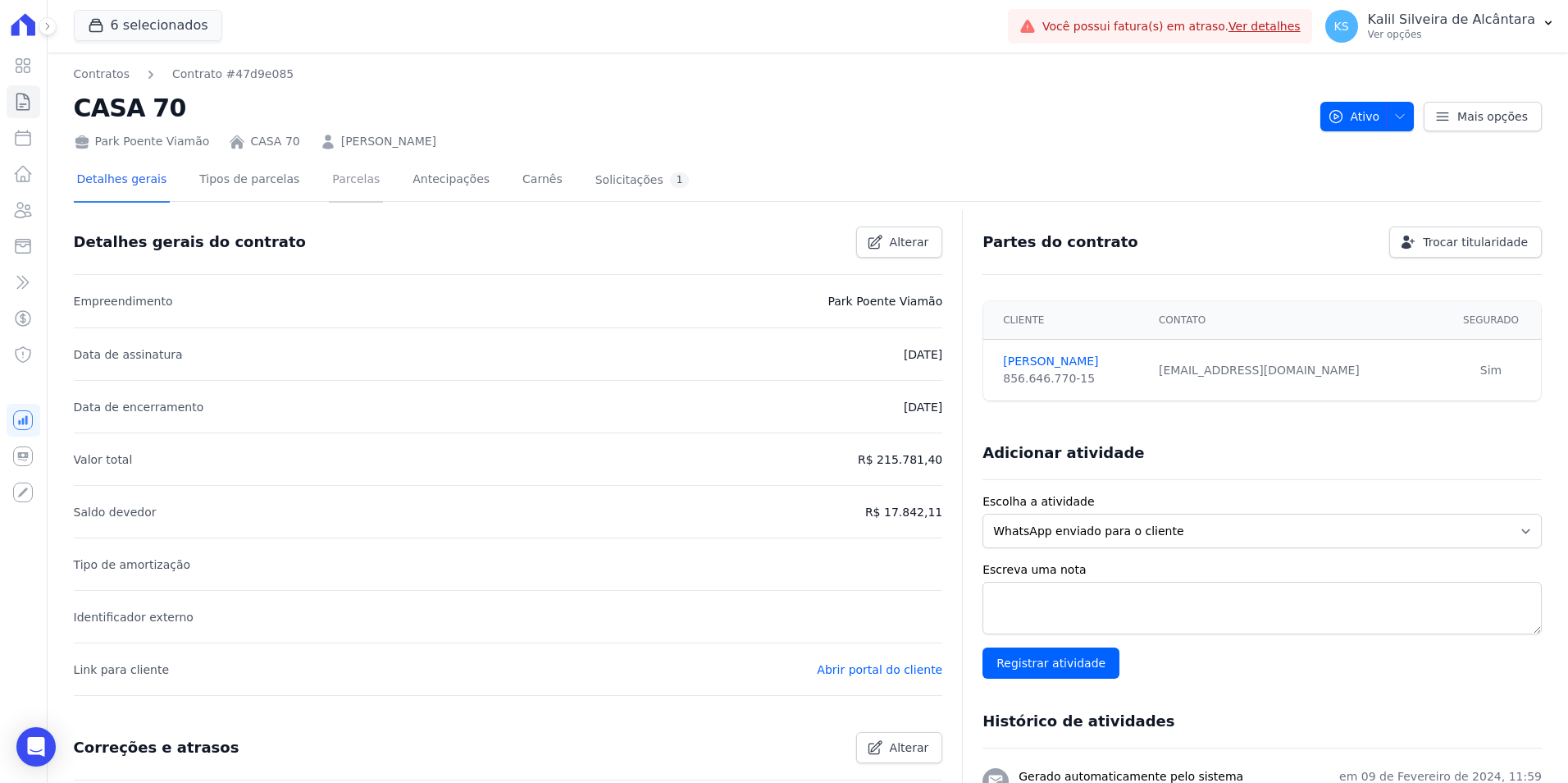
click at [350, 180] on link "Parcelas" at bounding box center [355, 180] width 55 height 43
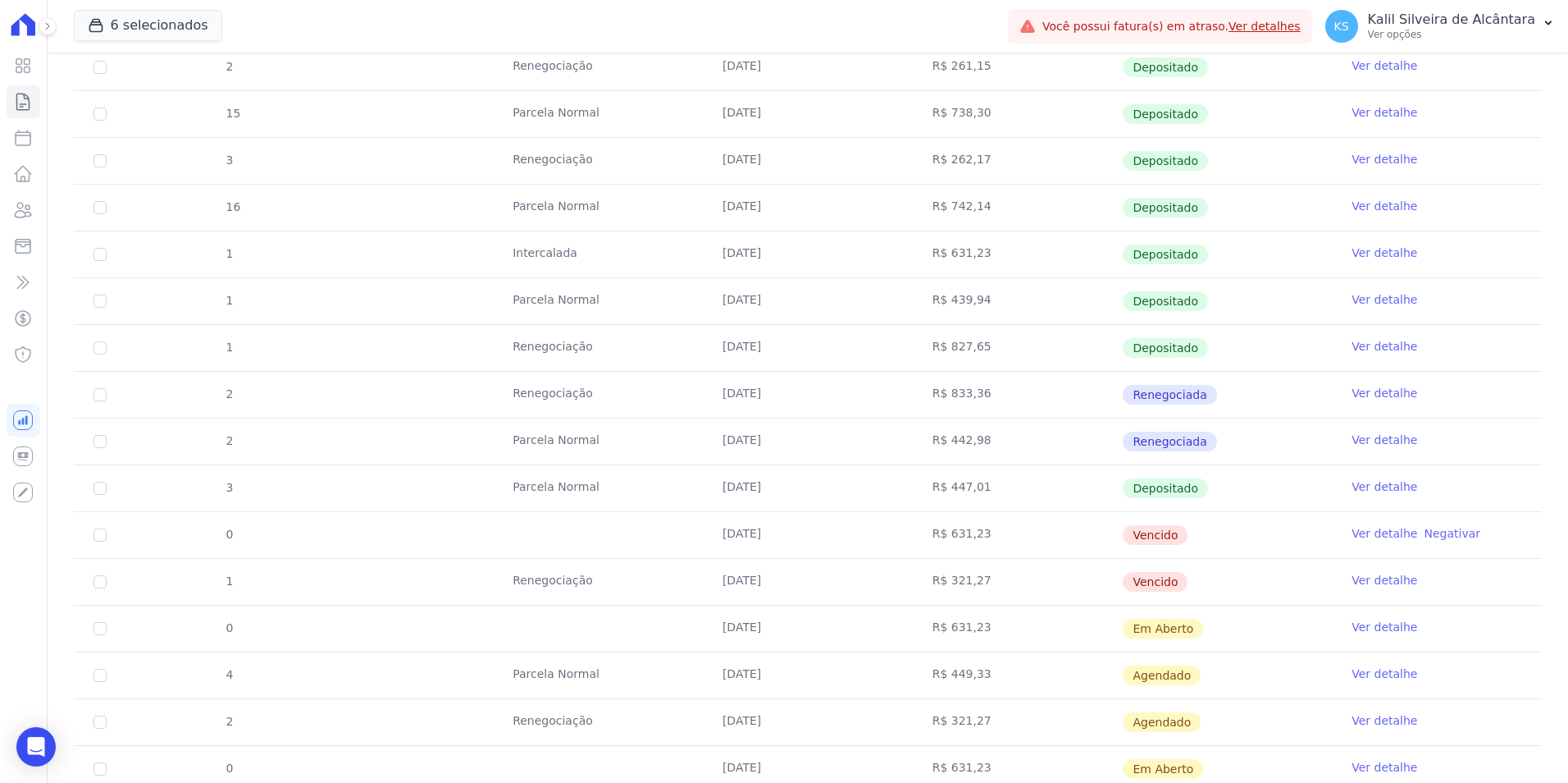
scroll to position [656, 0]
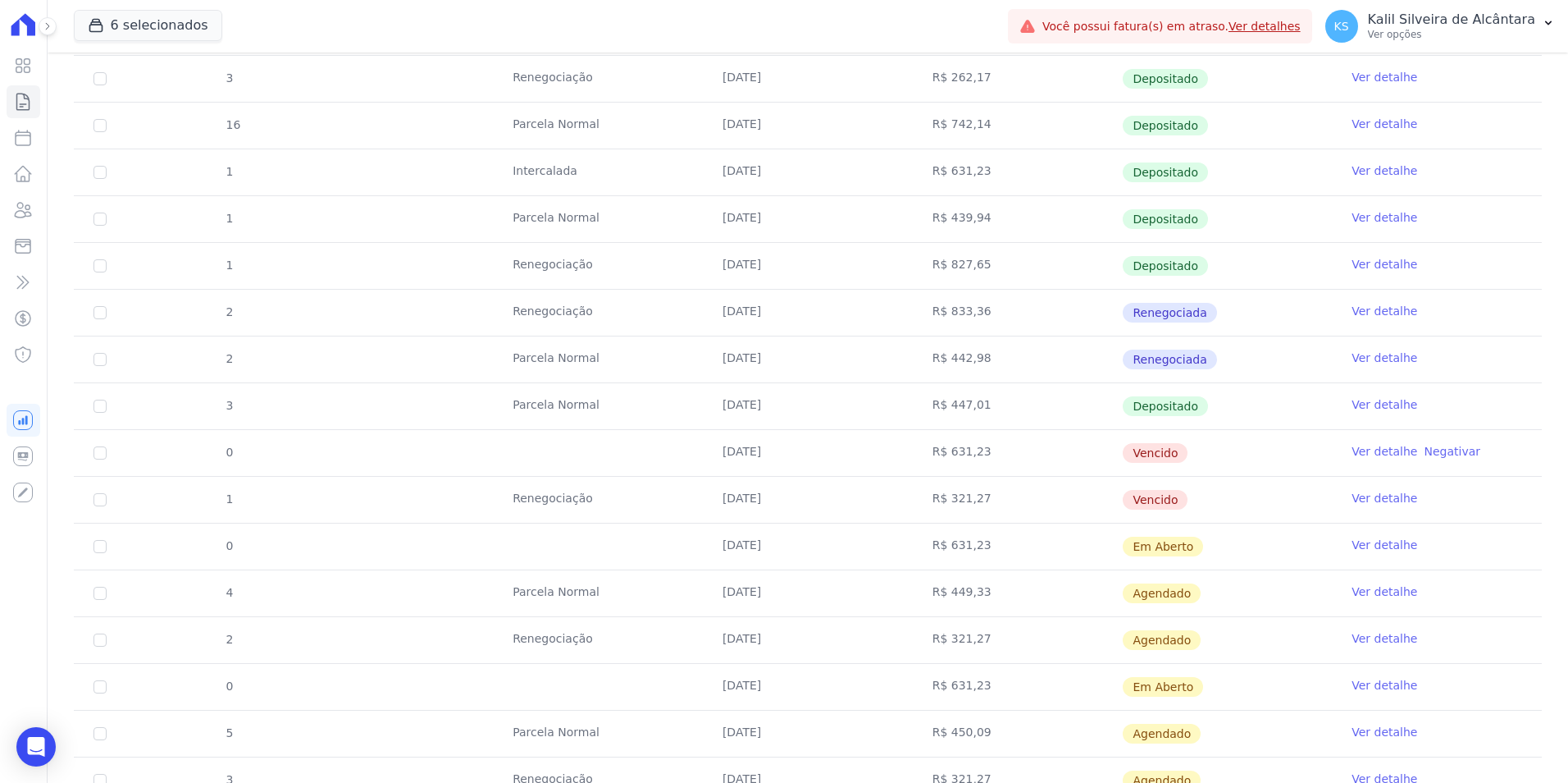
drag, startPoint x: 1009, startPoint y: 494, endPoint x: 154, endPoint y: 453, distance: 856.0
click at [154, 453] on tbody "11 Parcela Normal 25/01/2025 R$ 722,86 Depositado Ver detalhe 12 Parcela Normal…" at bounding box center [807, 312] width 1467 height 1168
drag, startPoint x: 154, startPoint y: 453, endPoint x: 100, endPoint y: 494, distance: 67.8
click at [100, 494] on input "checkbox" at bounding box center [101, 500] width 13 height 13
checkbox input "true"
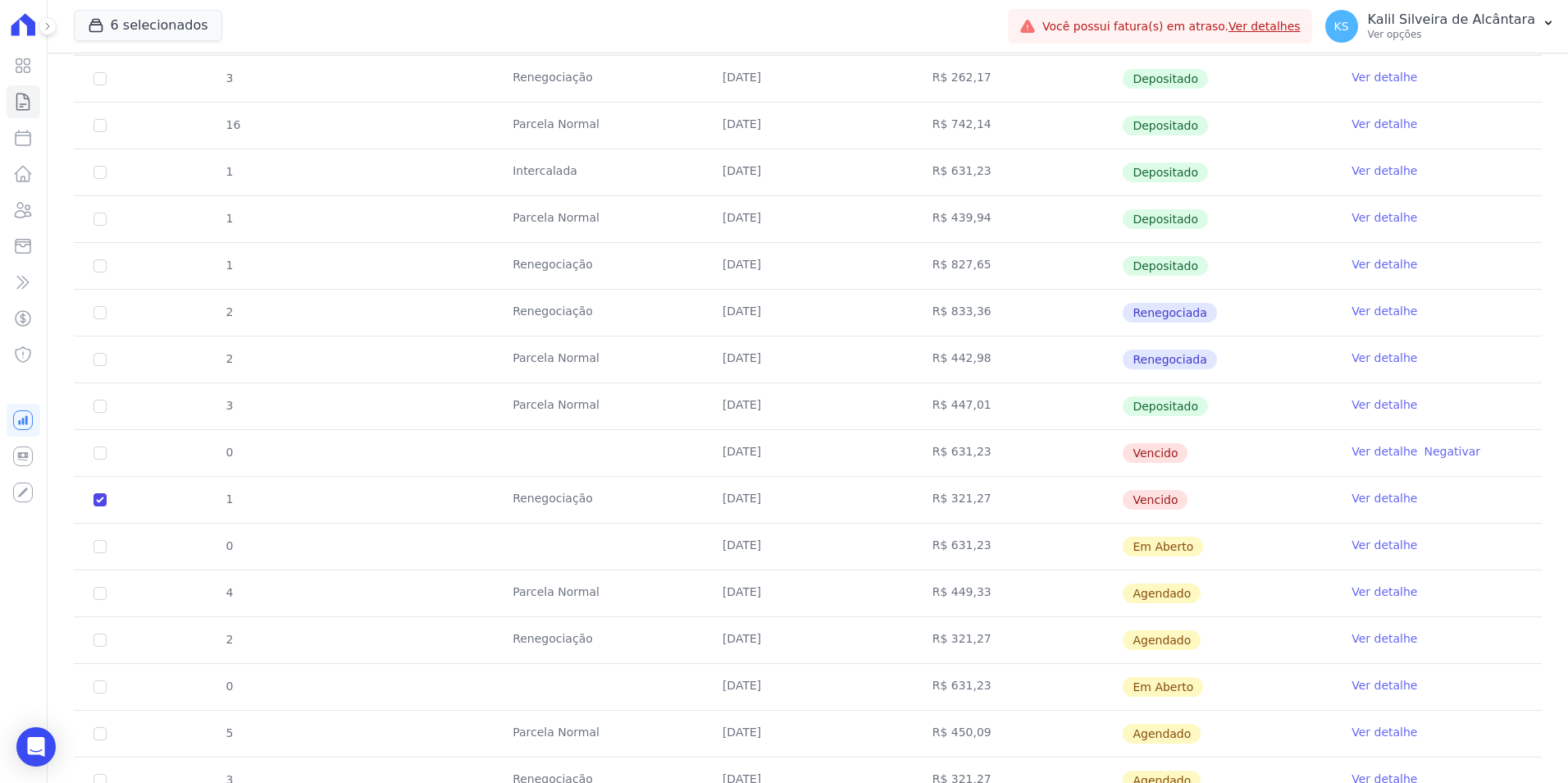
checkbox input "true"
click at [102, 458] on input "checkbox" at bounding box center [101, 453] width 13 height 13
checkbox input "true"
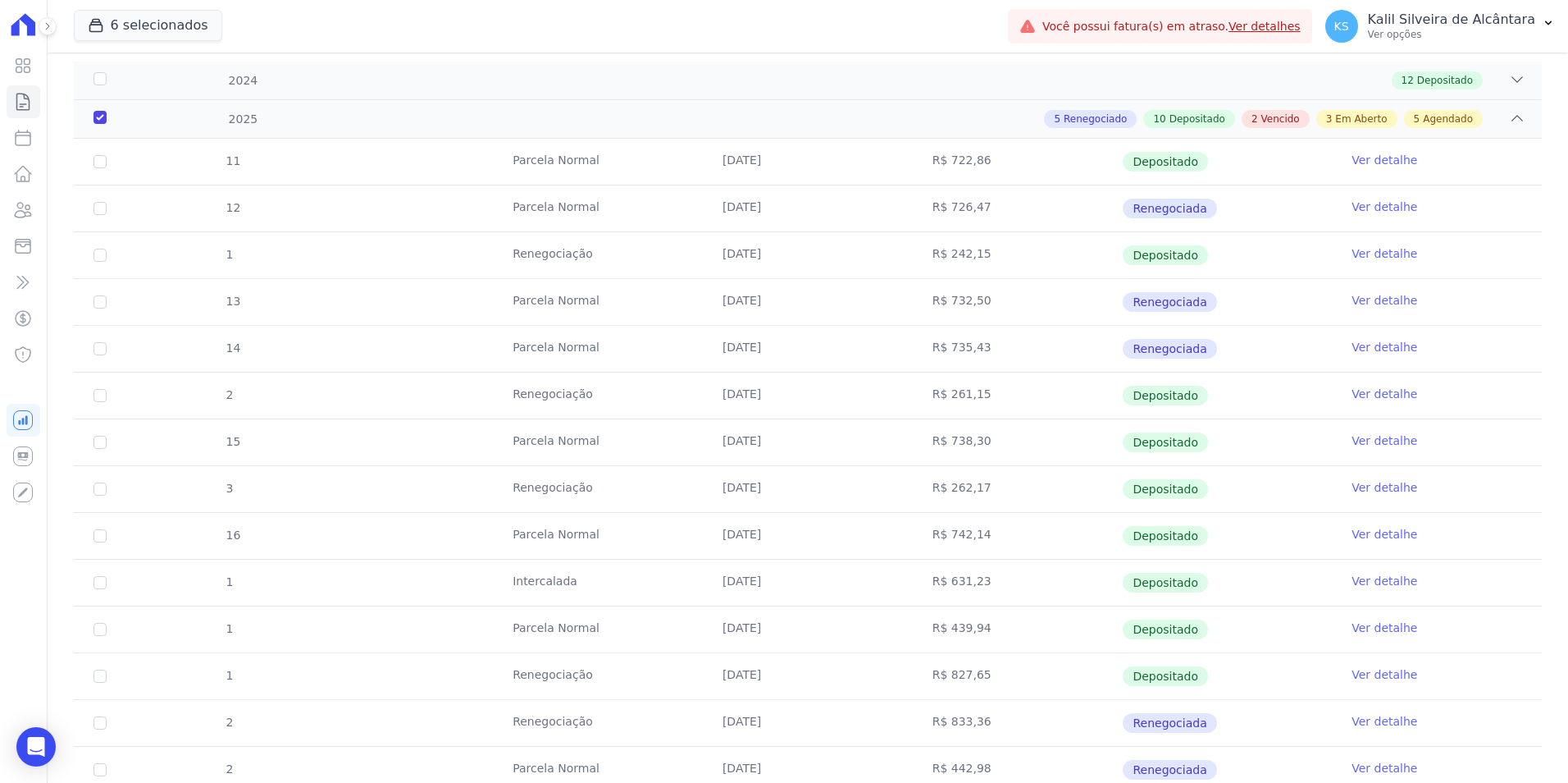
scroll to position [0, 0]
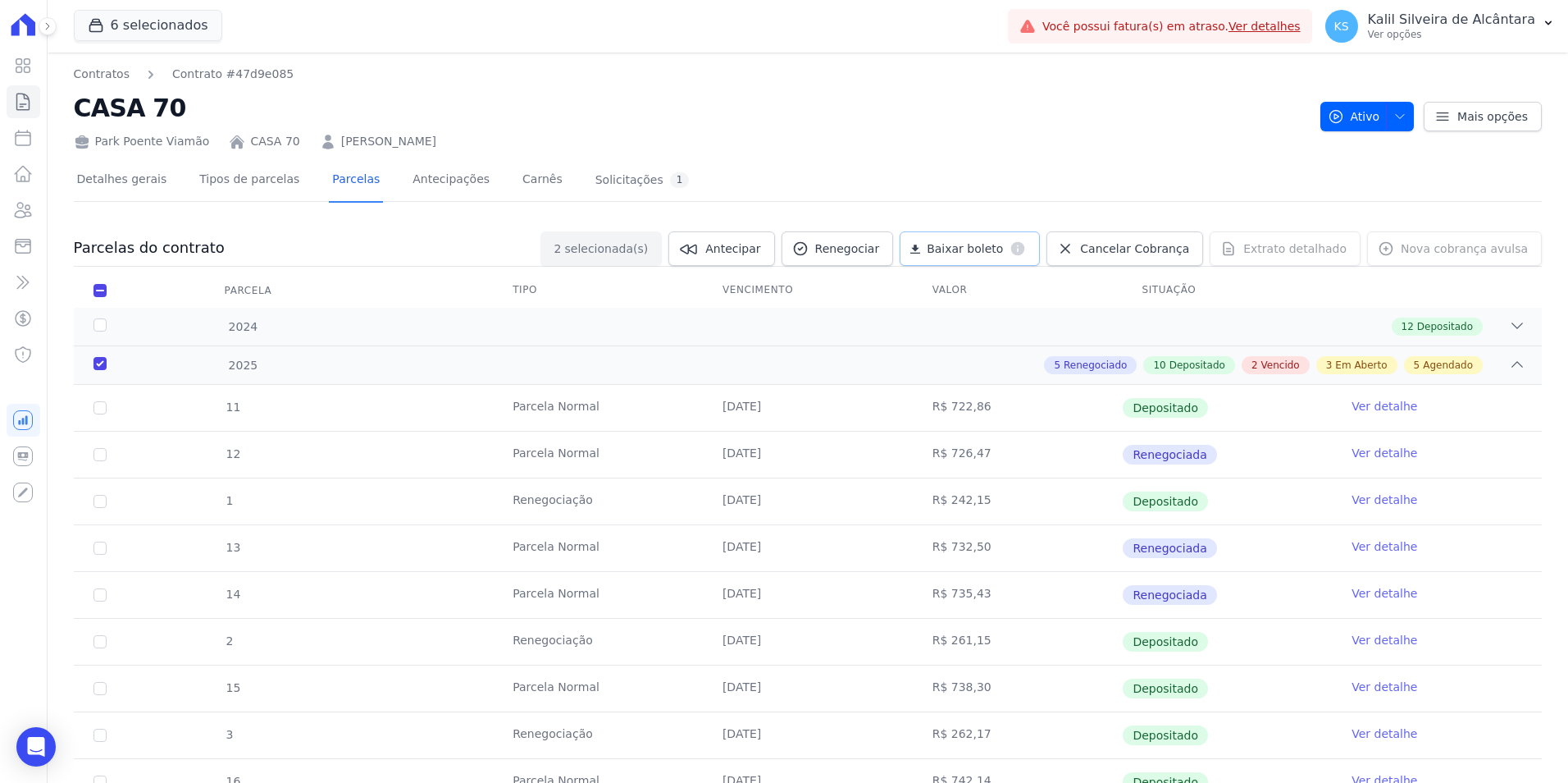
click at [1003, 250] on span "Baixar boleto" at bounding box center [965, 248] width 77 height 16
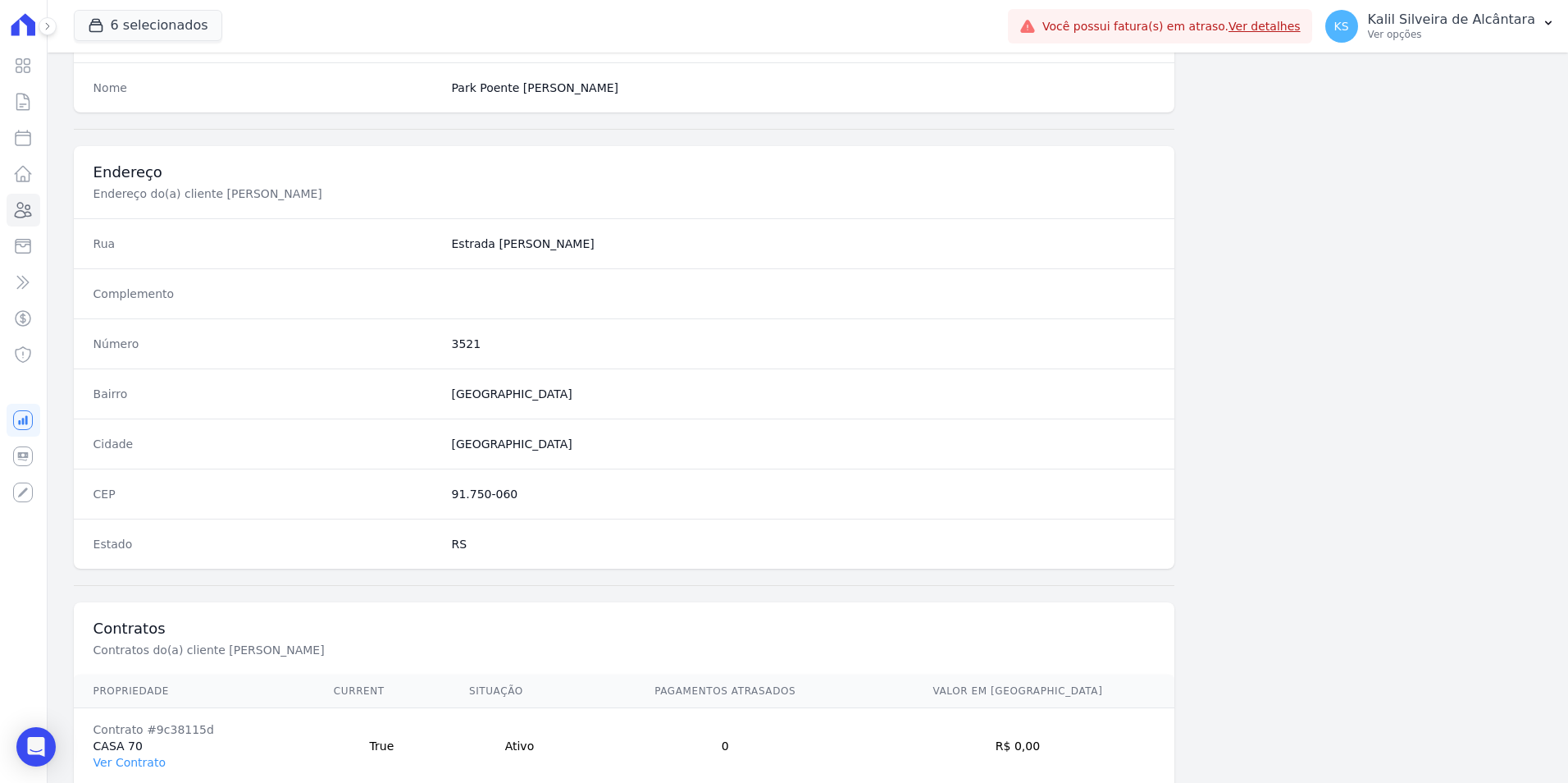
scroll to position [752, 0]
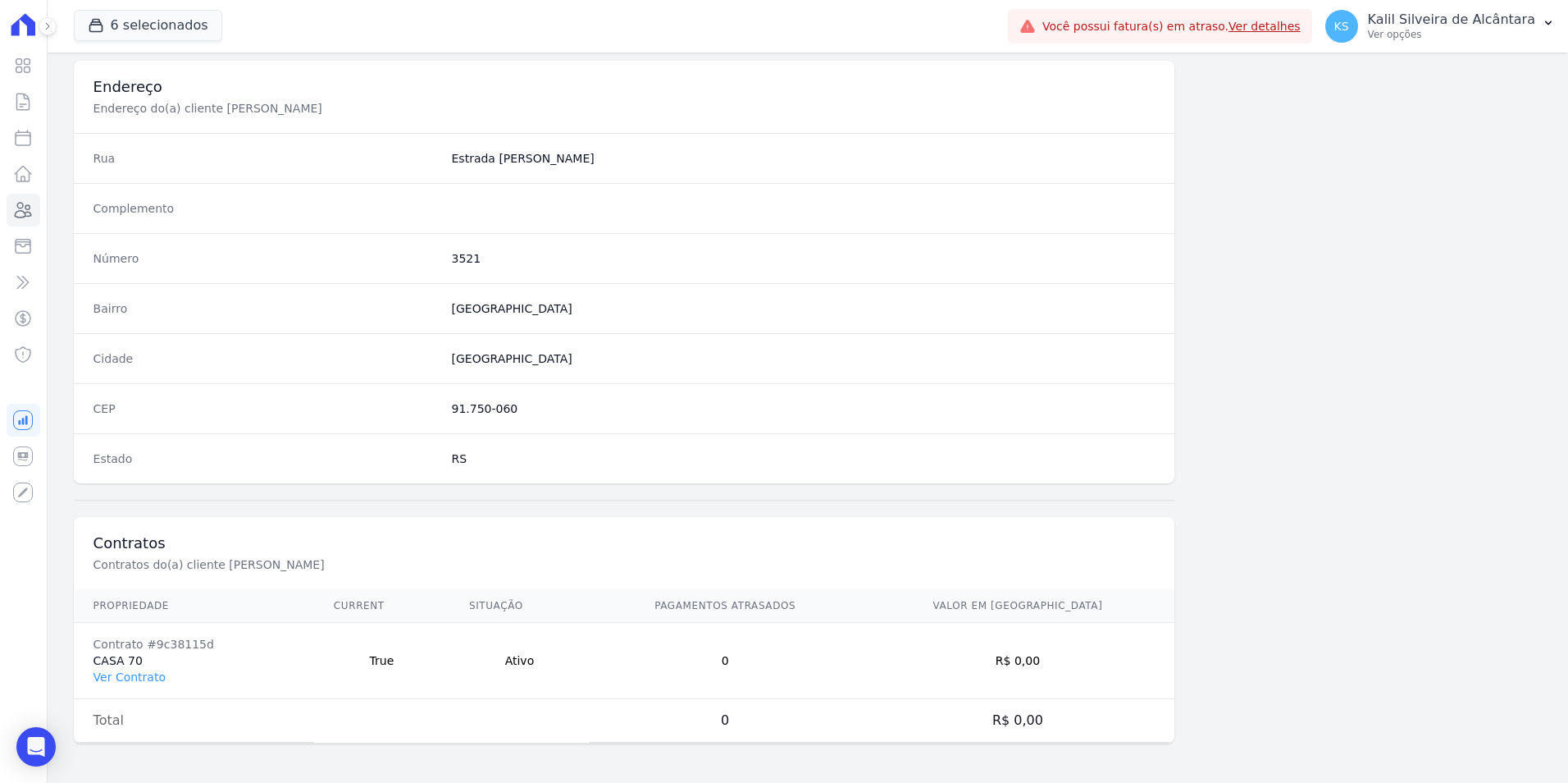
click at [137, 667] on td "Contrato #9c38115d CASA 70 Ver Contrato" at bounding box center [193, 661] width 240 height 77
click at [135, 676] on link "Ver Contrato" at bounding box center [129, 677] width 72 height 13
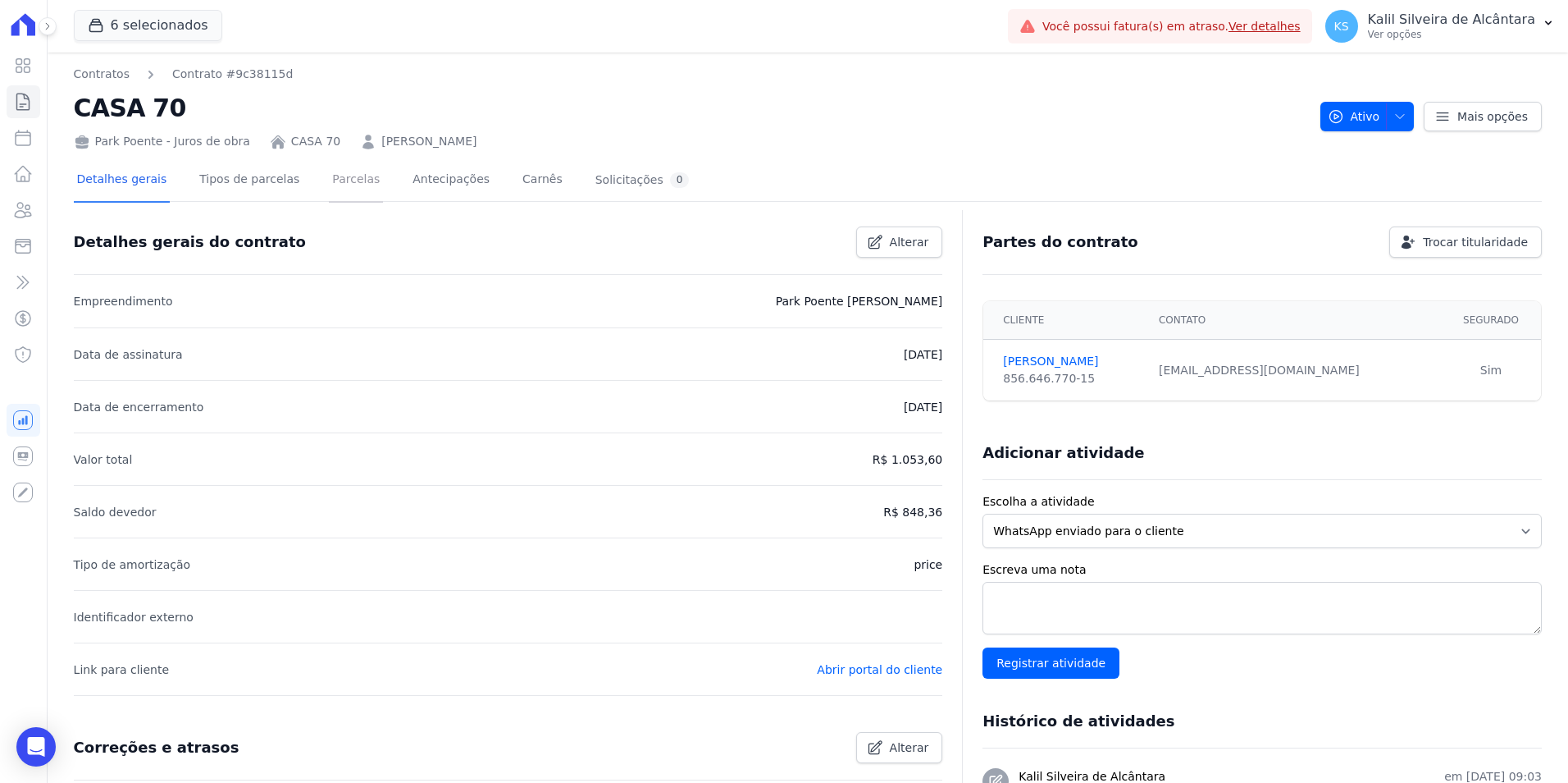
click at [331, 180] on link "Parcelas" at bounding box center [355, 180] width 55 height 43
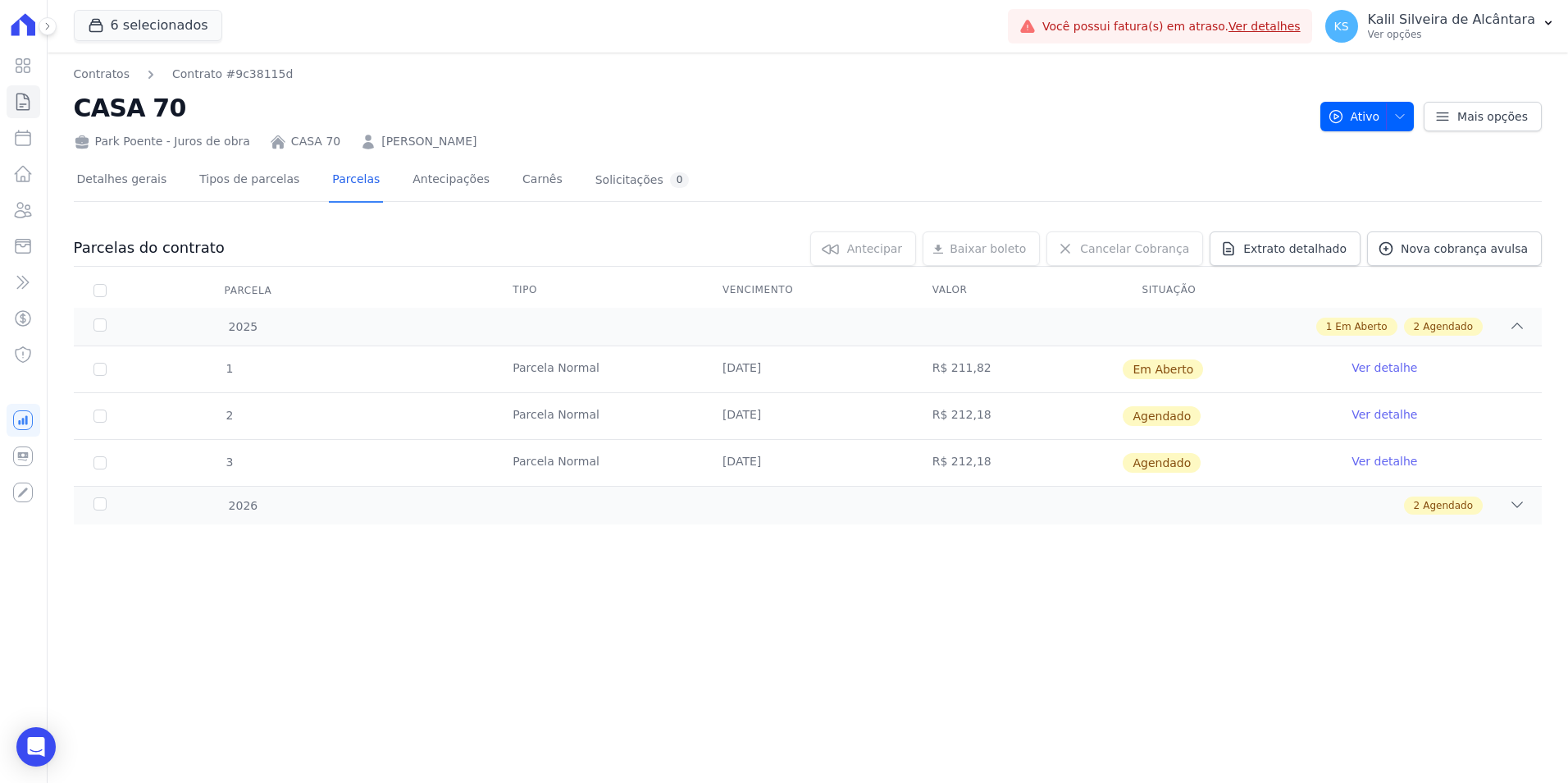
click at [1389, 364] on link "Ver detalhe" at bounding box center [1384, 367] width 65 height 16
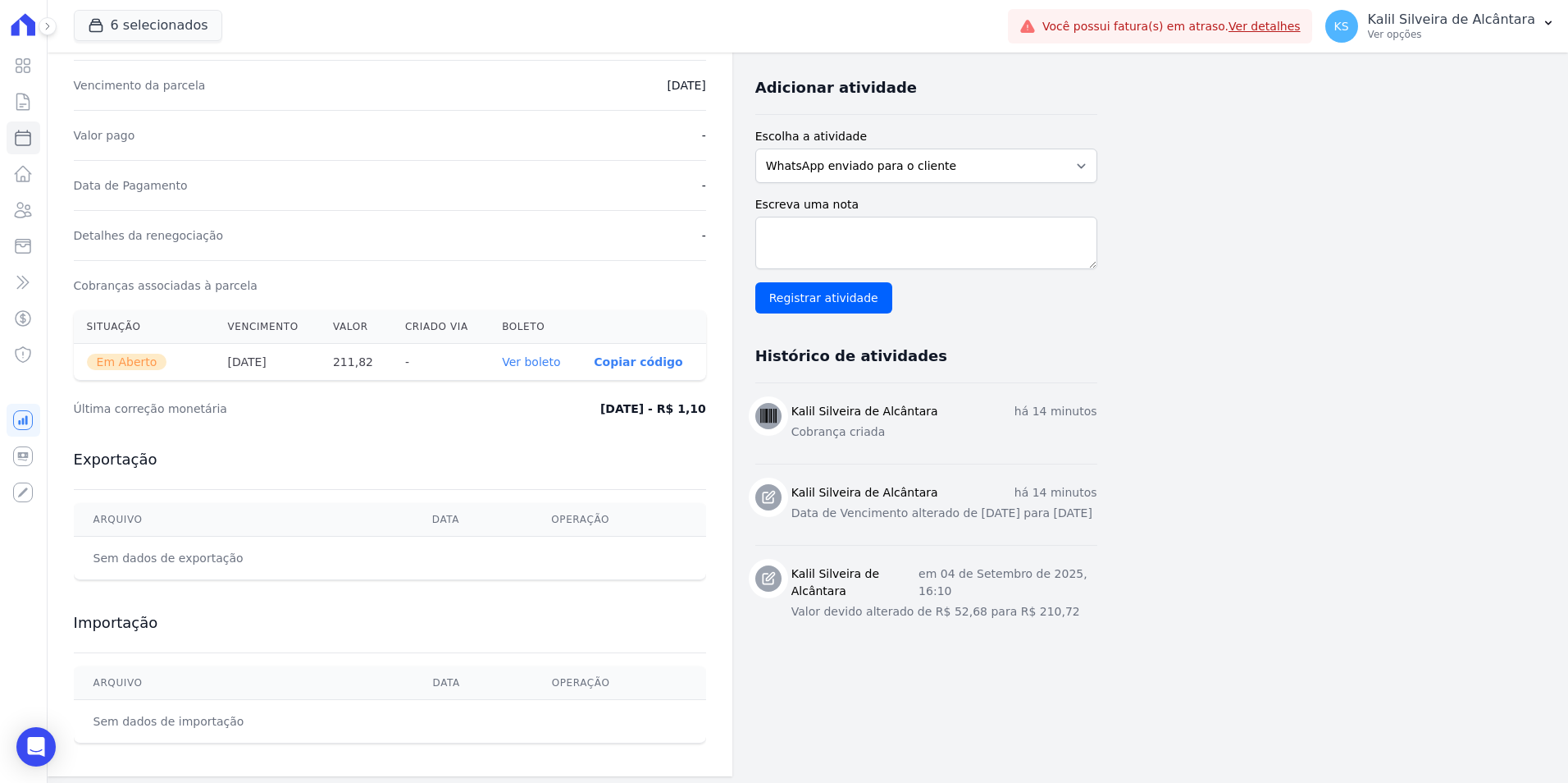
scroll to position [341, 0]
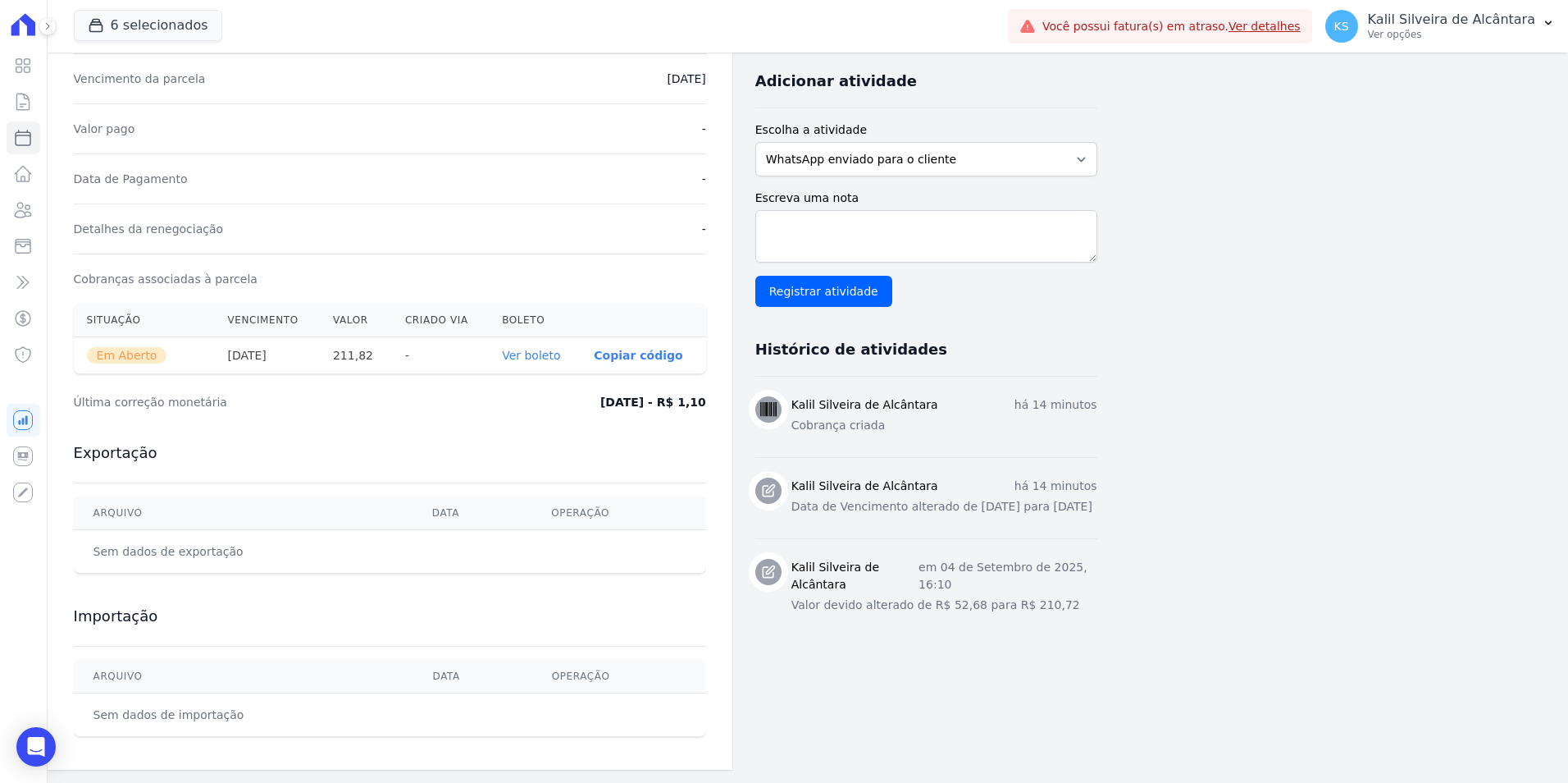
click at [534, 361] on link "Ver boleto" at bounding box center [531, 356] width 58 height 13
click at [14, 207] on icon at bounding box center [23, 210] width 20 height 20
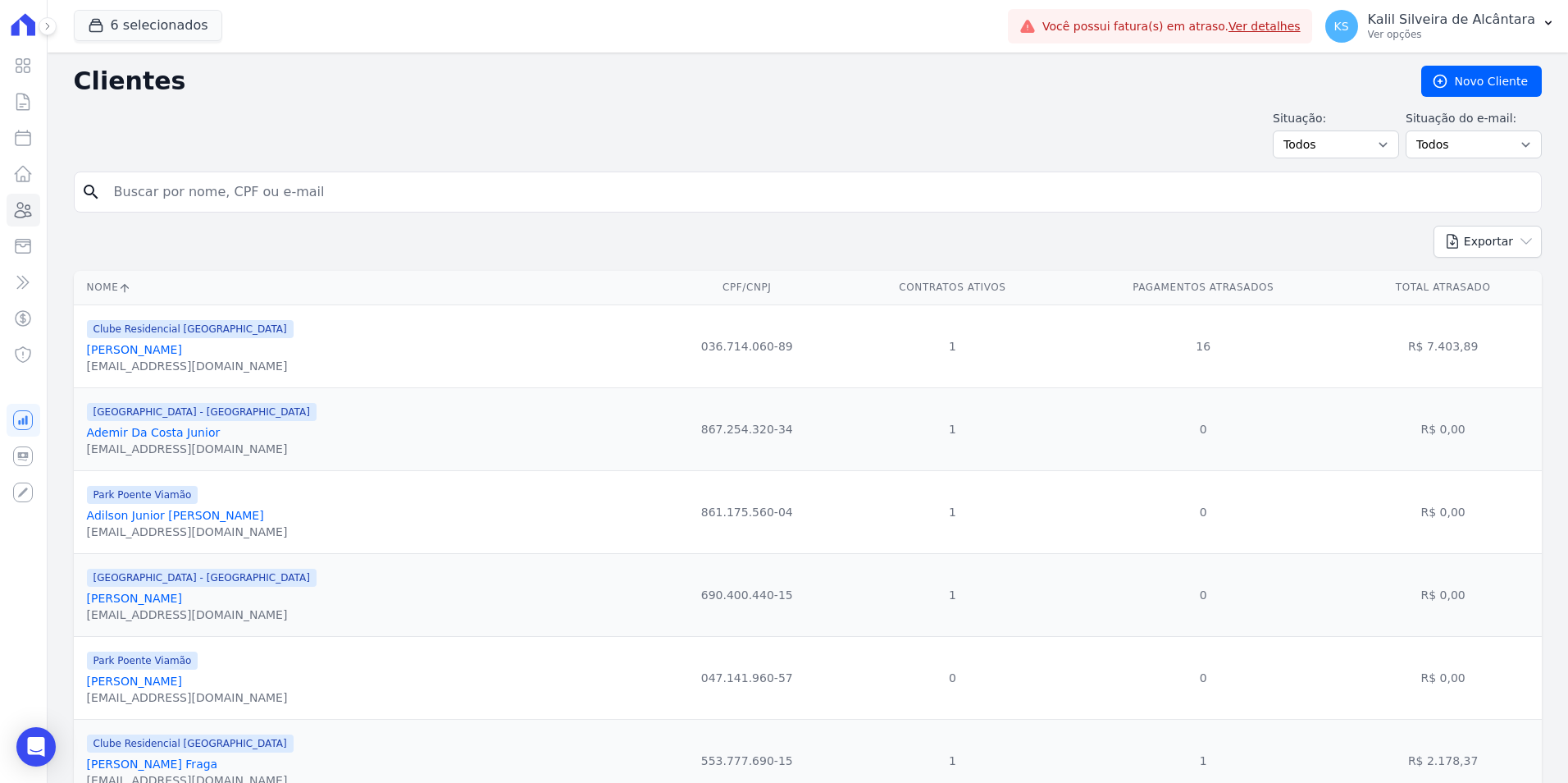
click at [232, 198] on input "search" at bounding box center [819, 192] width 1430 height 33
type input "nelson da trin"
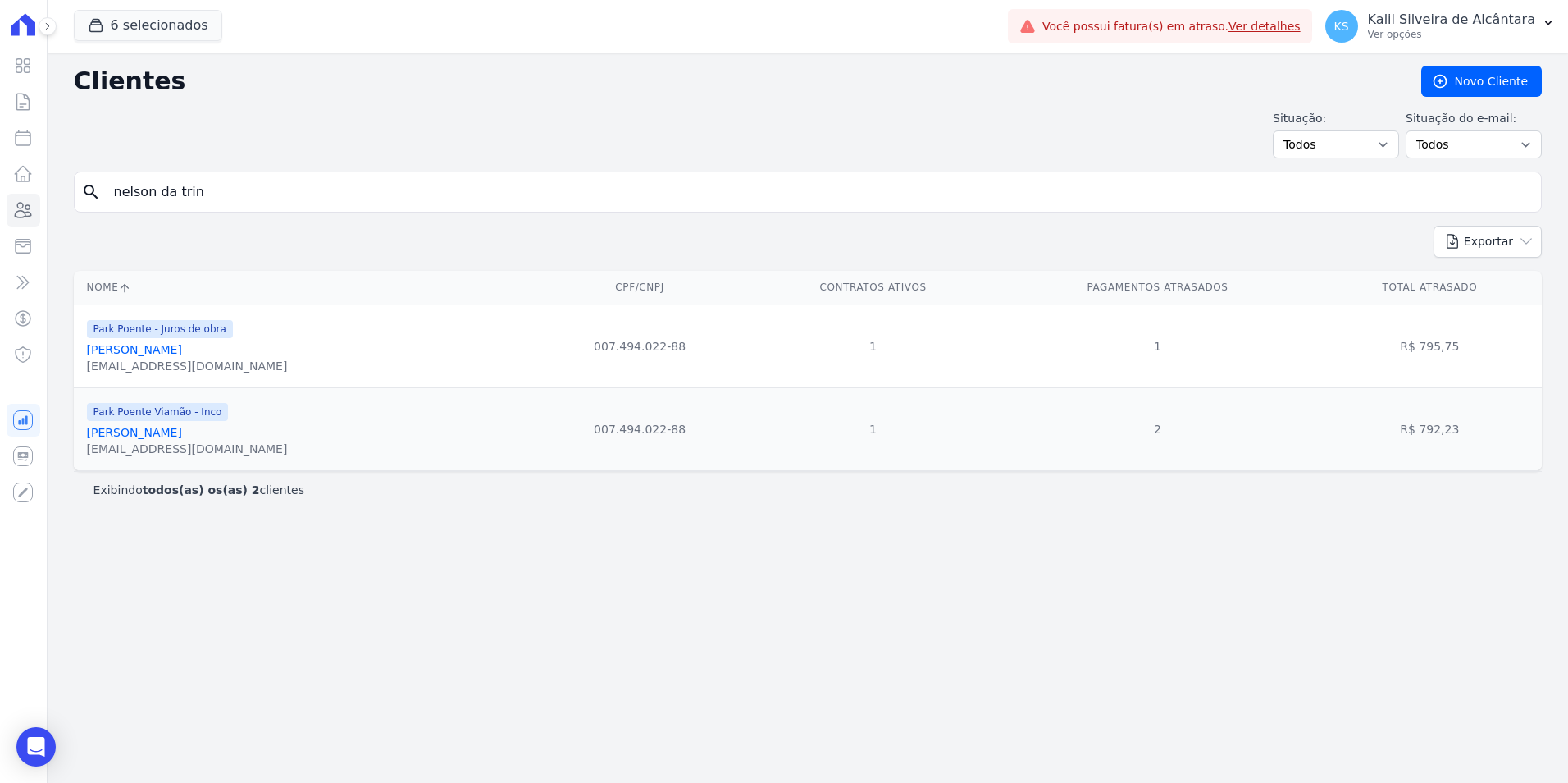
click at [182, 345] on link "Nelson Da Trindade Oliveira" at bounding box center [134, 350] width 95 height 13
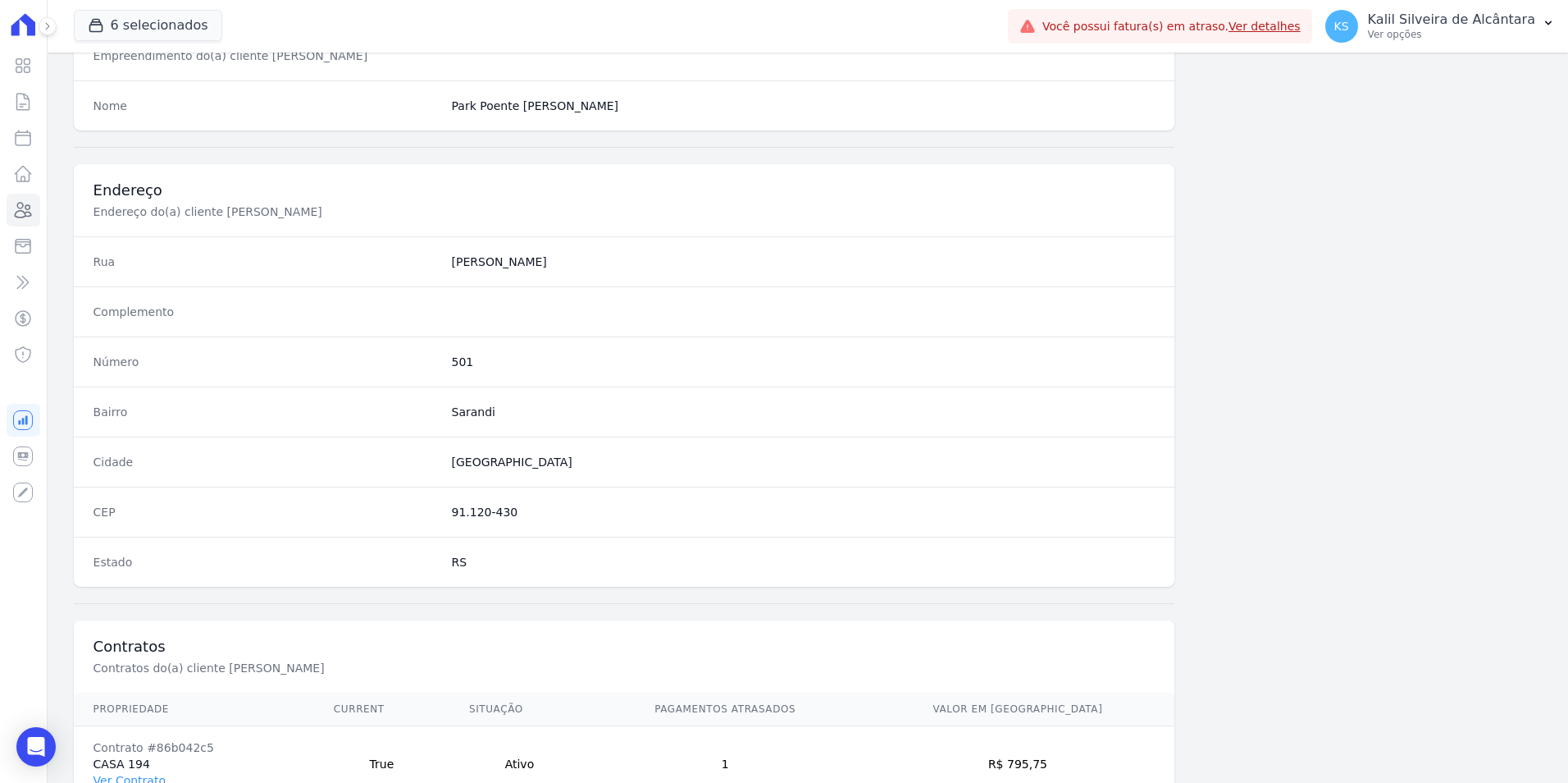
scroll to position [752, 0]
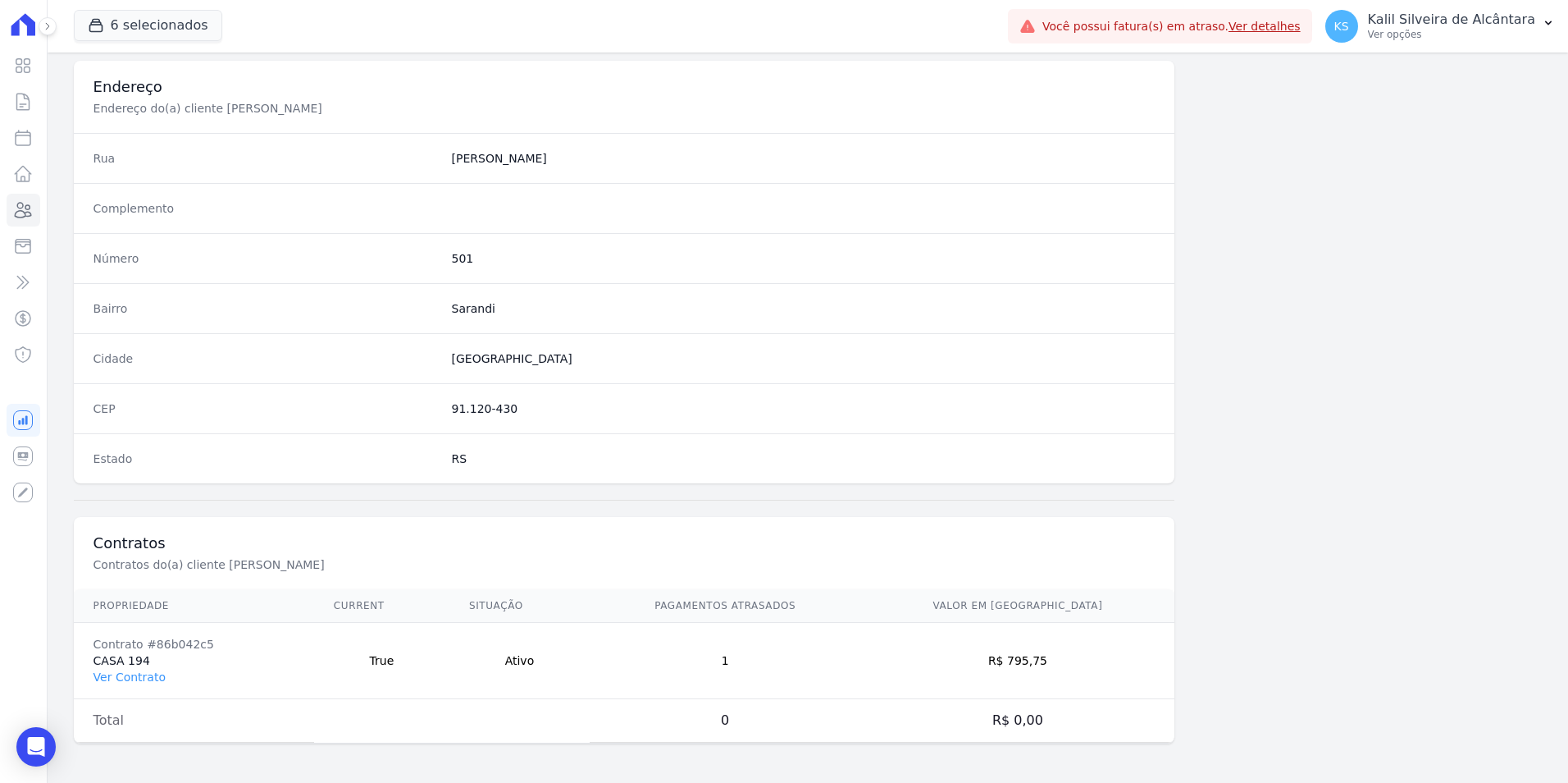
click at [133, 665] on td "Contrato #86b042c5 CASA 194 Ver Contrato" at bounding box center [193, 661] width 240 height 77
drag, startPoint x: 133, startPoint y: 665, endPoint x: 131, endPoint y: 679, distance: 14.1
click at [131, 679] on link "Ver Contrato" at bounding box center [129, 677] width 72 height 13
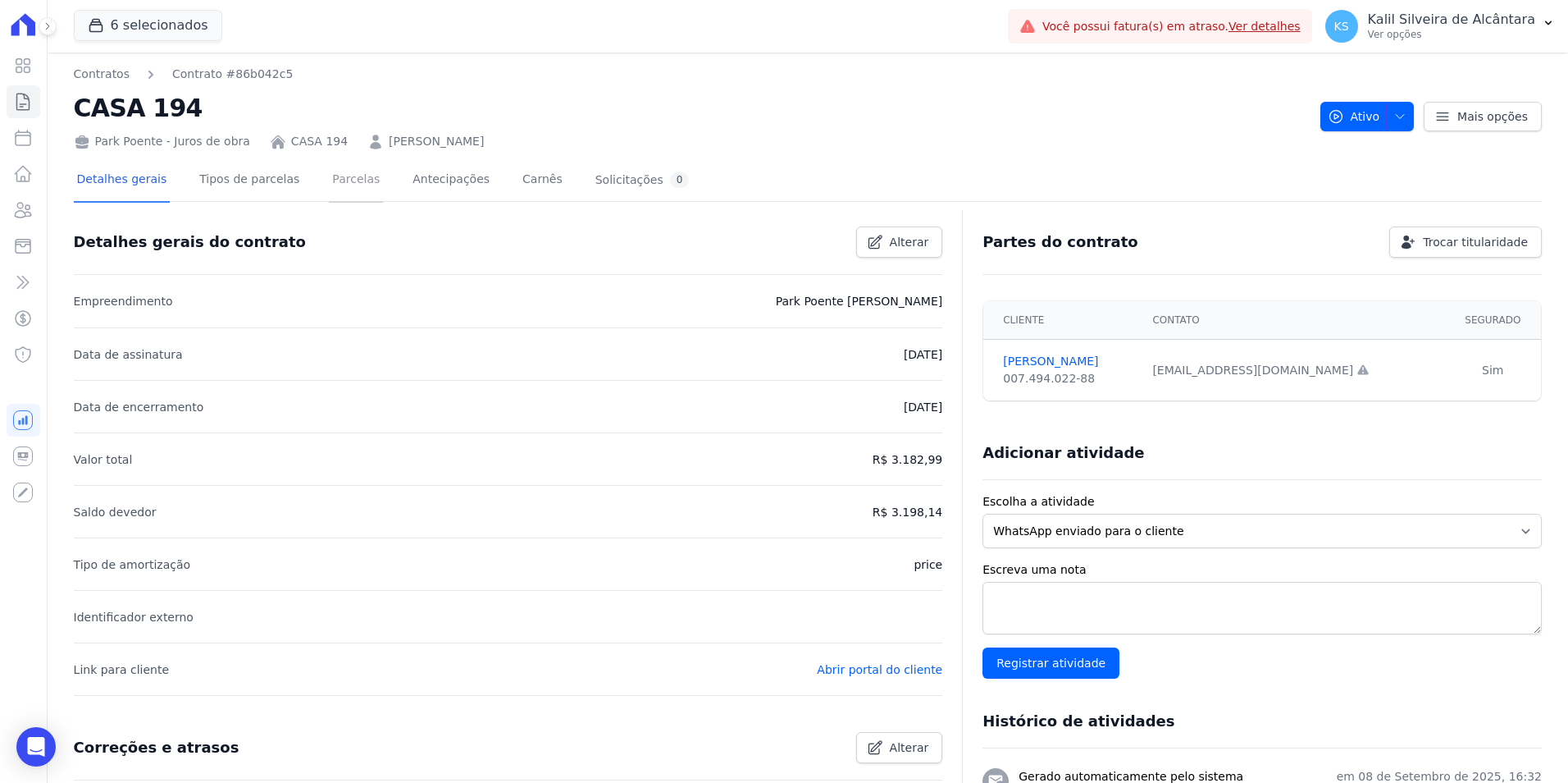
click at [329, 193] on link "Parcelas" at bounding box center [355, 180] width 55 height 43
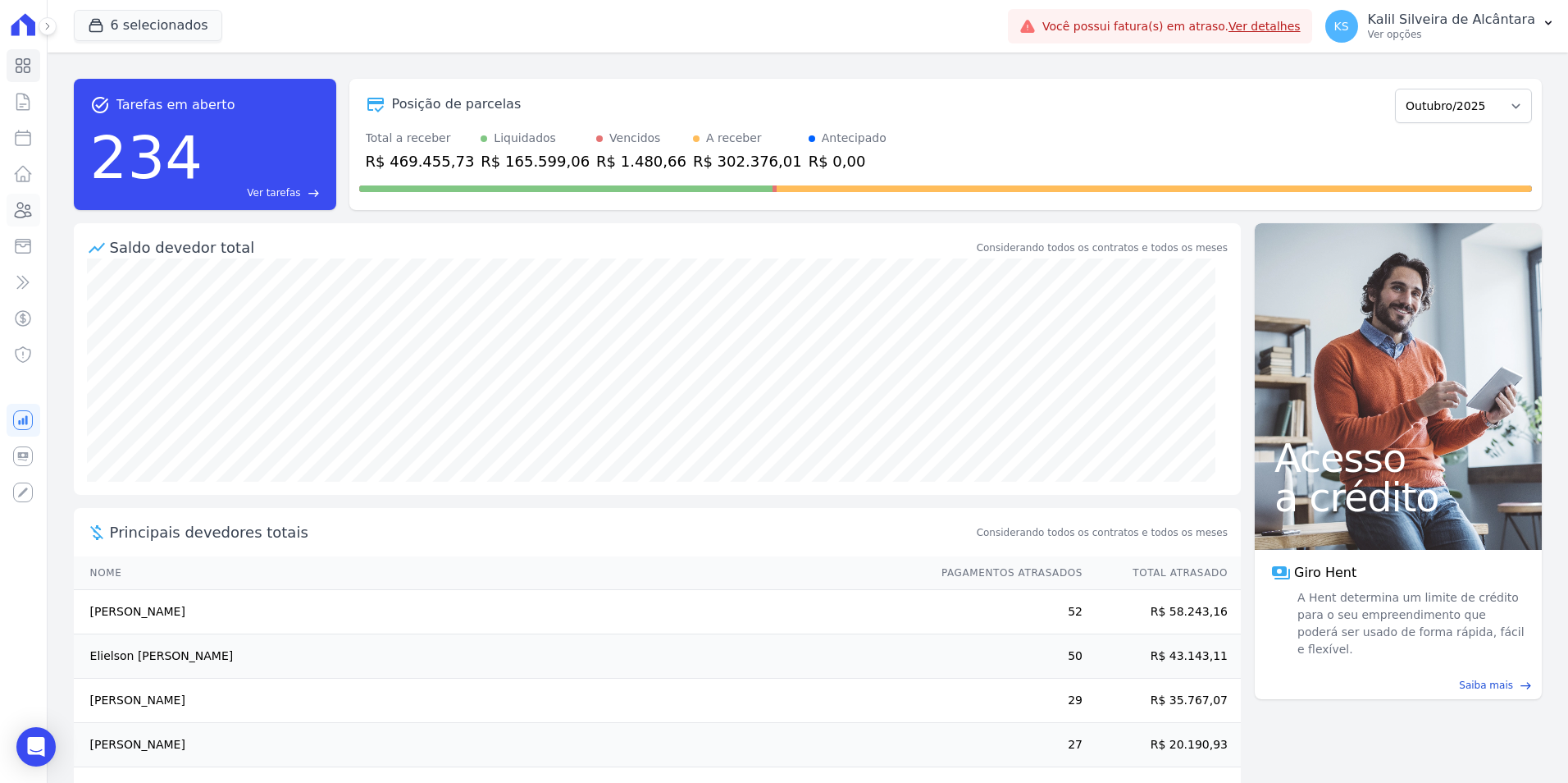
click at [8, 212] on link "Clientes" at bounding box center [23, 210] width 34 height 33
click at [21, 201] on icon at bounding box center [23, 210] width 20 height 20
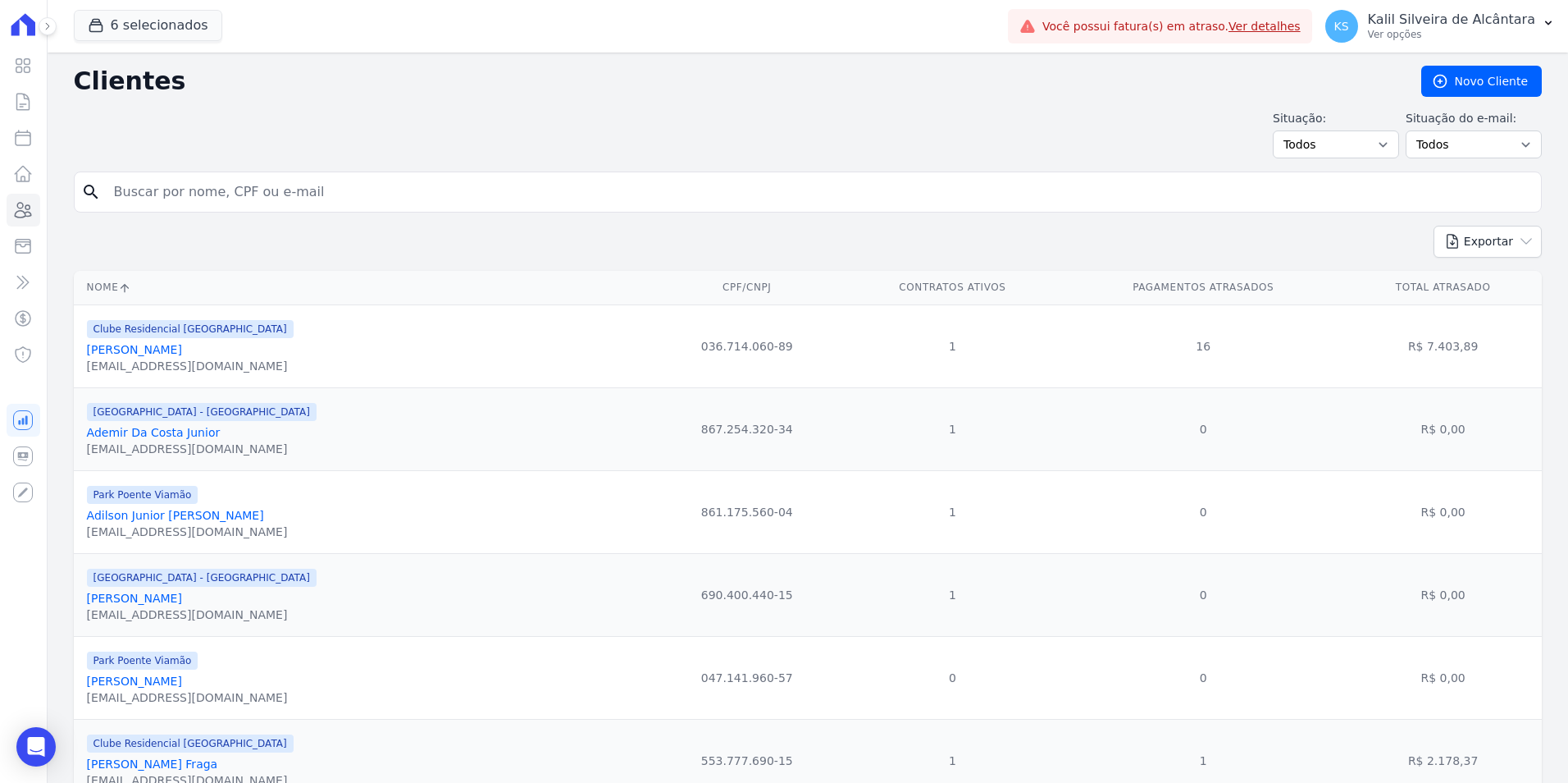
click at [167, 191] on input "search" at bounding box center [819, 192] width 1430 height 33
type input "taissa de barr"
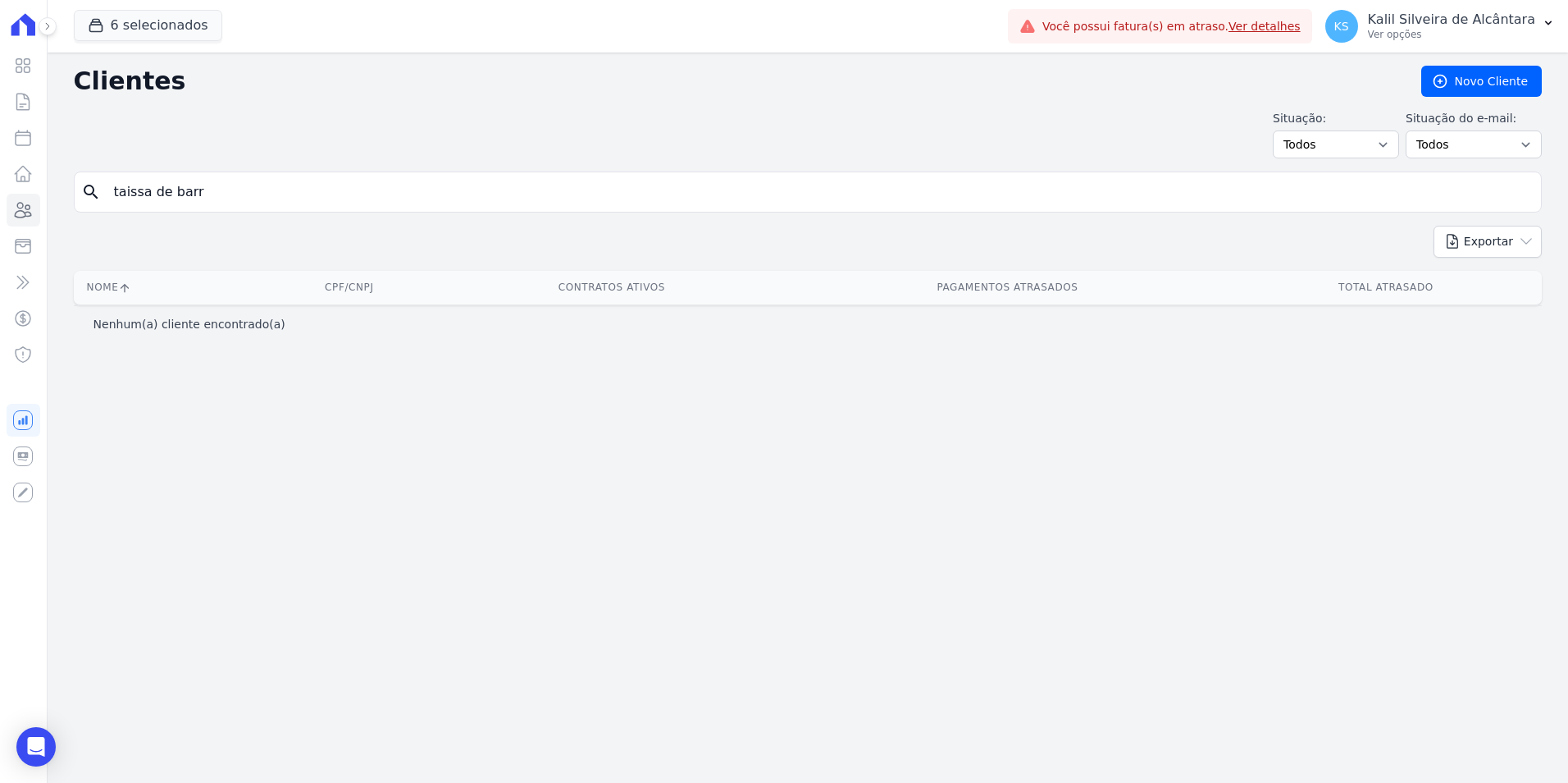
click at [244, 188] on input "taissa de barr" at bounding box center [819, 192] width 1430 height 33
type input "taissa"
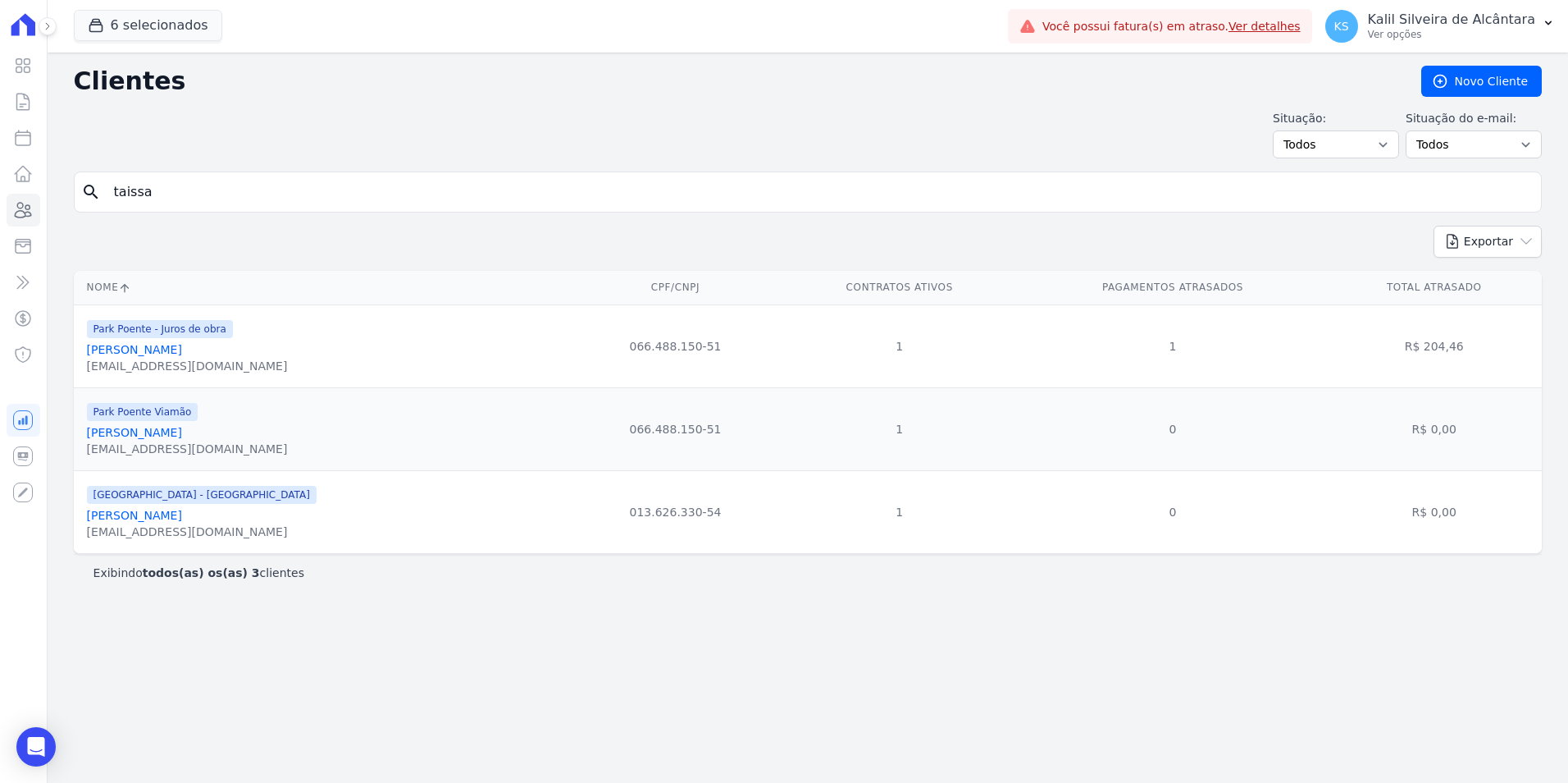
click at [179, 347] on link "Taissa De Bairros Baptista" at bounding box center [134, 350] width 95 height 13
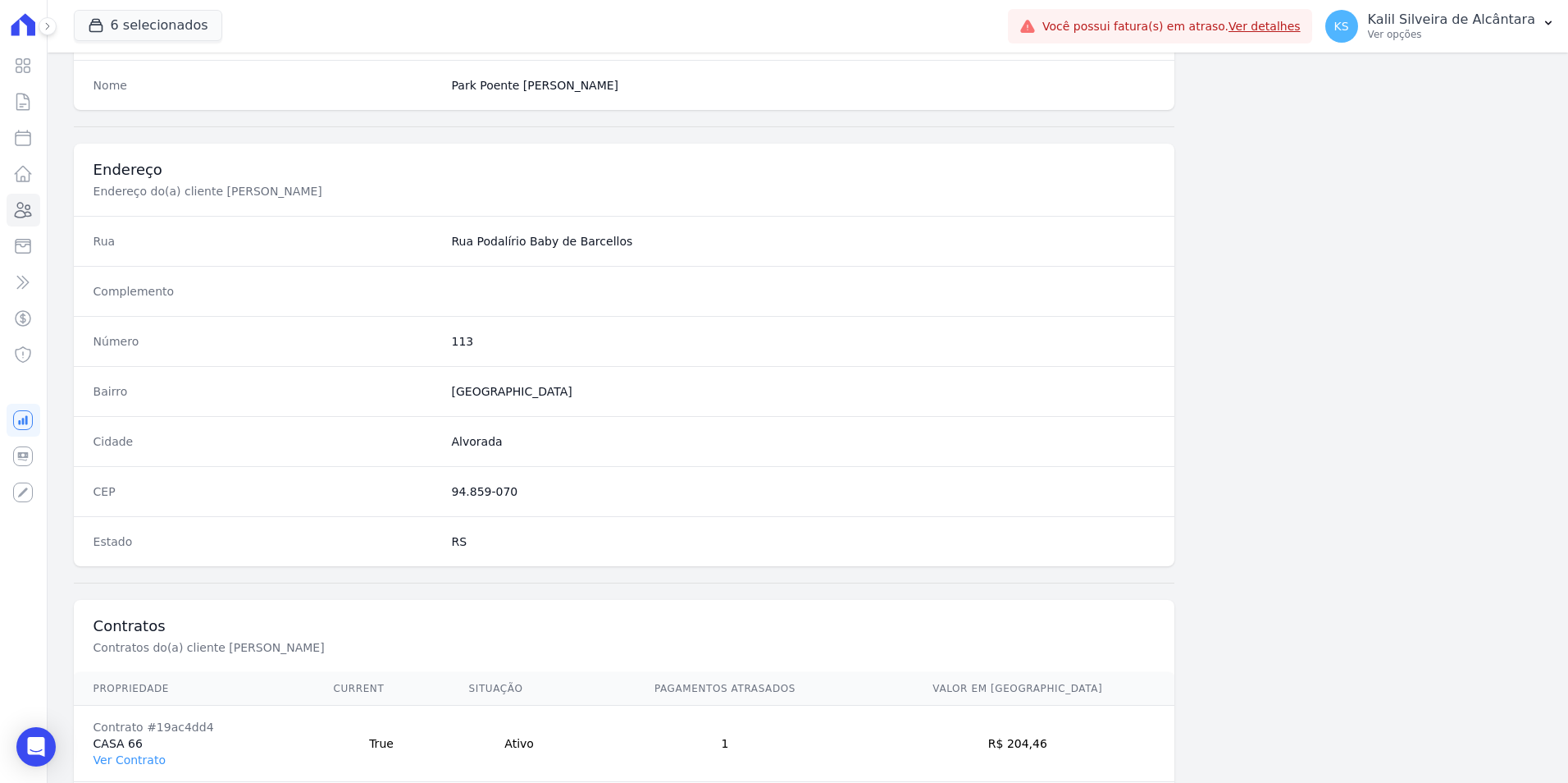
scroll to position [752, 0]
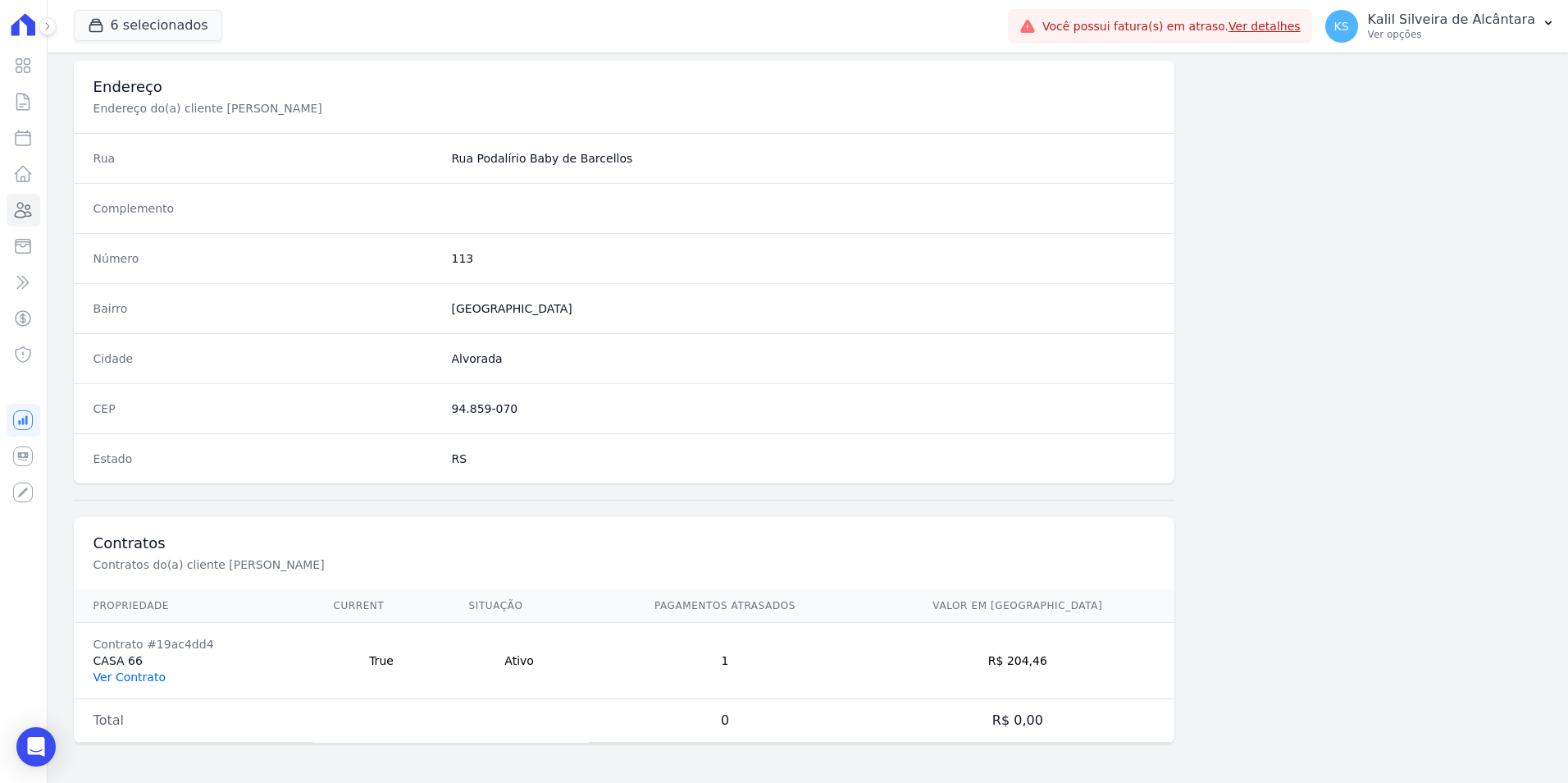
click at [134, 674] on link "Ver Contrato" at bounding box center [129, 677] width 72 height 13
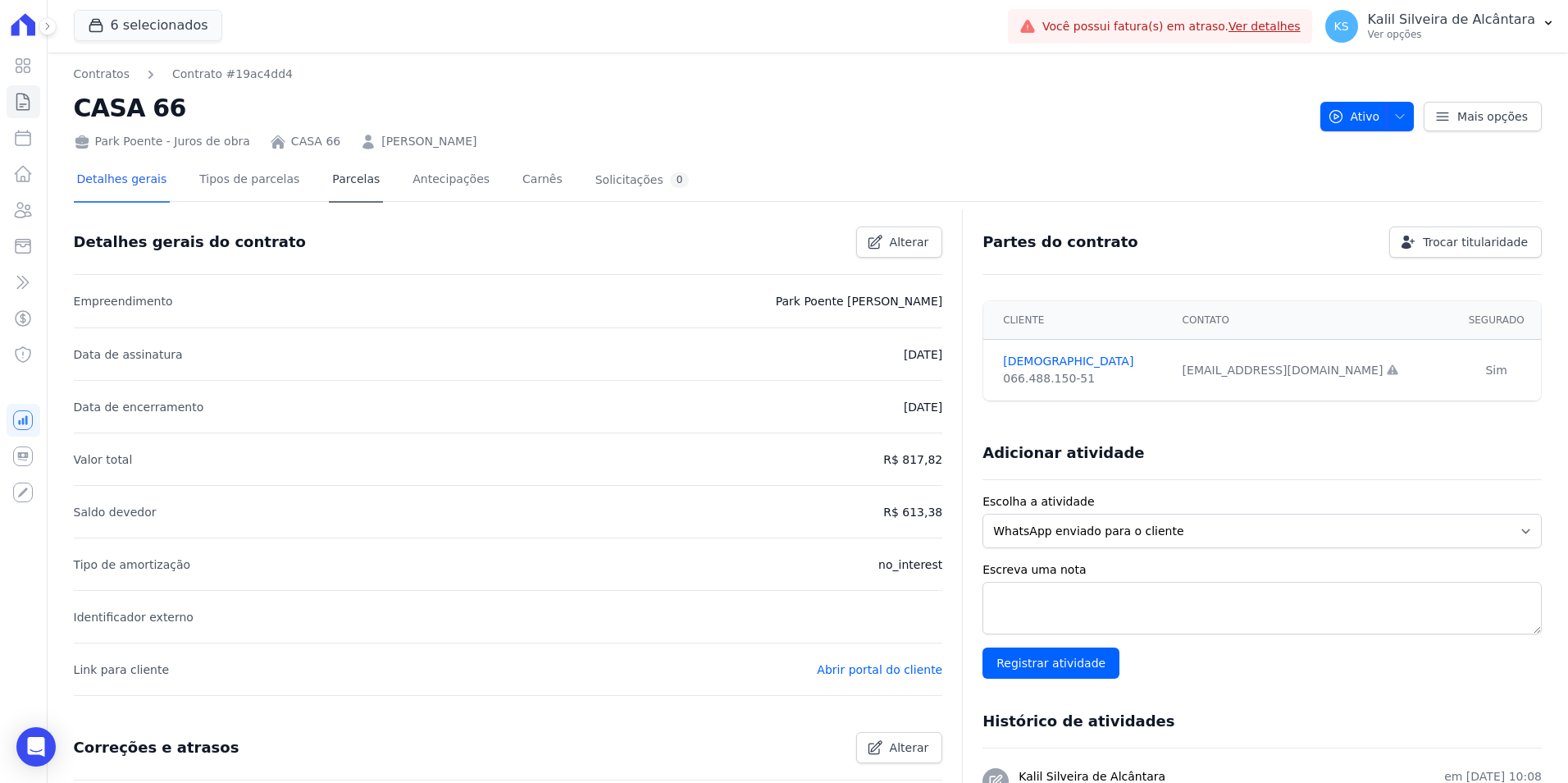
click at [356, 183] on div "Detalhes gerais Tipos de parcelas Parcelas Antecipações Carnês Solicitações 0" at bounding box center [383, 180] width 619 height 43
click at [357, 192] on div "Detalhes gerais Tipos de parcelas Parcelas Antecipações Carnês Solicitações 0" at bounding box center [383, 180] width 619 height 43
click at [353, 191] on link "Parcelas" at bounding box center [355, 180] width 55 height 43
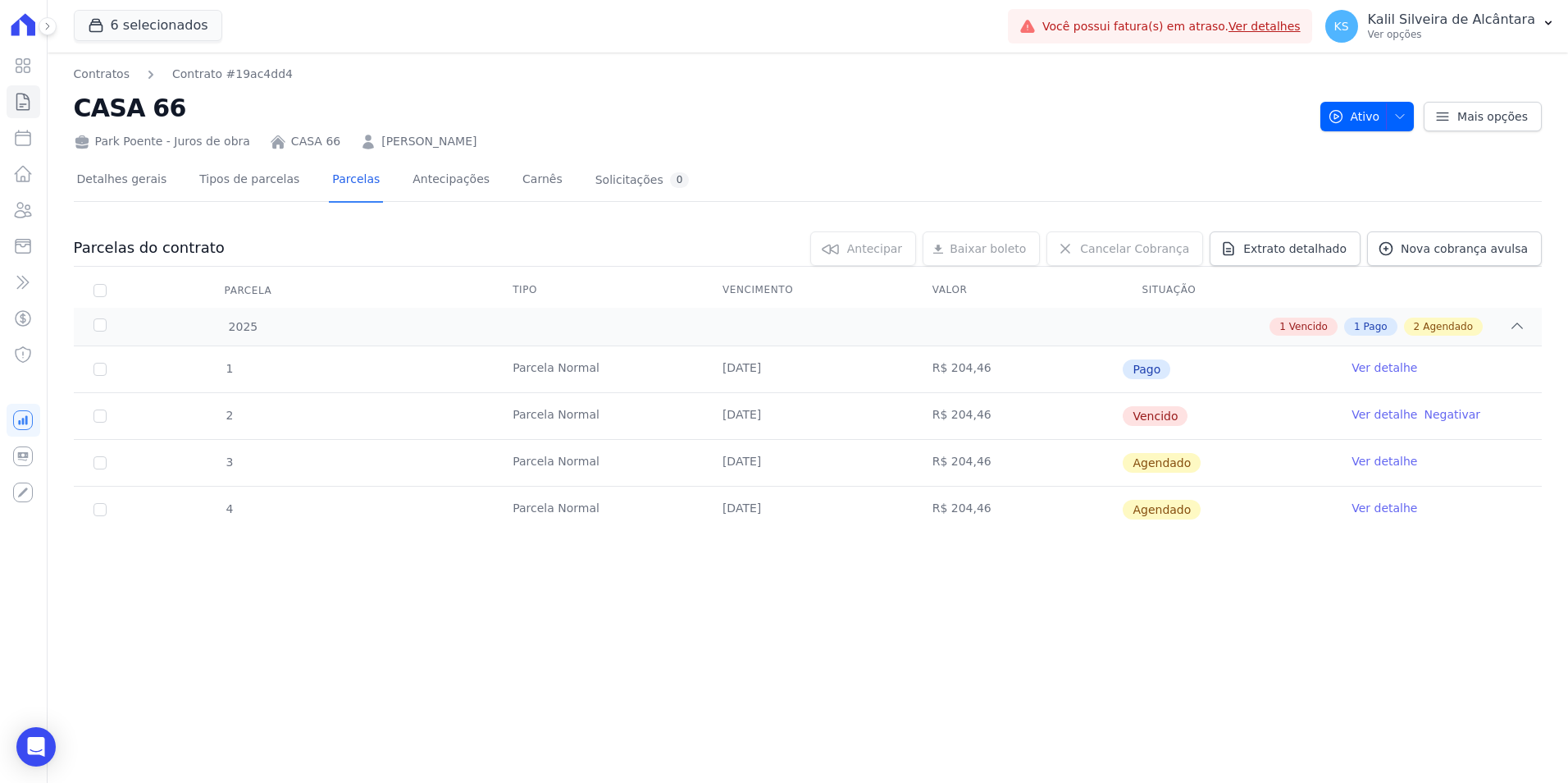
click at [1382, 413] on link "Ver detalhe" at bounding box center [1384, 414] width 65 height 16
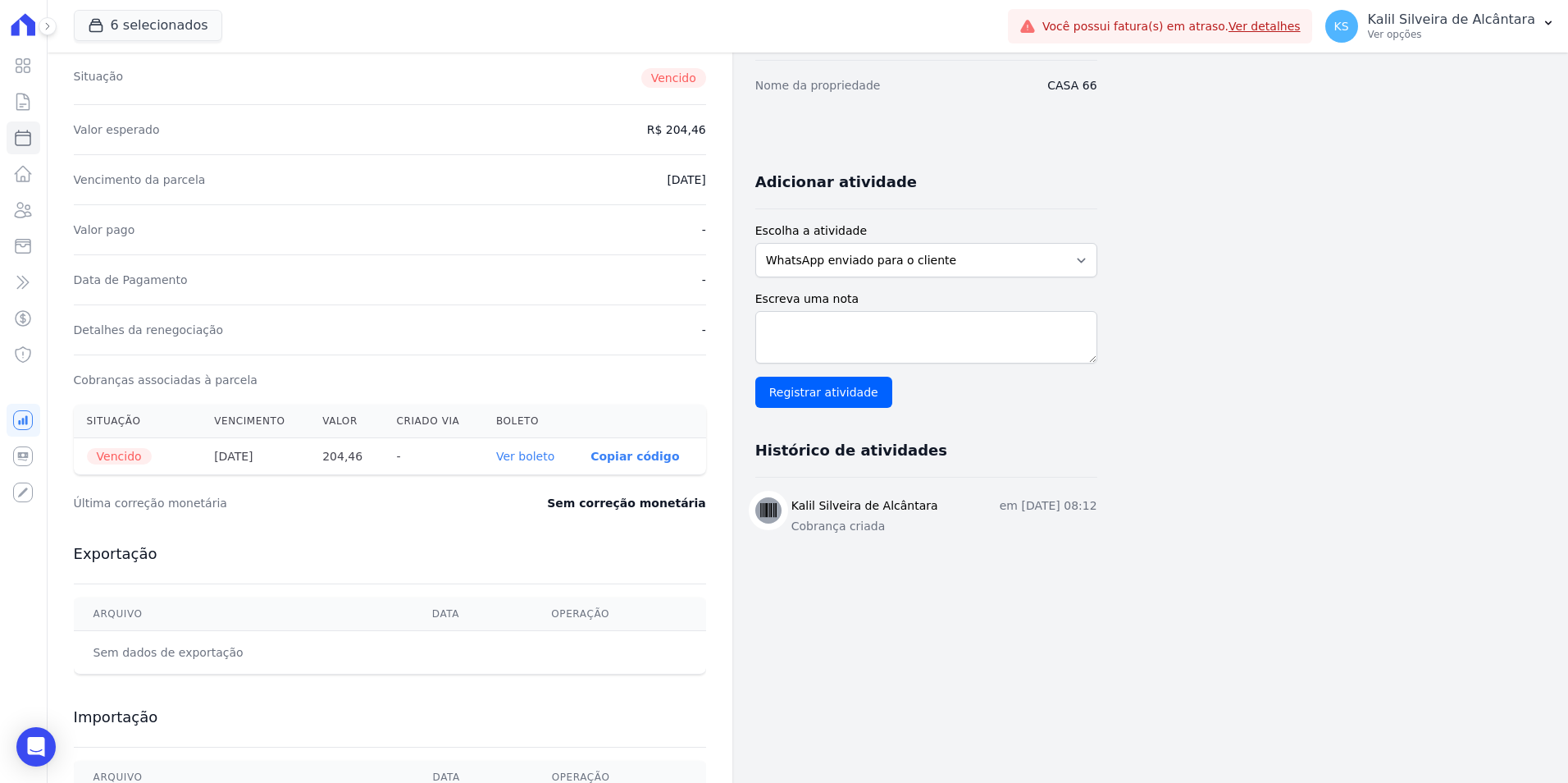
scroll to position [341, 0]
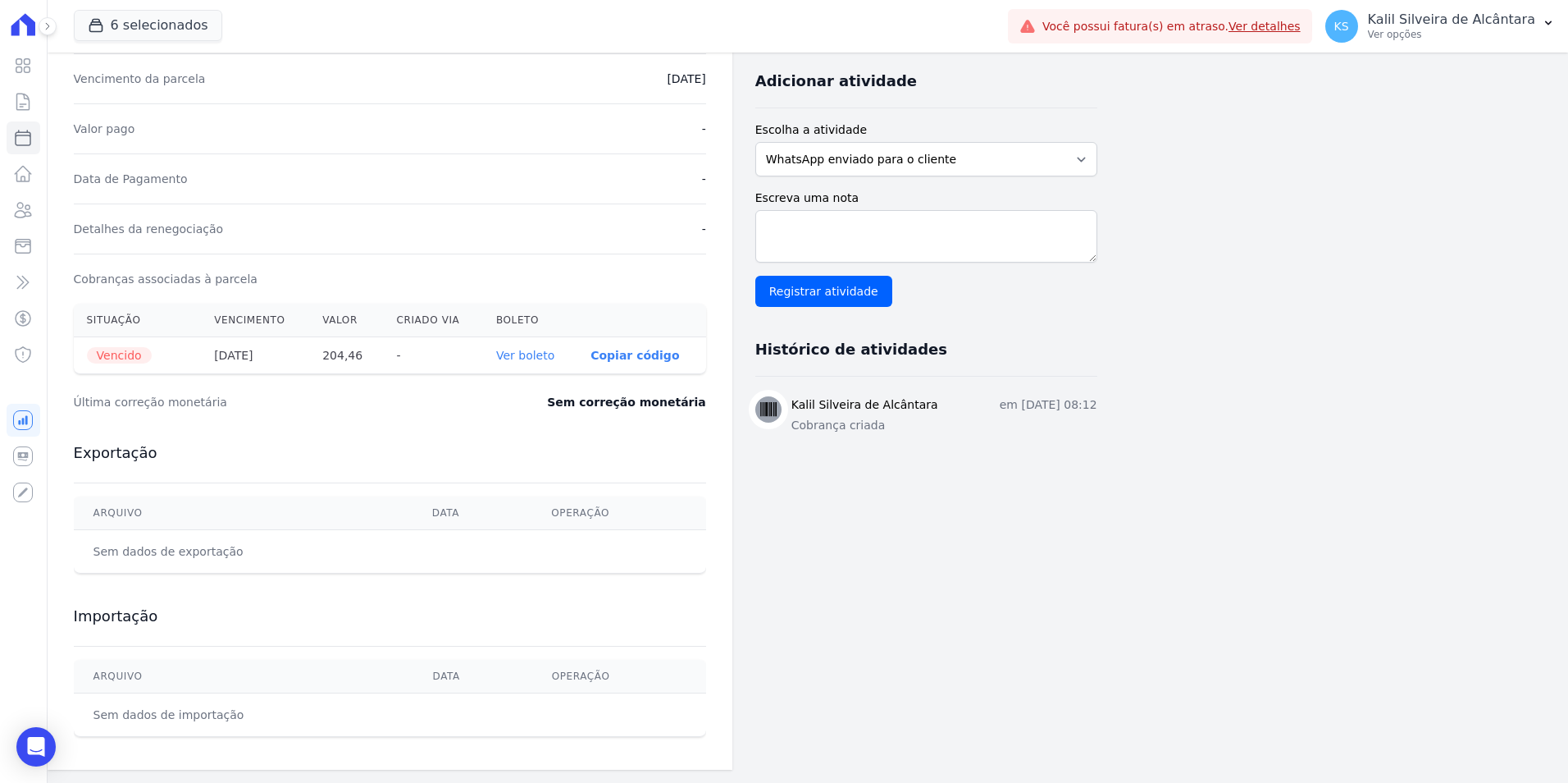
click at [539, 364] on th "Ver boleto" at bounding box center [530, 356] width 94 height 37
click at [539, 361] on link "Ver boleto" at bounding box center [525, 356] width 58 height 13
click at [28, 213] on icon at bounding box center [23, 210] width 20 height 20
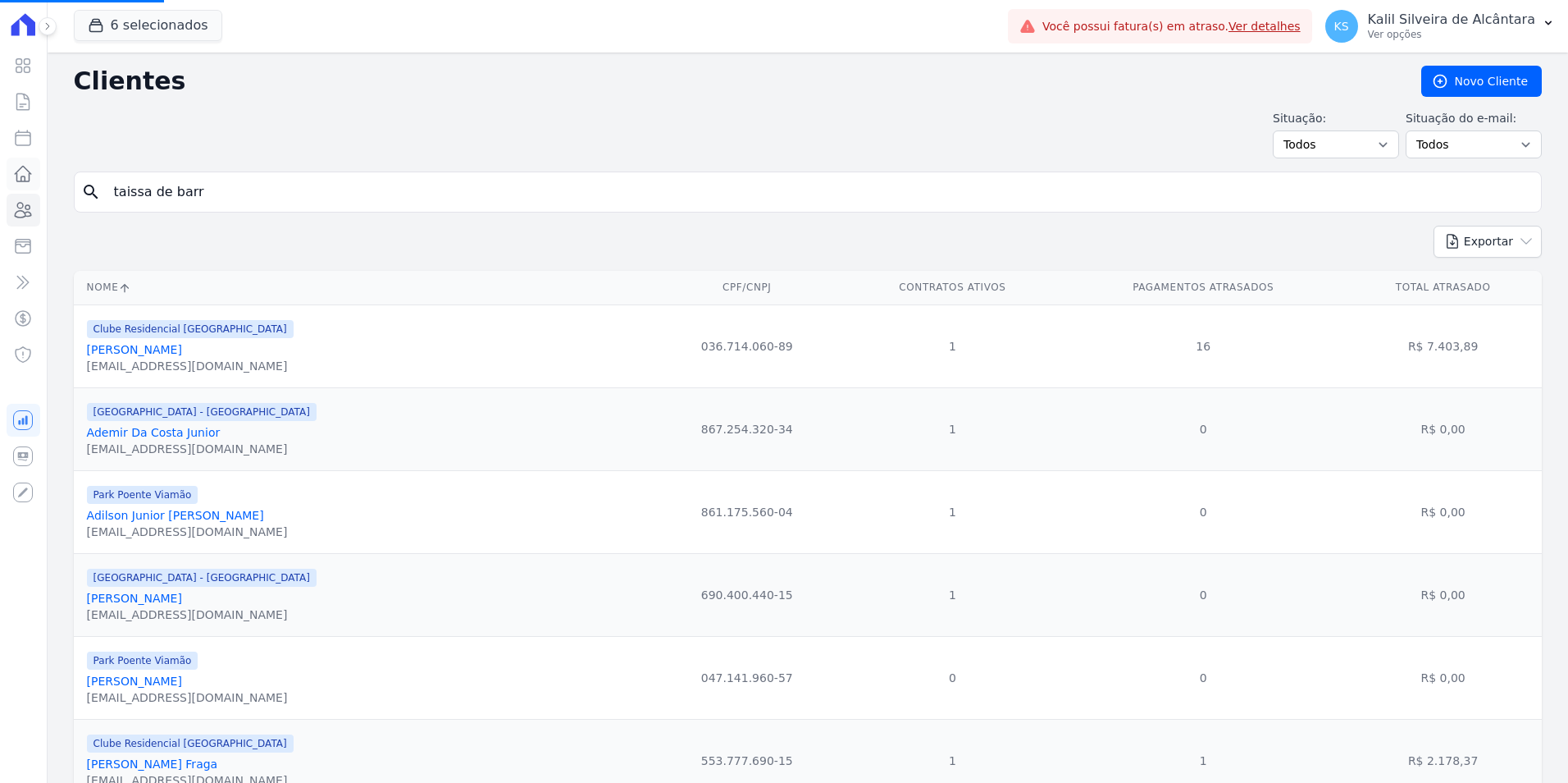
drag, startPoint x: 210, startPoint y: 191, endPoint x: 21, endPoint y: 187, distance: 189.0
click at [91, 189] on div "search taissa de barr" at bounding box center [807, 192] width 1467 height 41
click at [266, 196] on input "taissa de barr" at bounding box center [819, 192] width 1430 height 33
click at [241, 182] on input "search" at bounding box center [819, 192] width 1430 height 33
type input "andreia vargas"
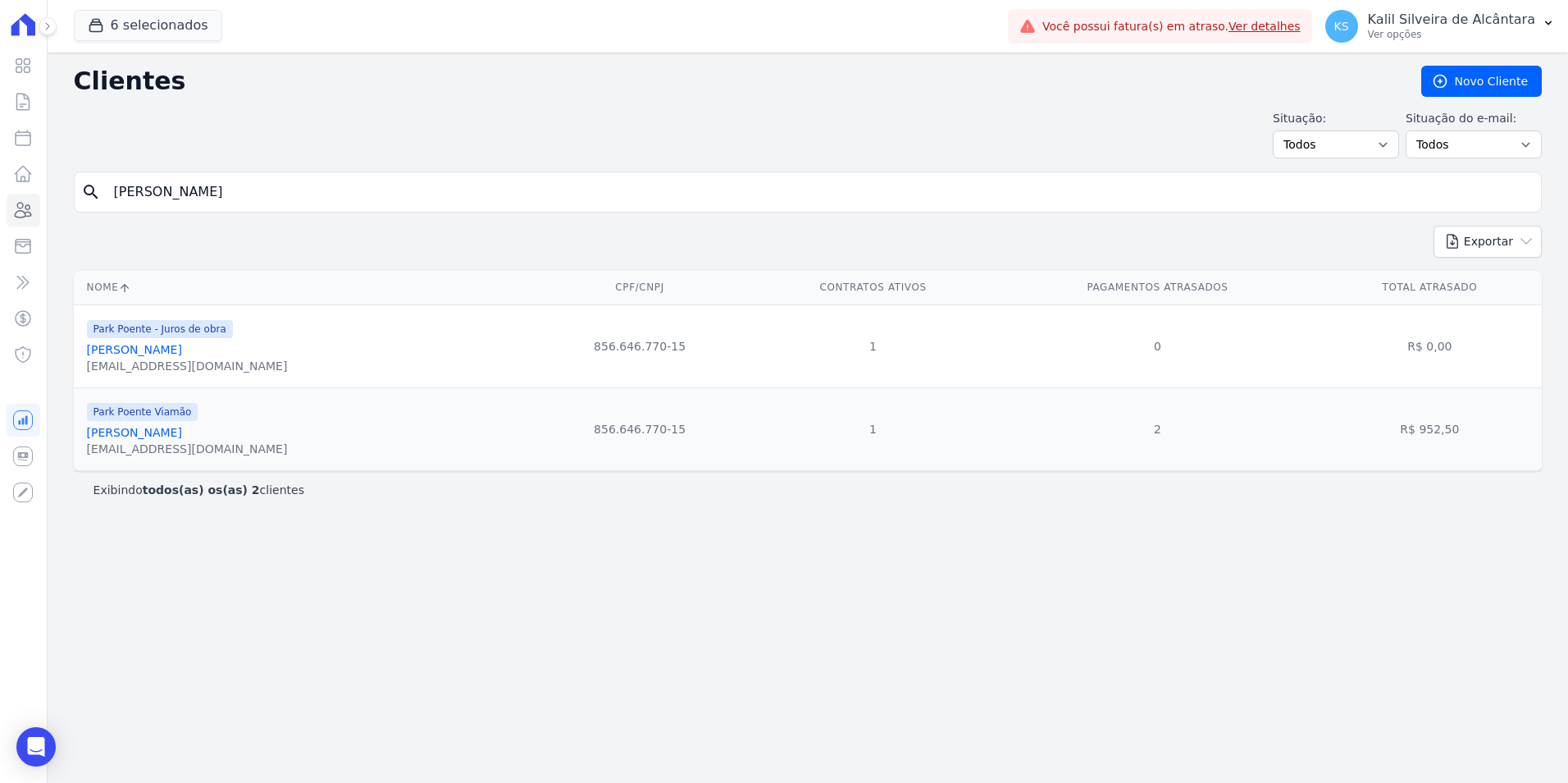
click at [141, 432] on link "Andreia Vargas Welter" at bounding box center [134, 432] width 95 height 13
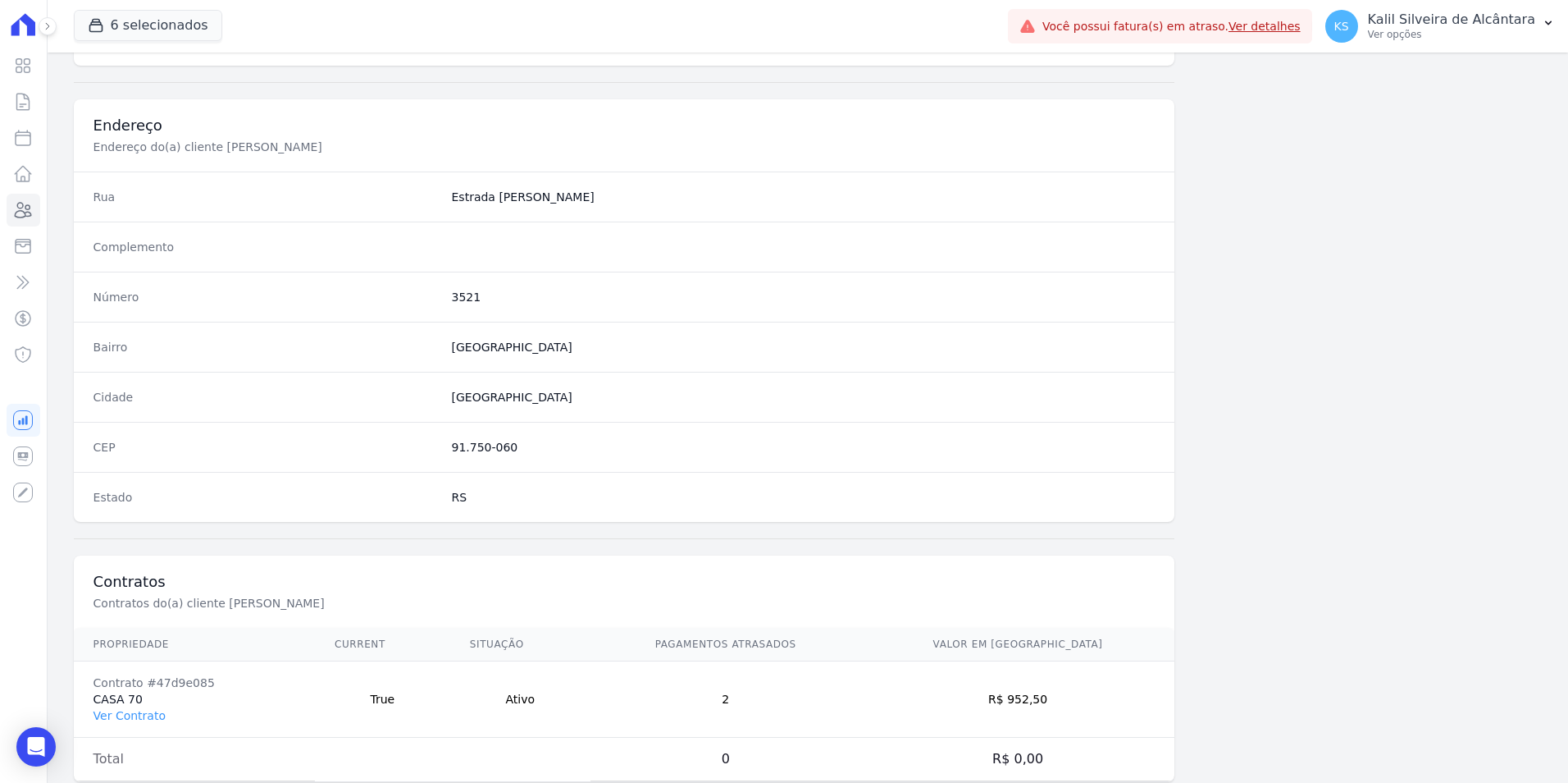
scroll to position [752, 0]
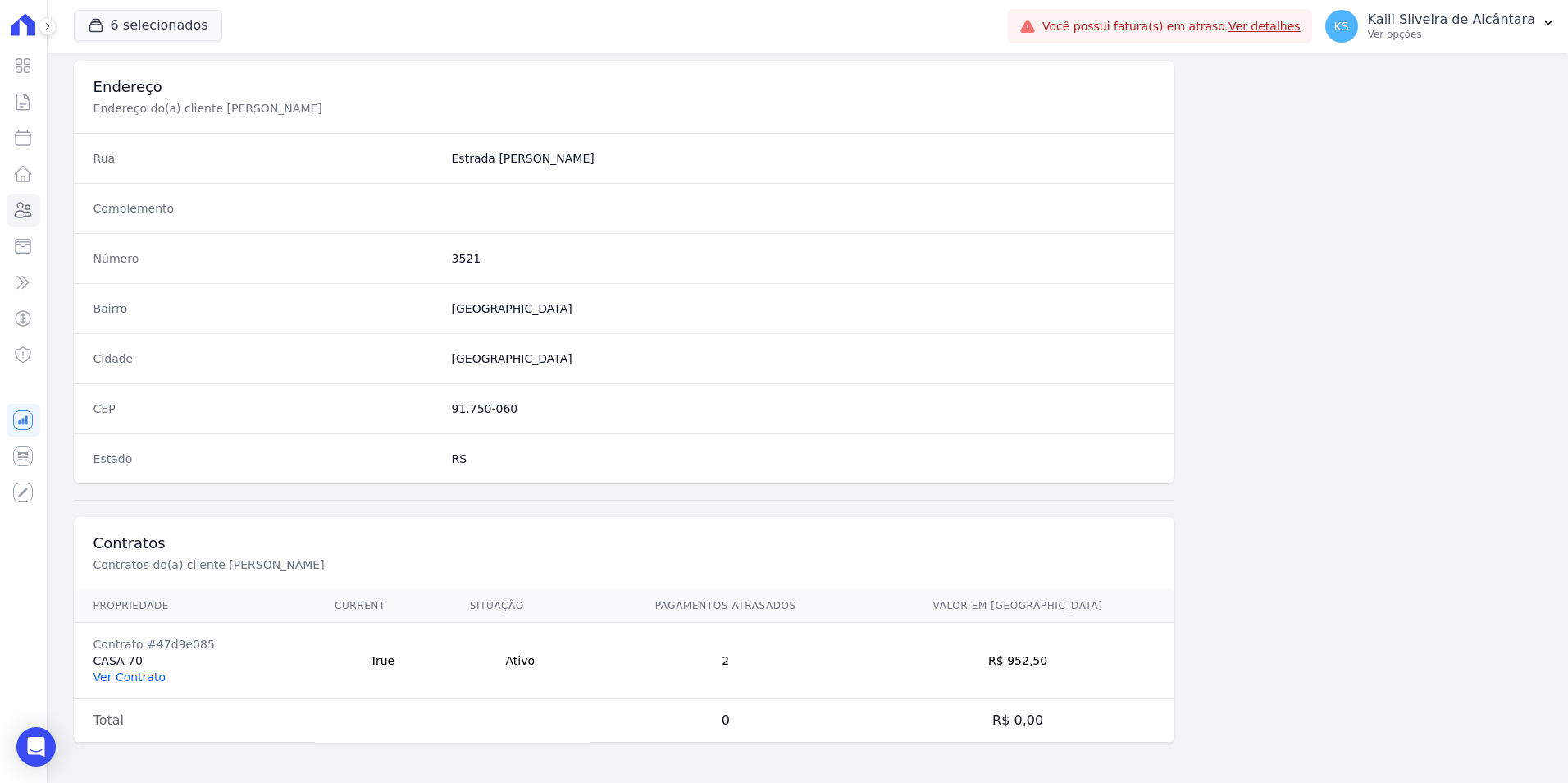
click at [146, 670] on link "Ver Contrato" at bounding box center [129, 677] width 72 height 13
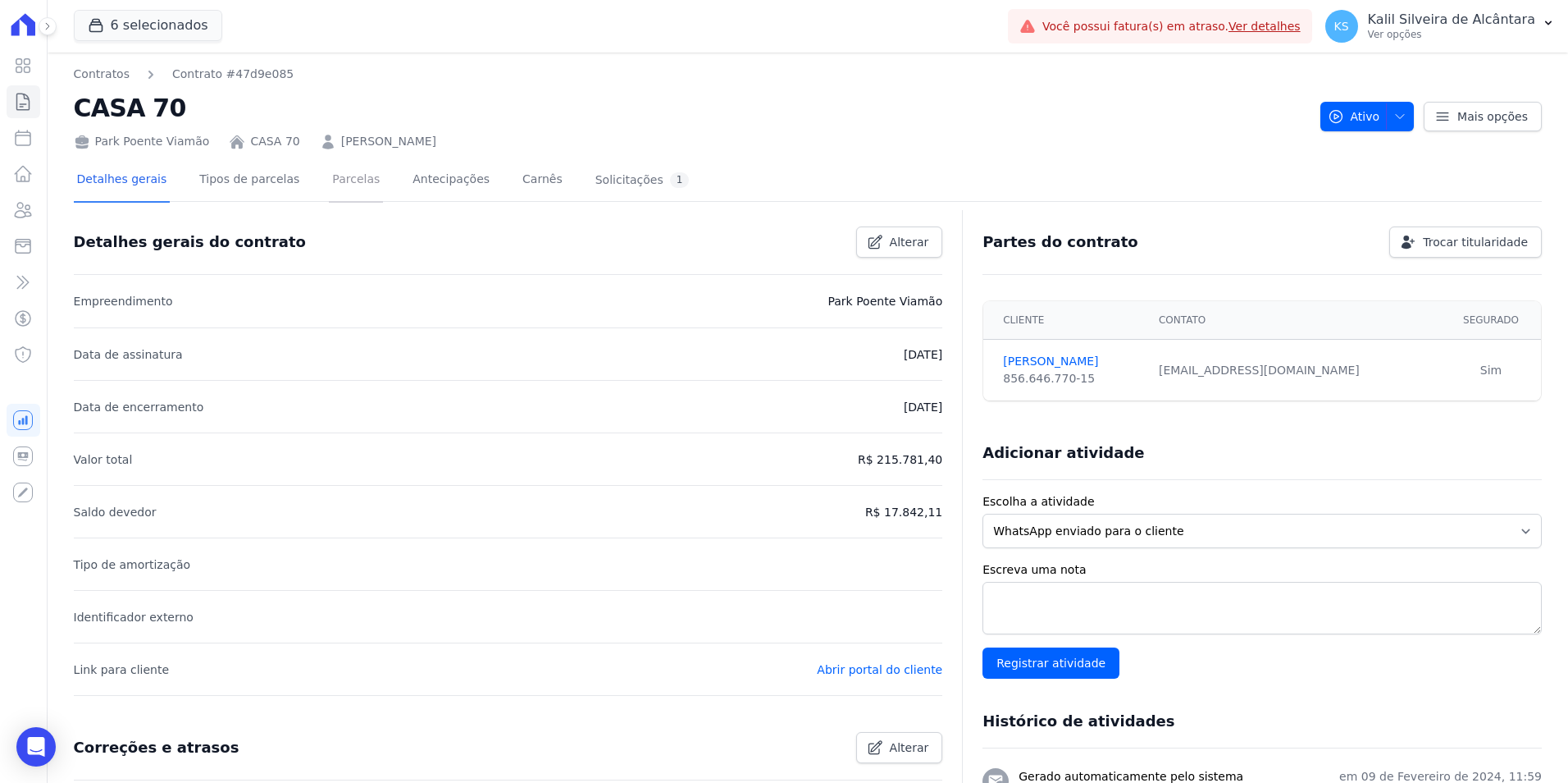
click at [339, 177] on link "Parcelas" at bounding box center [355, 180] width 55 height 43
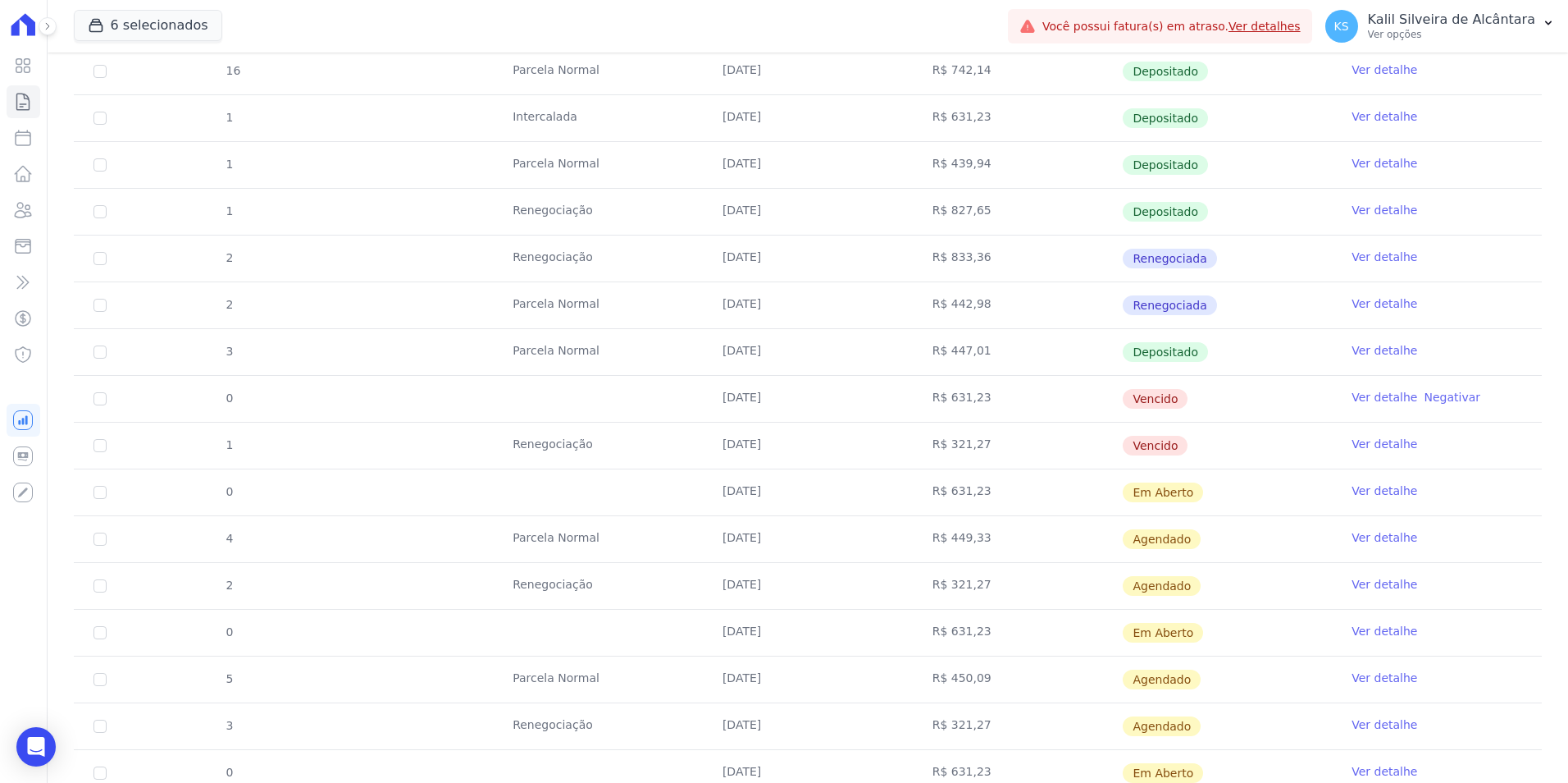
scroll to position [739, 0]
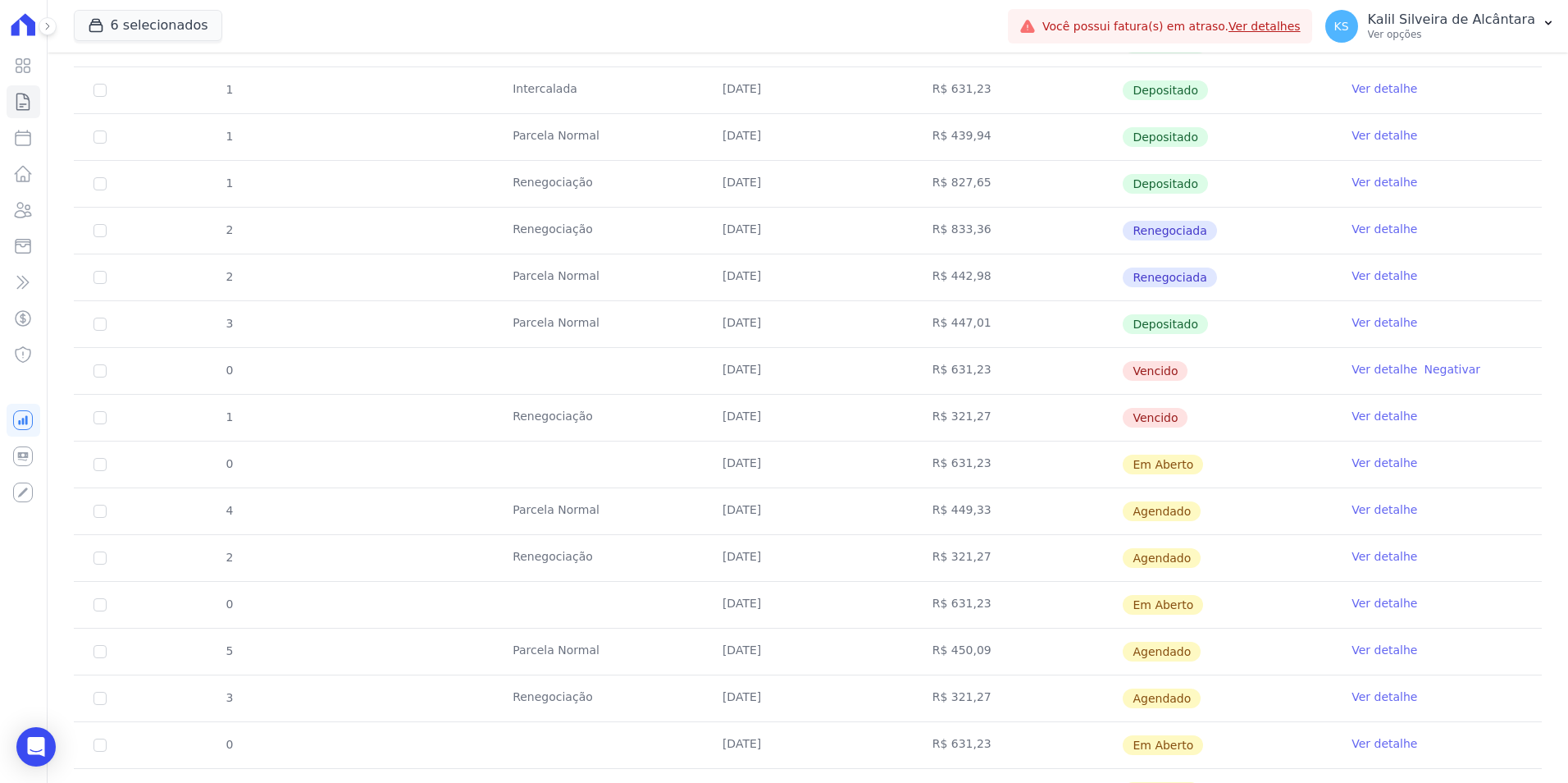
click at [989, 423] on td "R$ 321,27" at bounding box center [1017, 418] width 210 height 46
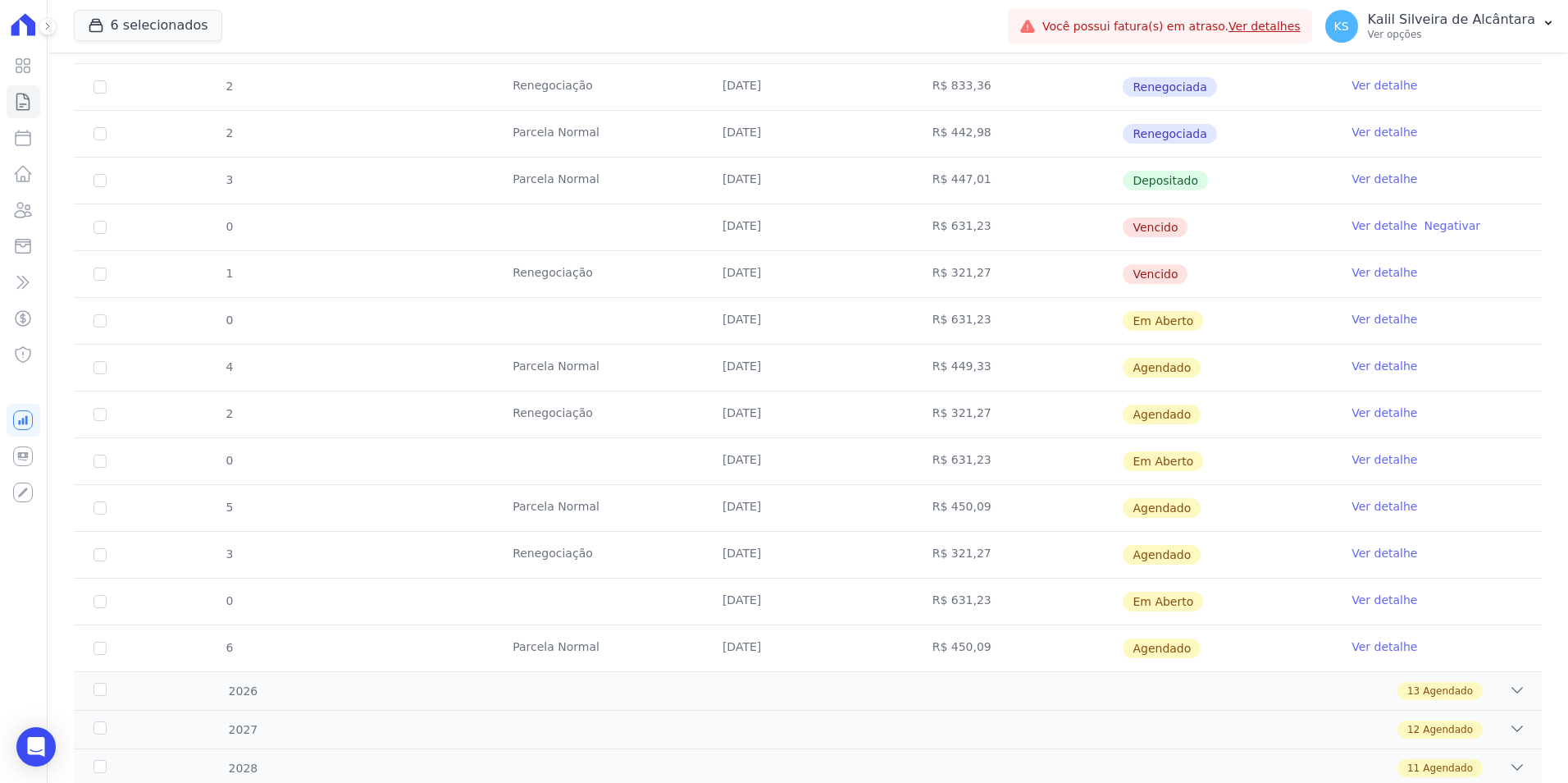
scroll to position [903, 0]
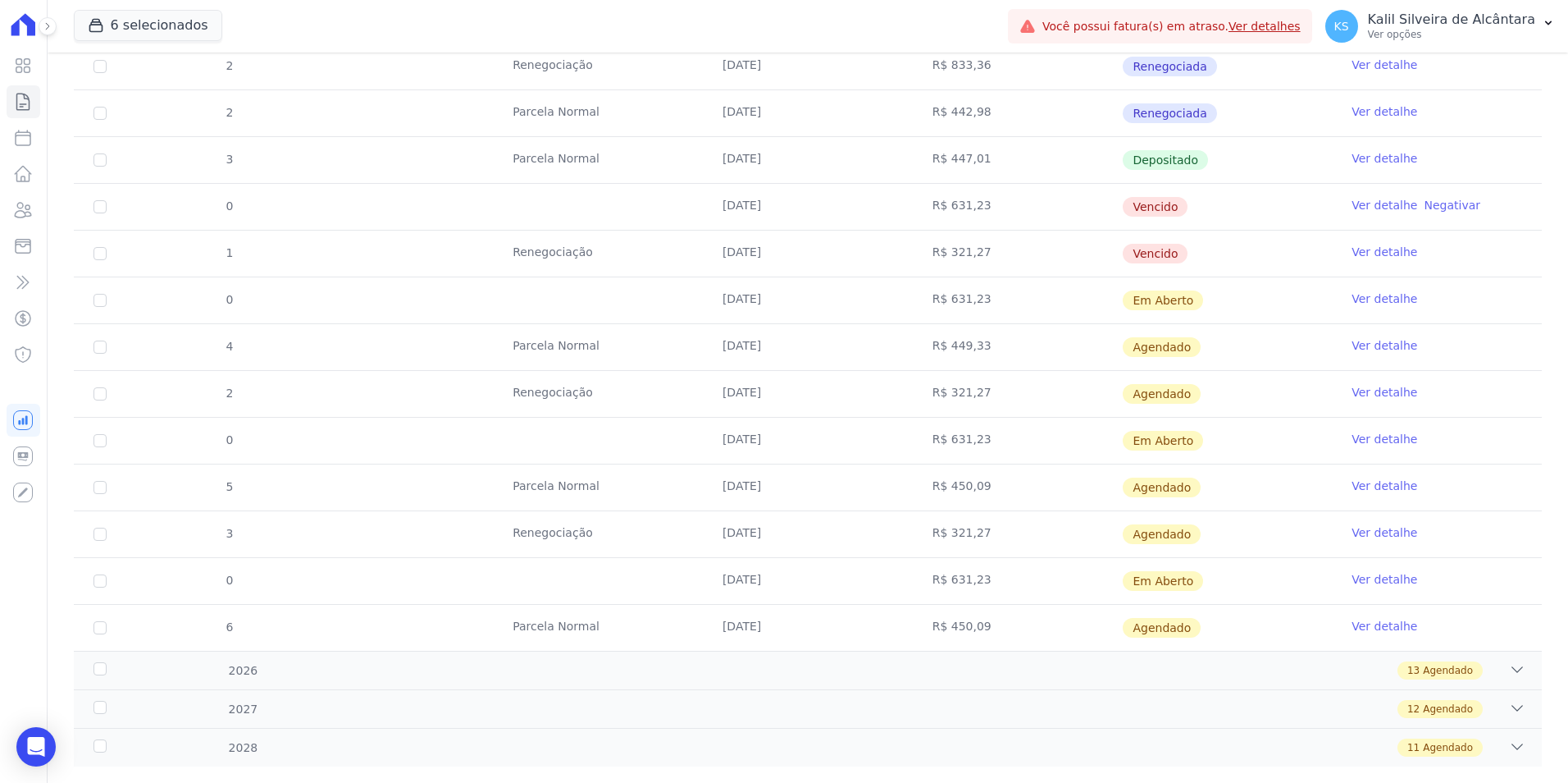
drag, startPoint x: 988, startPoint y: 254, endPoint x: 135, endPoint y: 194, distance: 855.1
click at [135, 194] on tbody "11 Parcela Normal 25/01/2025 R$ 722,86 Depositado Ver detalhe 12 Parcela Normal…" at bounding box center [807, 66] width 1467 height 1168
drag, startPoint x: 135, startPoint y: 194, endPoint x: 87, endPoint y: 254, distance: 76.8
click at [86, 254] on td "1" at bounding box center [100, 254] width 53 height 46
drag, startPoint x: 97, startPoint y: 254, endPoint x: 102, endPoint y: 216, distance: 38.3
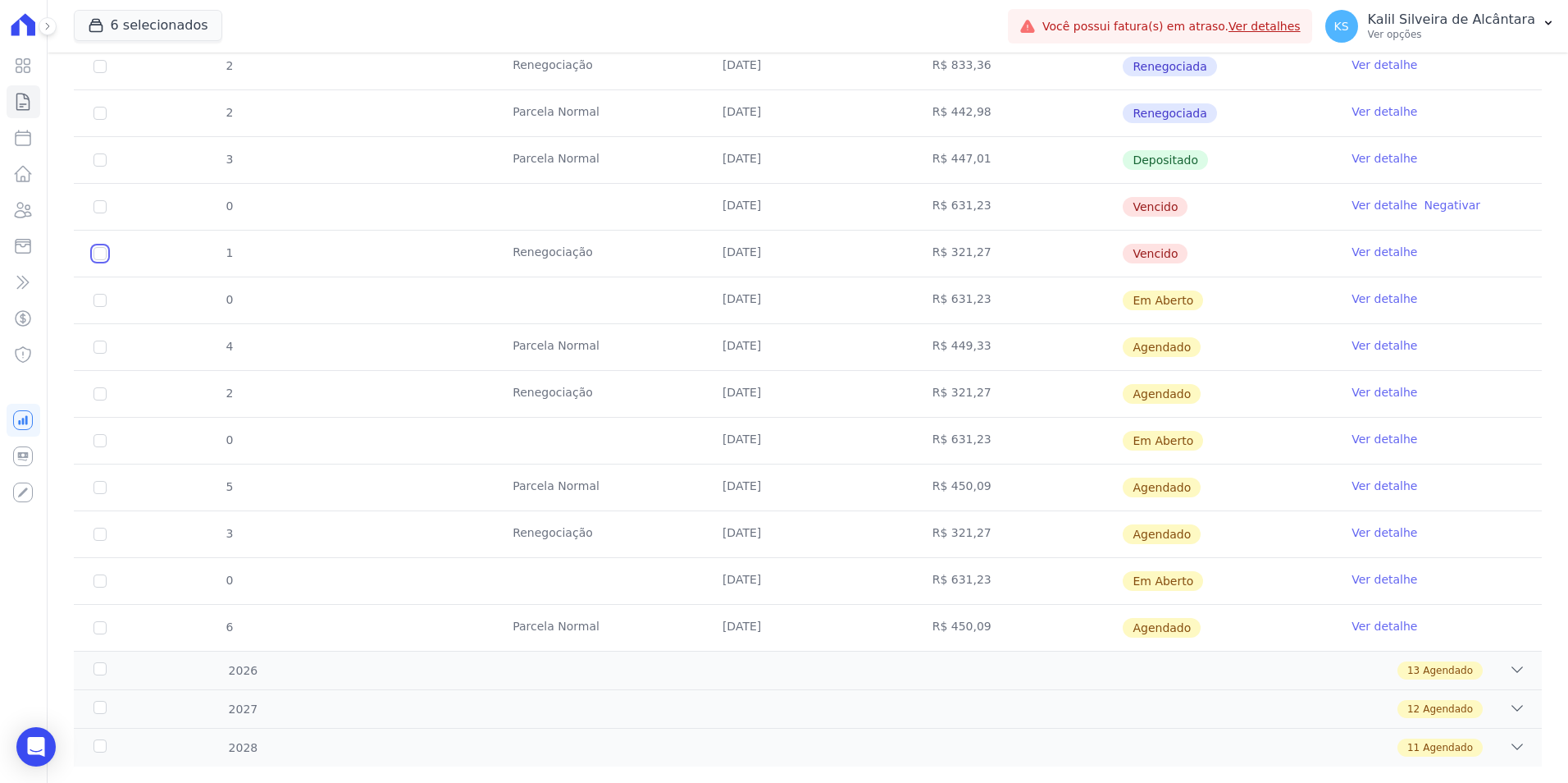
click at [99, 254] on input "checkbox" at bounding box center [101, 254] width 13 height 13
checkbox input "true"
click at [102, 214] on td "0" at bounding box center [100, 207] width 53 height 46
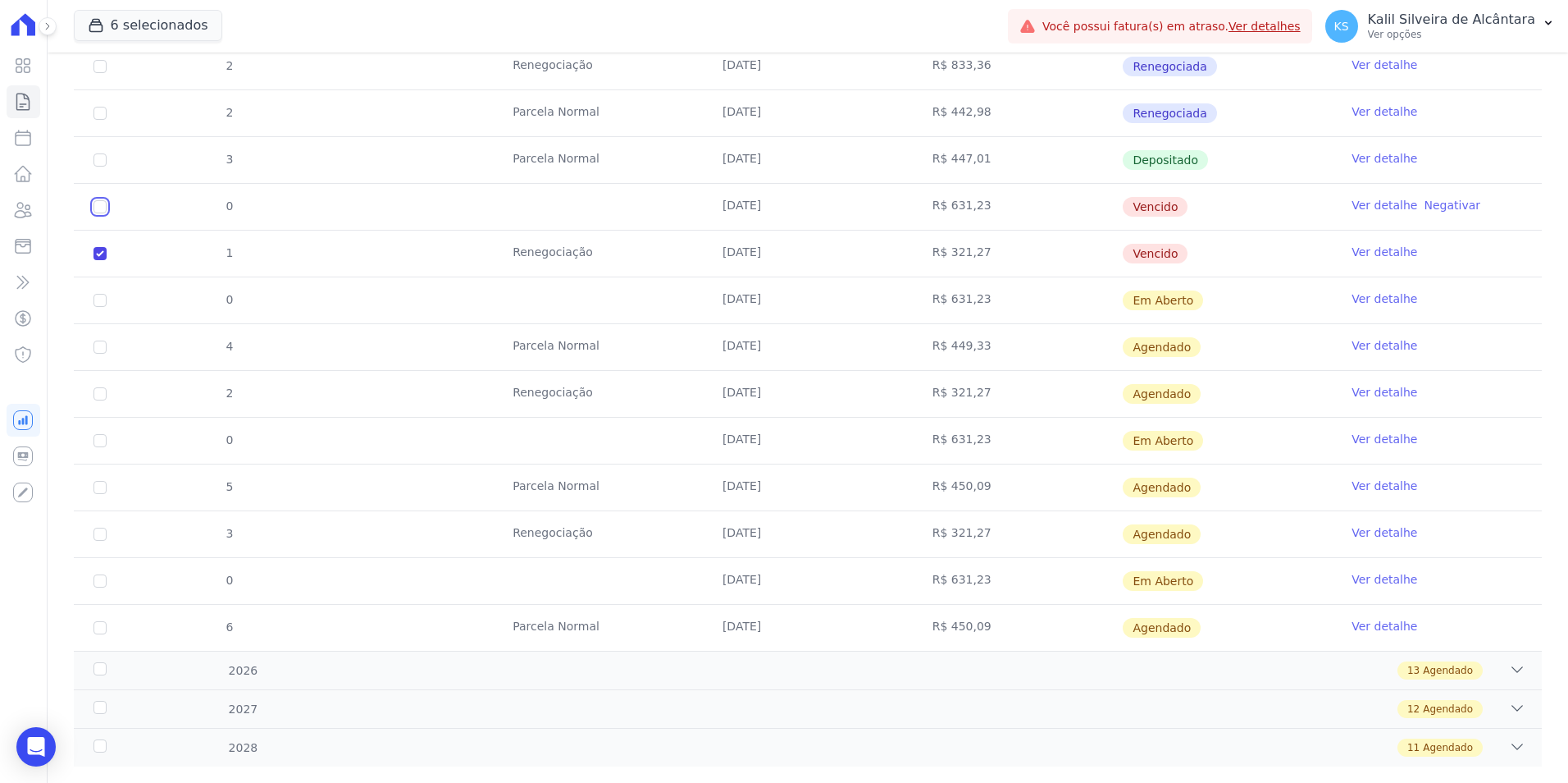
click at [100, 200] on input "checkbox" at bounding box center [101, 207] width 13 height 13
checkbox input "true"
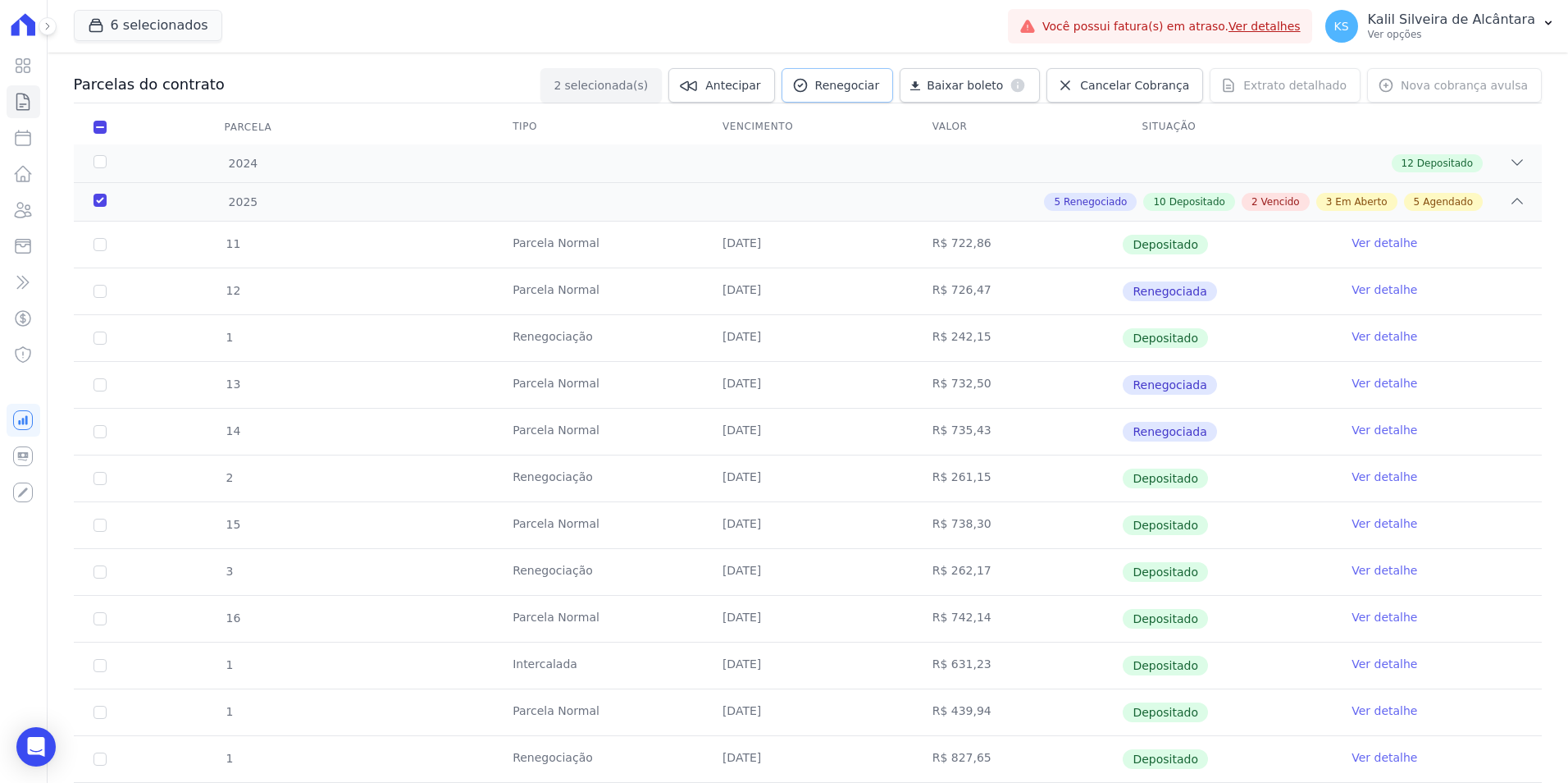
scroll to position [0, 0]
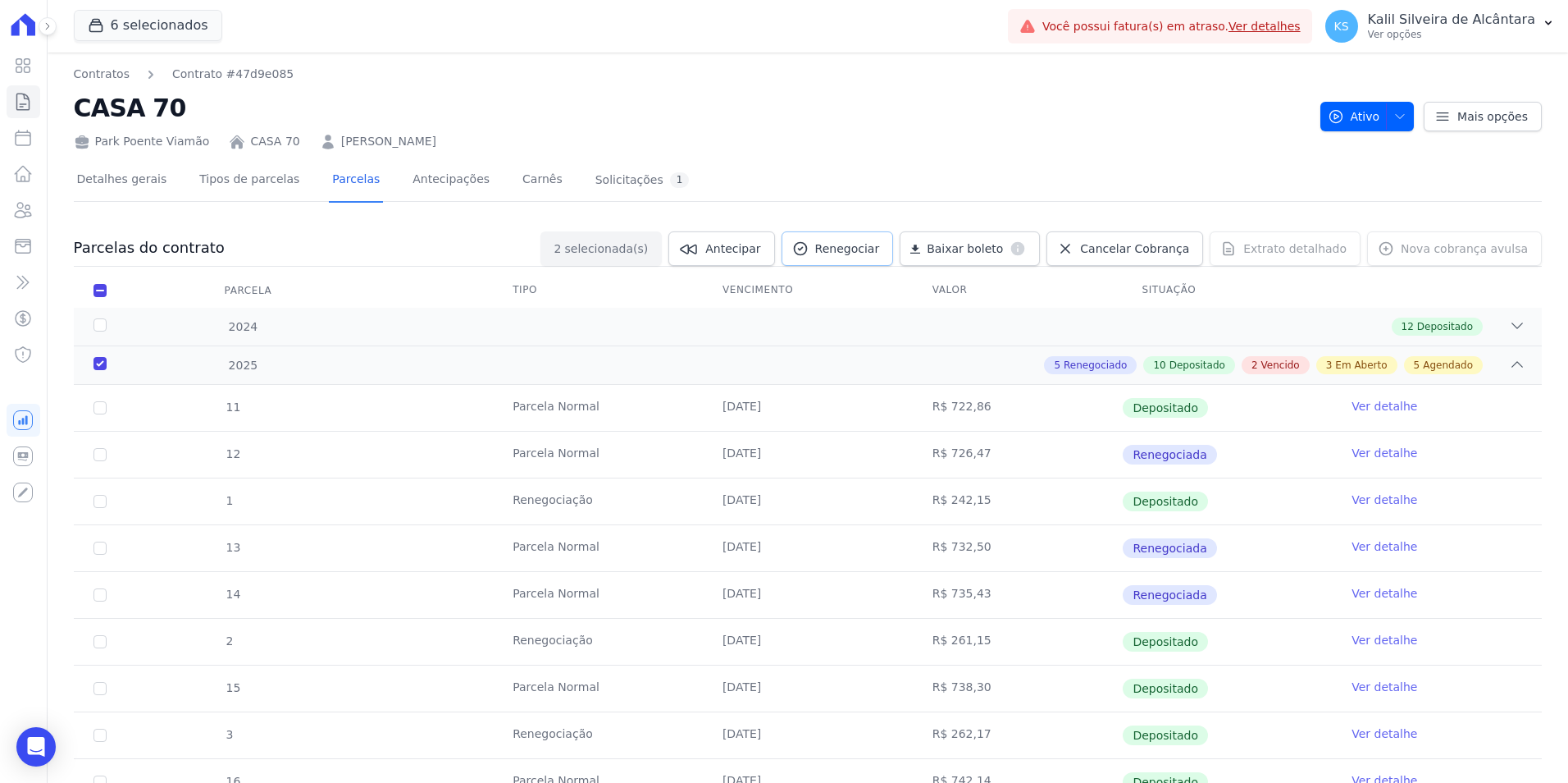
click at [870, 248] on span "Renegociar" at bounding box center [848, 248] width 65 height 16
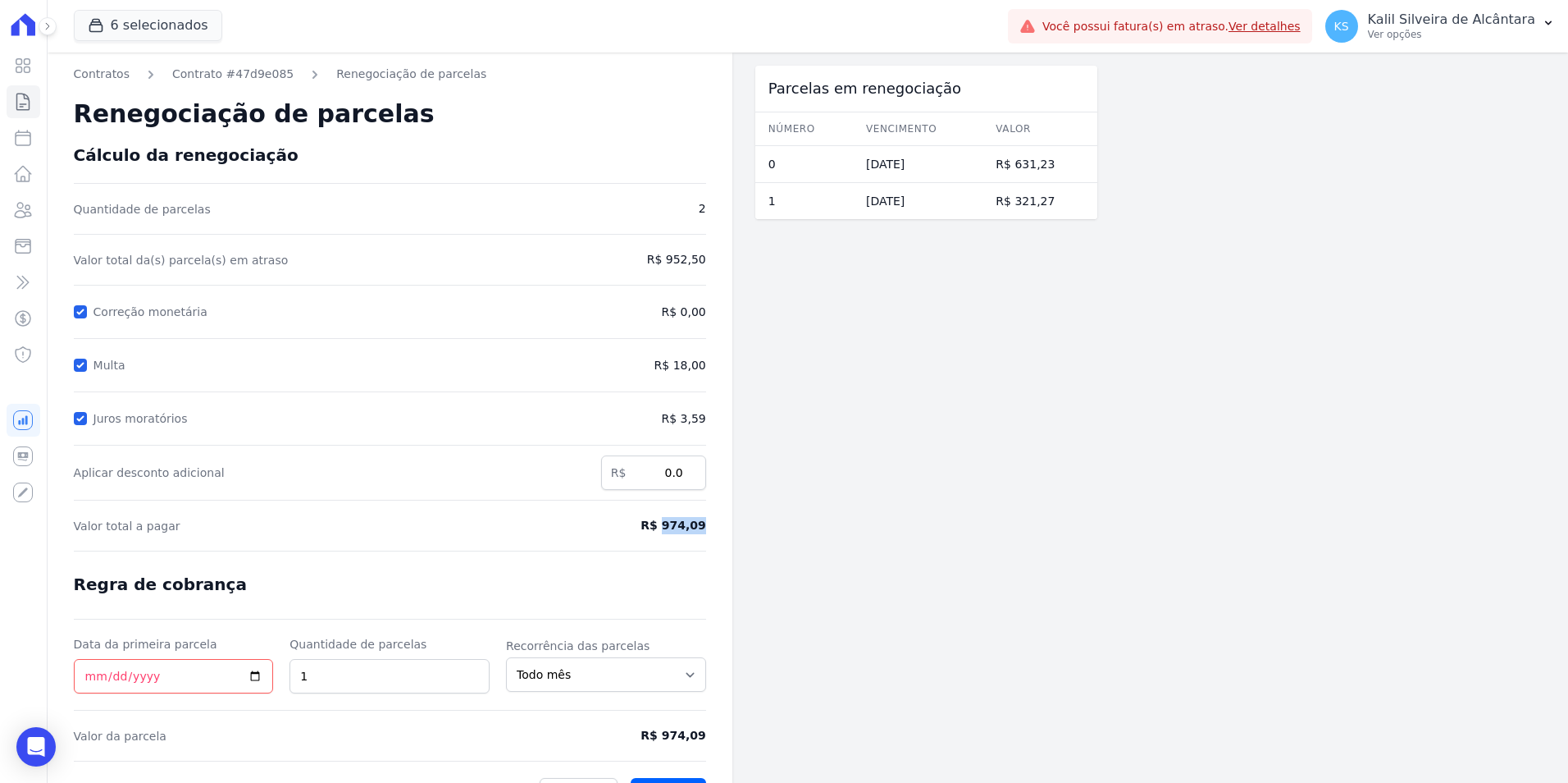
drag, startPoint x: 727, startPoint y: 527, endPoint x: 670, endPoint y: 530, distance: 57.1
click at [670, 530] on div "Contratos Contrato #47d9e085 Renegociação de parcelas Renegociação de parcelas …" at bounding box center [390, 437] width 685 height 770
copy span "974,09"
click at [398, 71] on link "Renegociação de parcelas" at bounding box center [411, 74] width 150 height 17
click at [281, 76] on ol "Contratos Contrato #47d9e085 Renegociação de parcelas" at bounding box center [280, 74] width 413 height 17
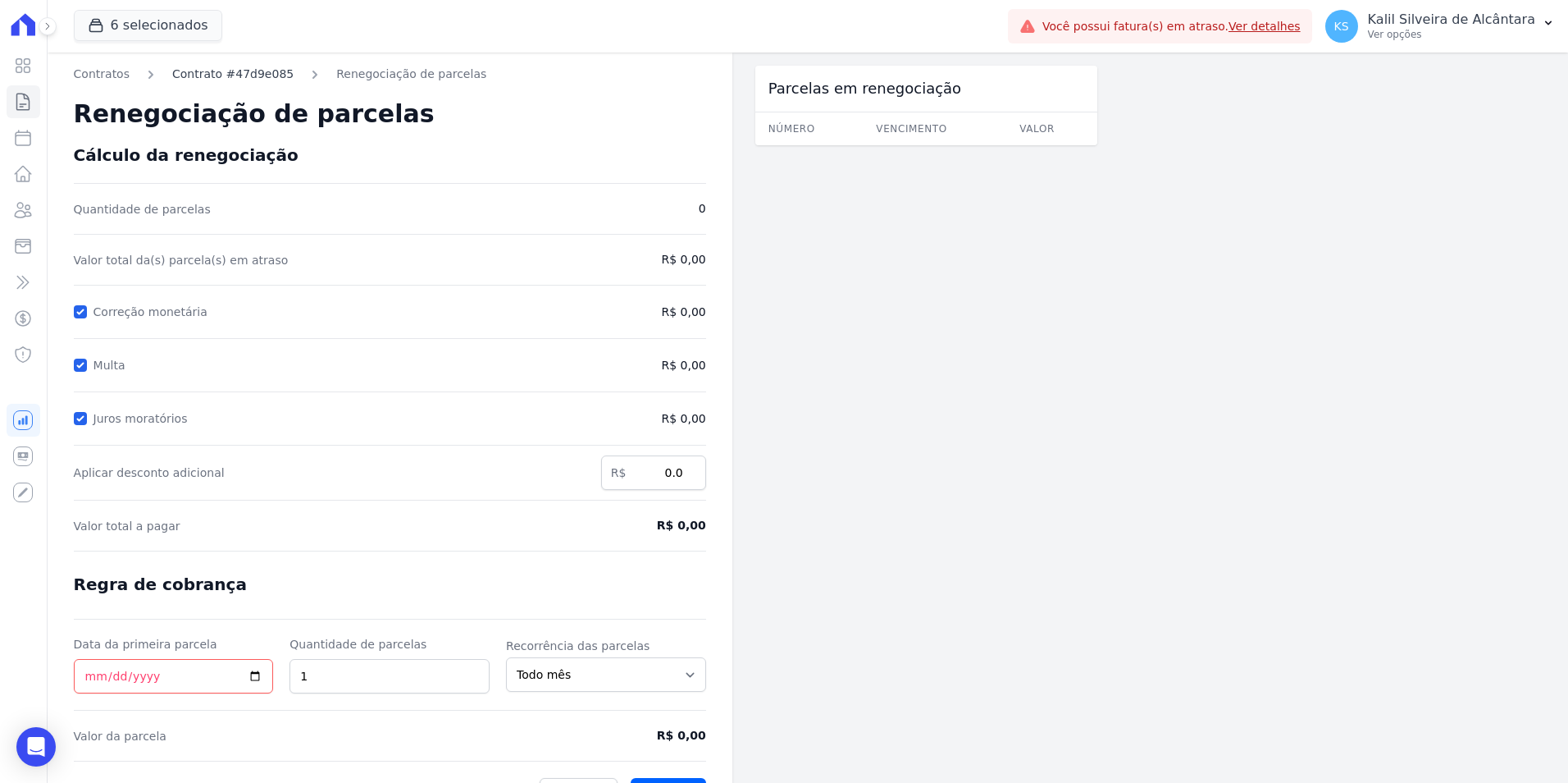
click at [272, 77] on link "Contrato #47d9e085" at bounding box center [233, 74] width 122 height 17
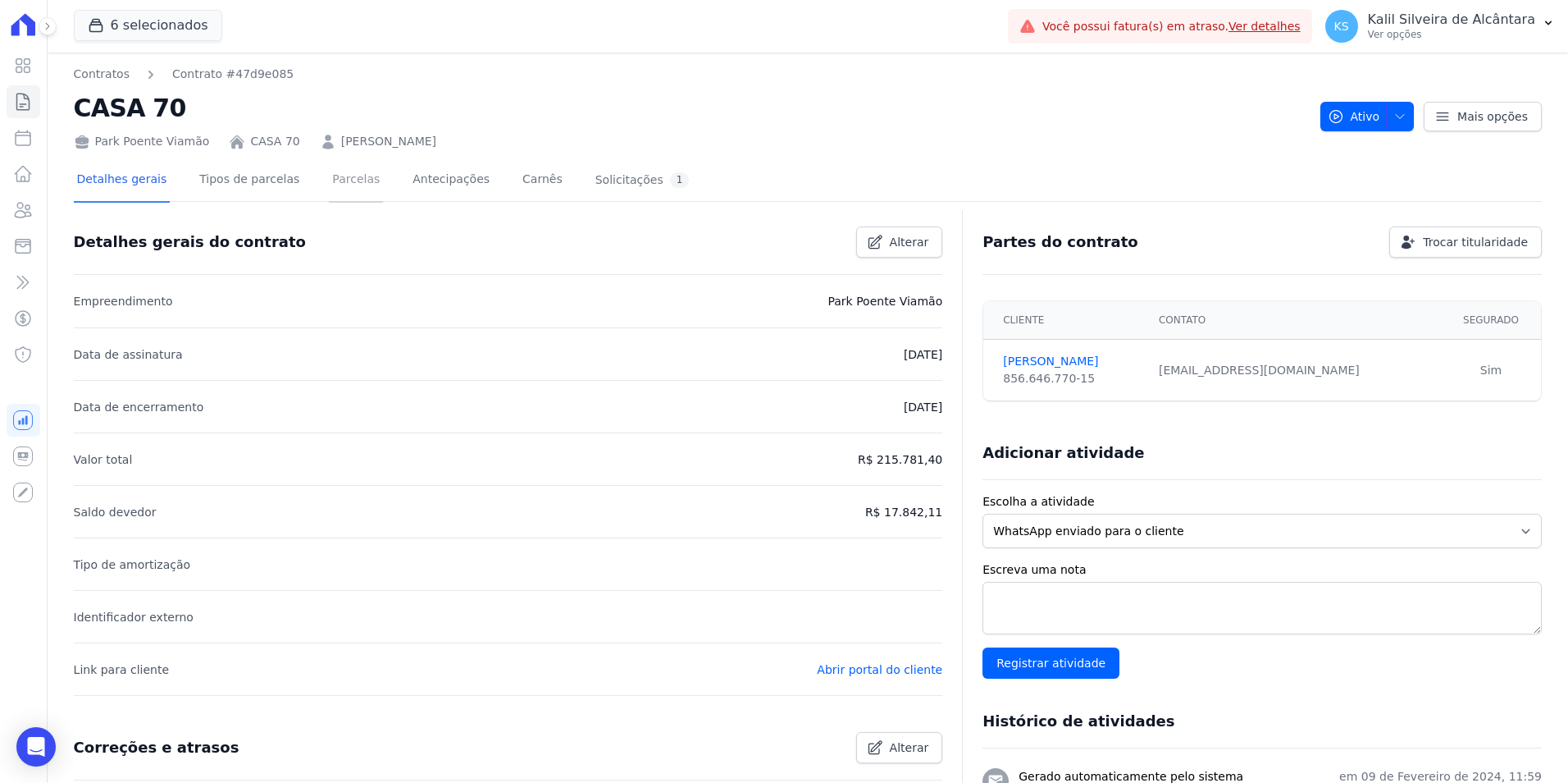
click at [338, 191] on link "Parcelas" at bounding box center [355, 180] width 55 height 43
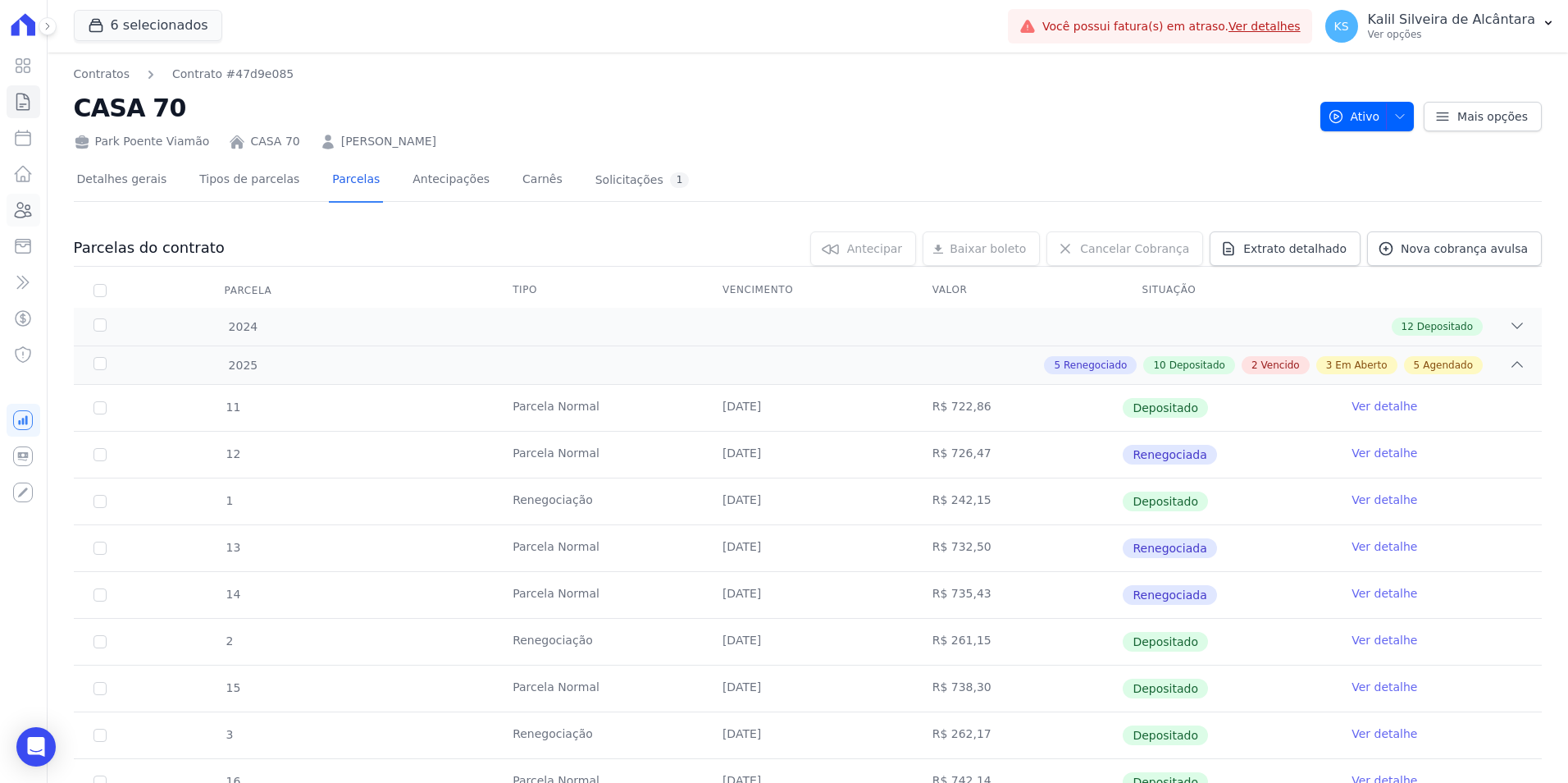
click at [14, 210] on icon at bounding box center [23, 210] width 20 height 20
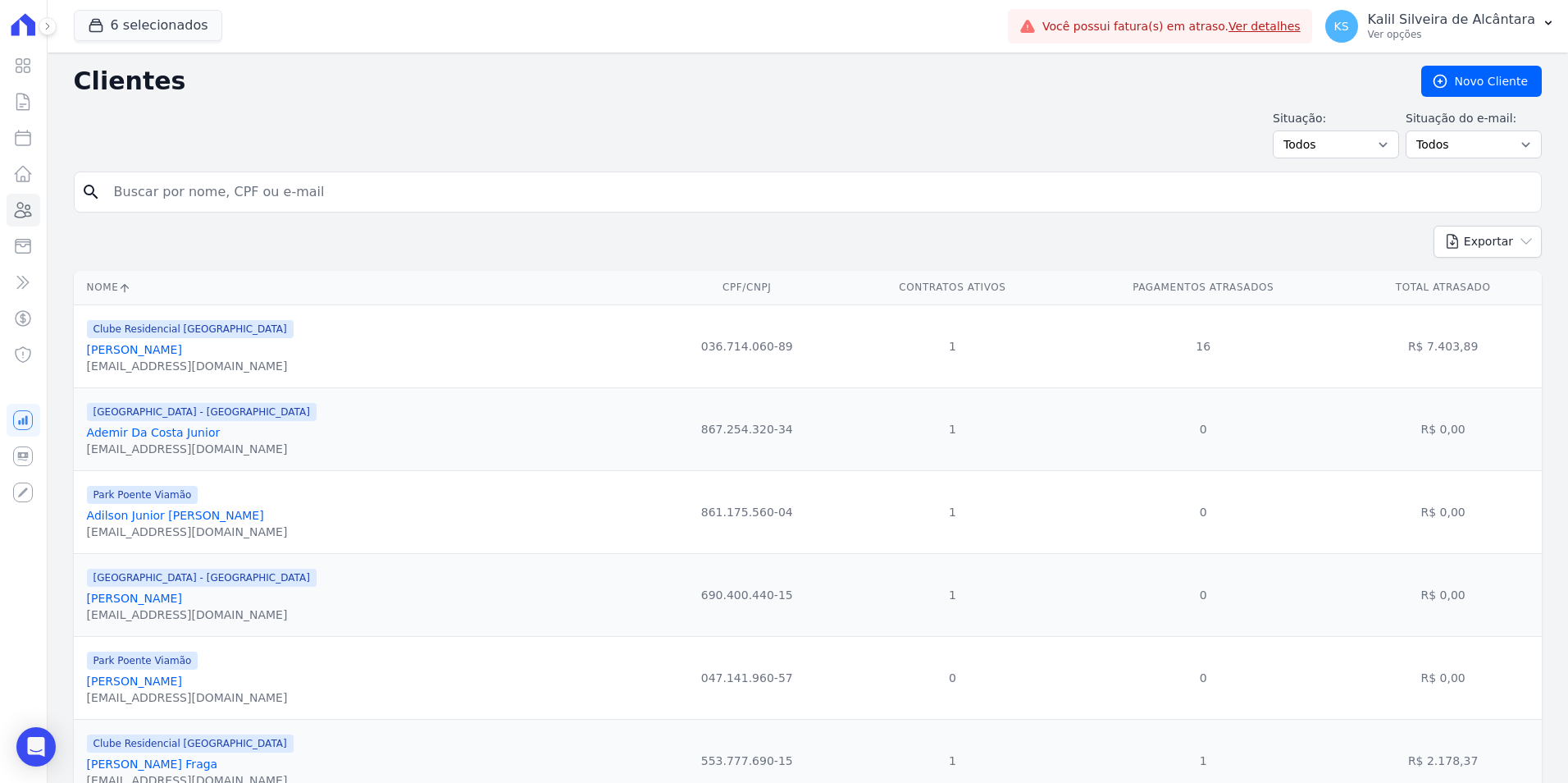
click at [239, 181] on input "search" at bounding box center [819, 192] width 1430 height 33
paste input "Nayara Ramos Borges"
type input "Nayara Ramos Borges"
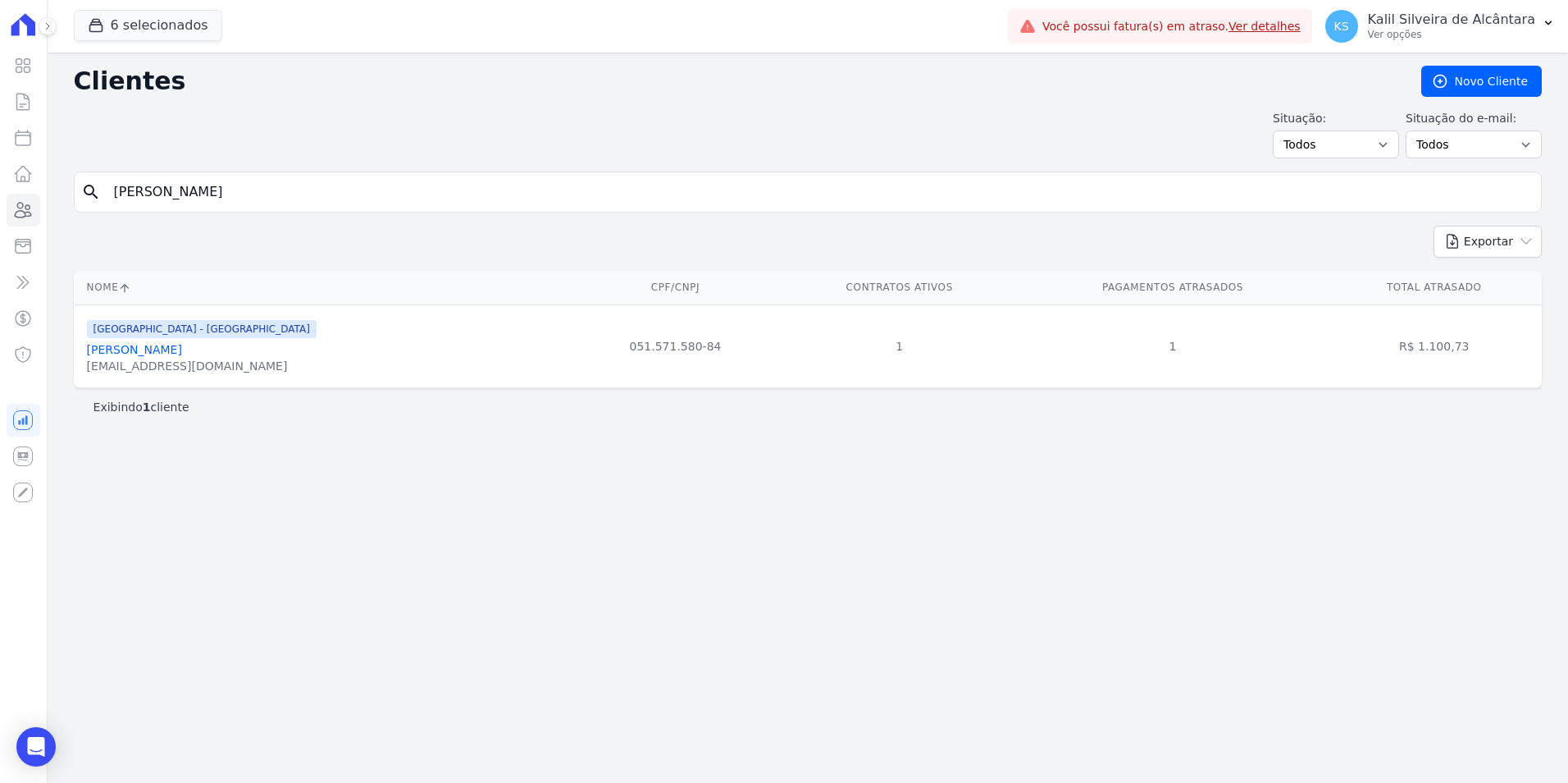
click at [139, 346] on link "Nayara Ramos Borges" at bounding box center [134, 350] width 95 height 13
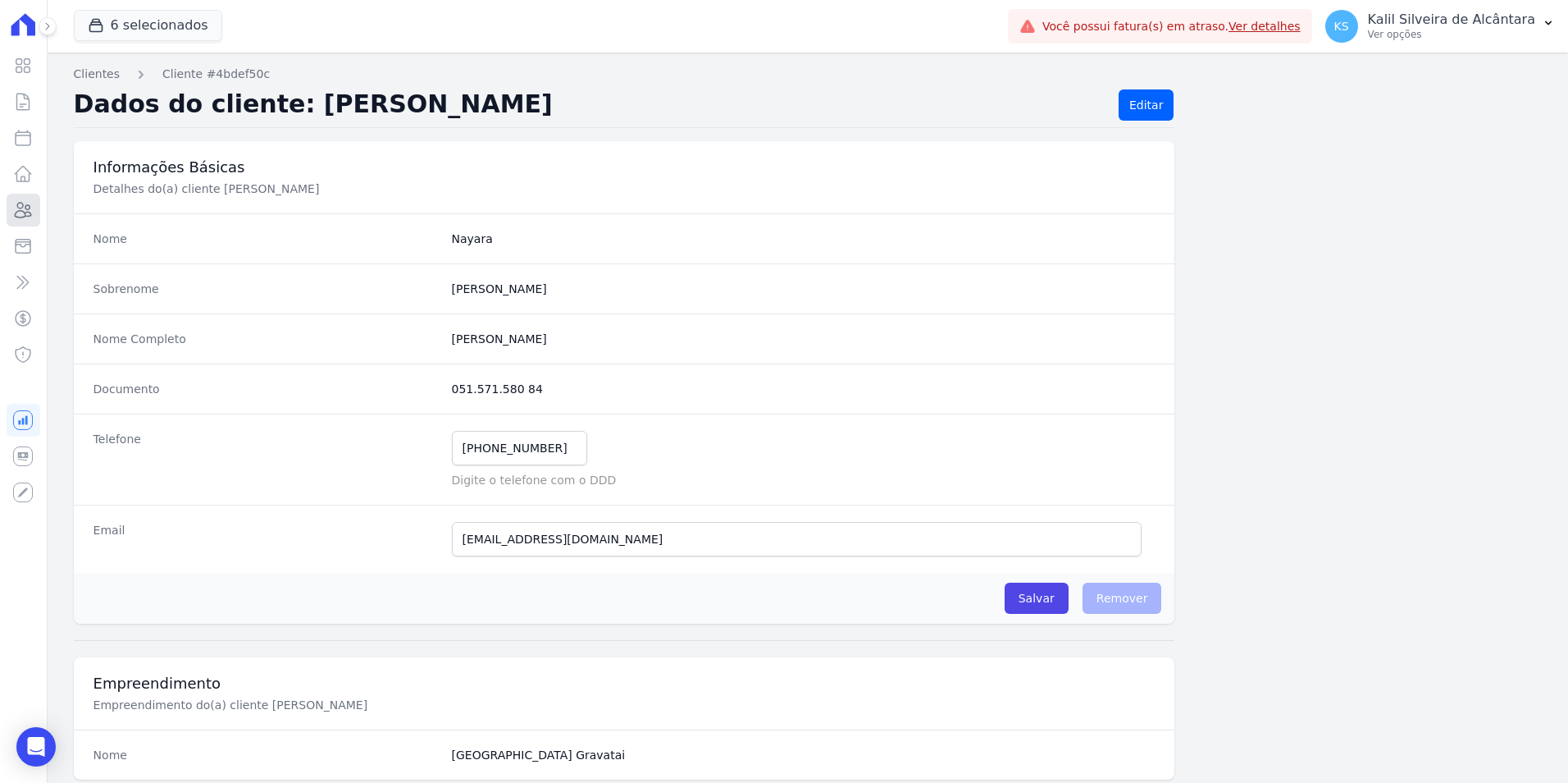
click at [26, 219] on link "Clientes" at bounding box center [23, 210] width 34 height 33
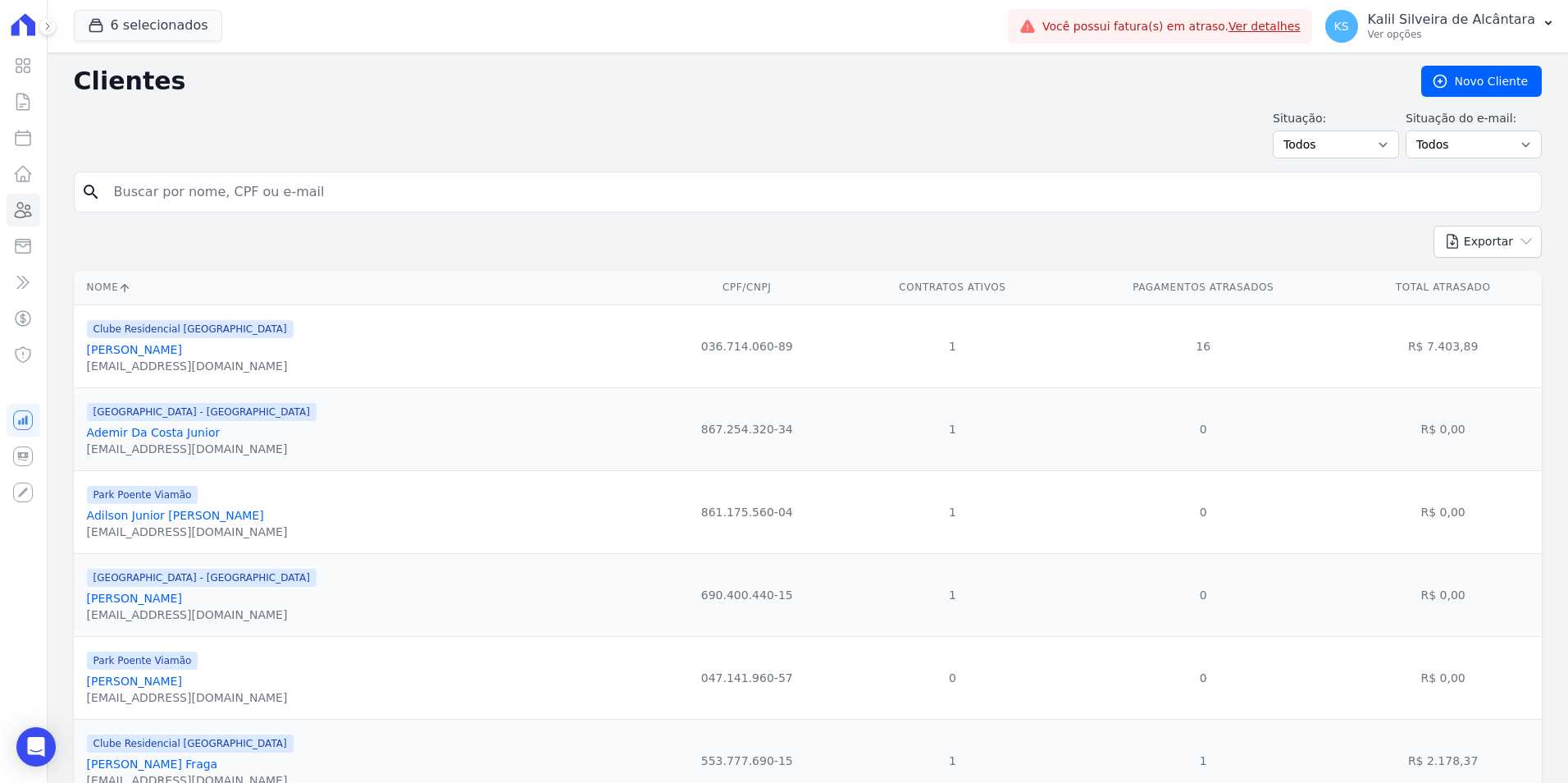
drag, startPoint x: 276, startPoint y: 195, endPoint x: 252, endPoint y: 194, distance: 24.0
click at [252, 194] on input "search" at bounding box center [819, 192] width 1430 height 33
paste input "Taissa De Bairros Baptista"
type input "Taissa De Bairros Baptista"
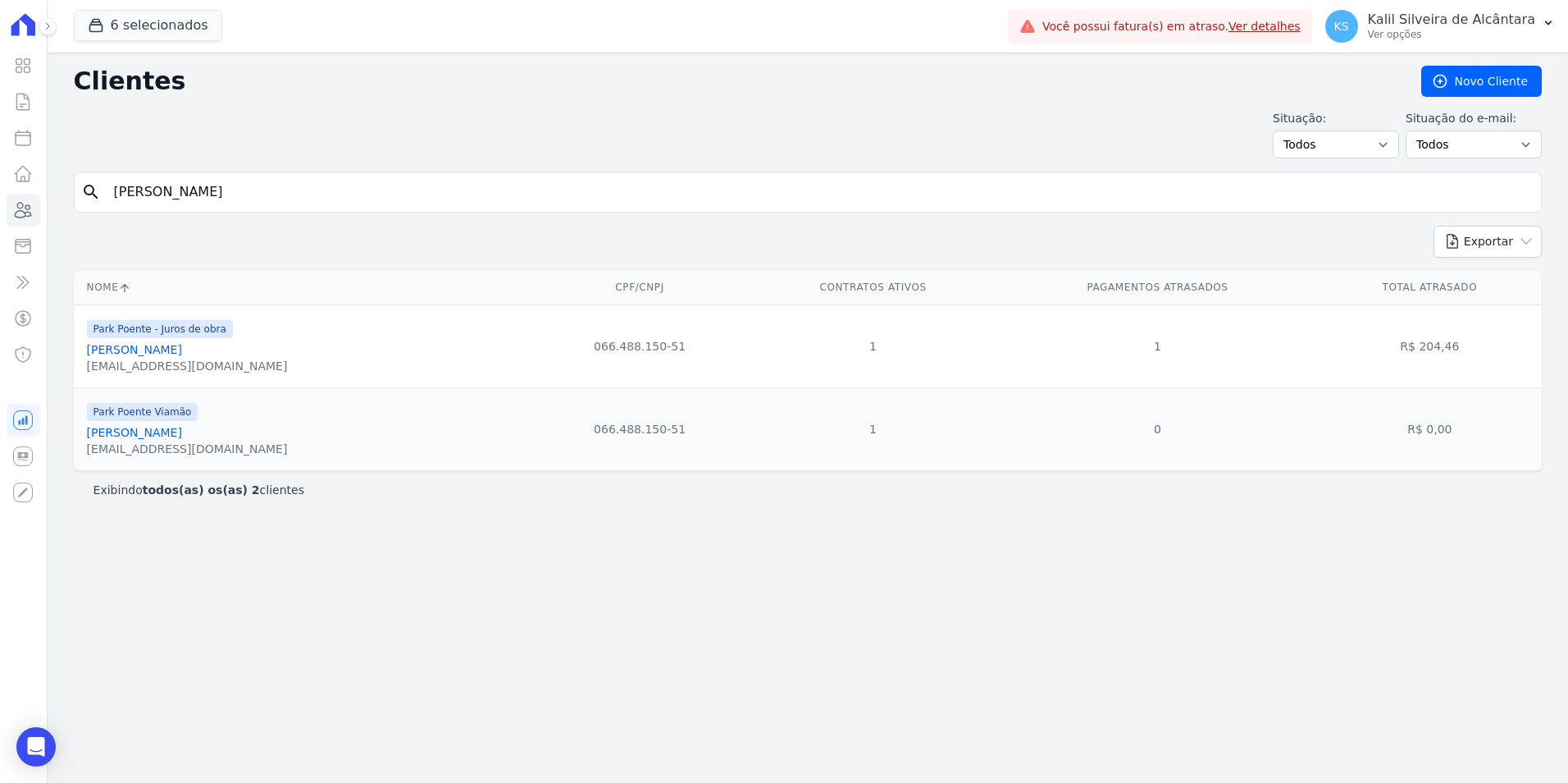
click at [152, 352] on link "Taissa De Bairros Baptista" at bounding box center [134, 350] width 95 height 13
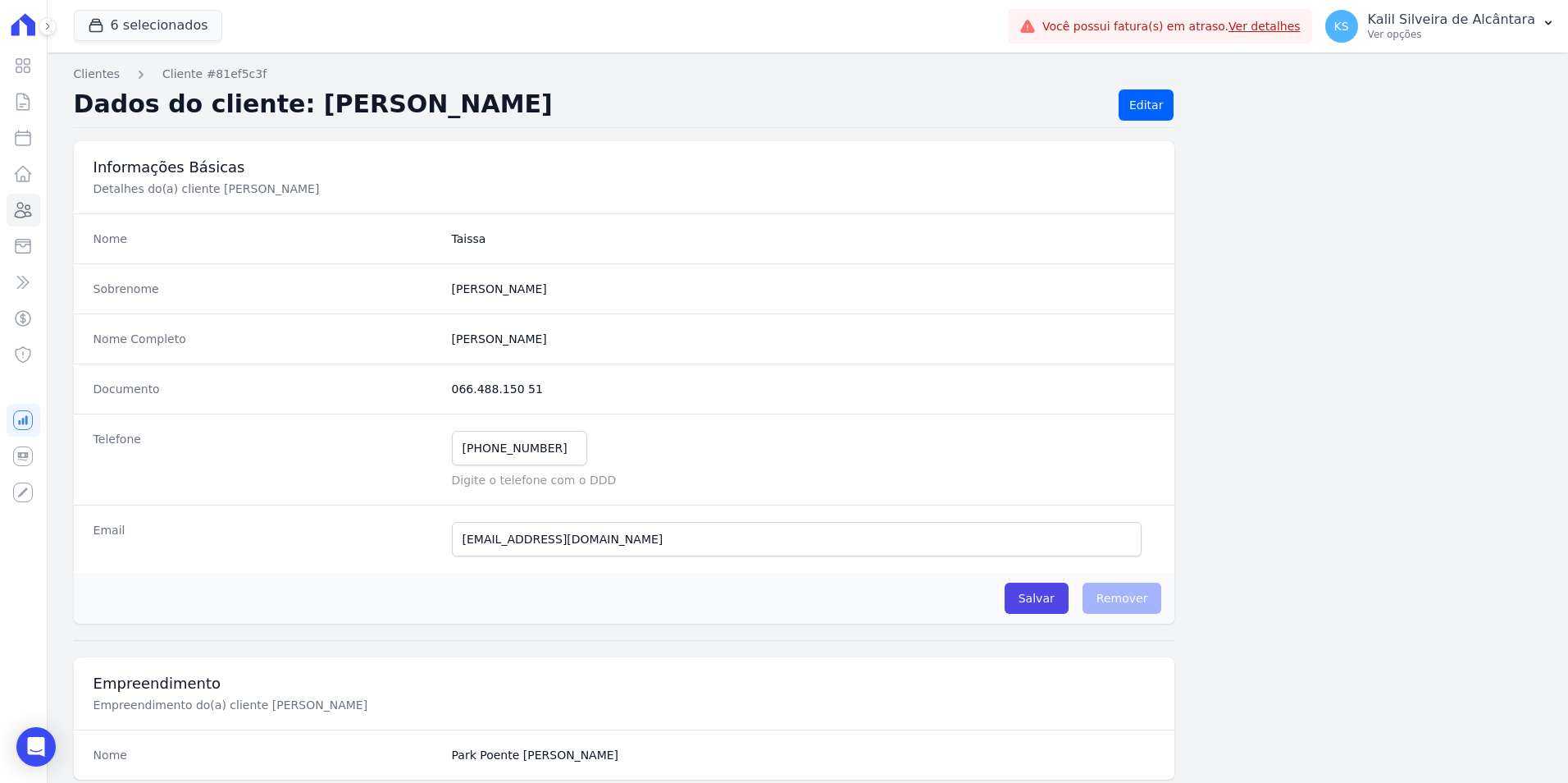
drag, startPoint x: 477, startPoint y: 383, endPoint x: 442, endPoint y: 383, distance: 35.0
click at [442, 383] on div "Documento 066.488.150 51" at bounding box center [625, 388] width 1102 height 50
click at [25, 202] on icon at bounding box center [23, 210] width 20 height 20
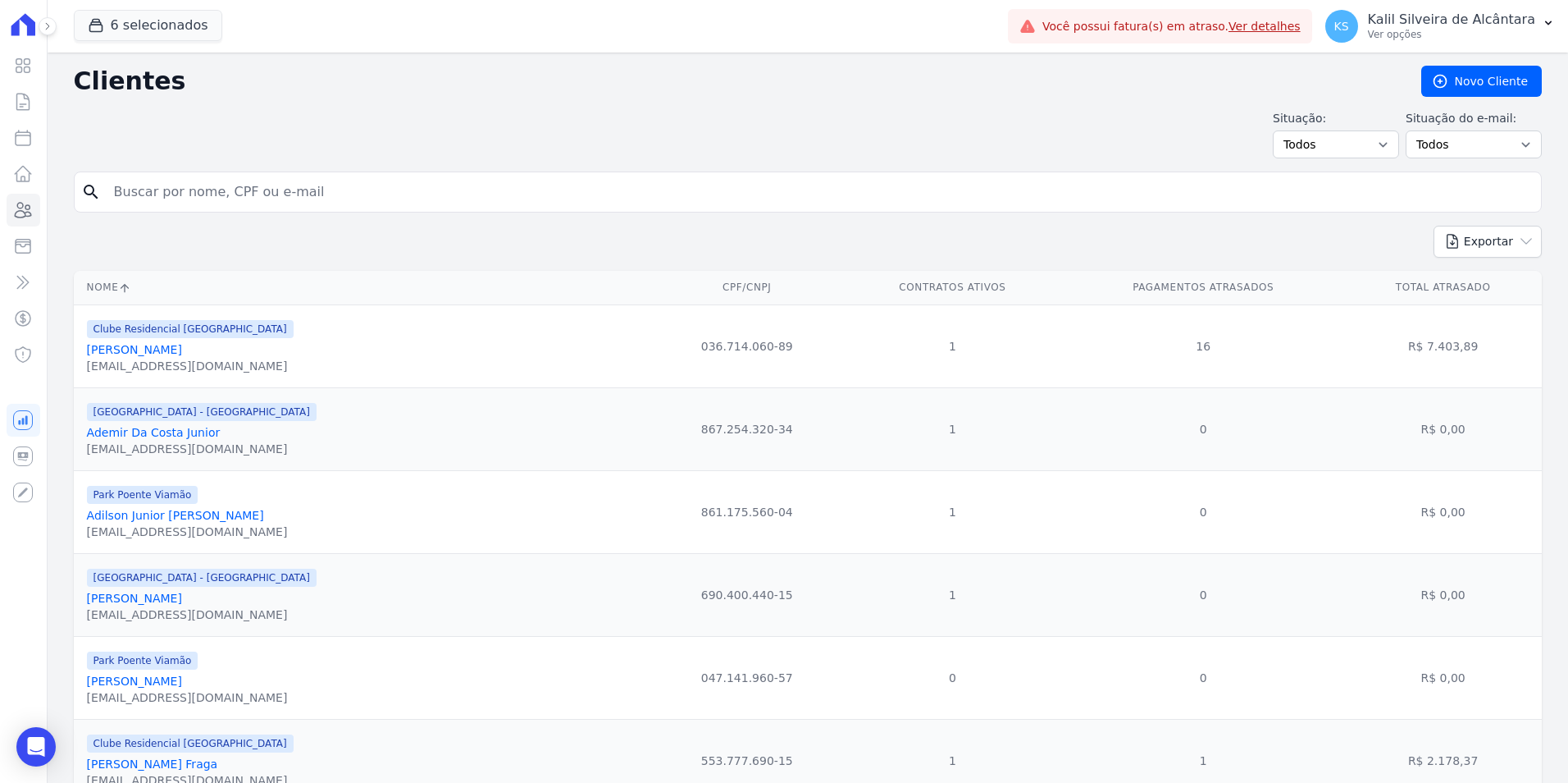
click at [297, 206] on input "search" at bounding box center [819, 192] width 1430 height 33
paste input "[PERSON_NAME] dos [PERSON_NAME]"
type input "[PERSON_NAME] dos [PERSON_NAME]"
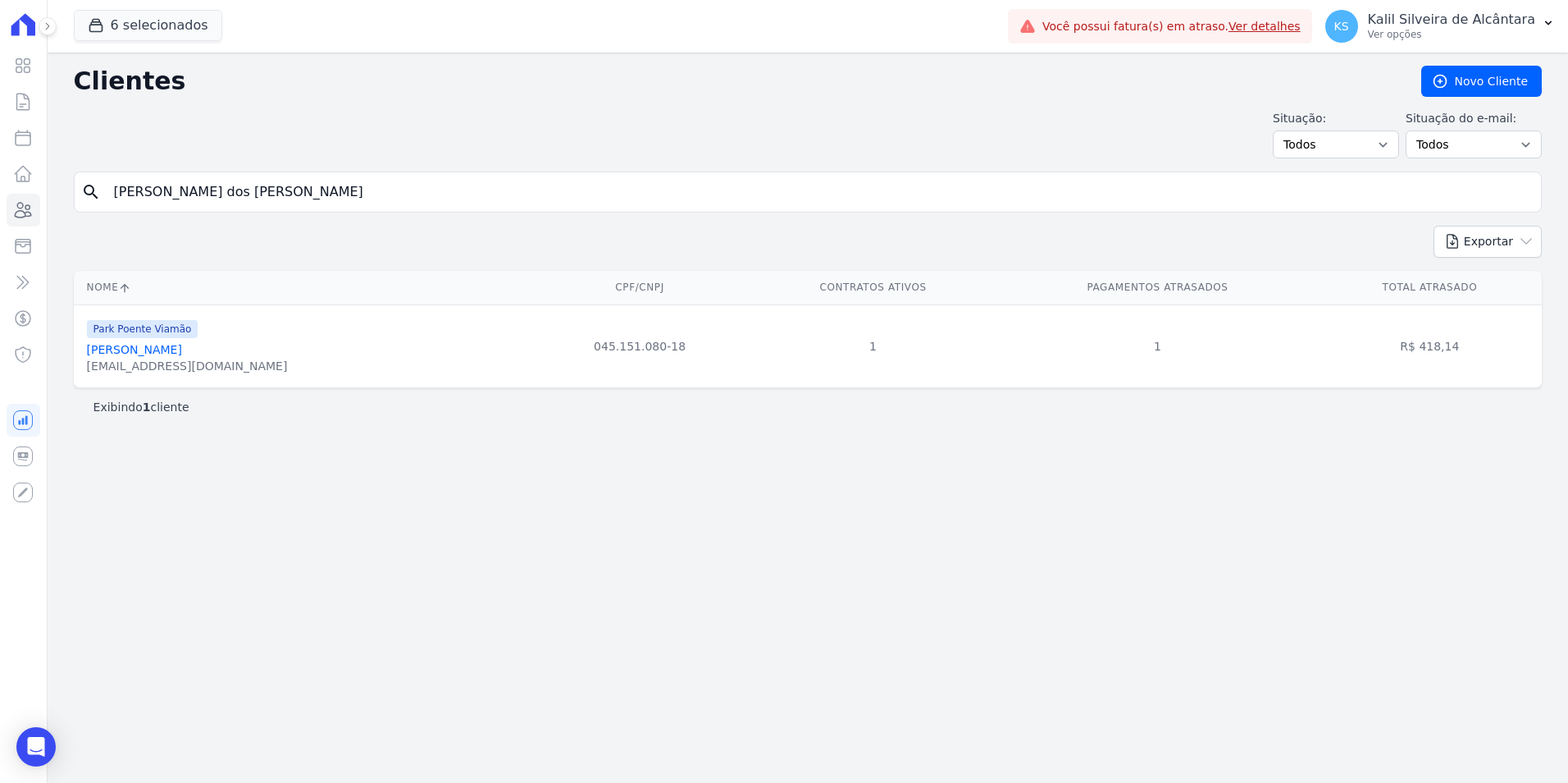
drag, startPoint x: 322, startPoint y: 198, endPoint x: -163, endPoint y: 228, distance: 485.9
click at [0, 228] on html "Visão Geral Contratos [GEOGRAPHIC_DATA] Lotes Clientes Minha Carteira Transferê…" at bounding box center [784, 391] width 1568 height 783
paste input "[PERSON_NAME]"
type input "[PERSON_NAME]"
drag, startPoint x: 312, startPoint y: 189, endPoint x: -123, endPoint y: 225, distance: 436.5
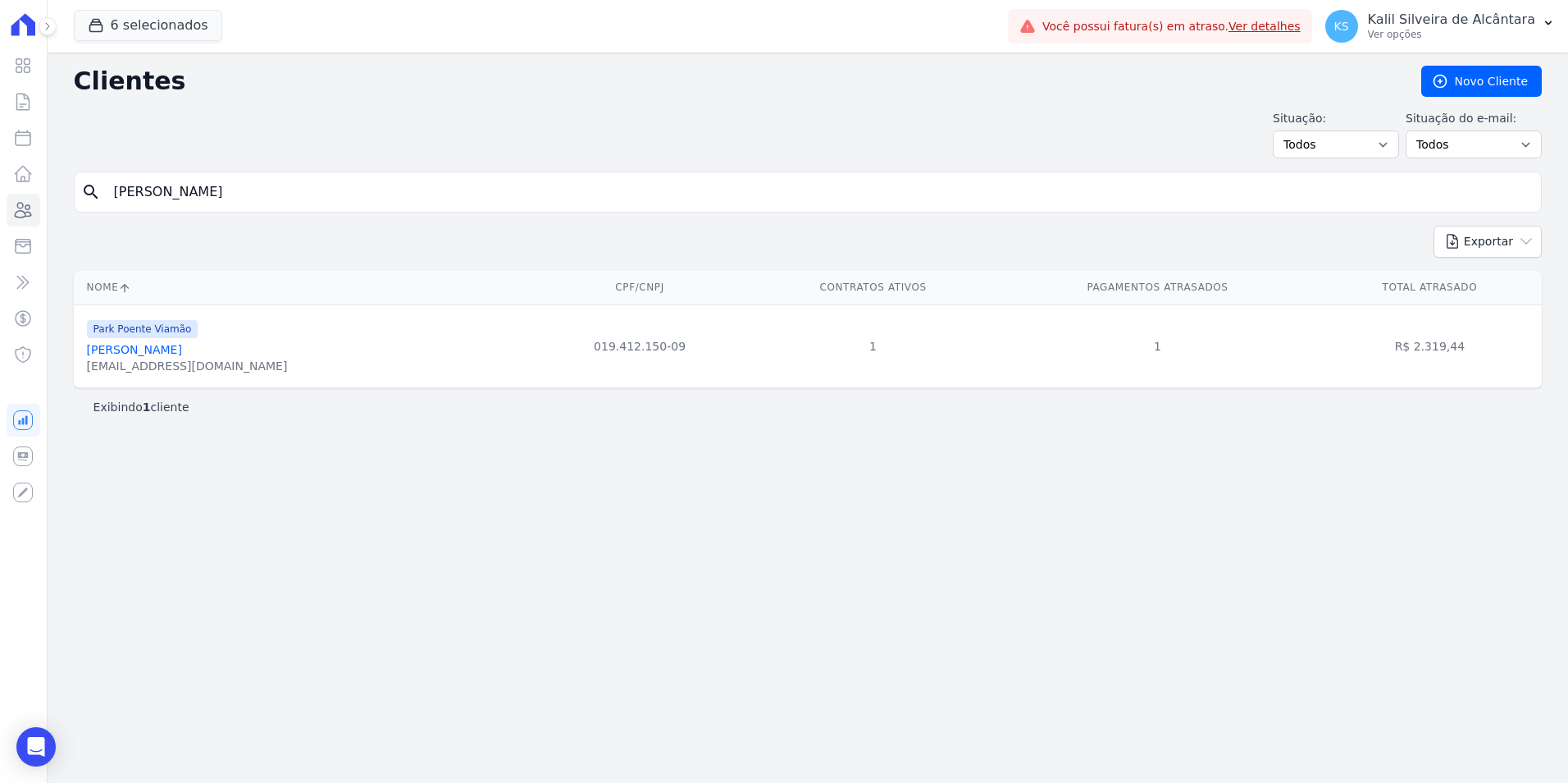
click at [0, 225] on html "Visão Geral Contratos [GEOGRAPHIC_DATA] Lotes Clientes Minha Carteira Transferê…" at bounding box center [784, 391] width 1568 height 783
paste input "[PERSON_NAME]"
type input "[PERSON_NAME]"
drag, startPoint x: 279, startPoint y: 206, endPoint x: -72, endPoint y: 214, distance: 351.1
click at [0, 214] on html "Visão Geral Contratos [GEOGRAPHIC_DATA] Lotes Clientes Minha Carteira Transferê…" at bounding box center [784, 391] width 1568 height 783
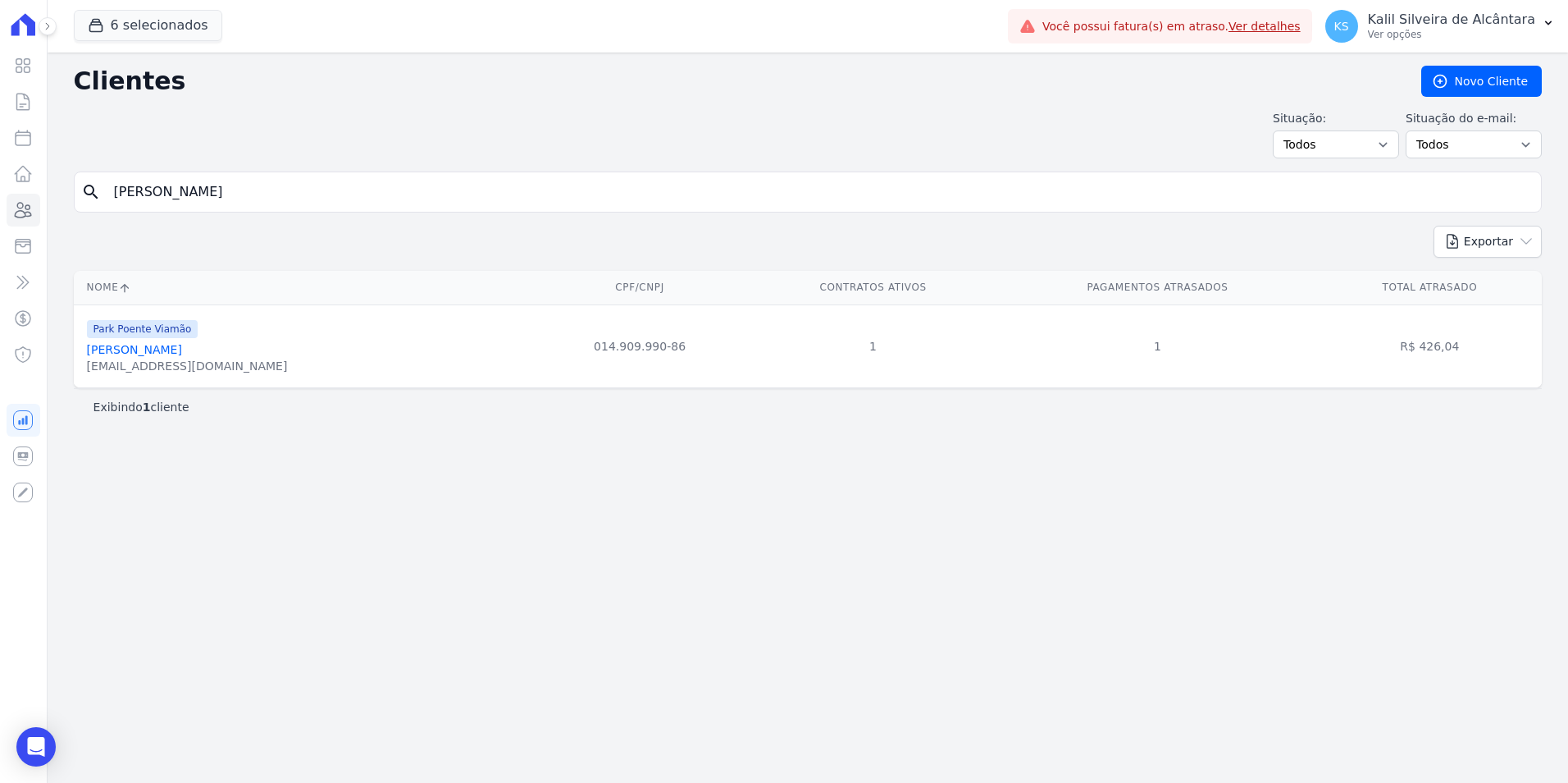
paste input "[PERSON_NAME]"
type input "[PERSON_NAME]"
drag, startPoint x: 297, startPoint y: 196, endPoint x: -112, endPoint y: 196, distance: 409.0
click at [0, 196] on html "Visão Geral Contratos [GEOGRAPHIC_DATA] Lotes Clientes Minha Carteira Transferê…" at bounding box center [784, 391] width 1568 height 783
paste input "[PERSON_NAME]"
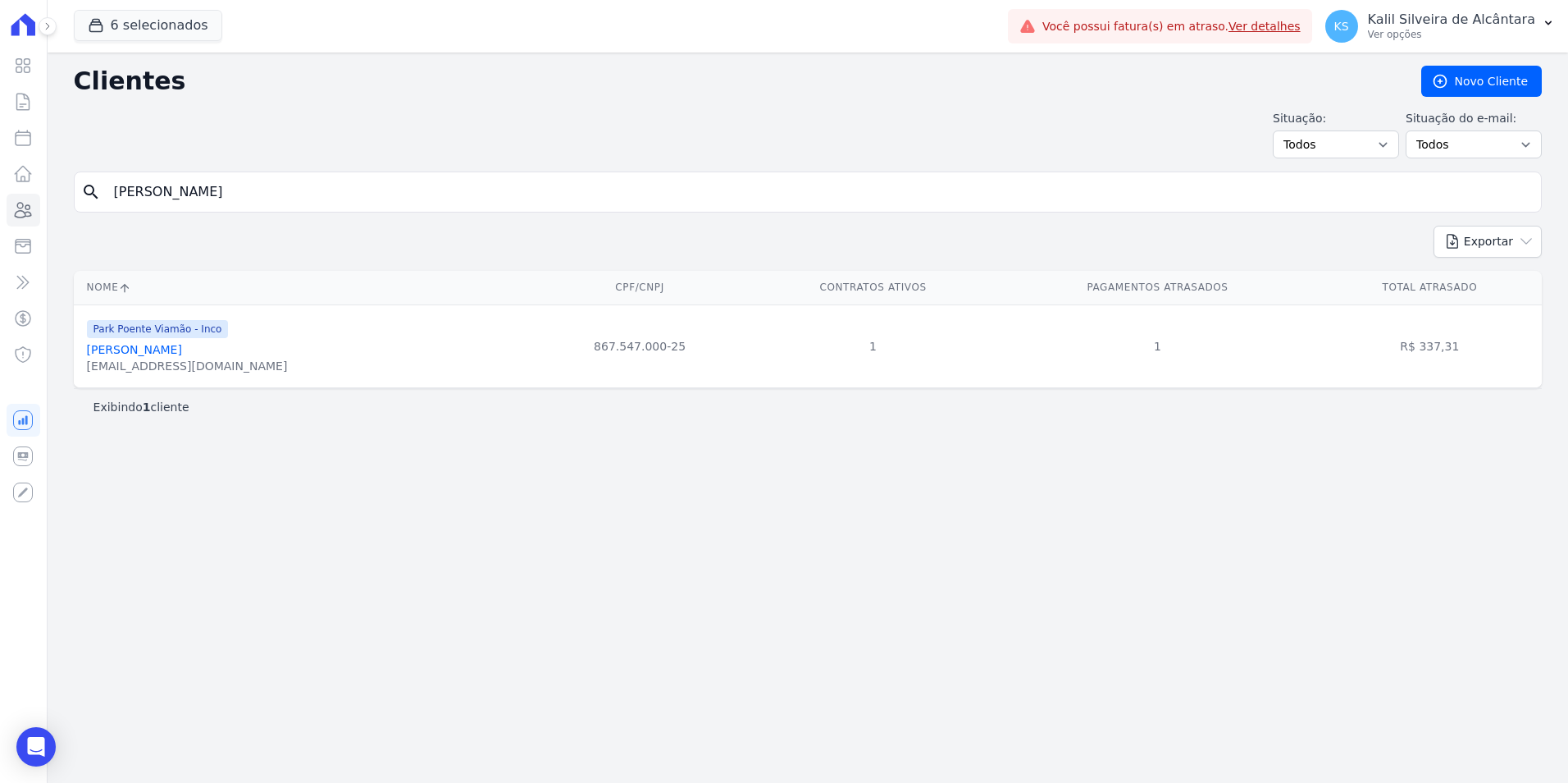
type input "[PERSON_NAME]"
drag, startPoint x: 254, startPoint y: 196, endPoint x: -169, endPoint y: 196, distance: 423.0
click at [0, 196] on html "Visão Geral Contratos [GEOGRAPHIC_DATA] Lotes Clientes Minha Carteira Transferê…" at bounding box center [784, 391] width 1568 height 783
click at [305, 191] on input "[PERSON_NAME]" at bounding box center [819, 192] width 1430 height 33
drag, startPoint x: 305, startPoint y: 191, endPoint x: -215, endPoint y: 197, distance: 520.0
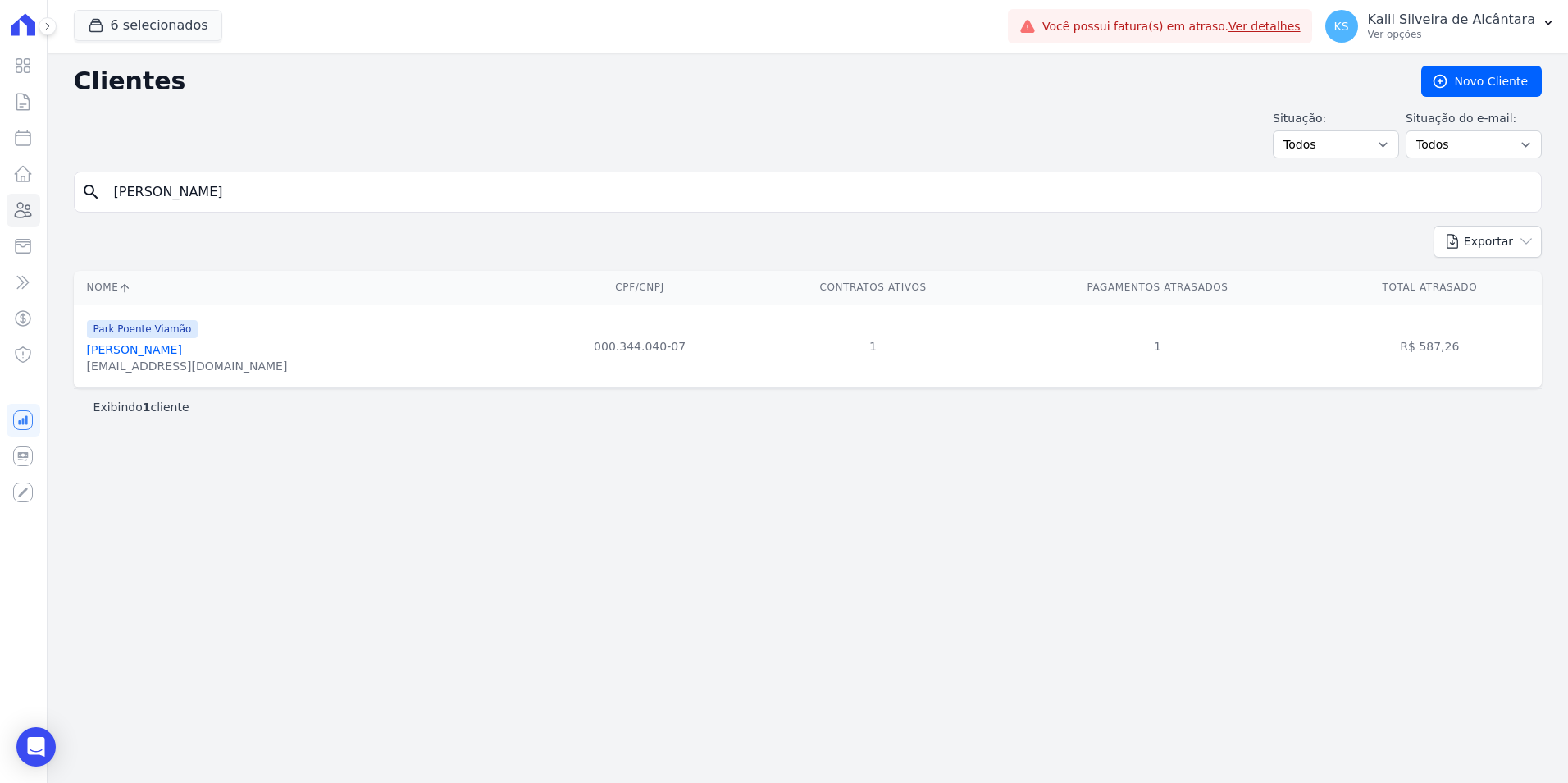
click at [0, 197] on html "Visão Geral Contratos [GEOGRAPHIC_DATA] Lotes Clientes Minha Carteira Transferê…" at bounding box center [784, 391] width 1568 height 783
paste input "[PERSON_NAME]"
type input "[PERSON_NAME]"
click at [182, 436] on link "[PERSON_NAME]" at bounding box center [134, 432] width 95 height 13
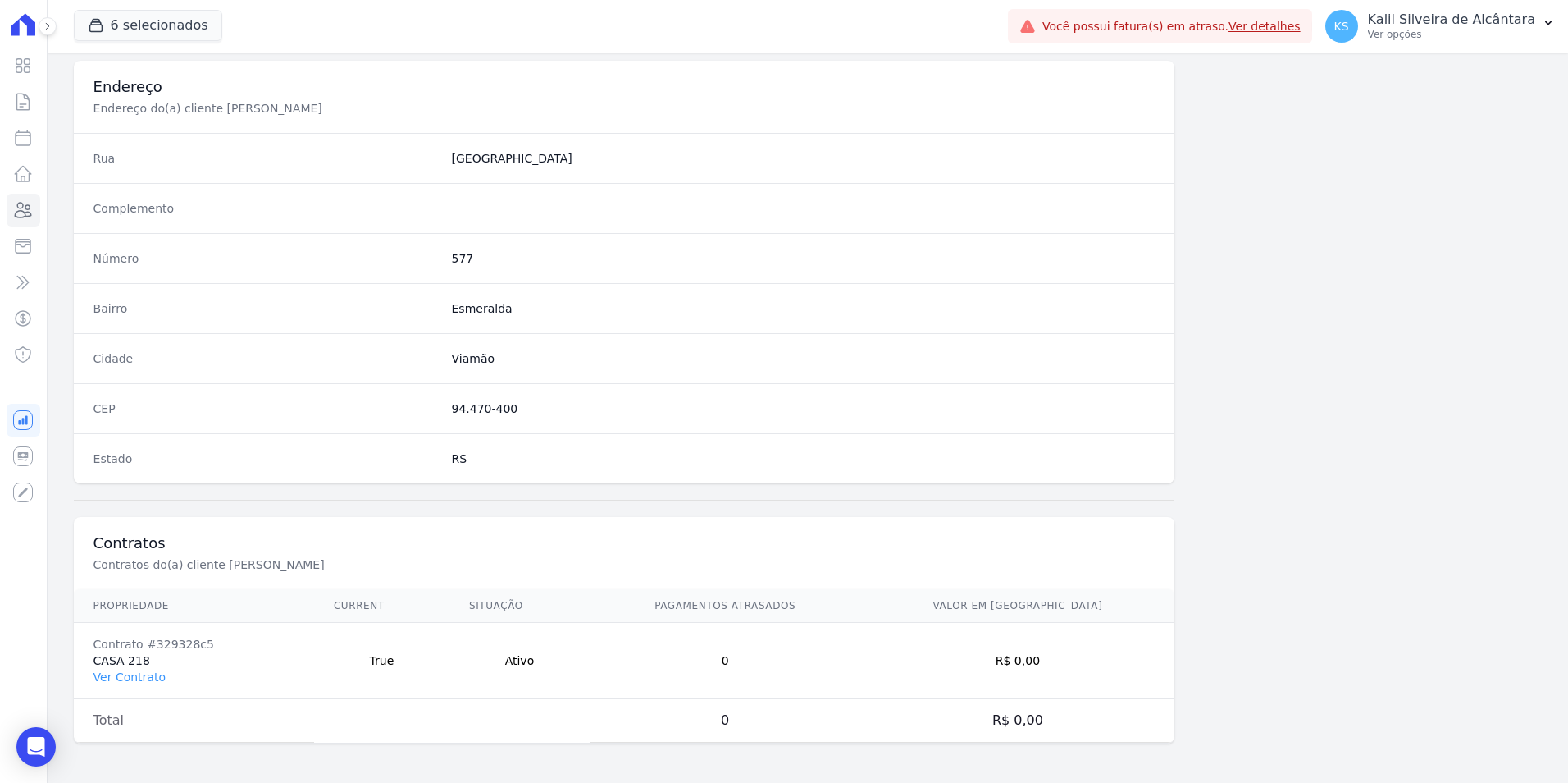
scroll to position [752, 0]
click at [134, 686] on td "Contrato #329328c5 CASA 218 Ver Contrato" at bounding box center [193, 661] width 240 height 77
click at [135, 681] on link "Ver Contrato" at bounding box center [129, 677] width 72 height 13
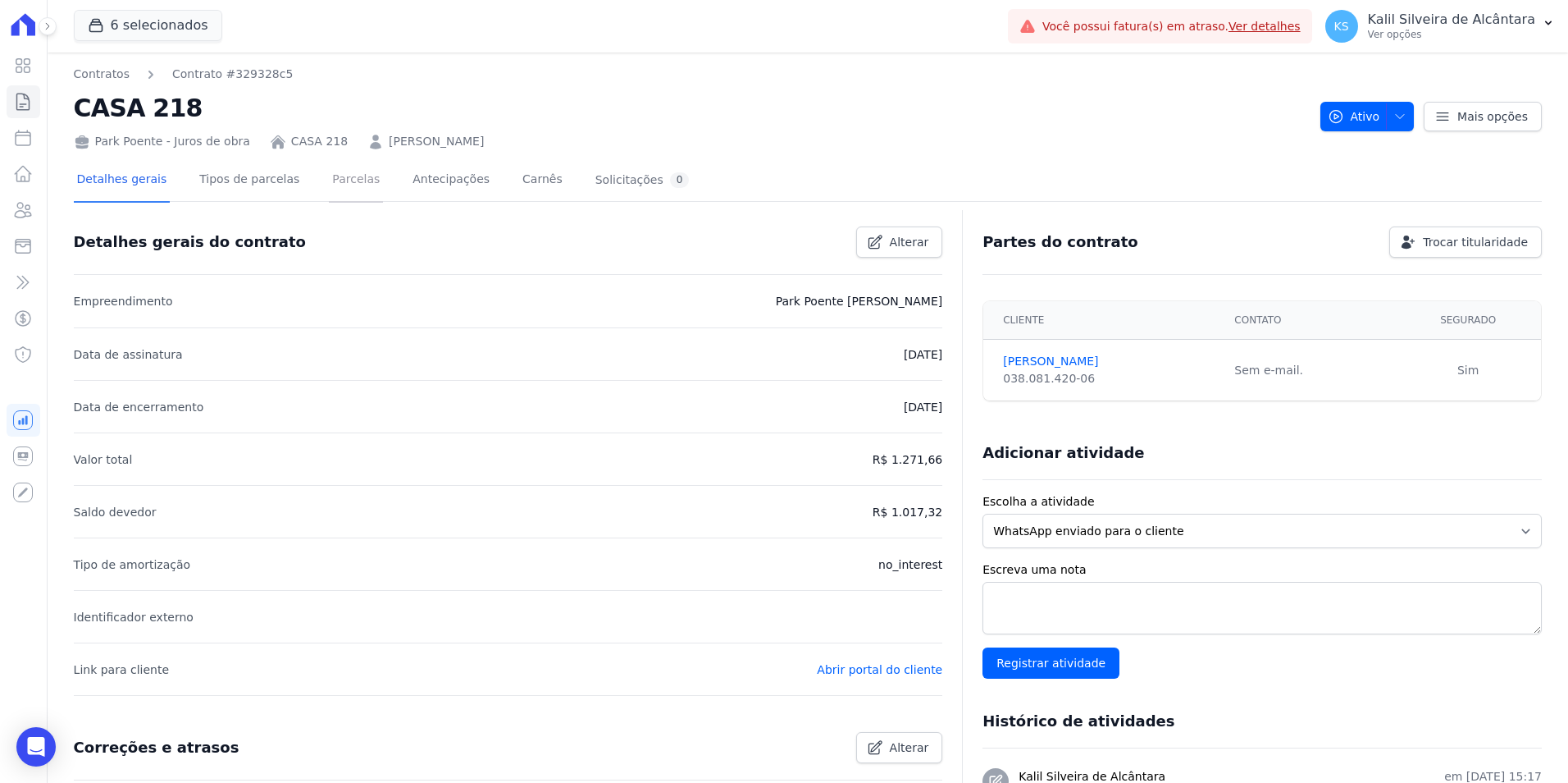
click at [329, 190] on link "Parcelas" at bounding box center [355, 180] width 55 height 43
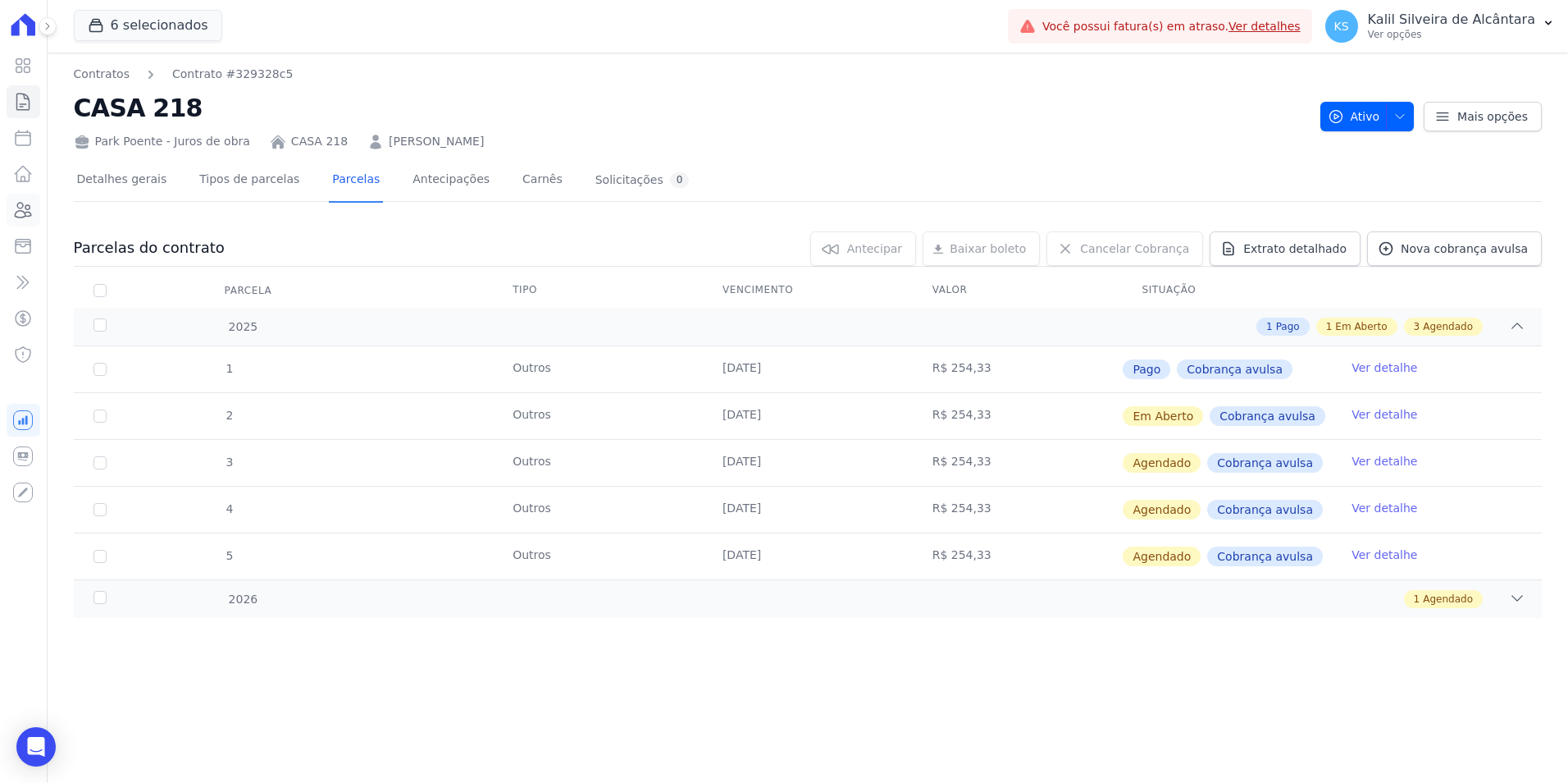
click at [29, 214] on icon at bounding box center [23, 210] width 20 height 20
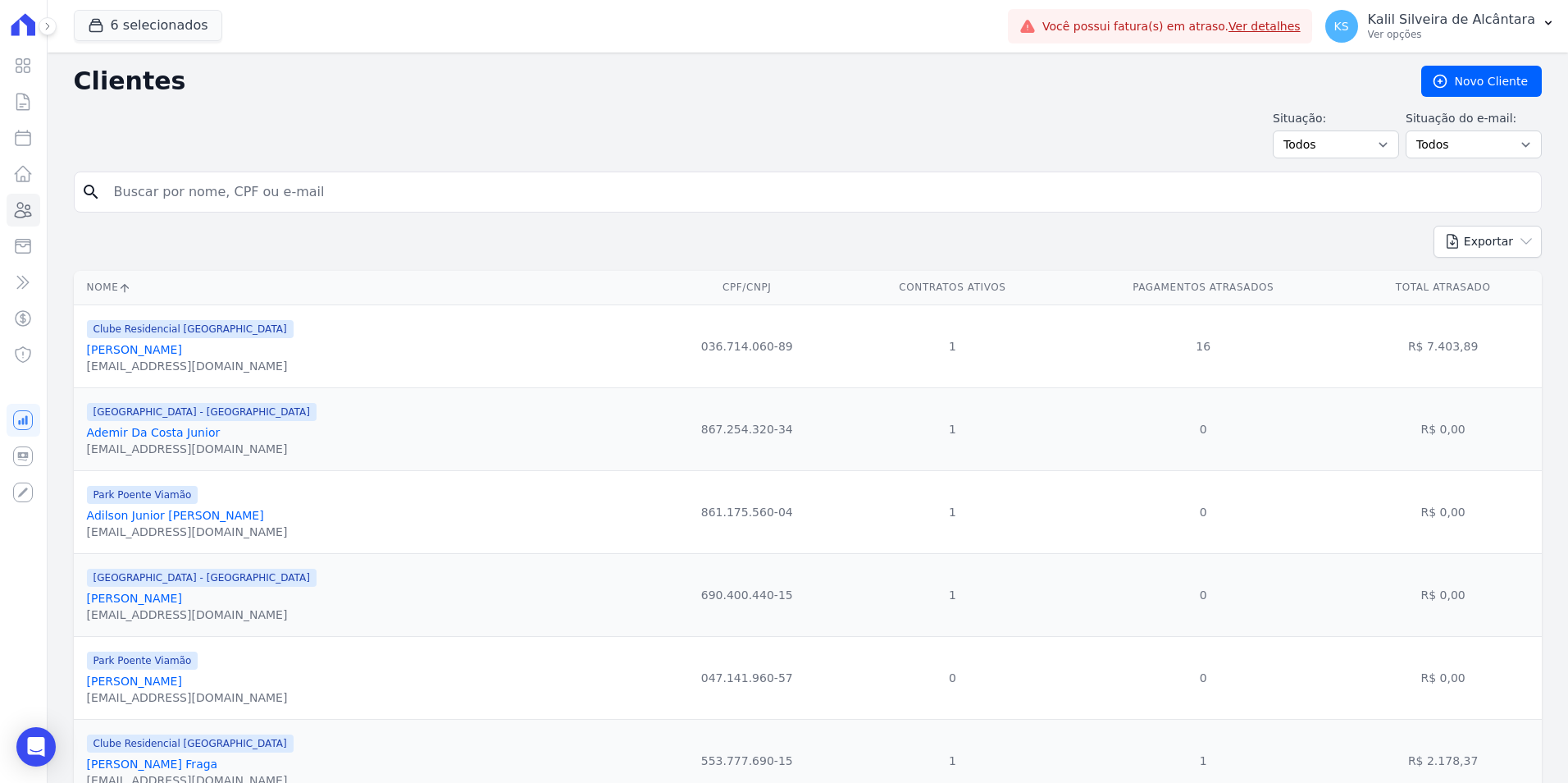
click at [267, 180] on input "search" at bounding box center [819, 192] width 1430 height 33
paste input "Ritiele De Amorim De Azambuja"
type input "Ritiele De Amorim De Azambuja"
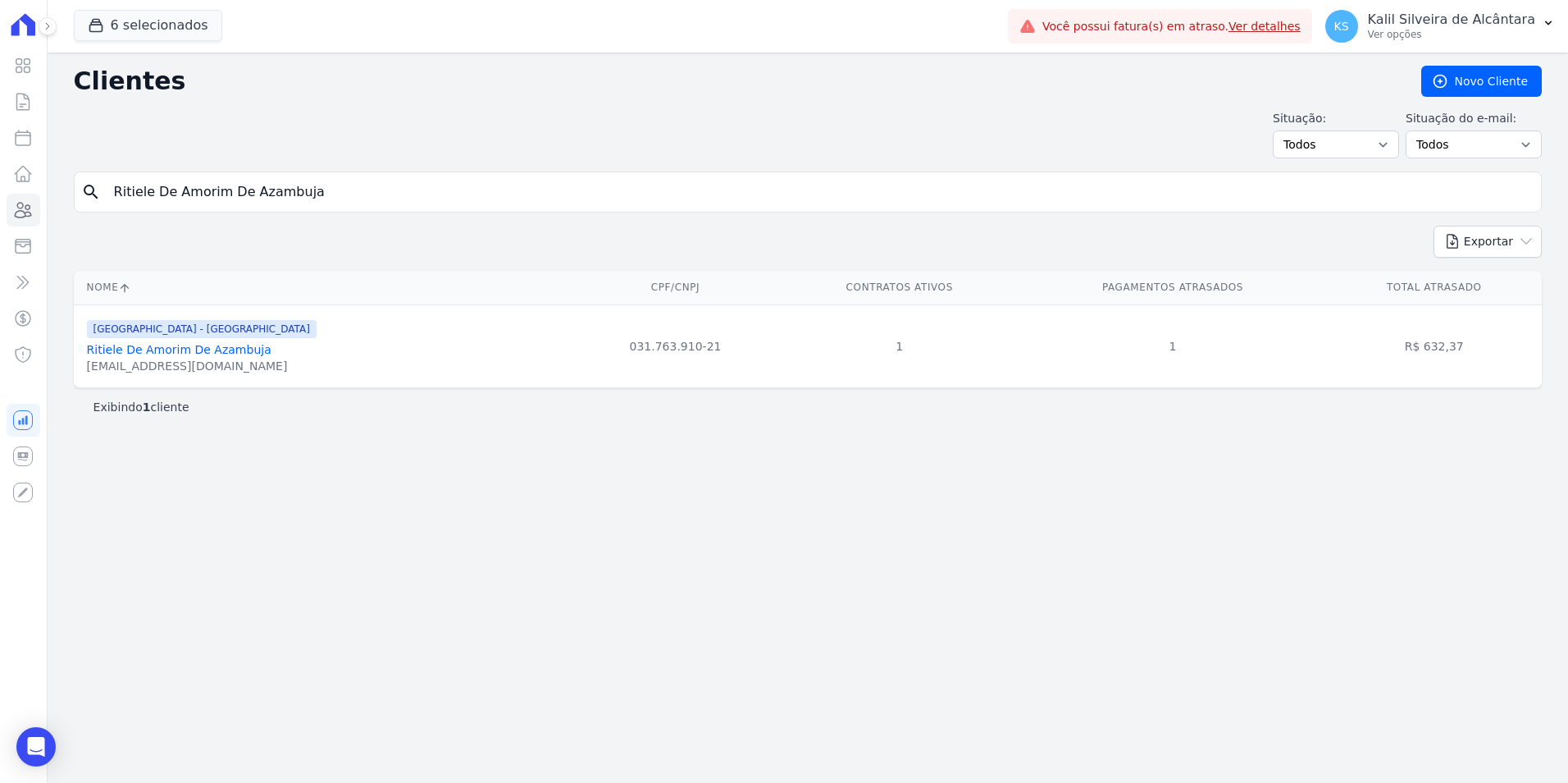
drag, startPoint x: 356, startPoint y: 216, endPoint x: -39, endPoint y: 179, distance: 396.7
click at [0, 179] on html "Visão Geral Contratos [GEOGRAPHIC_DATA] Lotes Clientes Minha Carteira Transferê…" at bounding box center [784, 391] width 1568 height 783
click at [308, 180] on input "Ritiele De Amorim De Azambuja" at bounding box center [819, 192] width 1430 height 33
drag, startPoint x: 259, startPoint y: 192, endPoint x: -57, endPoint y: 204, distance: 316.2
click at [0, 204] on html "Visão Geral Contratos [GEOGRAPHIC_DATA] Lotes Clientes Minha Carteira Transferê…" at bounding box center [784, 391] width 1568 height 783
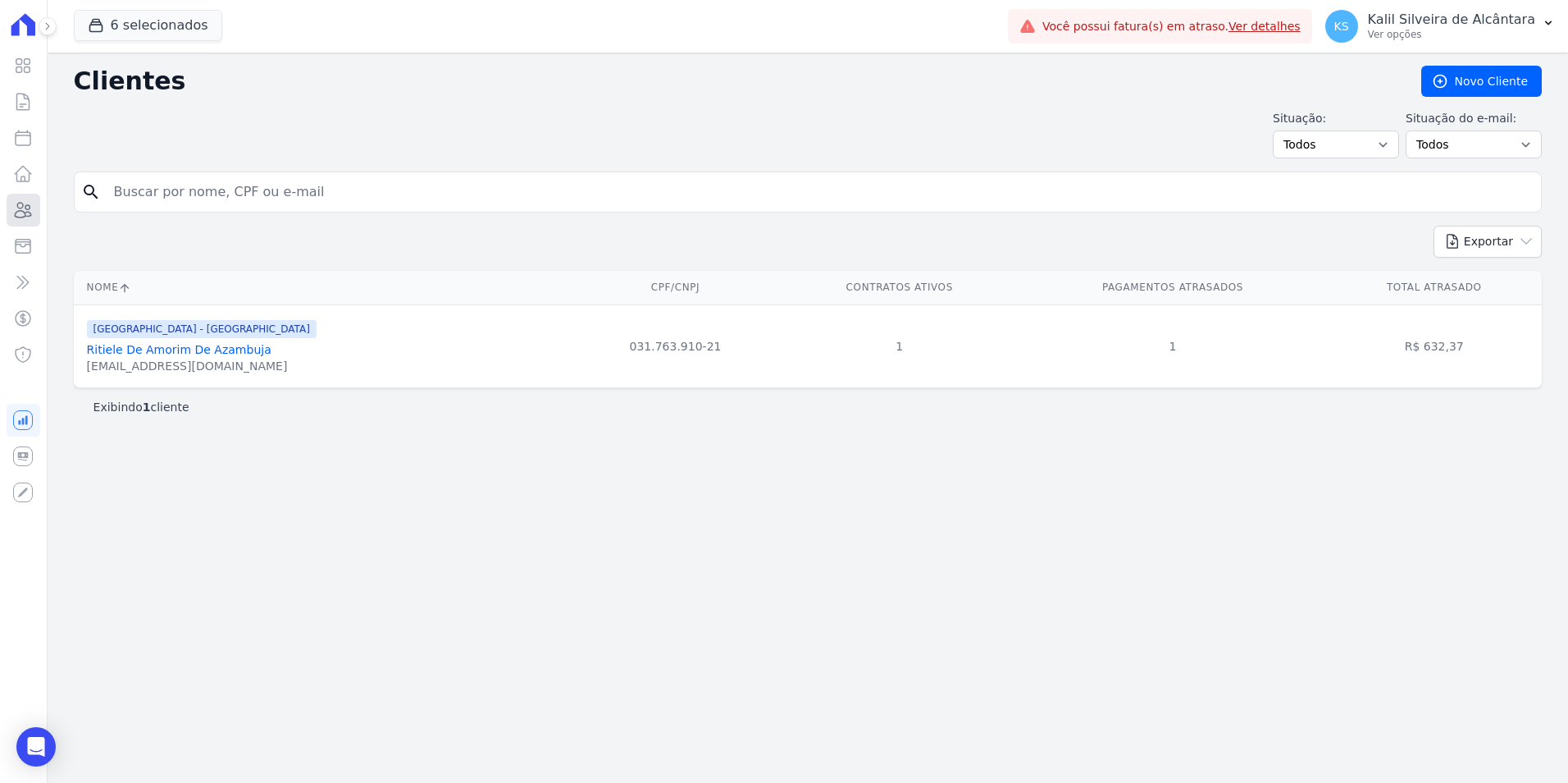
click at [27, 209] on icon at bounding box center [23, 210] width 20 height 20
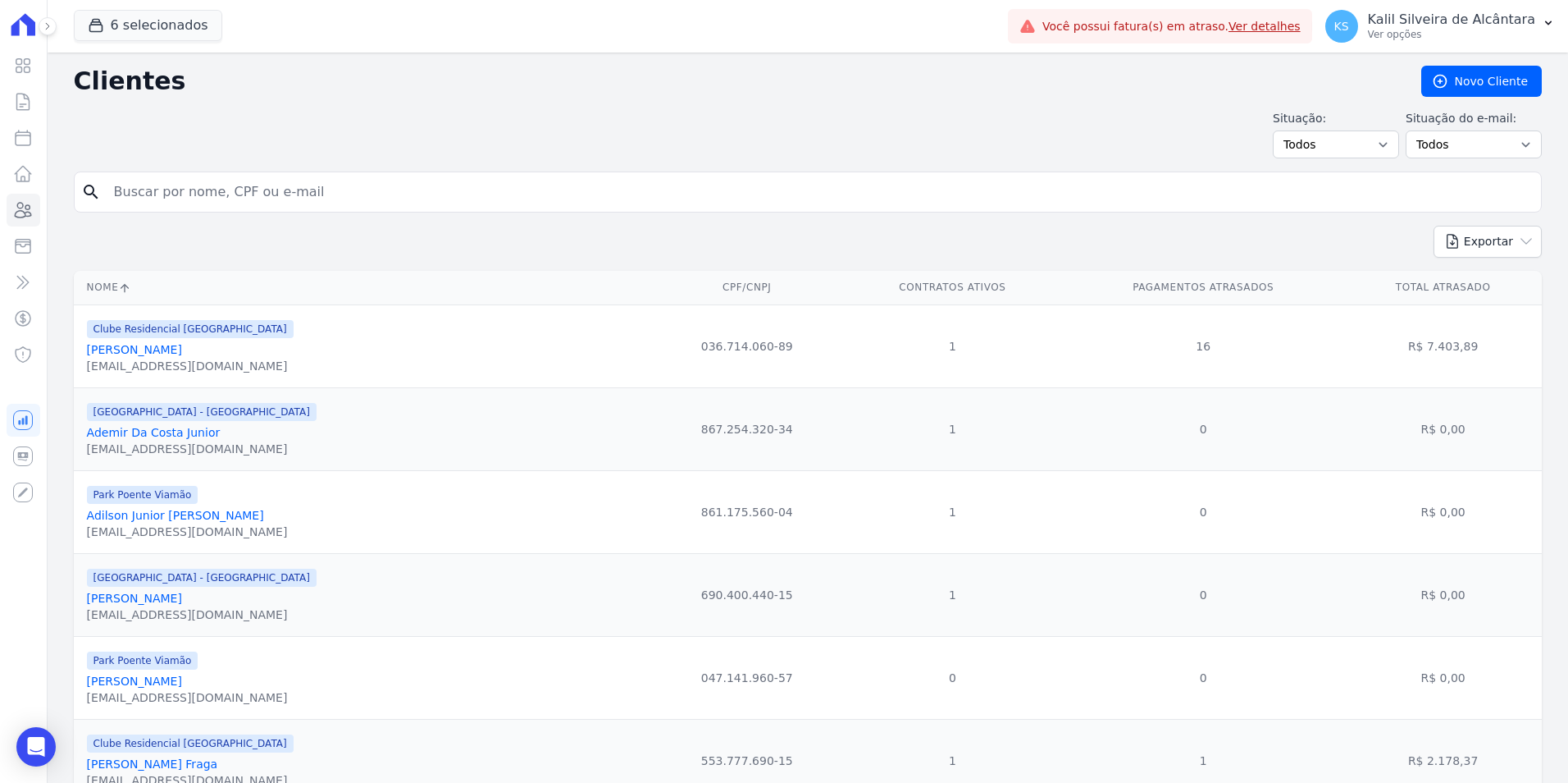
click at [47, 214] on div "Visão Geral Contratos [GEOGRAPHIC_DATA] Lotes Clientes Minha Carteira Transferê…" at bounding box center [24, 391] width 48 height 783
click at [36, 214] on div "Visão Geral Contratos [GEOGRAPHIC_DATA] Lotes Clientes Minha Carteira Transferê…" at bounding box center [23, 391] width 47 height 783
click at [26, 231] on link "Minha Carteira" at bounding box center [23, 246] width 34 height 33
click at [28, 210] on icon at bounding box center [23, 210] width 20 height 20
